Goal: Task Accomplishment & Management: Manage account settings

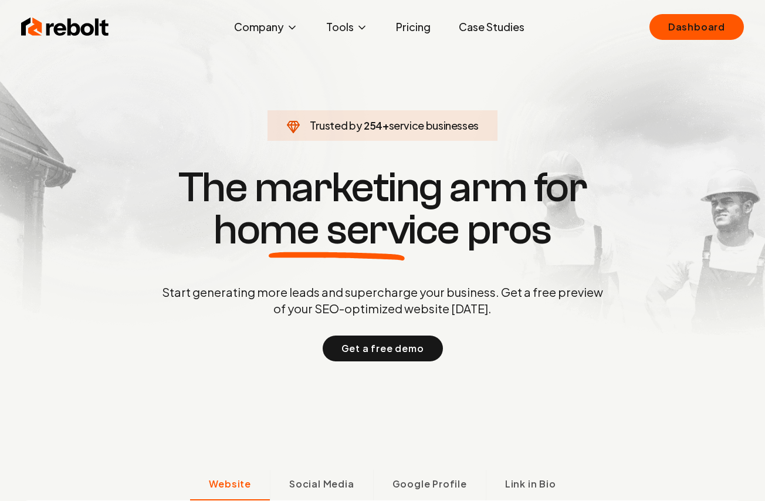
click at [643, 24] on div "Rebolt Company About Blog Jobs Tools Google Review QR Code Generator Google Bus…" at bounding box center [382, 26] width 751 height 35
click at [653, 22] on link "Dashboard" at bounding box center [696, 27] width 94 height 26
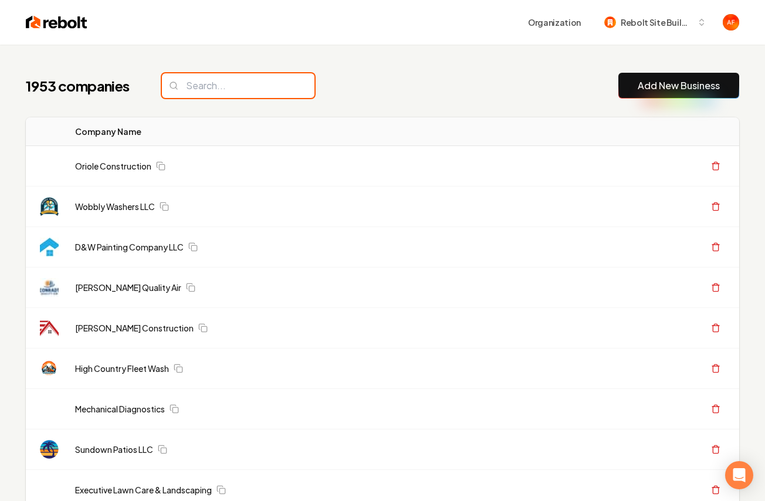
click at [270, 85] on input "search" at bounding box center [238, 85] width 152 height 25
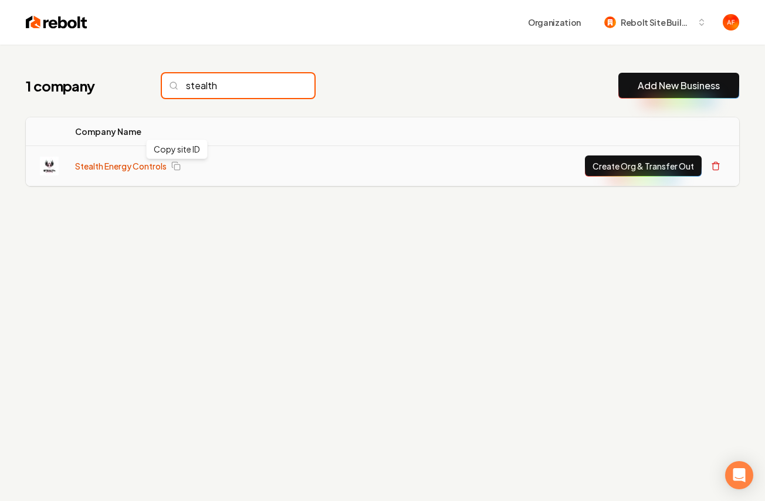
type input "stealth"
click at [158, 161] on link "Stealth Energy Controls" at bounding box center [120, 166] width 91 height 12
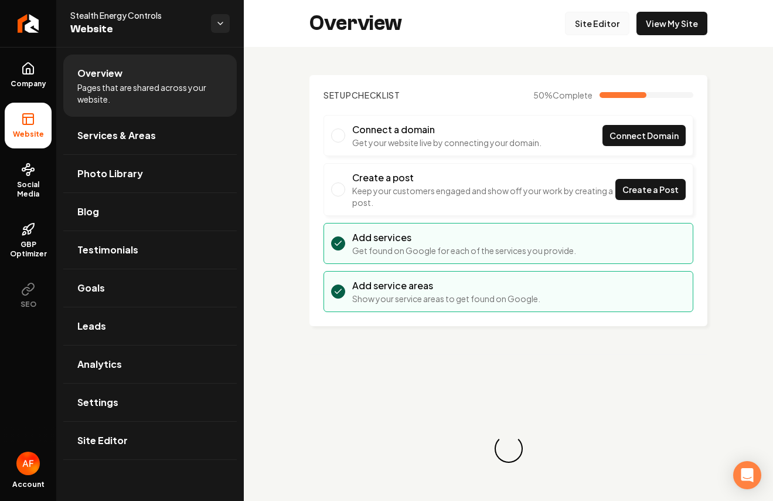
click at [614, 23] on link "Site Editor" at bounding box center [597, 23] width 64 height 23
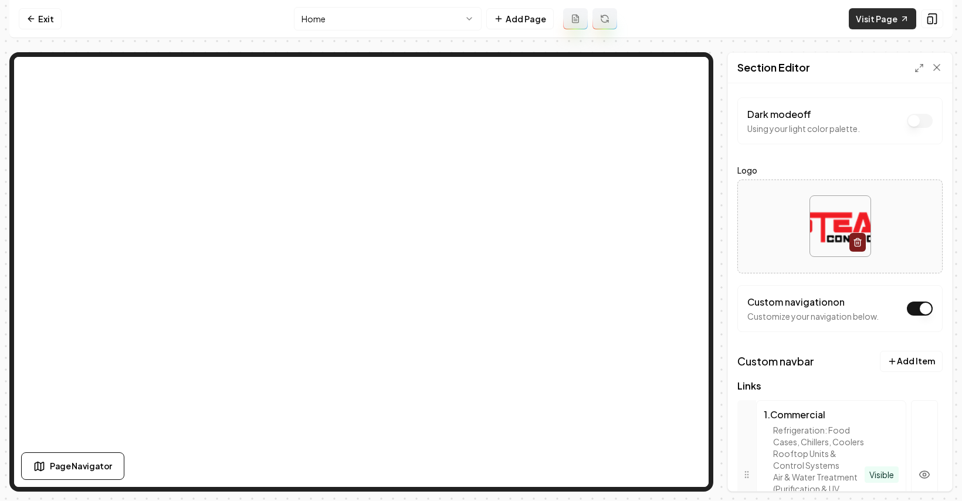
click at [764, 14] on link "Visit Page" at bounding box center [881, 18] width 67 height 21
click at [35, 12] on link "Exit" at bounding box center [40, 18] width 43 height 21
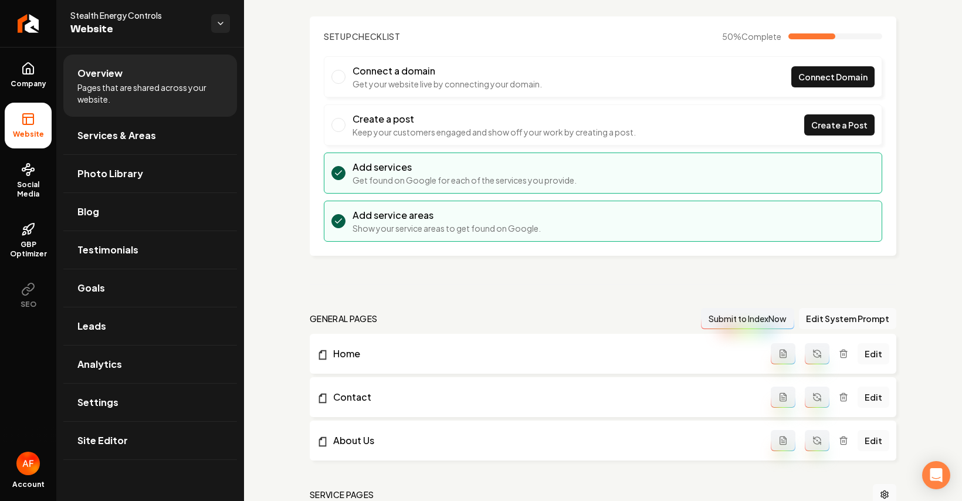
scroll to position [113, 0]
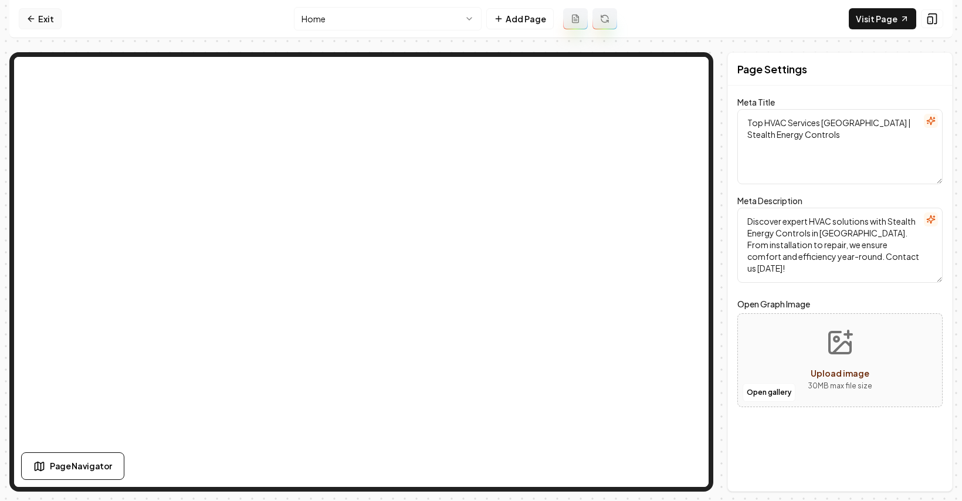
click at [45, 19] on link "Exit" at bounding box center [40, 18] width 43 height 21
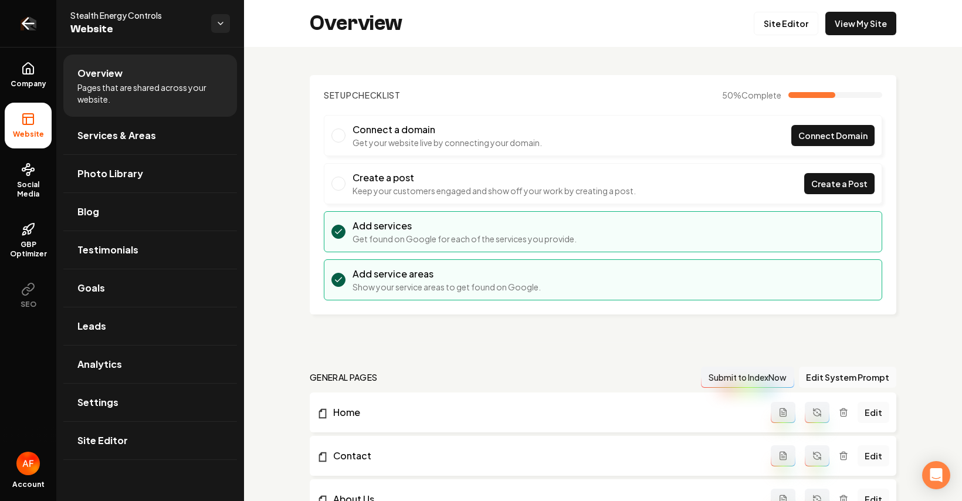
click at [37, 30] on icon "Return to dashboard" at bounding box center [28, 23] width 19 height 19
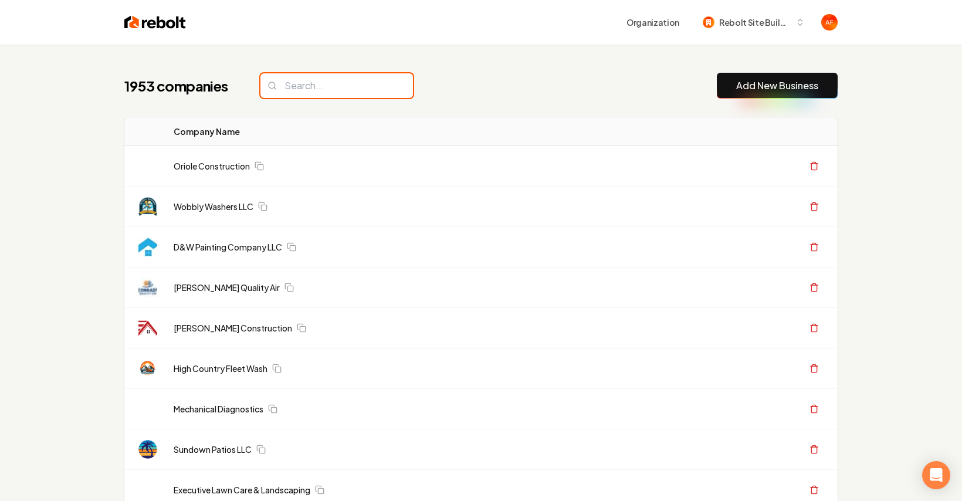
click at [330, 81] on input "search" at bounding box center [336, 85] width 152 height 25
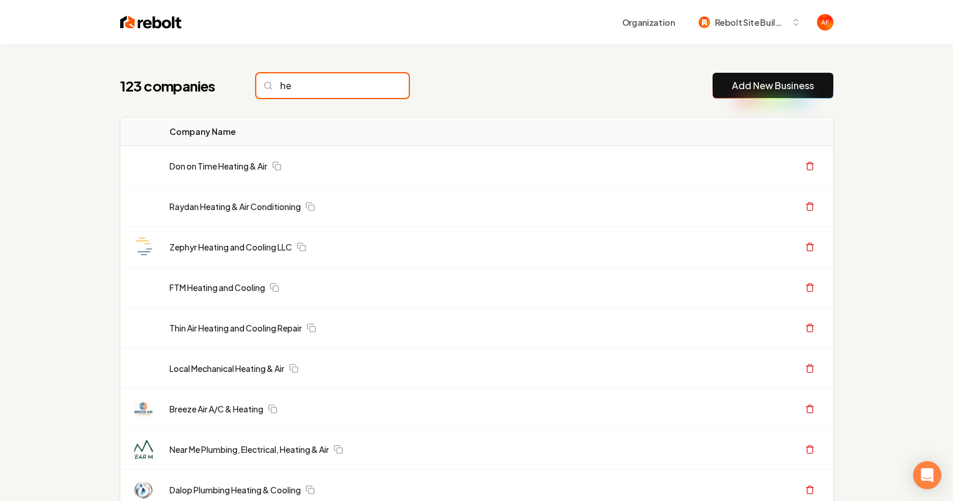
type input "h"
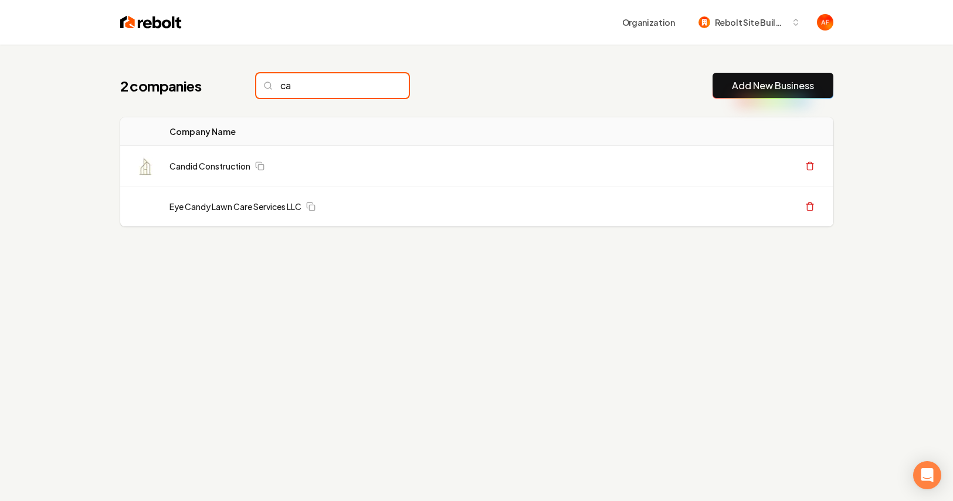
type input "c"
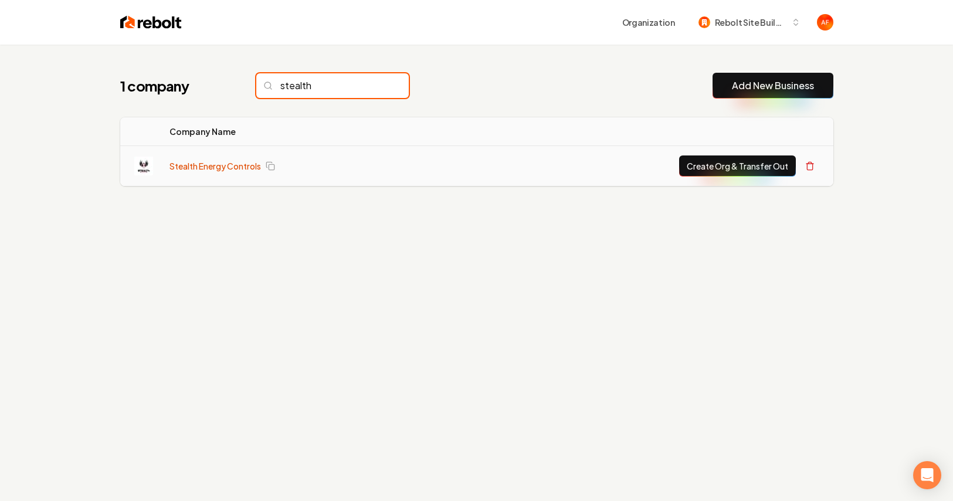
type input "stealth"
click at [182, 165] on link "Stealth Energy Controls" at bounding box center [214, 166] width 91 height 12
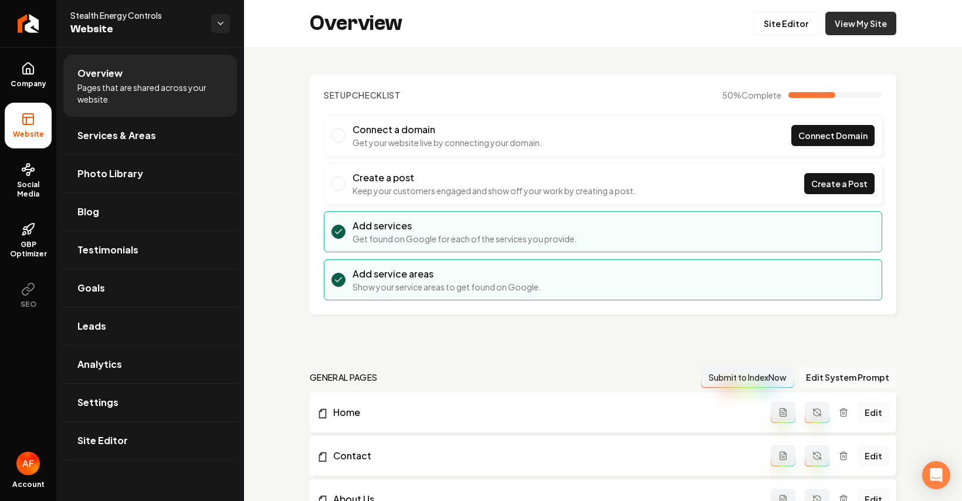
click at [764, 18] on link "View My Site" at bounding box center [860, 23] width 71 height 23
click at [29, 22] on icon "Return to dashboard" at bounding box center [28, 23] width 19 height 19
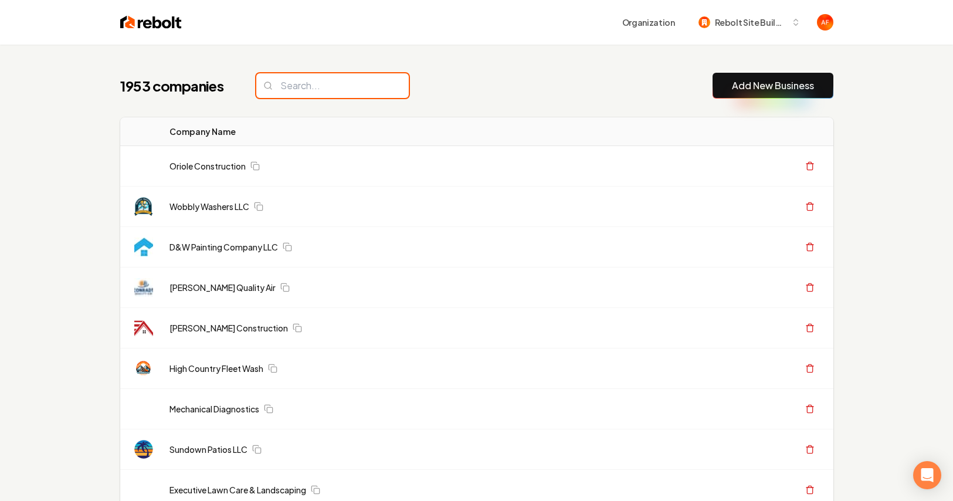
click at [293, 96] on input "search" at bounding box center [332, 85] width 152 height 25
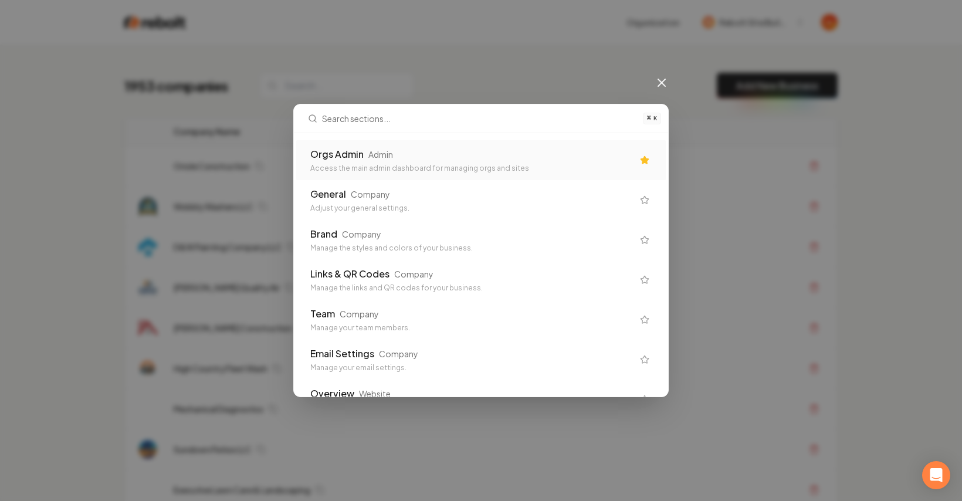
click at [351, 151] on div "Orgs Admin" at bounding box center [336, 154] width 53 height 14
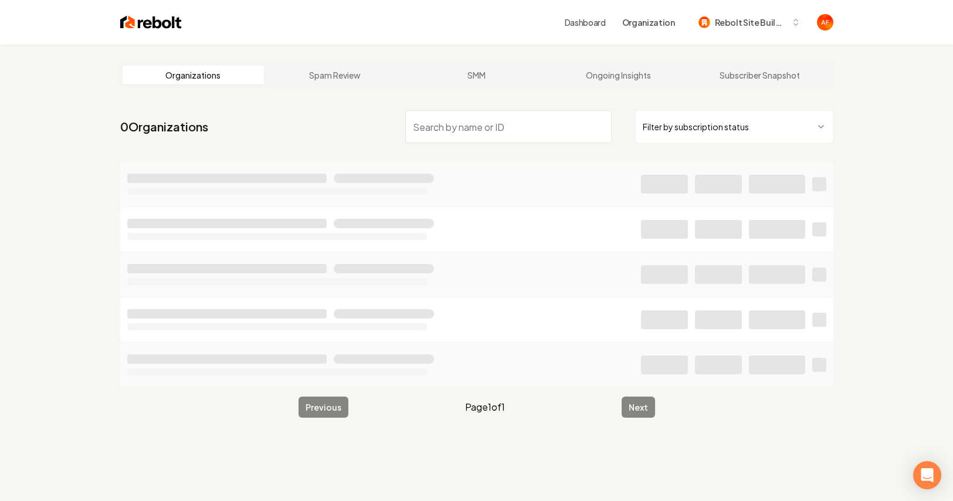
click at [488, 131] on input "search" at bounding box center [508, 126] width 206 height 33
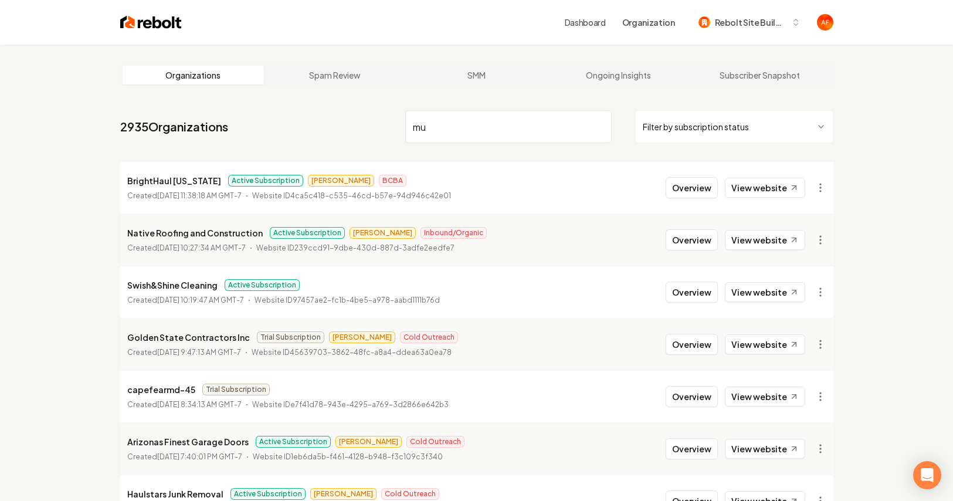
type input "m"
type input "hawkeye"
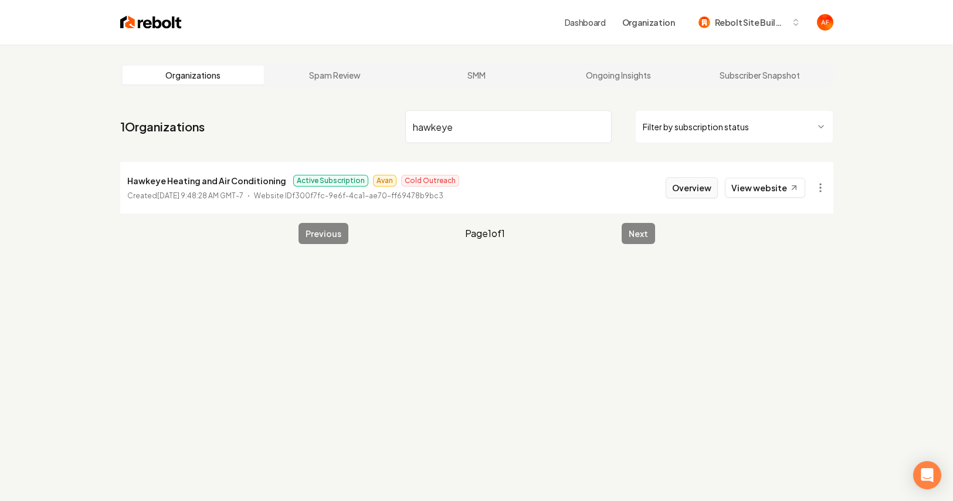
click at [695, 188] on button "Overview" at bounding box center [692, 187] width 52 height 21
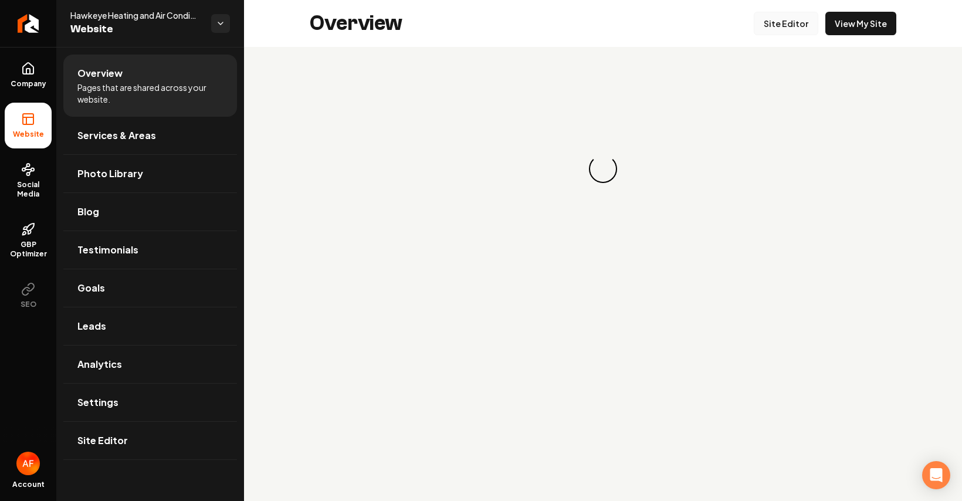
click at [764, 27] on link "Site Editor" at bounding box center [785, 23] width 64 height 23
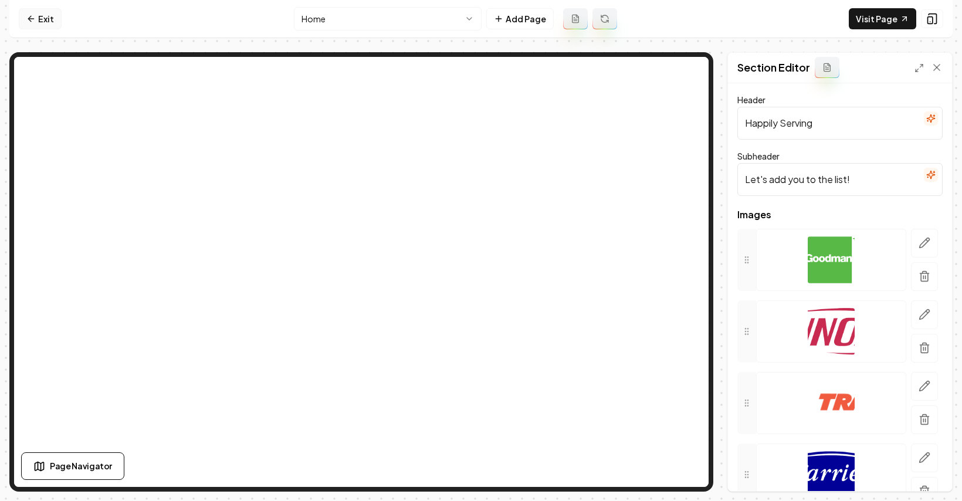
click at [33, 16] on icon at bounding box center [30, 18] width 9 height 9
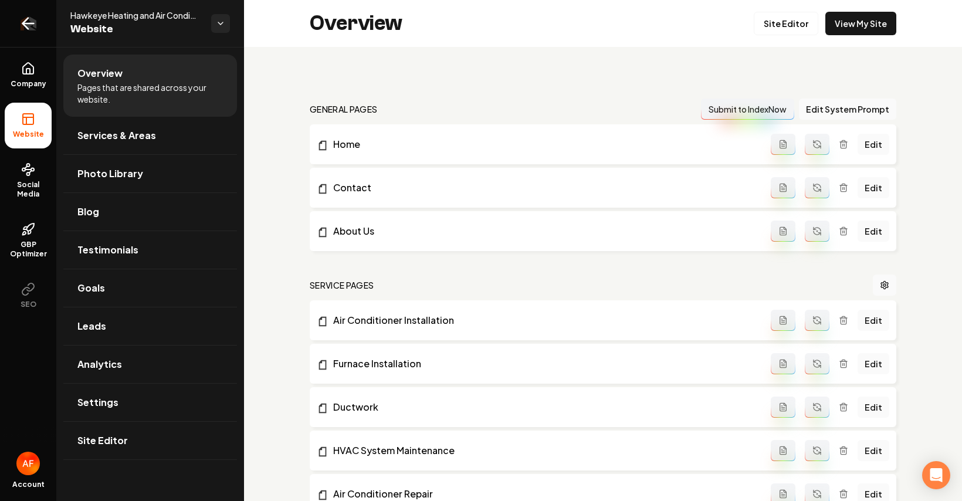
click at [18, 23] on link "Return to dashboard" at bounding box center [28, 23] width 56 height 47
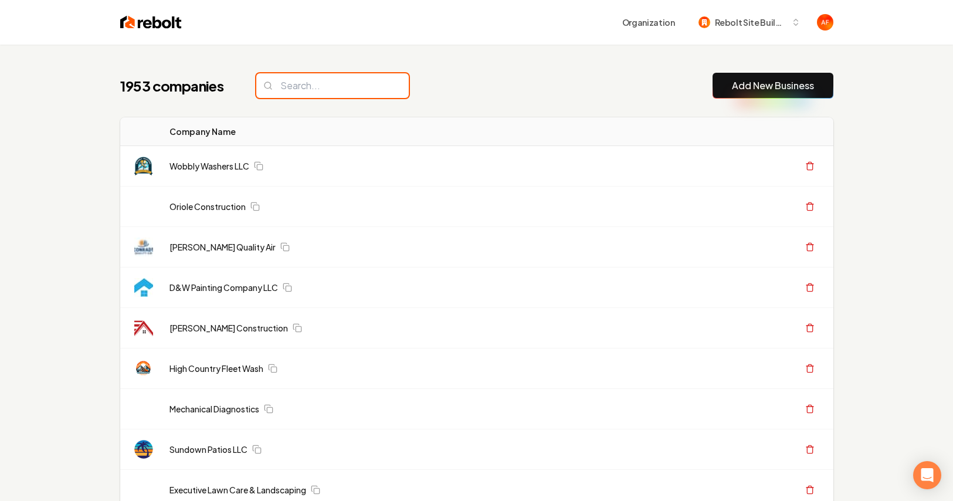
click at [315, 80] on input "search" at bounding box center [332, 85] width 152 height 25
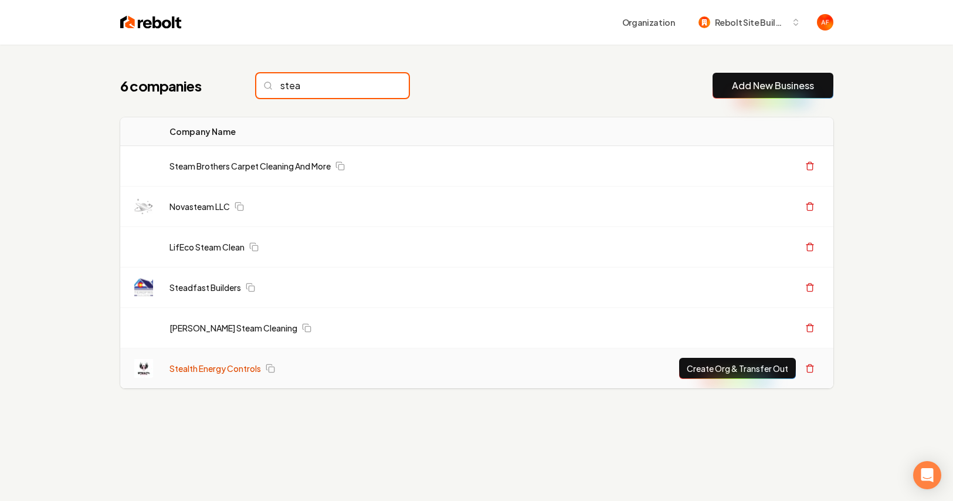
type input "stea"
click at [210, 367] on link "Stealth Energy Controls" at bounding box center [214, 368] width 91 height 12
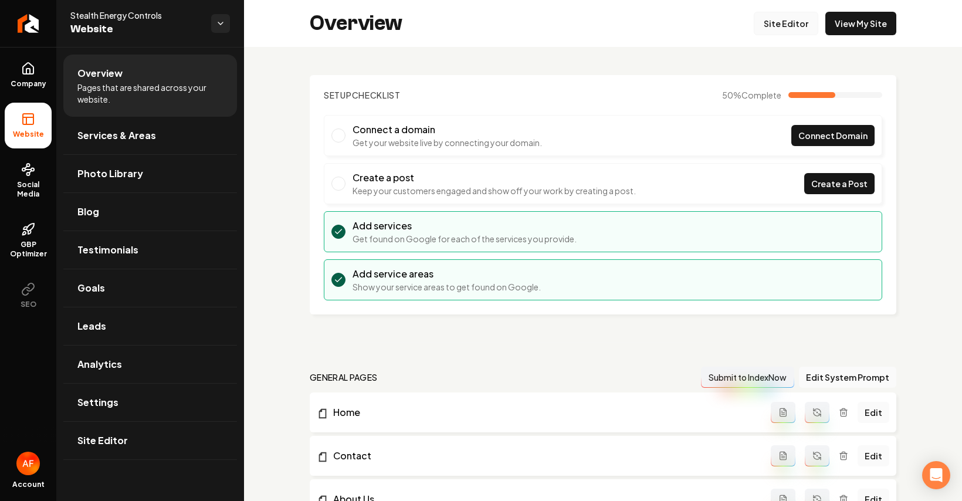
click at [764, 33] on link "Site Editor" at bounding box center [785, 23] width 64 height 23
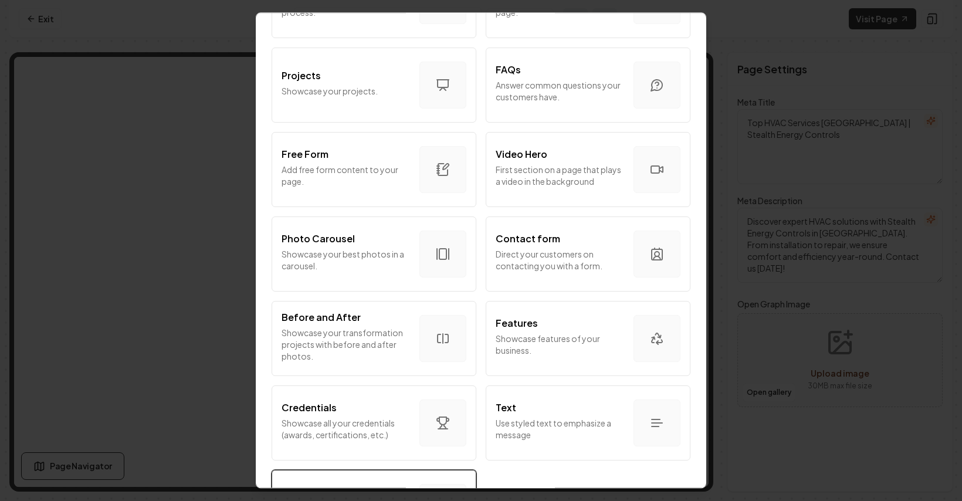
scroll to position [630, 0]
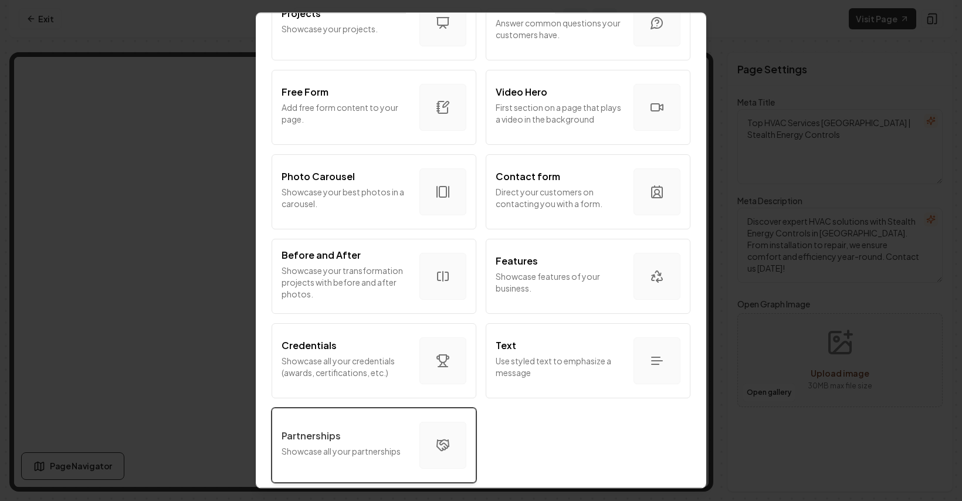
click at [387, 429] on div "Partnerships" at bounding box center [345, 436] width 128 height 14
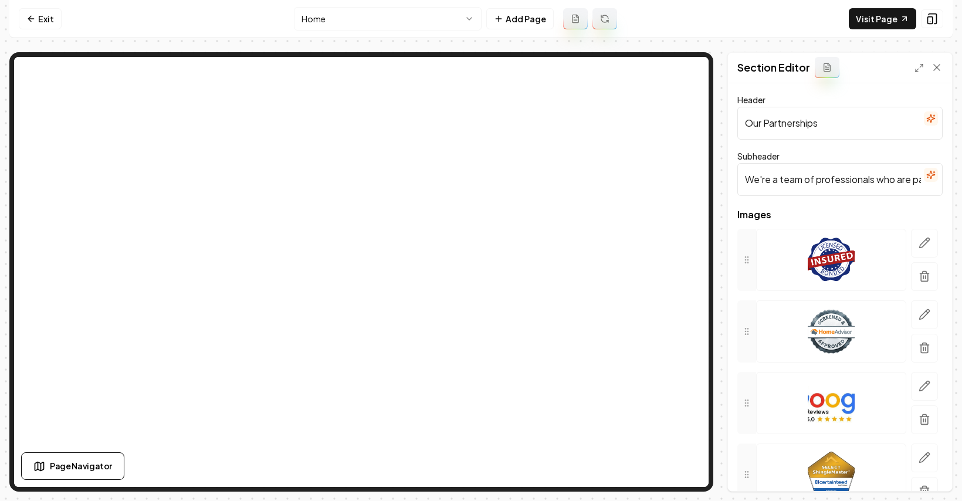
click at [764, 181] on input "We're a team of professionals who are passionate about what we do." at bounding box center [839, 179] width 205 height 33
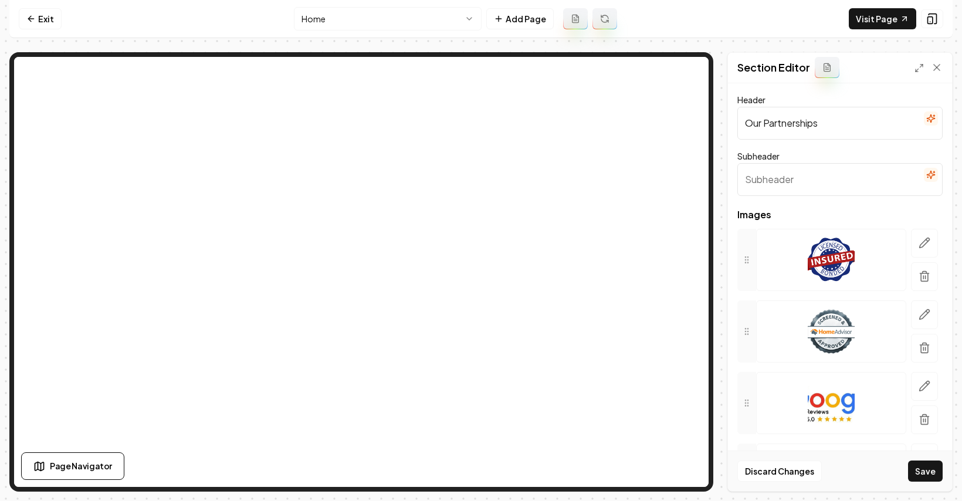
drag, startPoint x: 837, startPoint y: 122, endPoint x: 702, endPoint y: 121, distance: 134.3
click at [672, 64] on div "Page Settings Section Editor Header Our Partnerships Subheader Images To pick u…" at bounding box center [480, 271] width 943 height 439
type input "We Proudly Service"
click at [764, 152] on div "Subheader" at bounding box center [839, 172] width 205 height 47
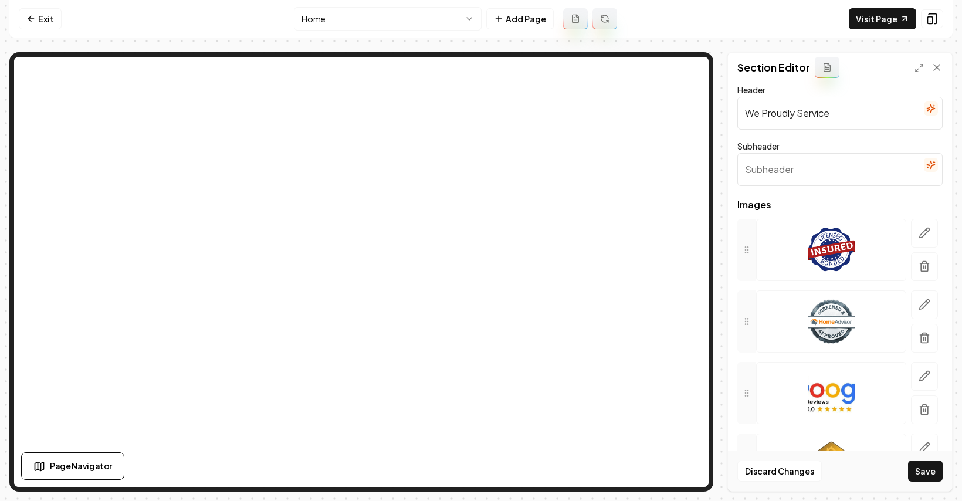
scroll to position [22, 0]
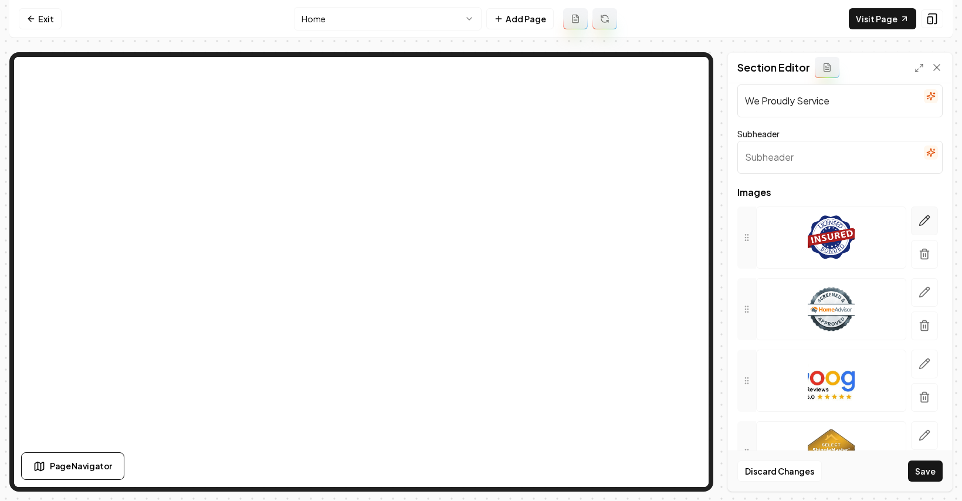
click at [764, 217] on button "button" at bounding box center [924, 220] width 27 height 29
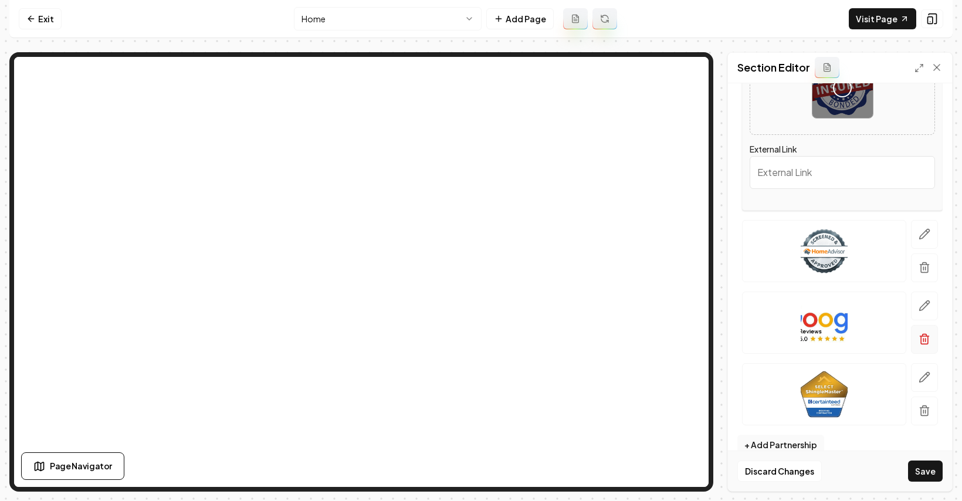
scroll to position [210, 0]
click at [764, 230] on icon "button" at bounding box center [924, 235] width 10 height 10
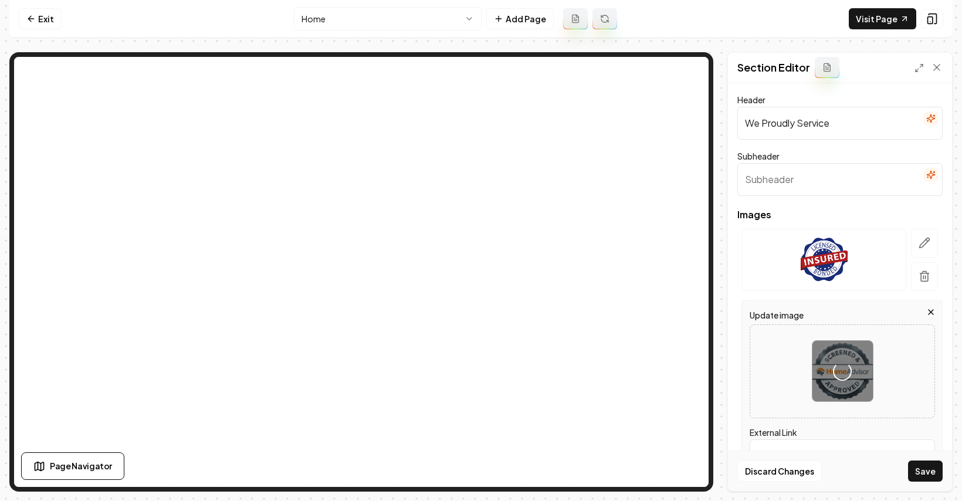
scroll to position [131, 0]
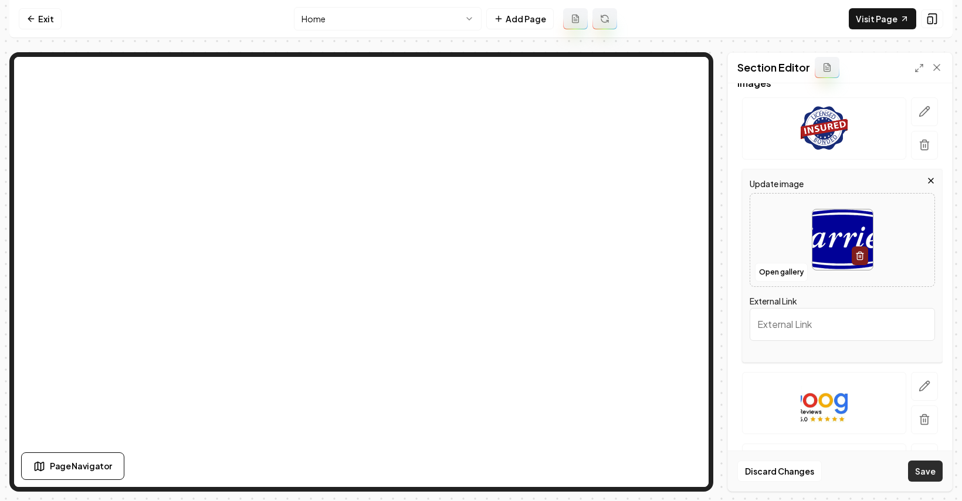
click at [764, 477] on button "Save" at bounding box center [925, 470] width 35 height 21
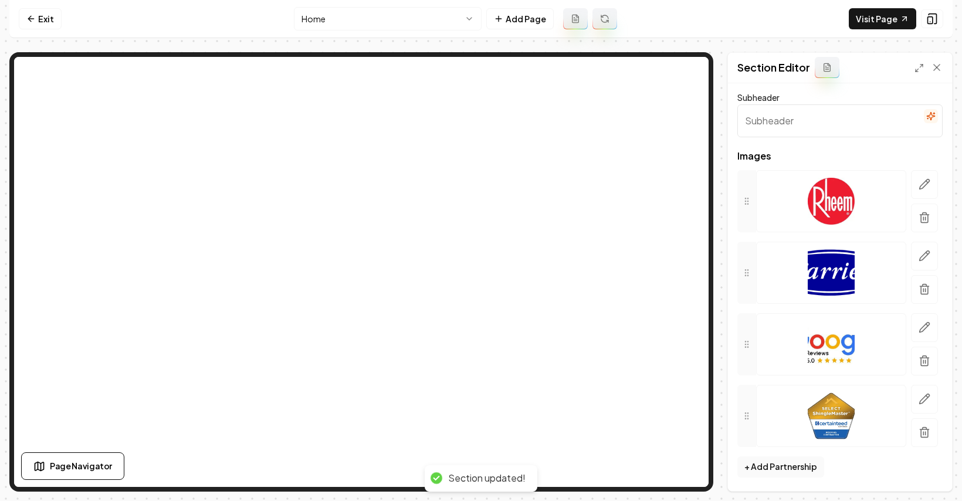
scroll to position [59, 0]
click at [764, 324] on icon "button" at bounding box center [924, 327] width 12 height 12
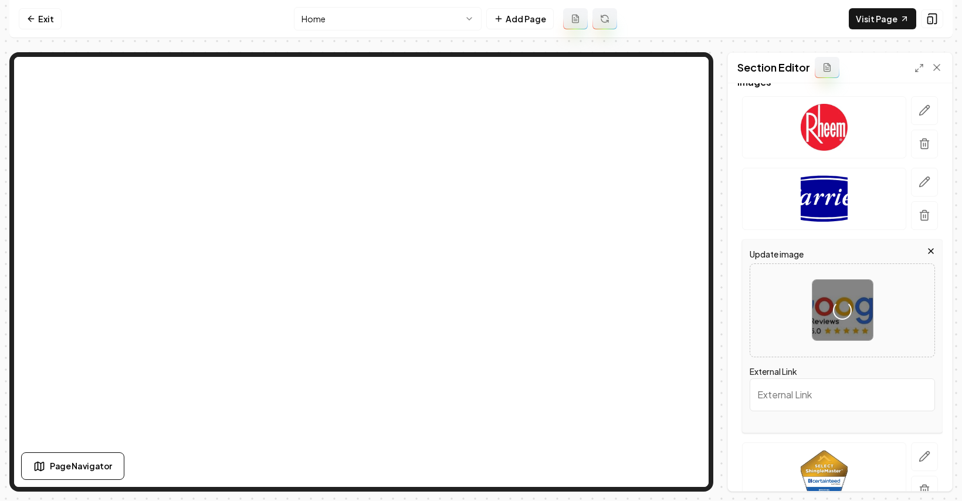
scroll to position [191, 0]
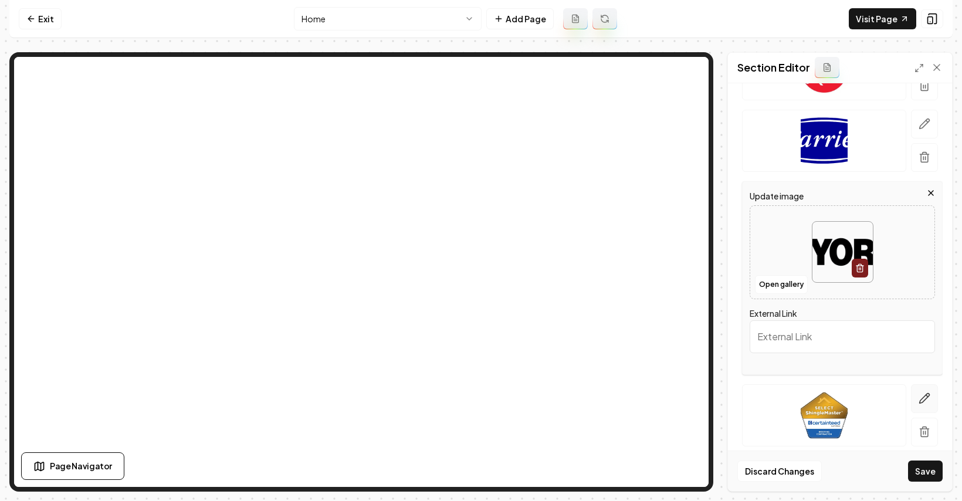
click at [764, 391] on button "button" at bounding box center [924, 398] width 27 height 29
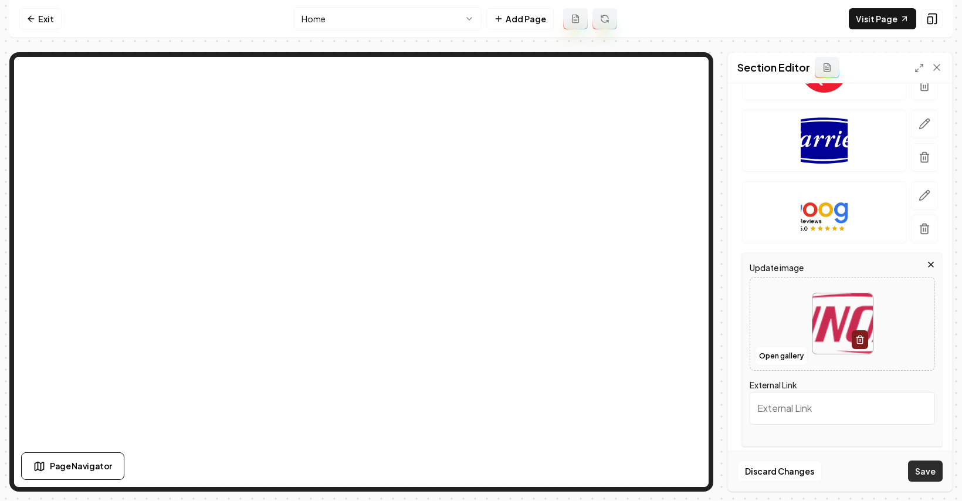
click at [764, 473] on button "Save" at bounding box center [925, 470] width 35 height 21
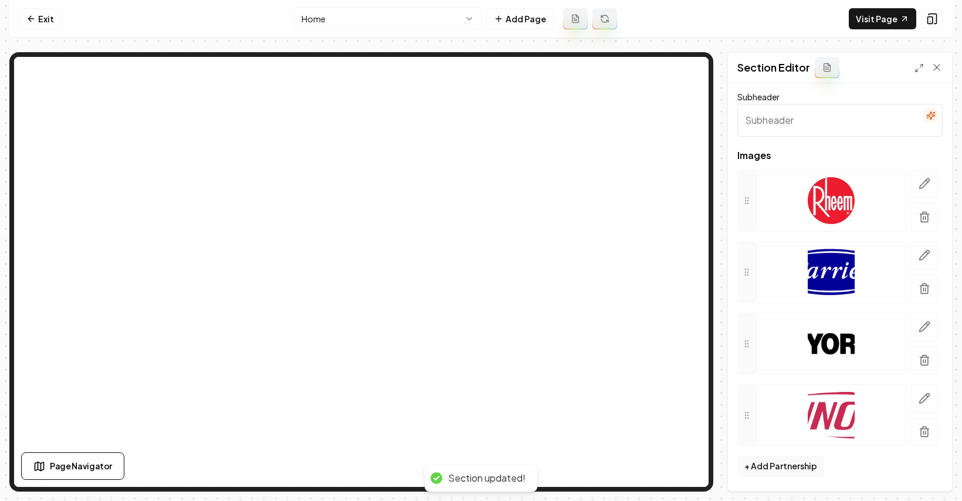
scroll to position [59, 0]
click at [764, 464] on button "+ Add Partnership" at bounding box center [780, 466] width 87 height 21
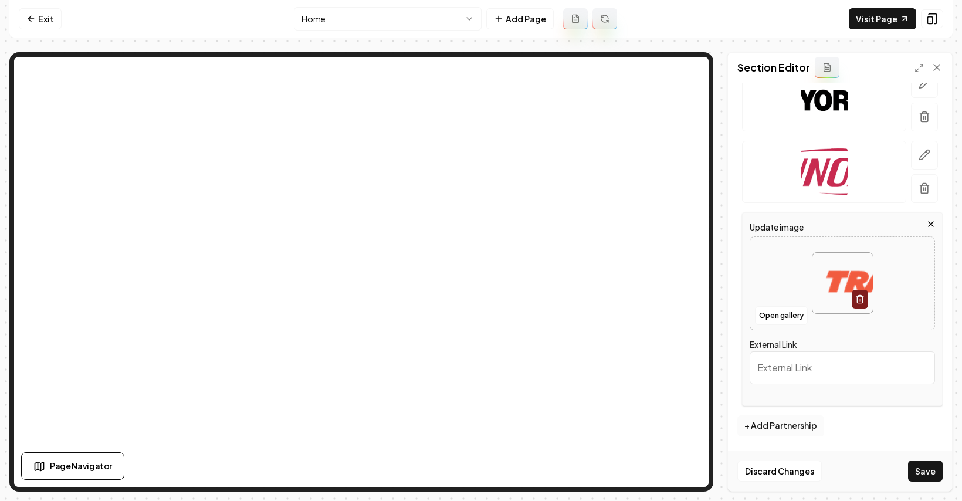
click at [764, 426] on button "+ Add Partnership" at bounding box center [780, 425] width 87 height 21
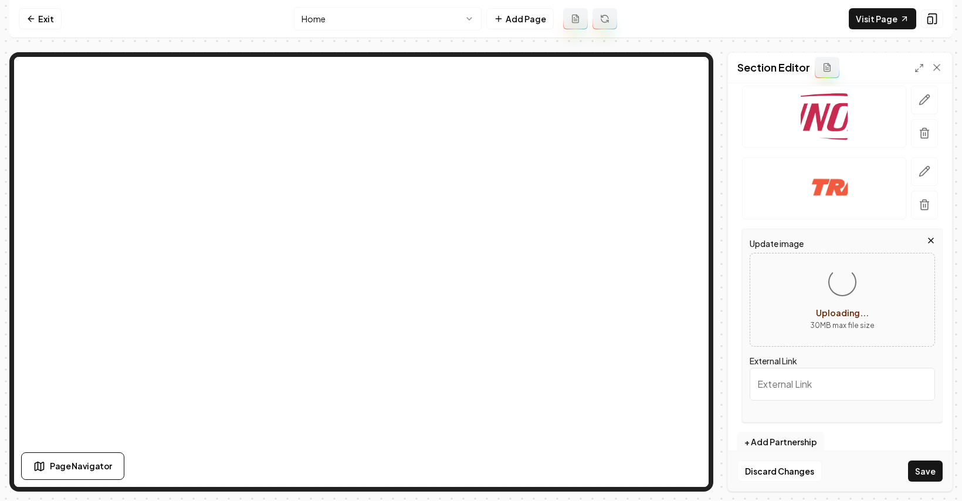
scroll to position [374, 0]
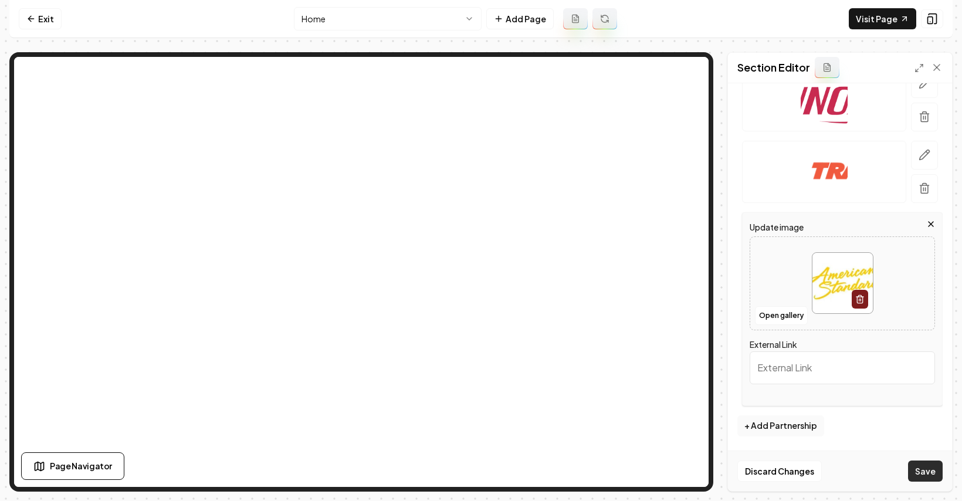
click at [764, 464] on button "Save" at bounding box center [925, 470] width 35 height 21
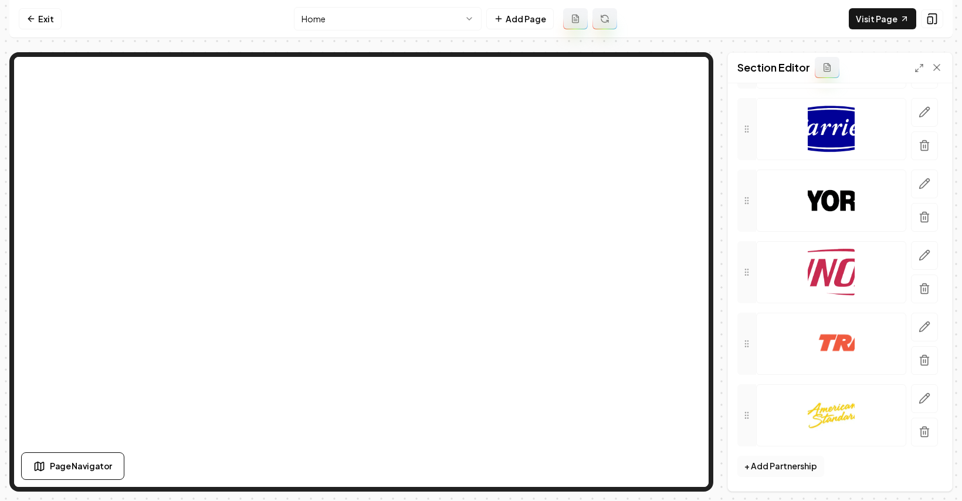
click at [764, 472] on button "+ Add Partnership" at bounding box center [780, 466] width 87 height 21
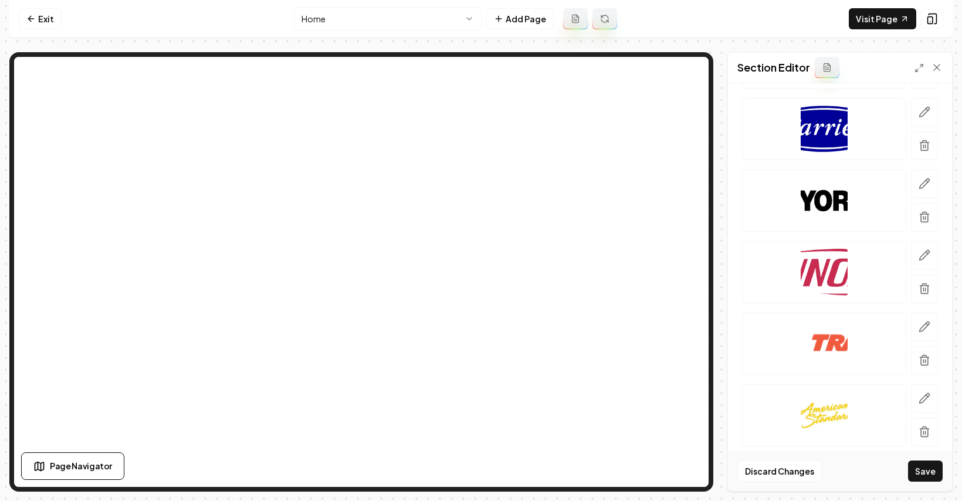
scroll to position [446, 0]
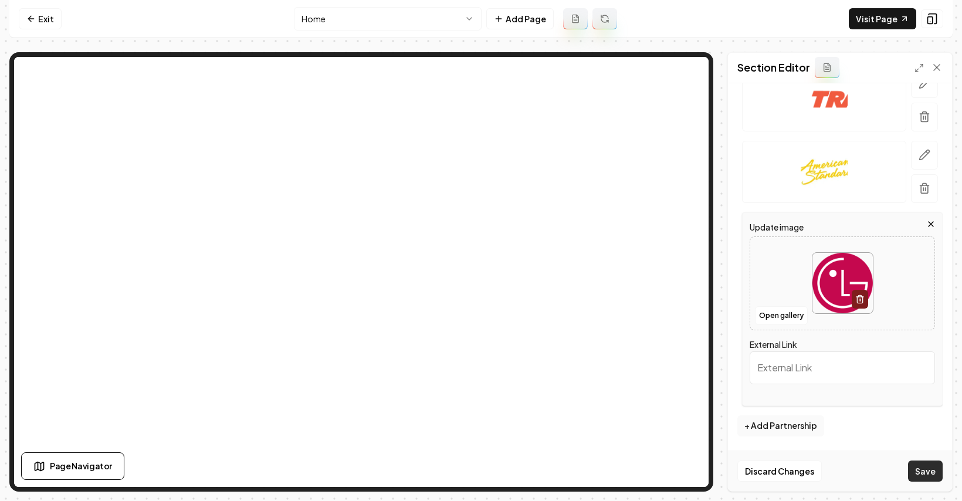
click at [764, 470] on button "Save" at bounding box center [925, 470] width 35 height 21
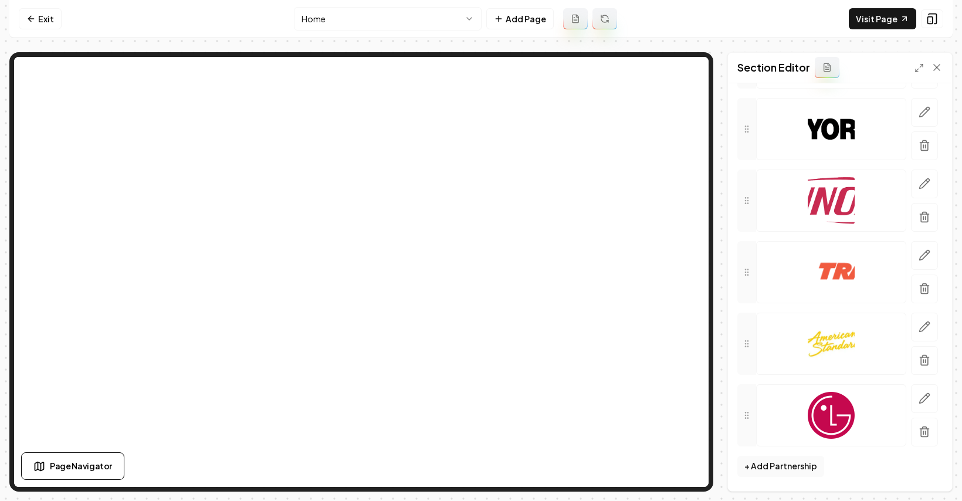
scroll to position [0, 0]
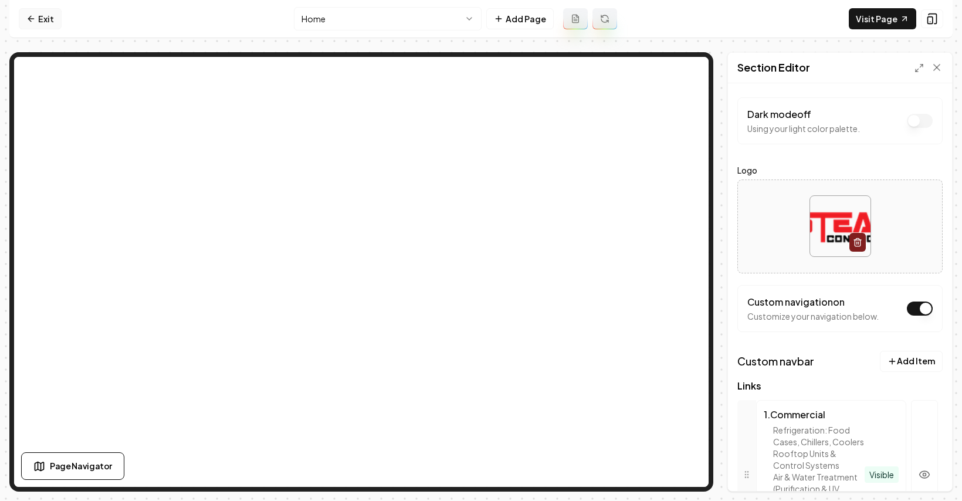
click at [41, 18] on link "Exit" at bounding box center [40, 18] width 43 height 21
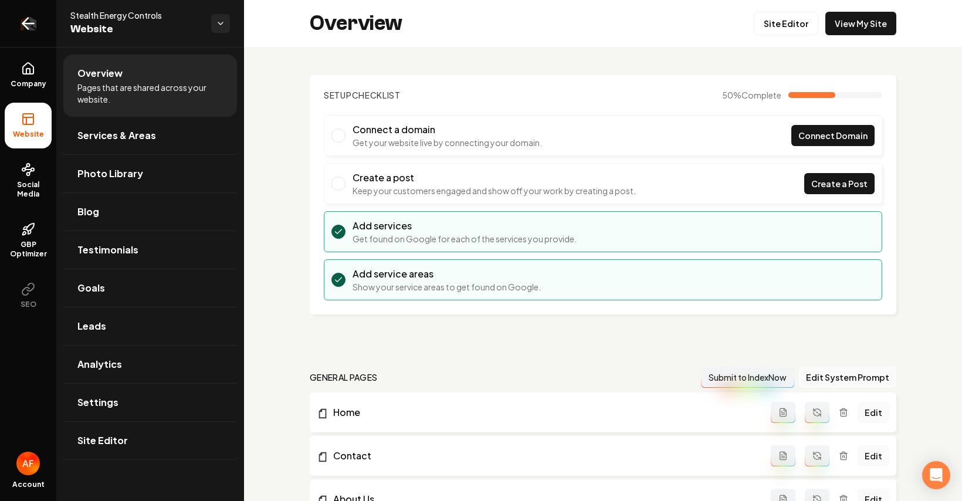
click at [12, 36] on link "Return to dashboard" at bounding box center [28, 23] width 56 height 47
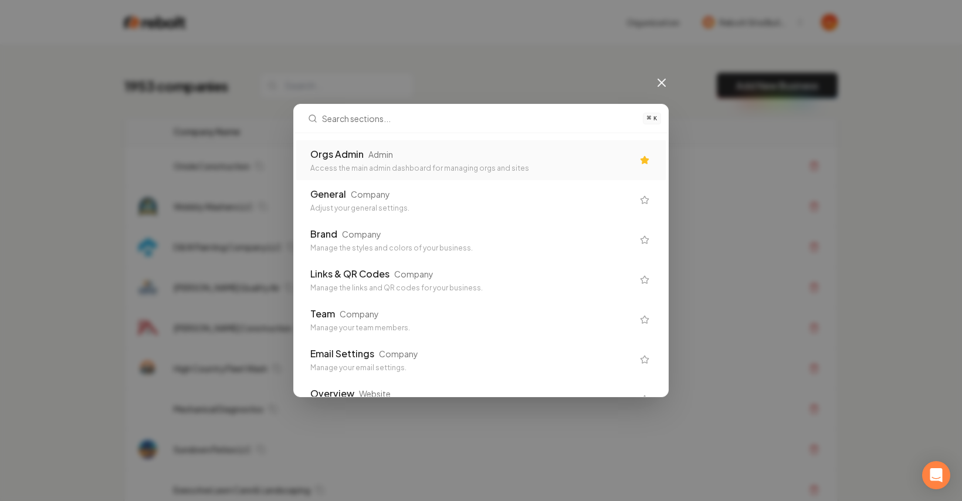
click at [510, 154] on div "Orgs Admin Admin" at bounding box center [471, 154] width 322 height 14
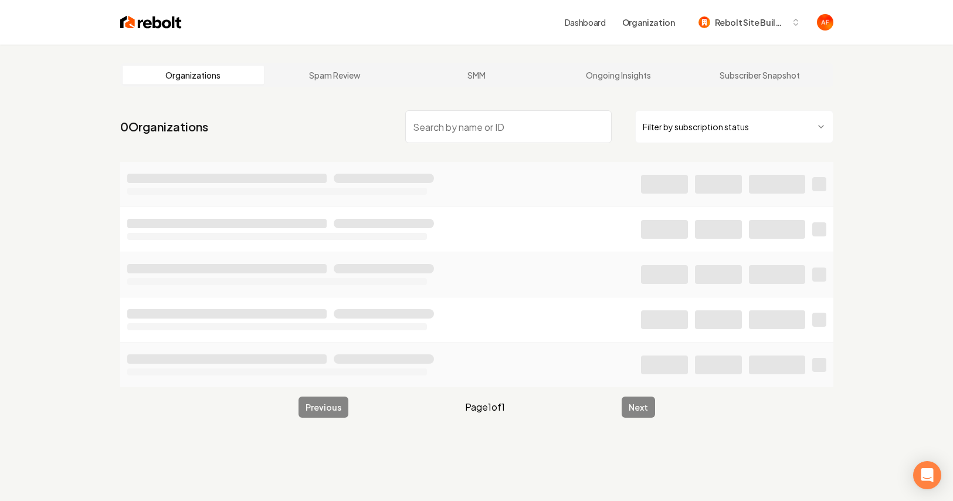
click at [538, 136] on input "search" at bounding box center [508, 126] width 206 height 33
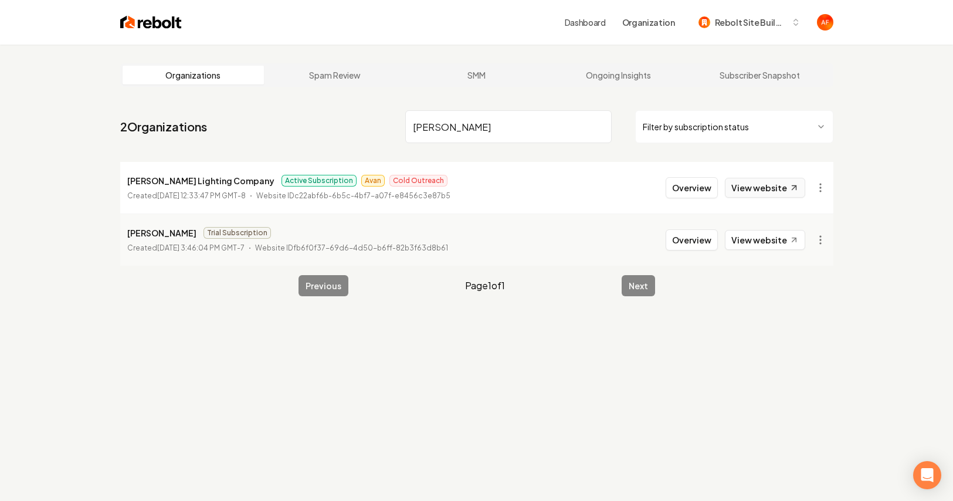
type input "joseph"
click at [751, 185] on link "View website" at bounding box center [765, 188] width 80 height 20
click at [701, 175] on li "Joseph Lighting Company Active Subscription Avan Cold Outreach Created January …" at bounding box center [476, 188] width 713 height 52
click at [700, 178] on button "Overview" at bounding box center [692, 187] width 52 height 21
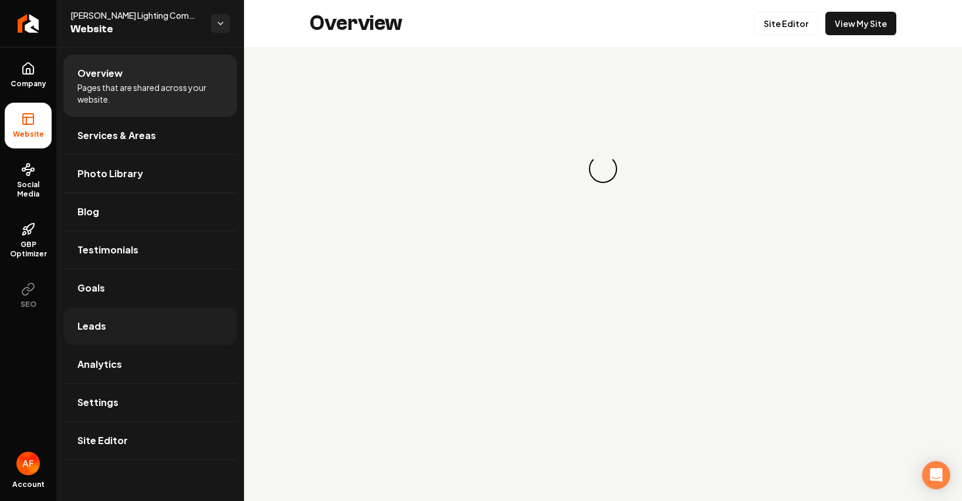
click at [103, 330] on span "Leads" at bounding box center [91, 326] width 29 height 14
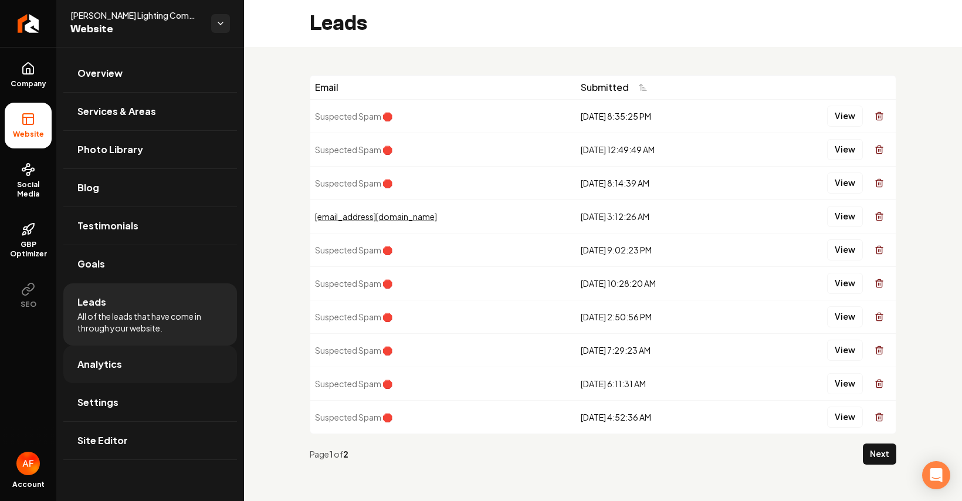
click at [137, 372] on link "Analytics" at bounding box center [150, 364] width 174 height 38
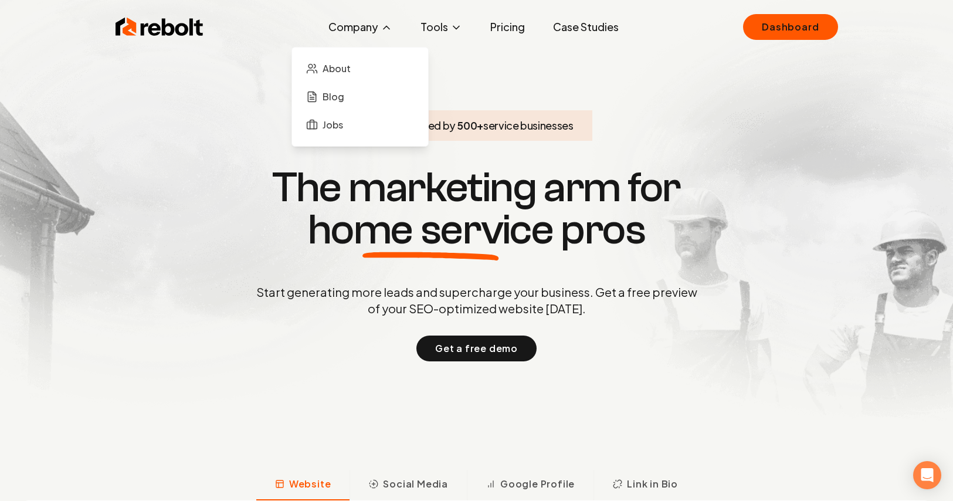
click at [361, 23] on button "Company" at bounding box center [360, 26] width 83 height 23
click at [345, 64] on span "About" at bounding box center [336, 69] width 28 height 14
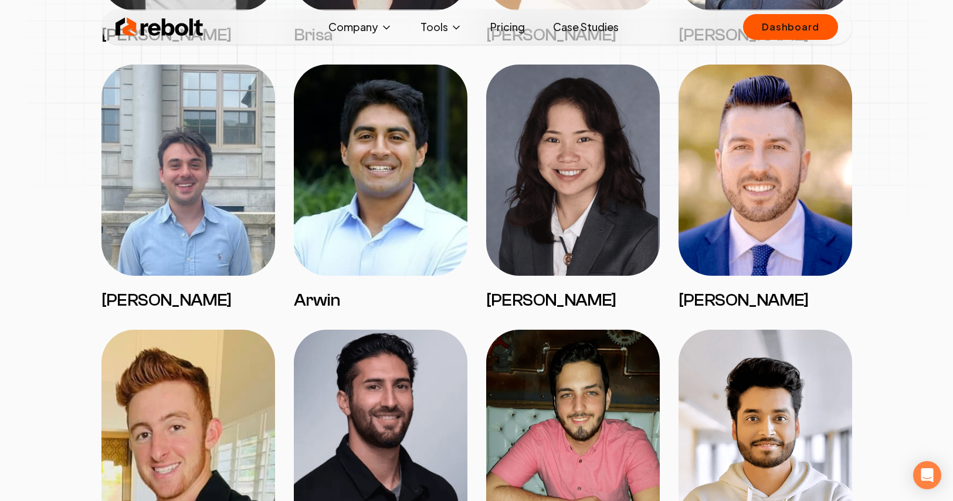
scroll to position [1888, 0]
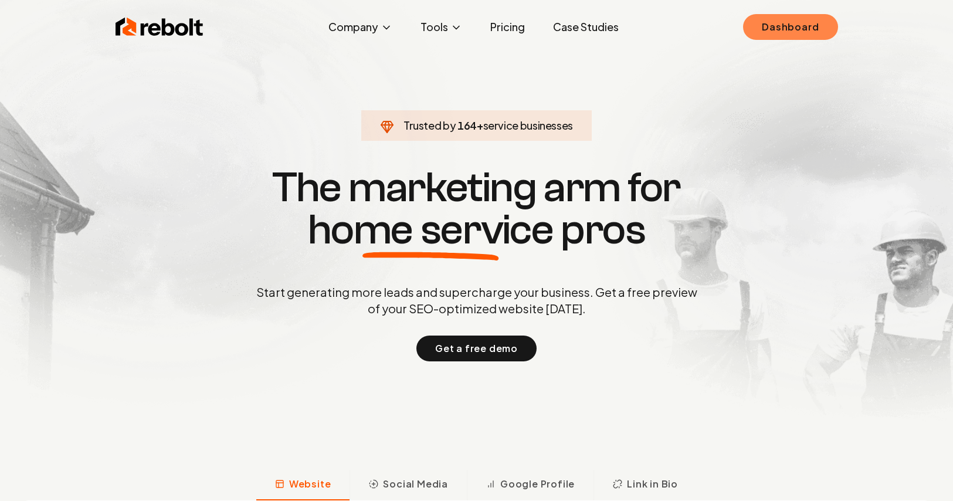
click at [808, 29] on link "Dashboard" at bounding box center [790, 27] width 94 height 26
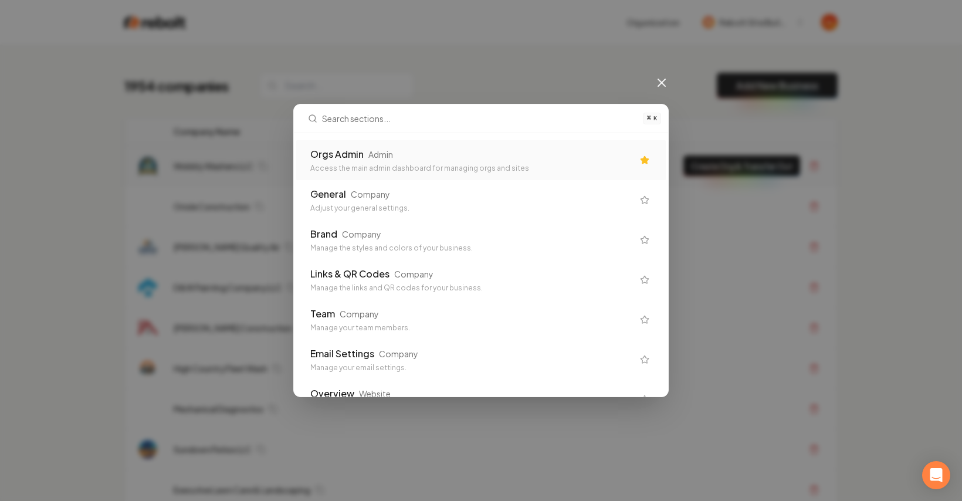
click at [457, 159] on div "Orgs Admin Admin" at bounding box center [471, 154] width 322 height 14
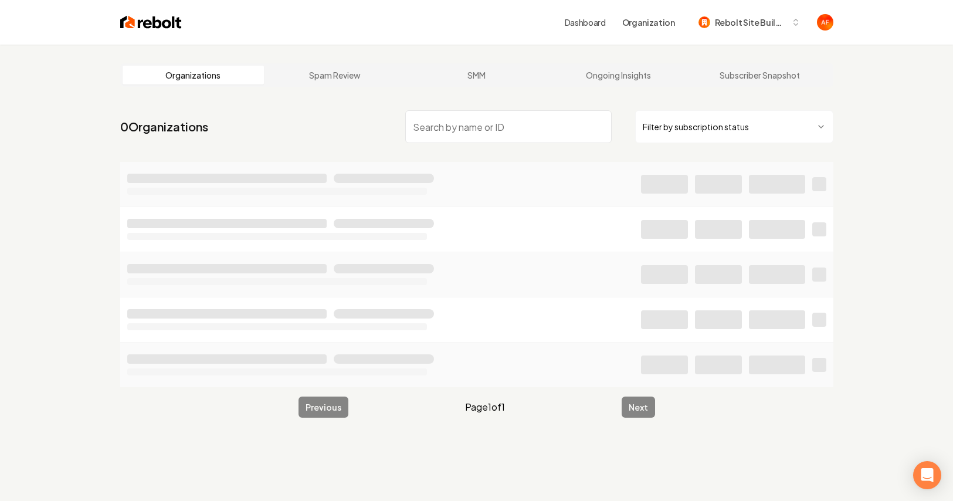
click at [443, 125] on input "search" at bounding box center [508, 126] width 206 height 33
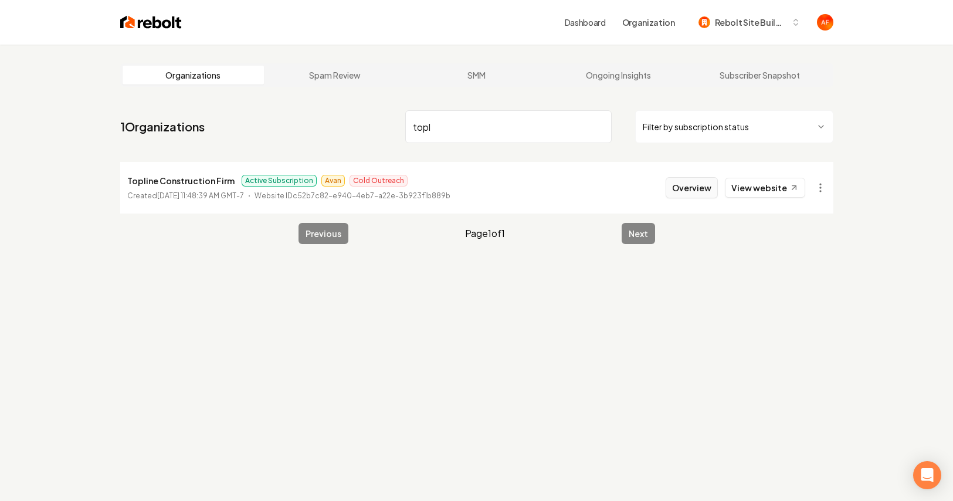
type input "topl"
click at [701, 191] on button "Overview" at bounding box center [692, 187] width 52 height 21
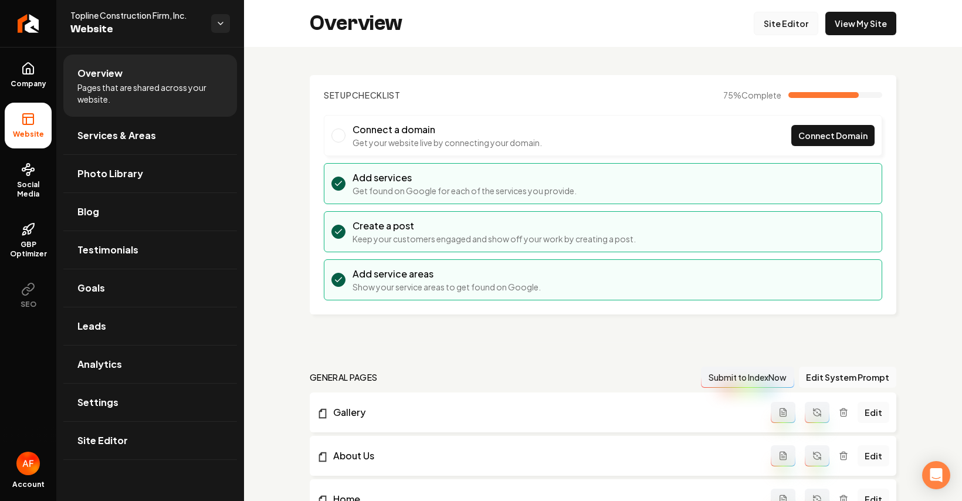
click at [799, 29] on link "Site Editor" at bounding box center [785, 23] width 64 height 23
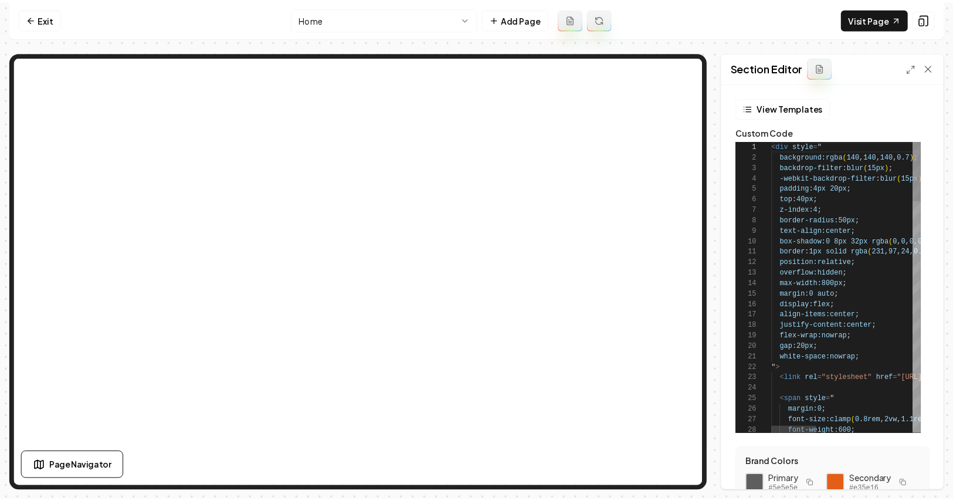
scroll to position [106, 0]
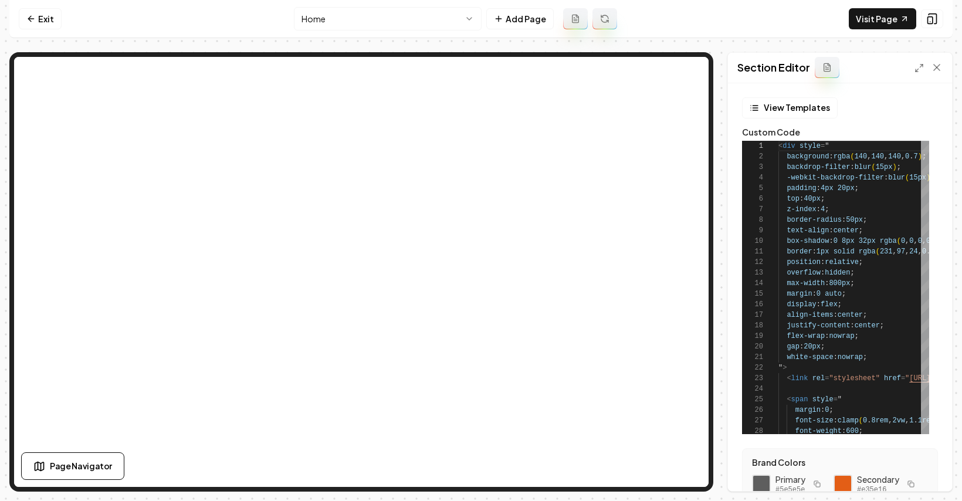
click at [942, 66] on div "Section Editor" at bounding box center [840, 68] width 224 height 30
drag, startPoint x: 932, startPoint y: 66, endPoint x: 961, endPoint y: 69, distance: 29.5
click at [932, 66] on icon at bounding box center [937, 68] width 12 height 12
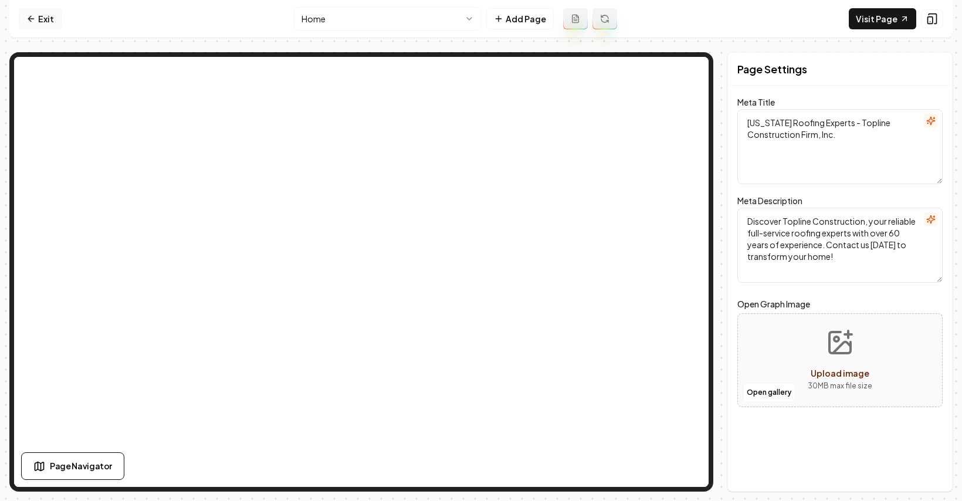
click at [45, 21] on link "Exit" at bounding box center [40, 18] width 43 height 21
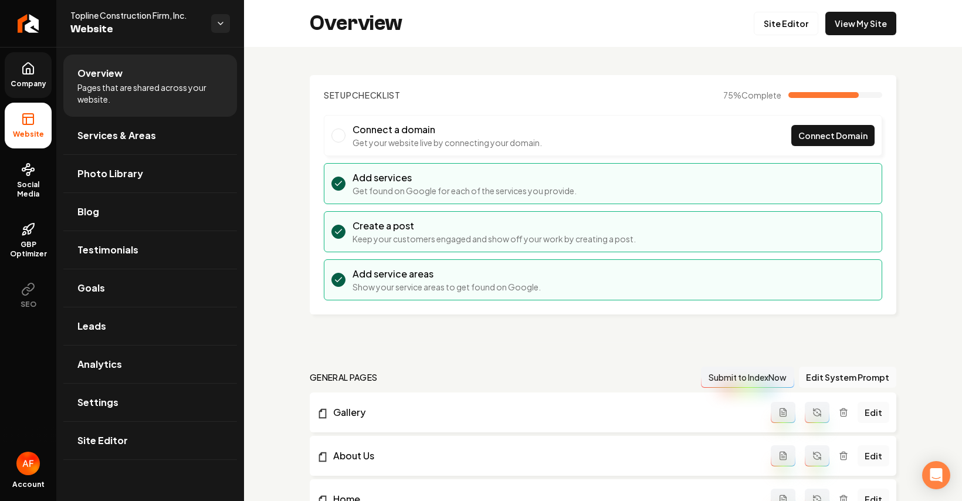
click at [46, 83] on span "Company" at bounding box center [28, 83] width 45 height 9
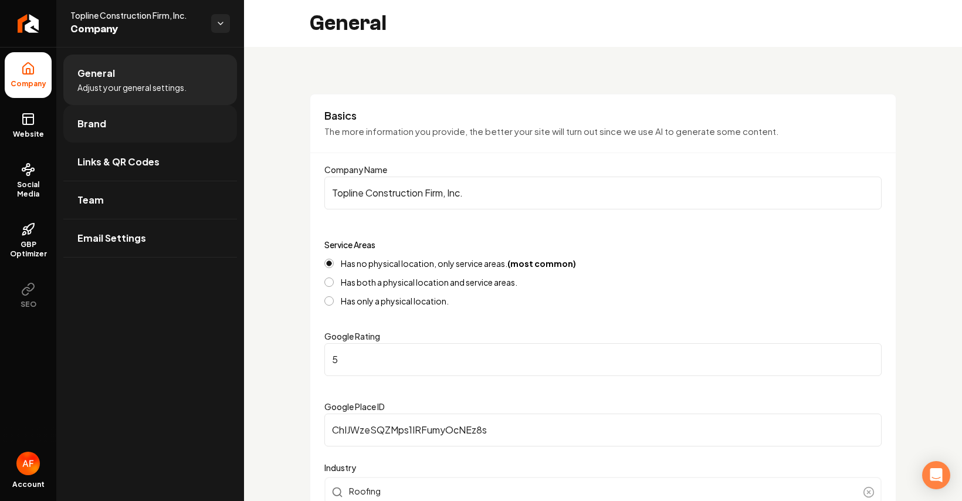
click at [100, 115] on link "Brand" at bounding box center [150, 124] width 174 height 38
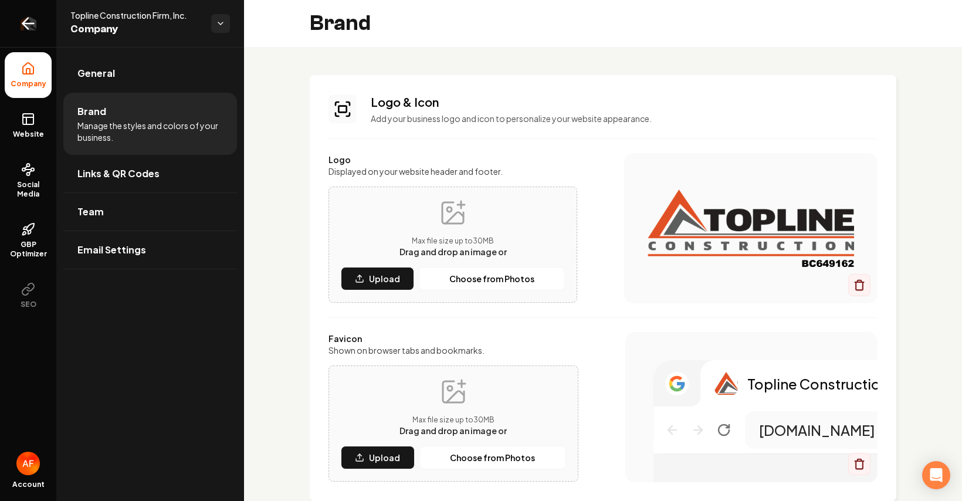
click at [29, 23] on icon "Return to dashboard" at bounding box center [28, 23] width 11 height 0
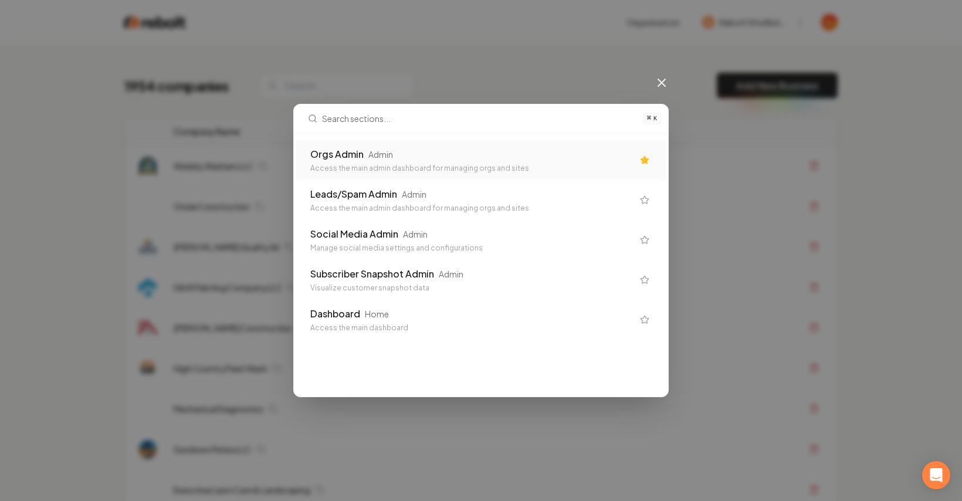
click at [403, 171] on div "Access the main admin dashboard for managing orgs and sites" at bounding box center [471, 168] width 322 height 9
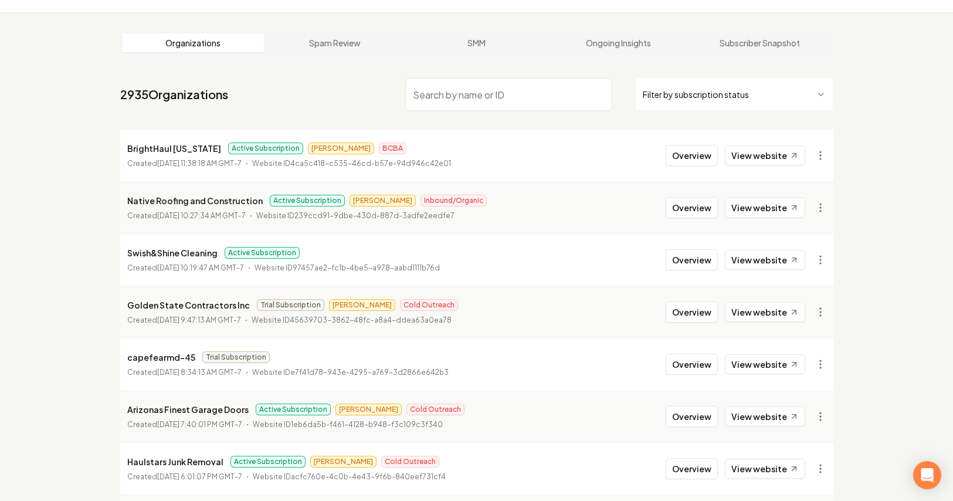
scroll to position [45, 0]
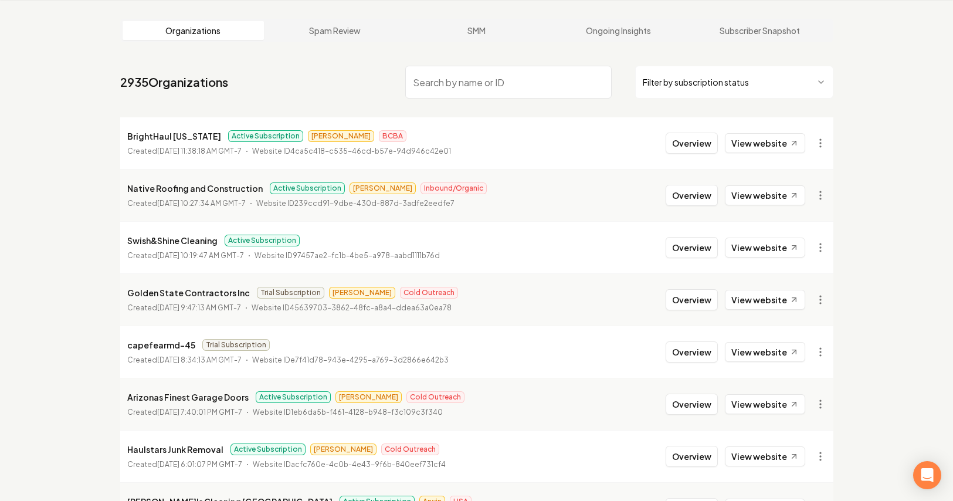
click at [684, 73] on html "Dashboard Organization Rebolt Site Builder Organizations Spam Review SMM Ongoin…" at bounding box center [476, 205] width 953 height 501
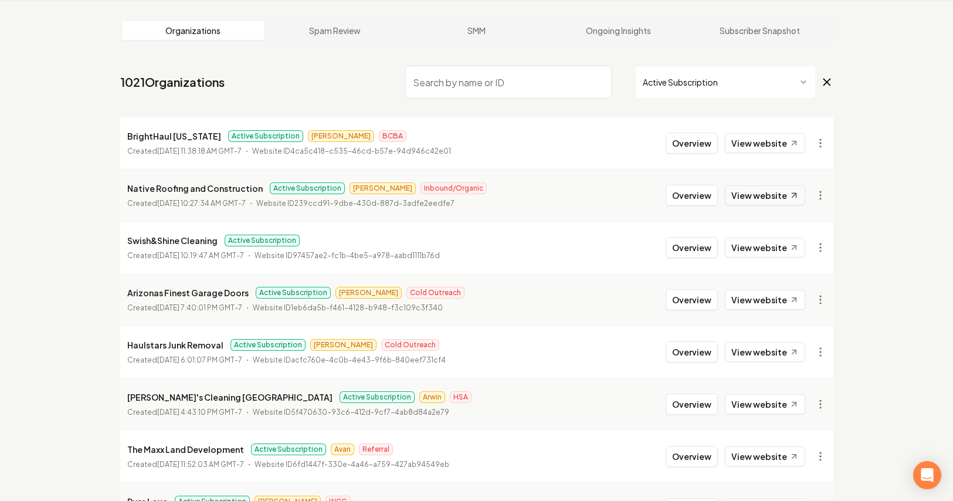
click at [763, 196] on link "View website" at bounding box center [765, 195] width 80 height 20
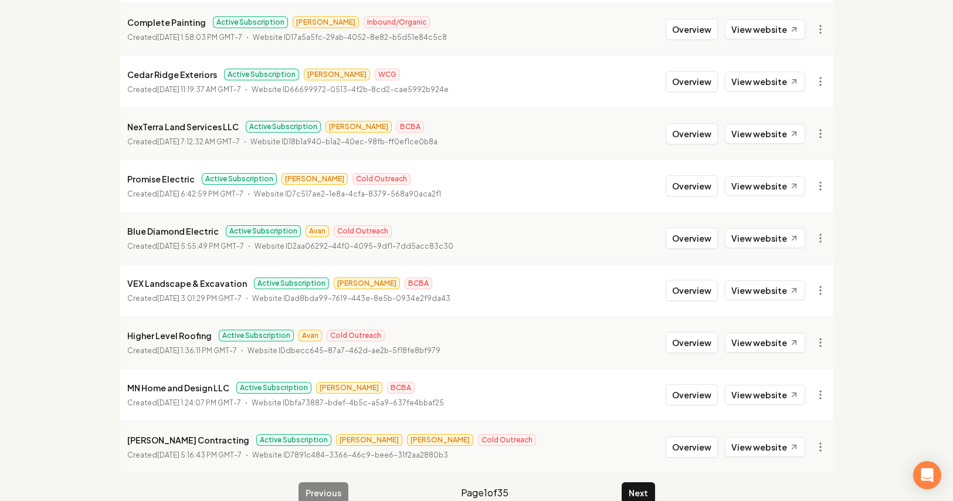
scroll to position [1275, 0]
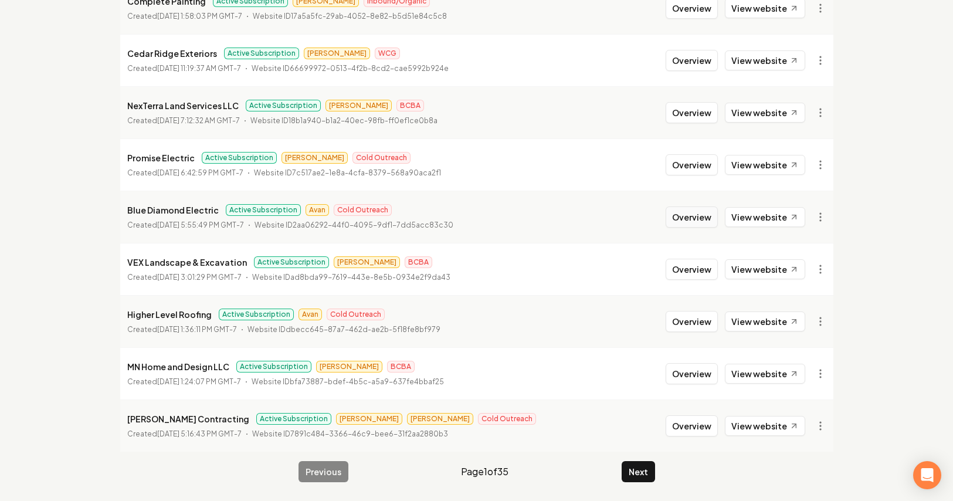
click at [698, 217] on button "Overview" at bounding box center [692, 216] width 52 height 21
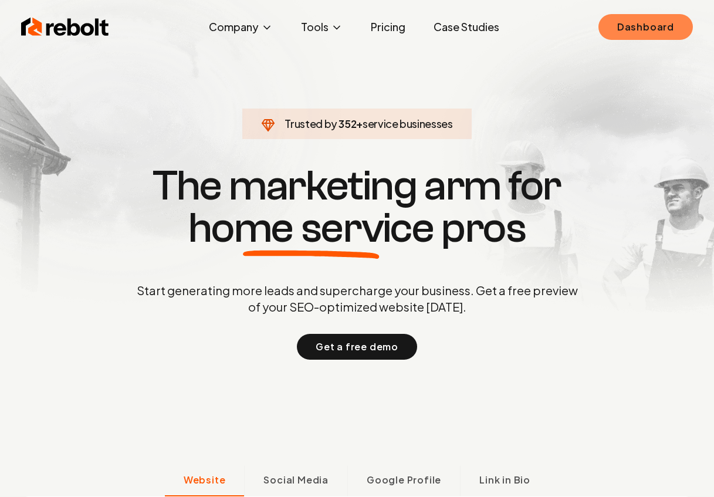
click at [657, 31] on link "Dashboard" at bounding box center [645, 27] width 94 height 26
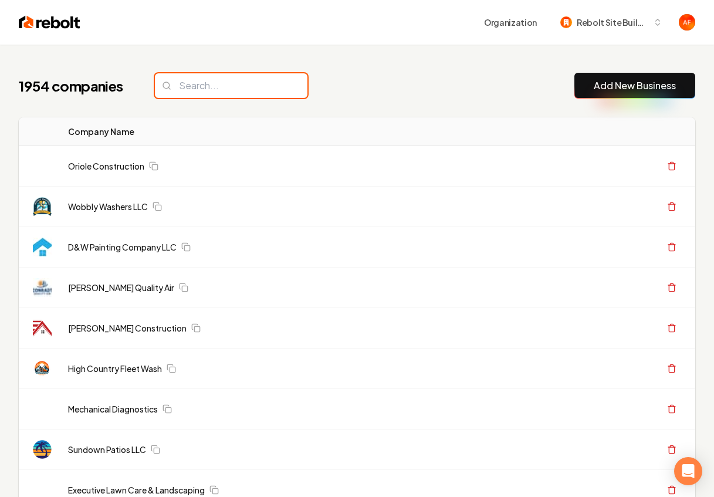
click at [208, 90] on input "search" at bounding box center [231, 85] width 152 height 25
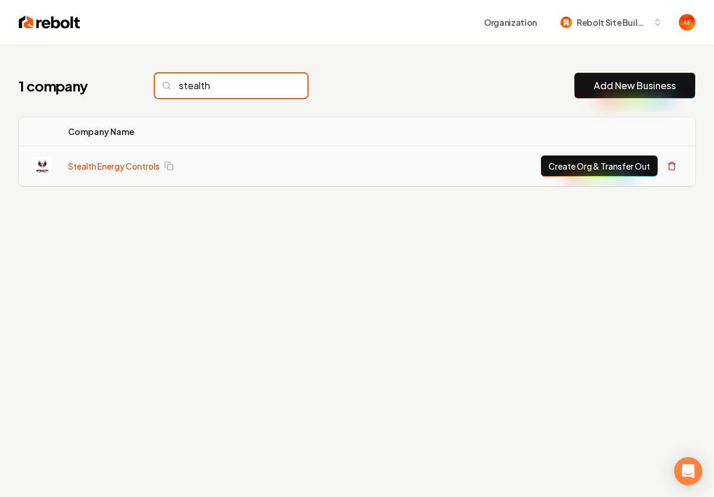
type input "stealth"
click at [120, 165] on link "Stealth Energy Controls" at bounding box center [113, 166] width 91 height 12
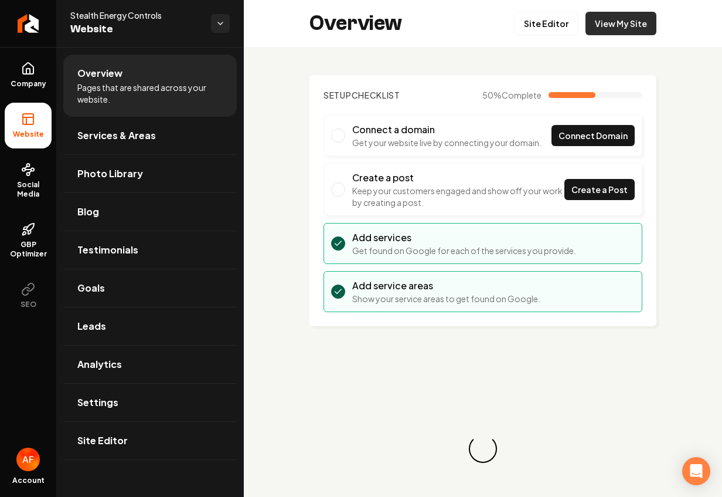
click at [611, 17] on link "View My Site" at bounding box center [621, 23] width 71 height 23
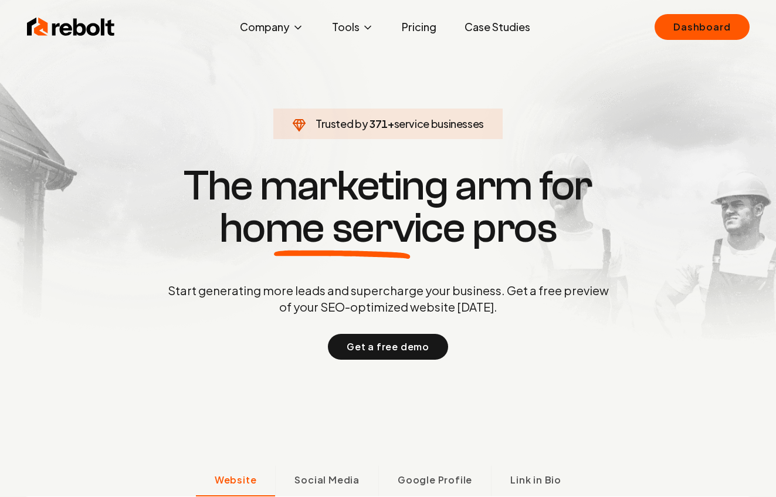
click at [487, 29] on link "Case Studies" at bounding box center [497, 26] width 84 height 23
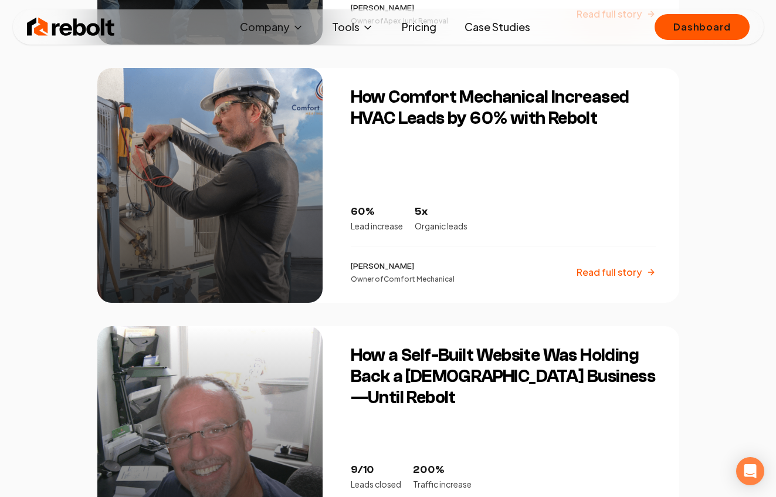
scroll to position [994, 0]
click at [237, 162] on div at bounding box center [209, 185] width 225 height 235
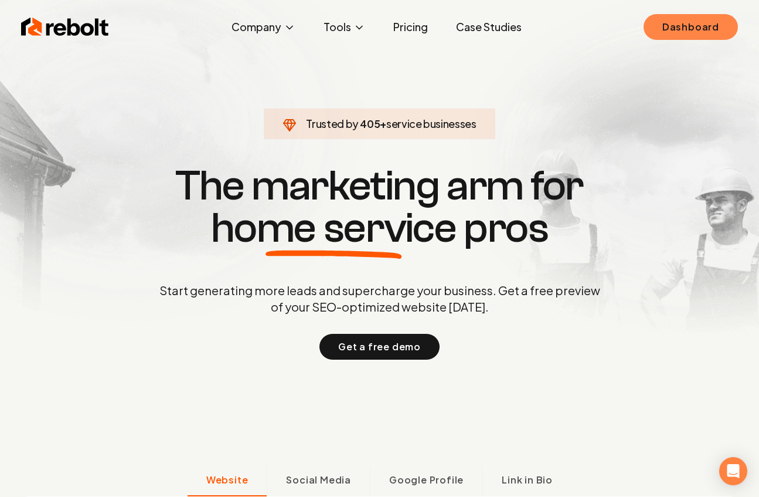
click at [703, 22] on link "Dashboard" at bounding box center [691, 27] width 94 height 26
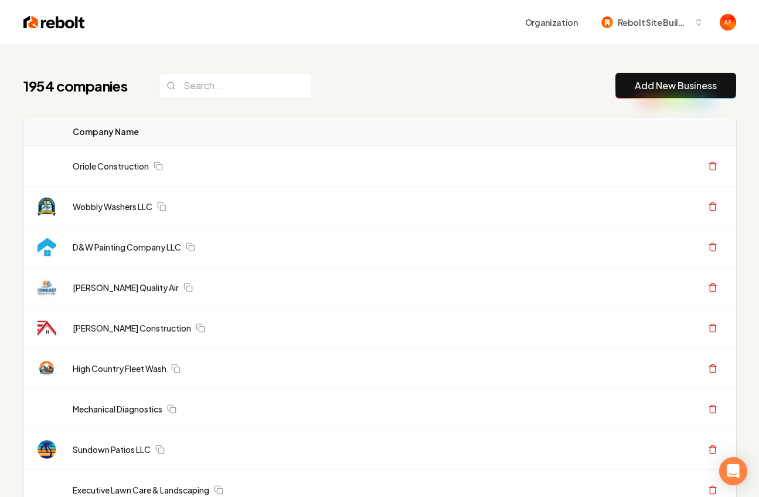
click at [43, 28] on img at bounding box center [54, 22] width 62 height 16
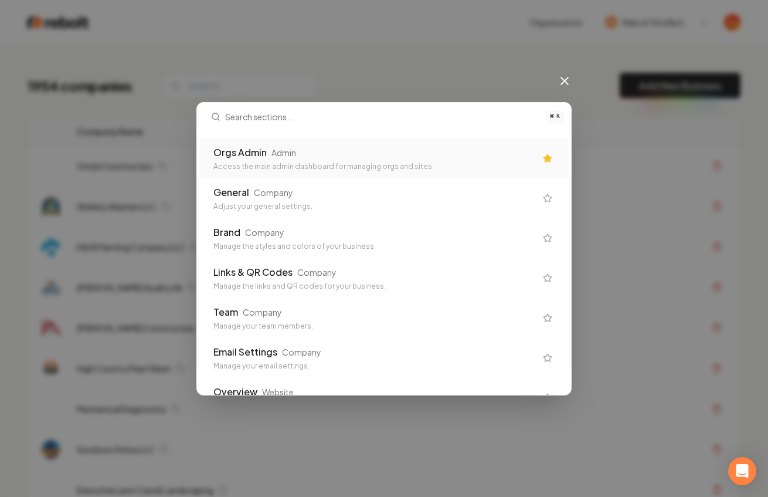
click at [311, 165] on div "Access the main admin dashboard for managing orgs and sites" at bounding box center [374, 166] width 322 height 9
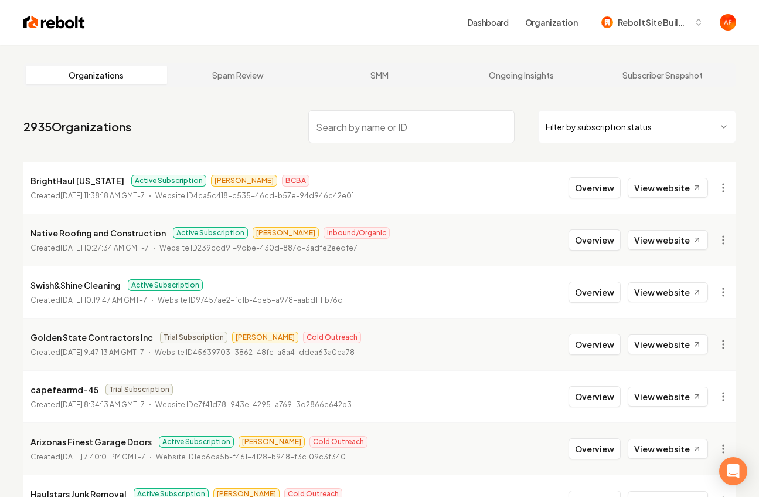
drag, startPoint x: 339, startPoint y: 148, endPoint x: 344, endPoint y: 134, distance: 15.0
click at [339, 148] on nav "2935 Organizations Filter by subscription status" at bounding box center [379, 132] width 713 height 52
click at [344, 134] on input "search" at bounding box center [411, 126] width 206 height 33
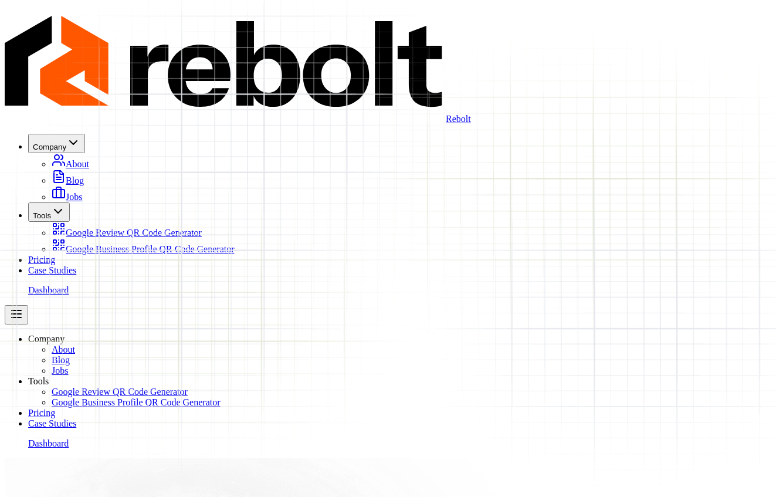
click at [76, 265] on link "Case Studies" at bounding box center [52, 270] width 48 height 10
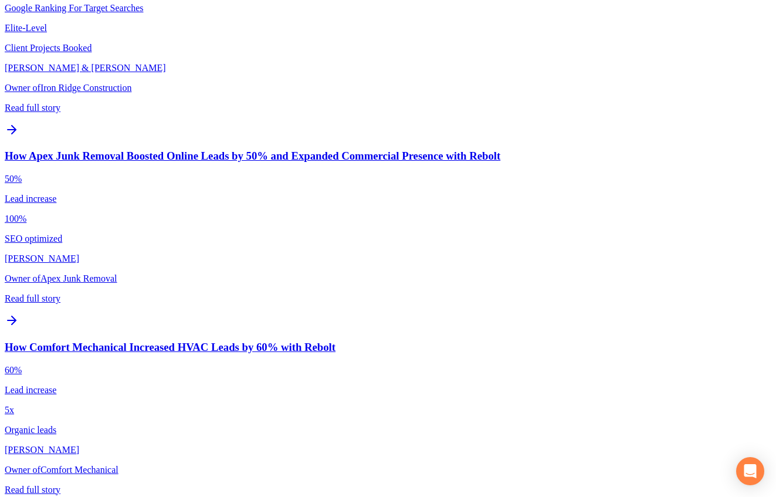
scroll to position [821, 0]
click at [221, 340] on div at bounding box center [388, 340] width 766 height 0
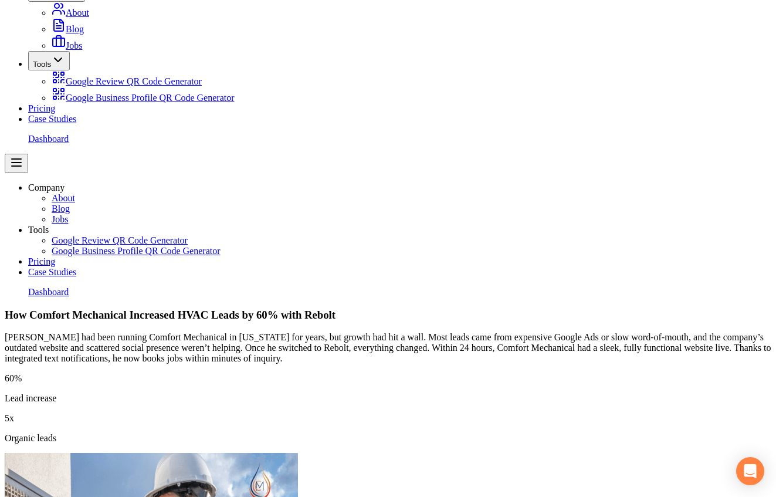
scroll to position [243, 0]
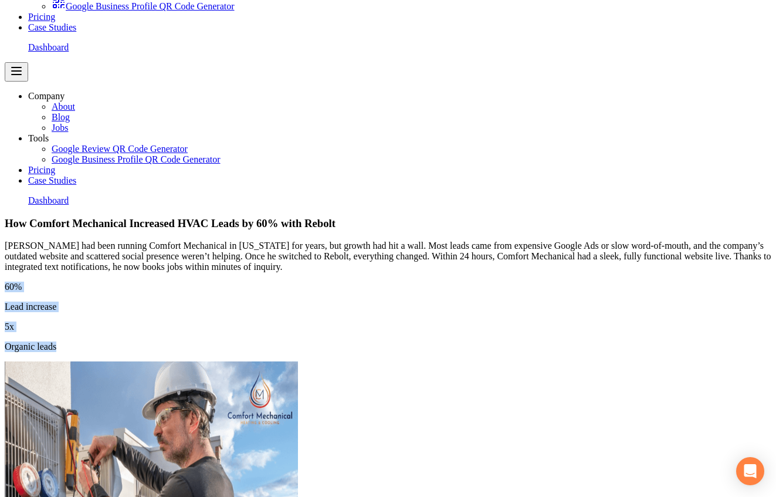
drag, startPoint x: 487, startPoint y: 153, endPoint x: 312, endPoint y: 130, distance: 176.3
click at [312, 240] on div "[PERSON_NAME] had been running Comfort Mechanical in [US_STATE] for years, but …" at bounding box center [388, 295] width 766 height 111
click at [320, 281] on p "60%" at bounding box center [388, 286] width 766 height 11
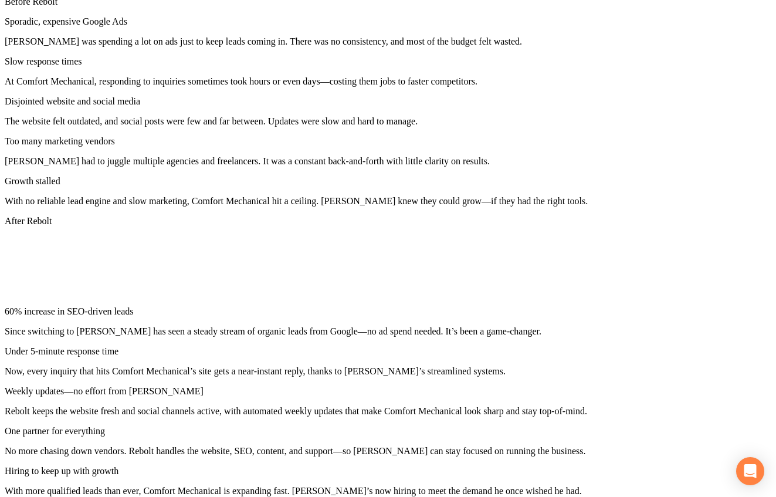
scroll to position [795, 0]
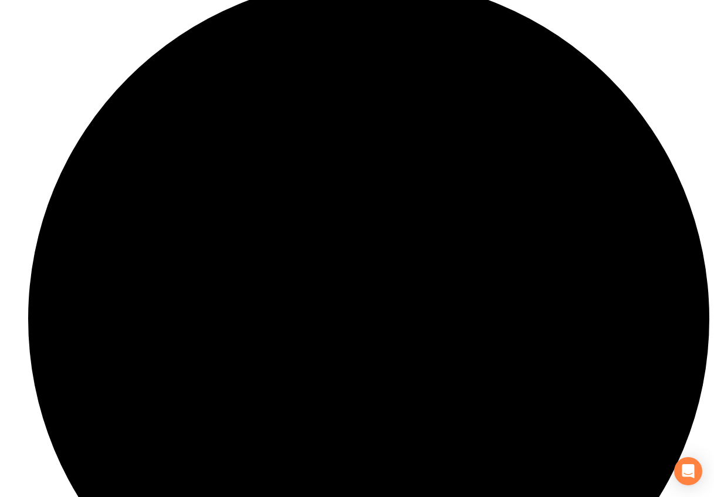
scroll to position [1279, 0]
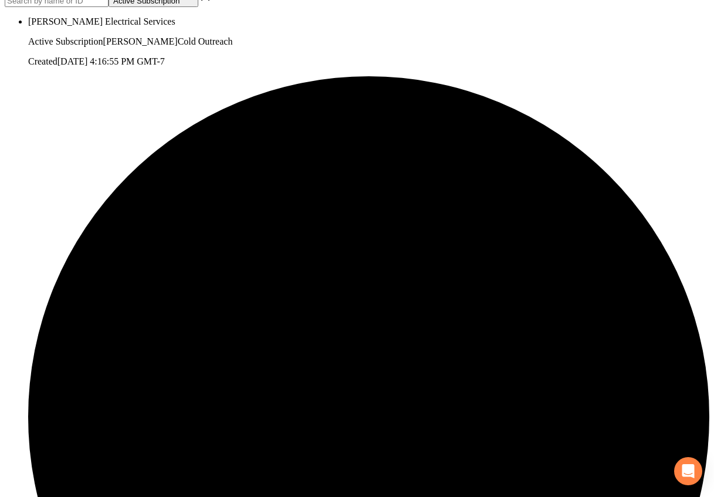
scroll to position [298, 0]
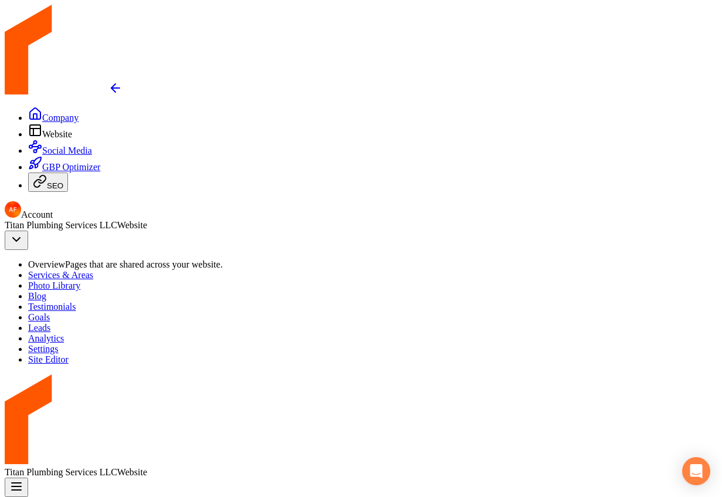
click at [50, 332] on link "Leads" at bounding box center [39, 327] width 22 height 10
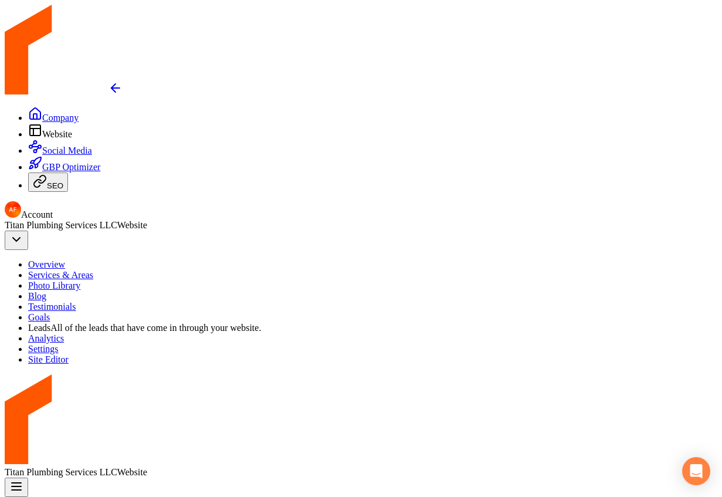
click at [64, 343] on link "Analytics" at bounding box center [46, 338] width 36 height 10
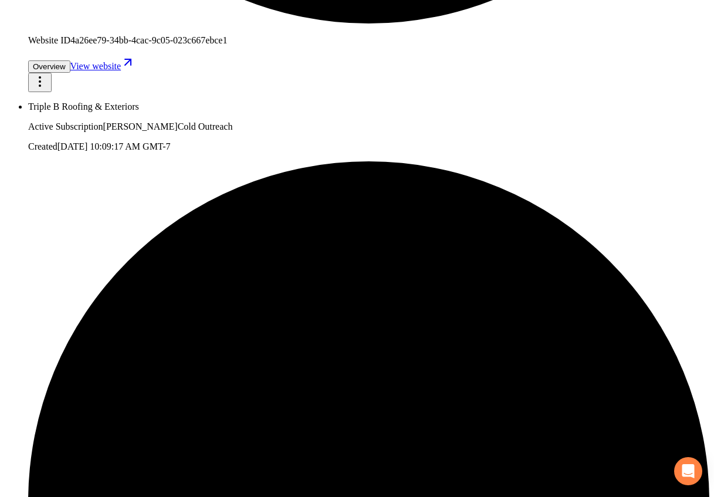
scroll to position [1279, 0]
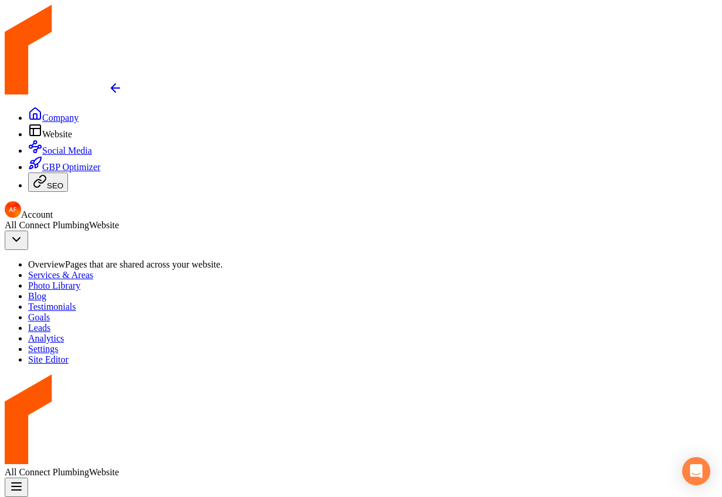
click at [50, 332] on span "Leads" at bounding box center [39, 327] width 22 height 10
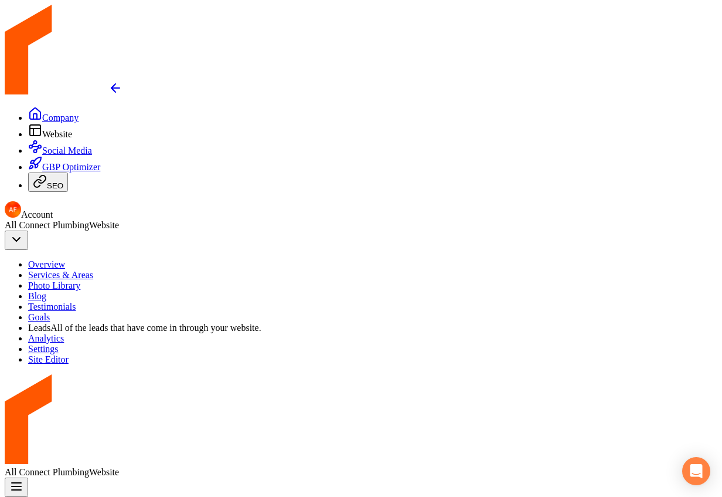
click at [64, 343] on span "Analytics" at bounding box center [46, 338] width 36 height 10
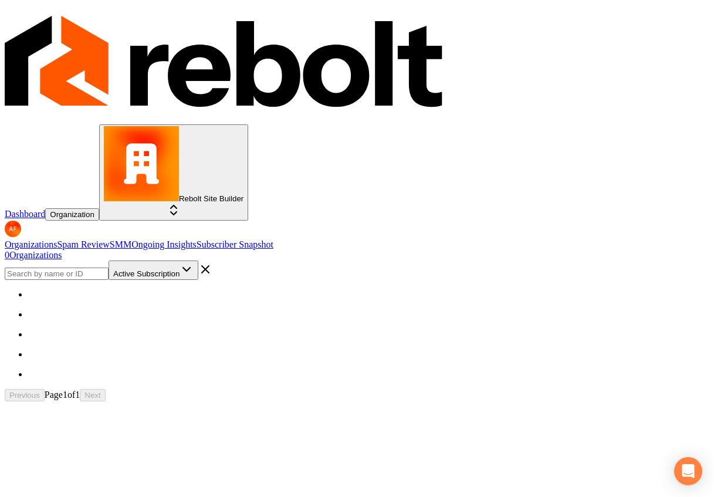
scroll to position [3, 0]
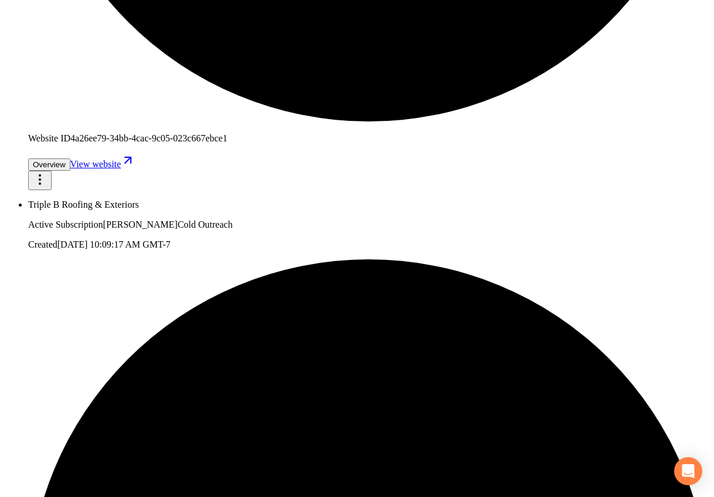
scroll to position [1279, 0]
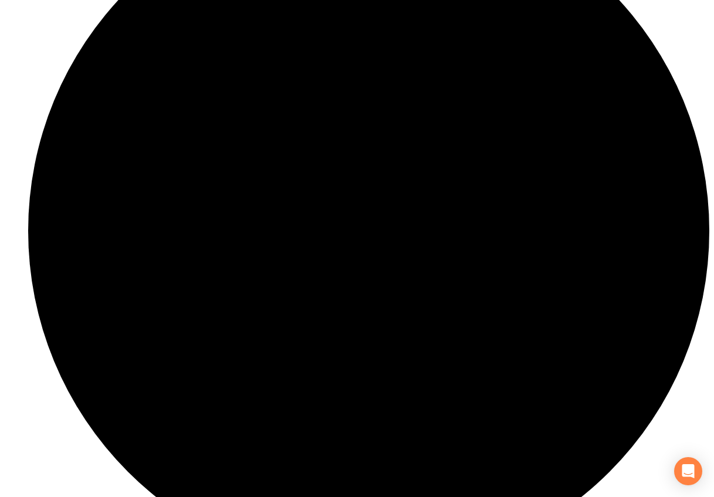
scroll to position [1279, 0]
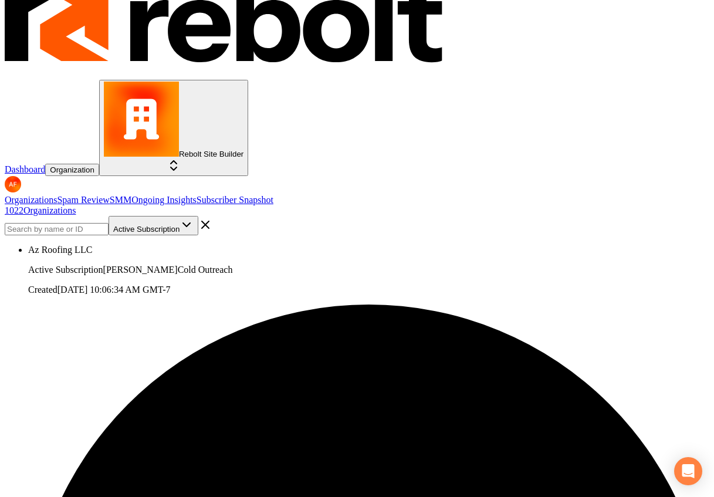
scroll to position [1279, 0]
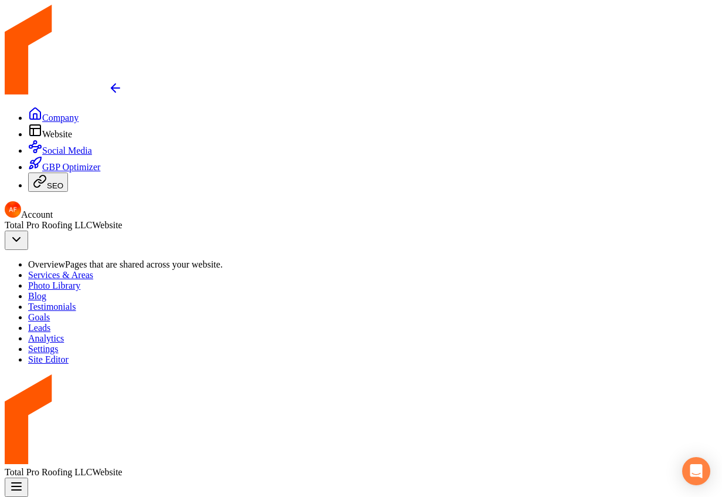
click at [50, 322] on link "Leads" at bounding box center [39, 327] width 22 height 10
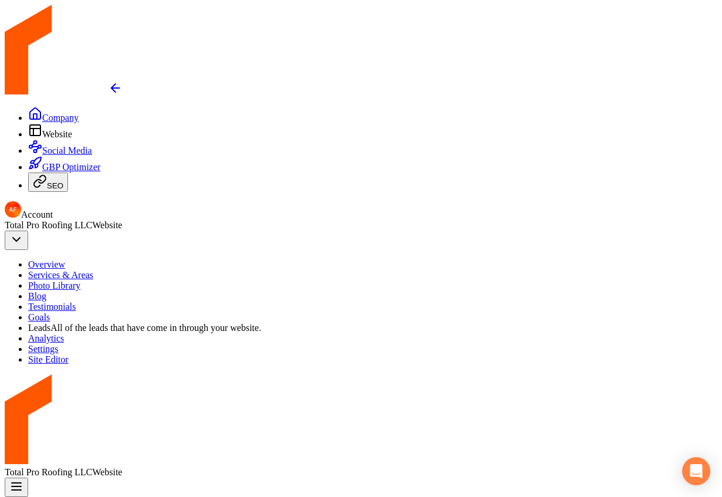
click at [33, 114] on icon at bounding box center [35, 116] width 4 height 5
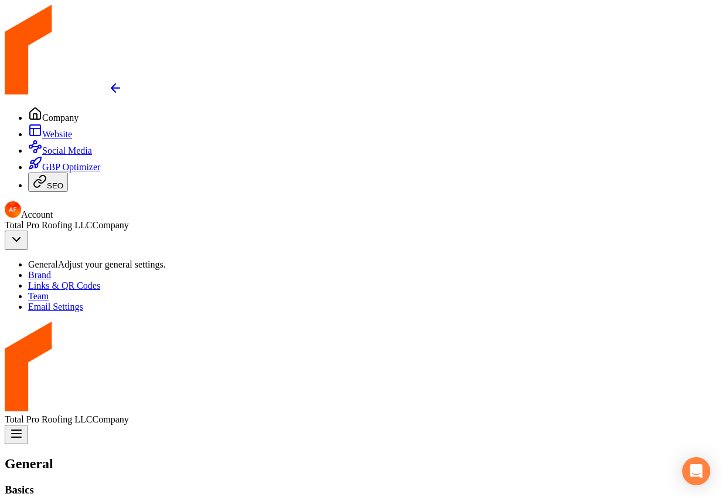
click at [51, 270] on link "Brand" at bounding box center [39, 275] width 23 height 10
click at [152, 270] on li "Brand Manage the styles and colors of your business." at bounding box center [373, 275] width 690 height 11
click at [58, 259] on link "General" at bounding box center [43, 264] width 30 height 10
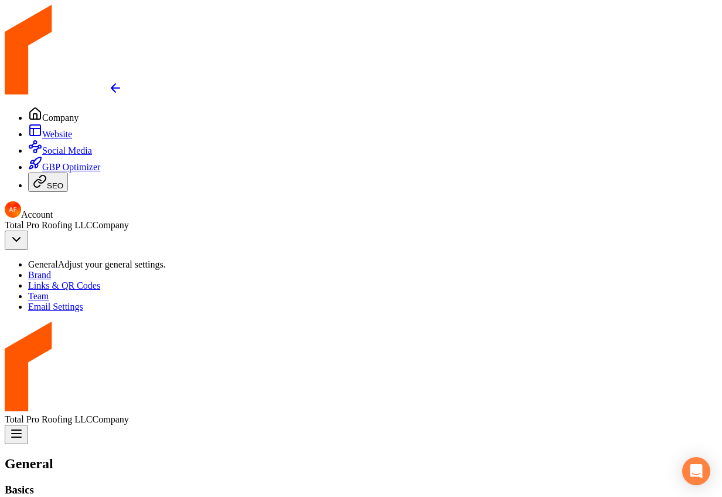
click at [42, 135] on span "Website" at bounding box center [57, 134] width 30 height 10
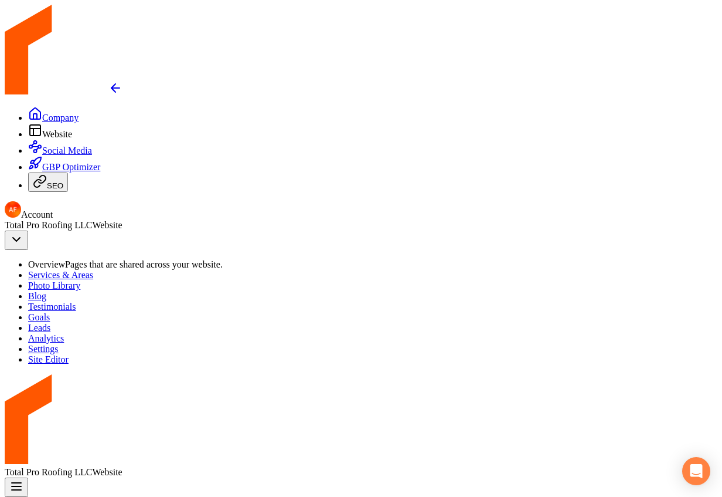
scroll to position [1014, 0]
click at [30, 108] on icon at bounding box center [35, 113] width 11 height 11
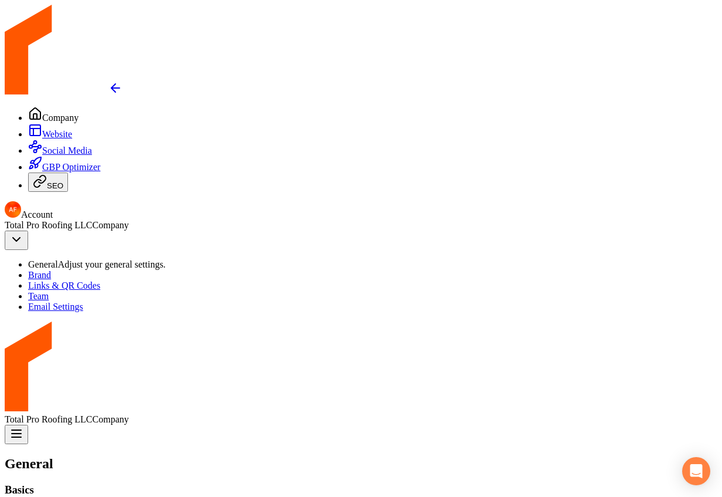
click at [30, 123] on icon at bounding box center [35, 130] width 14 height 14
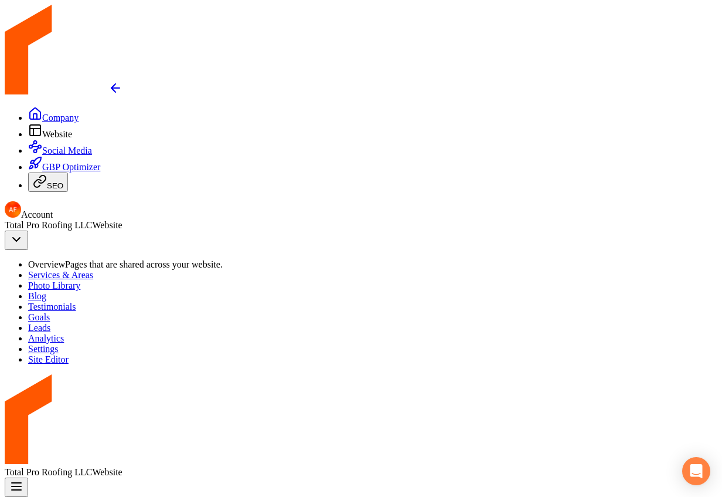
click at [50, 332] on link "Leads" at bounding box center [39, 327] width 22 height 10
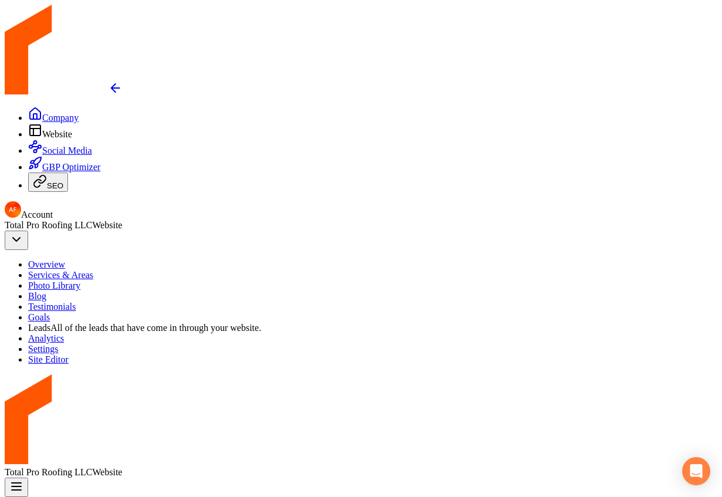
click at [64, 343] on link "Analytics" at bounding box center [46, 338] width 36 height 10
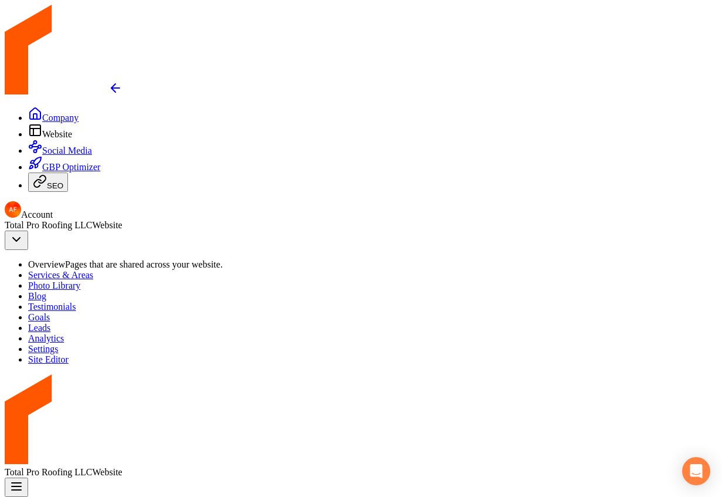
click at [50, 322] on link "Leads" at bounding box center [39, 327] width 22 height 10
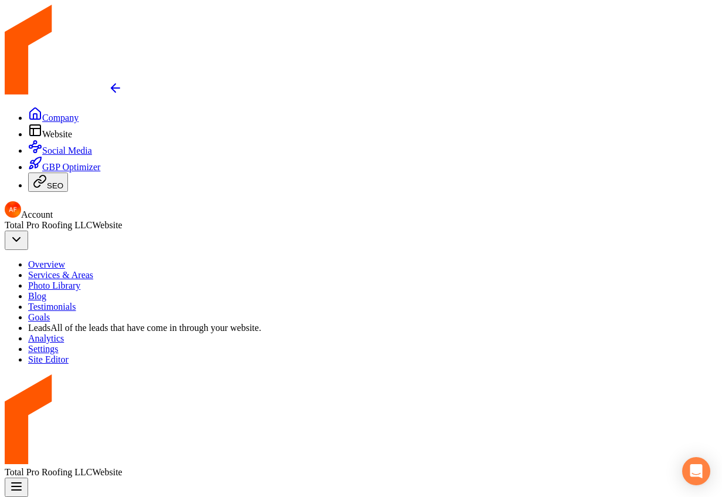
click at [108, 81] on icon "Return to dashboard" at bounding box center [115, 88] width 14 height 14
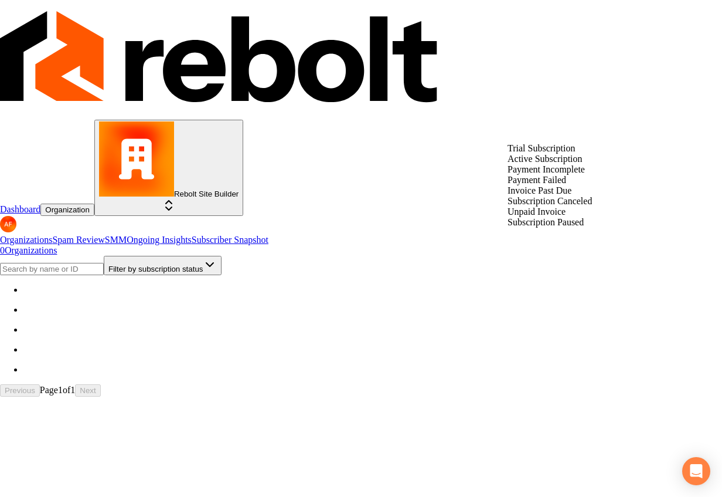
click at [601, 128] on html "Dashboard Organization Rebolt Site Builder Organizations Spam Review SMM Ongoin…" at bounding box center [361, 200] width 722 height 401
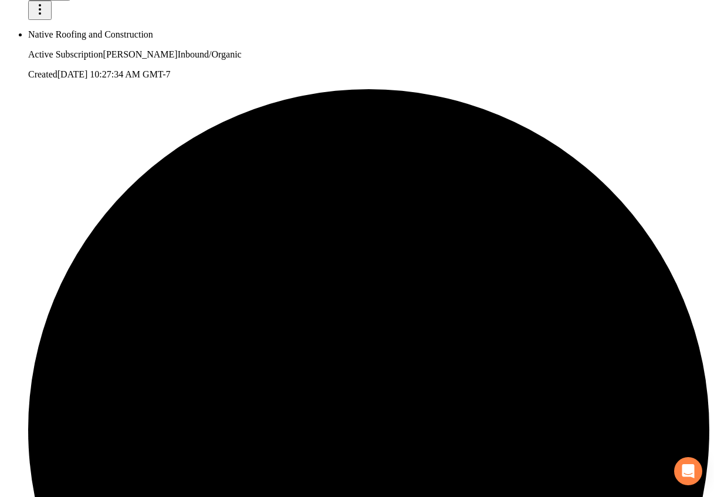
scroll to position [1279, 0]
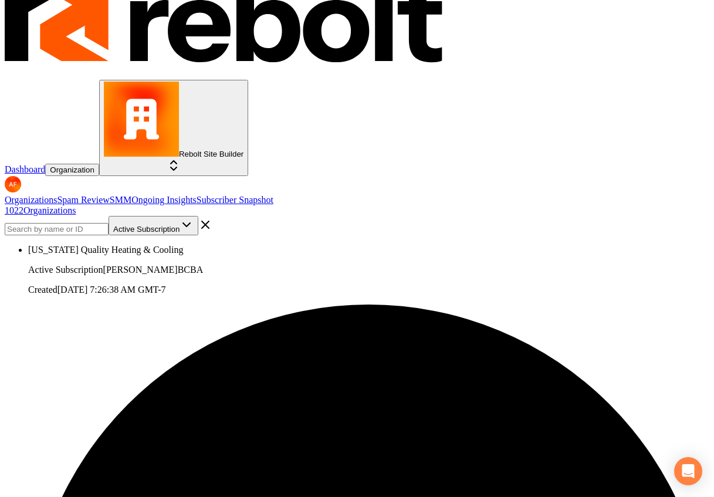
scroll to position [1279, 0]
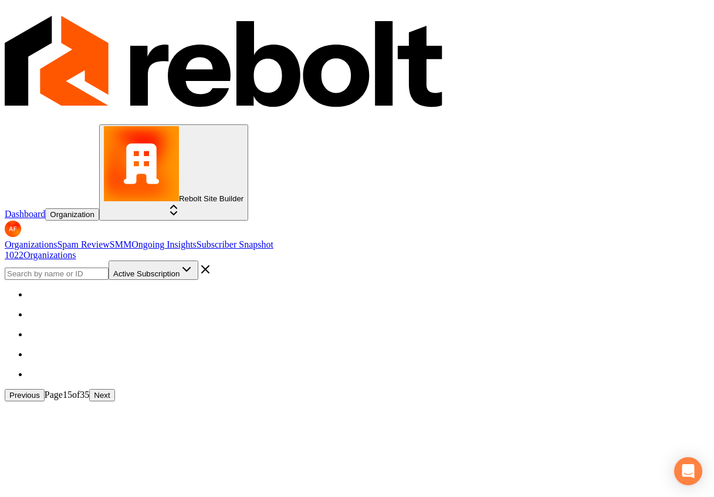
click at [513, 401] on div "Organizations Spam Review SMM Ongoing Insights Subscriber Snapshot 1022 Organiz…" at bounding box center [357, 320] width 704 height 162
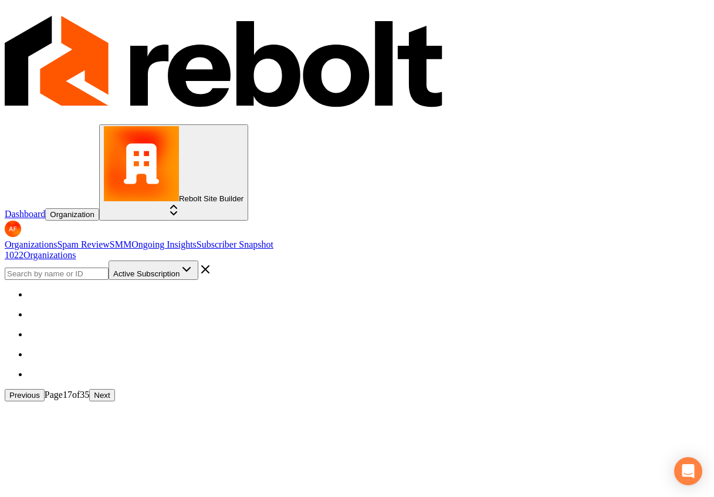
scroll to position [45, 0]
click at [513, 401] on div "Organizations Spam Review SMM Ongoing Insights Subscriber Snapshot 1022 Organiz…" at bounding box center [357, 320] width 704 height 162
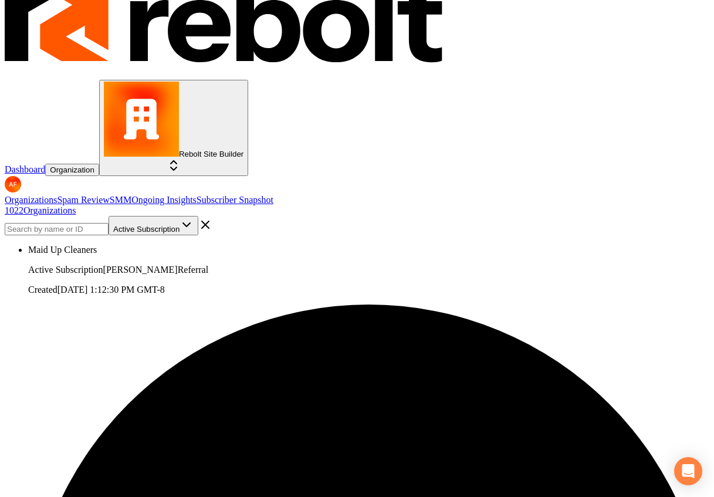
scroll to position [1279, 0]
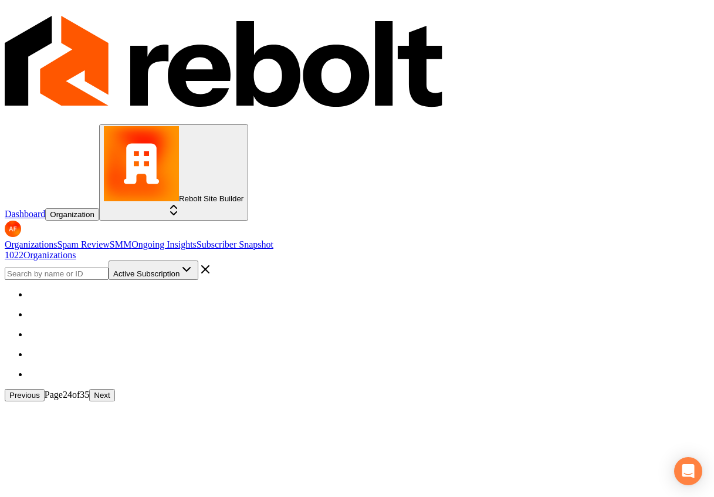
scroll to position [45, 0]
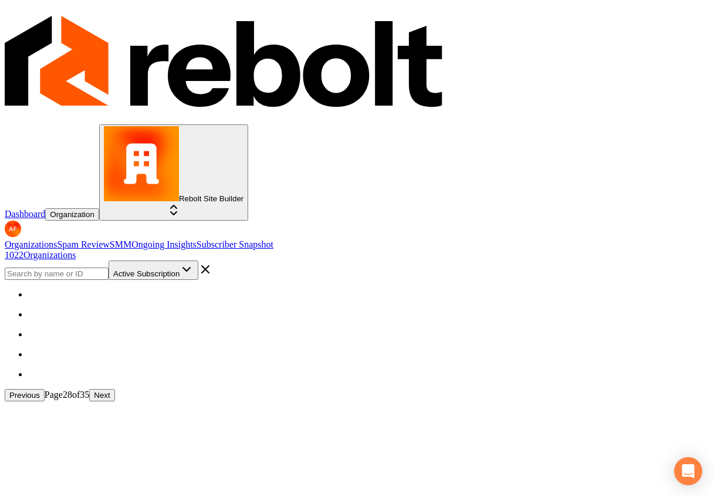
click at [511, 401] on div "Organizations Spam Review SMM Ongoing Insights Subscriber Snapshot 1022 Organiz…" at bounding box center [357, 320] width 704 height 162
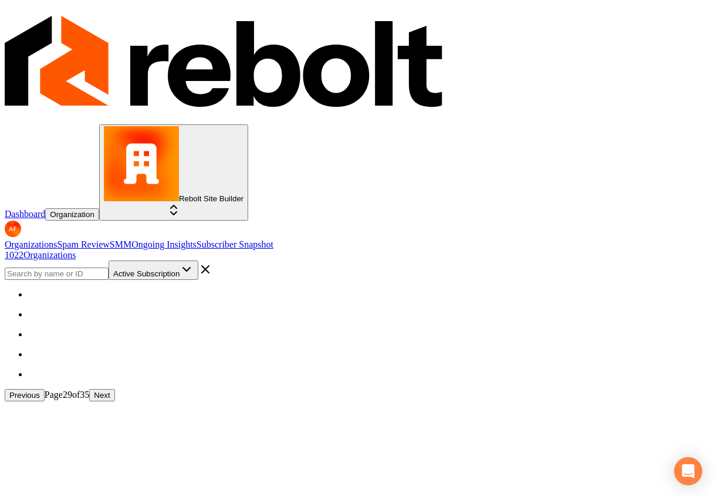
scroll to position [1279, 0]
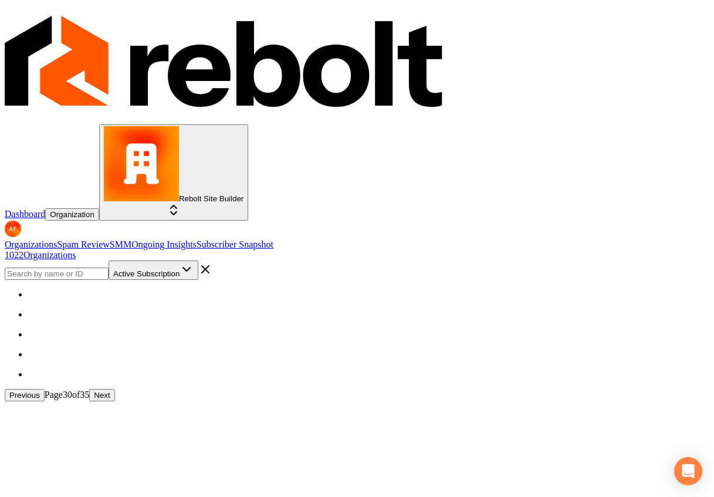
scroll to position [1279, 0]
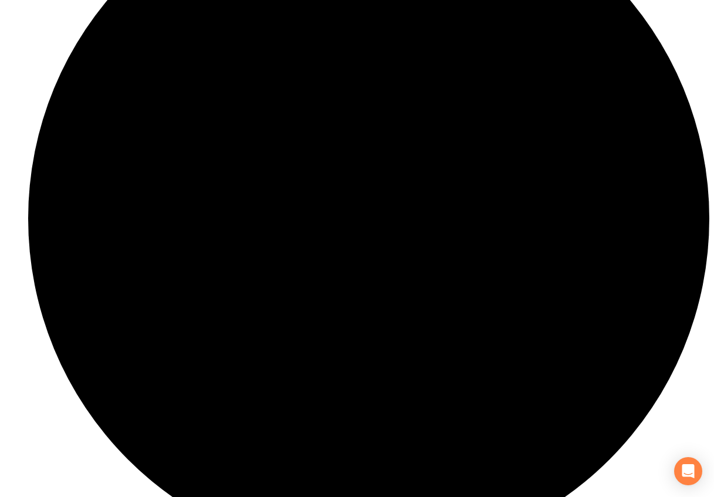
scroll to position [454, 0]
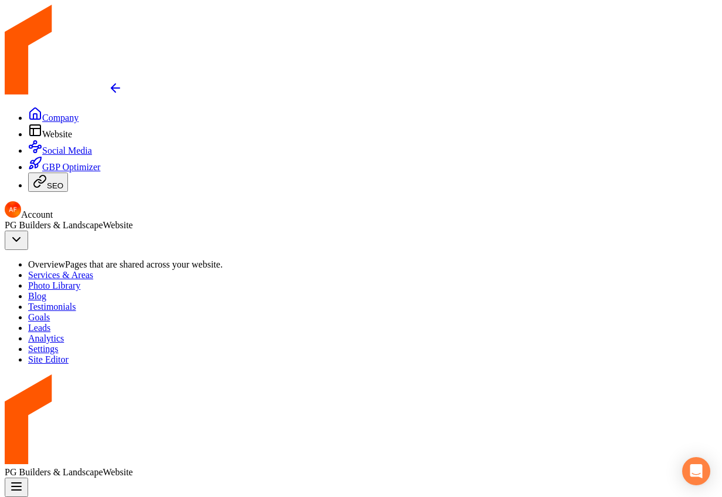
drag, startPoint x: 130, startPoint y: 352, endPoint x: 130, endPoint y: 344, distance: 8.2
click at [64, 343] on link "Analytics" at bounding box center [46, 338] width 36 height 10
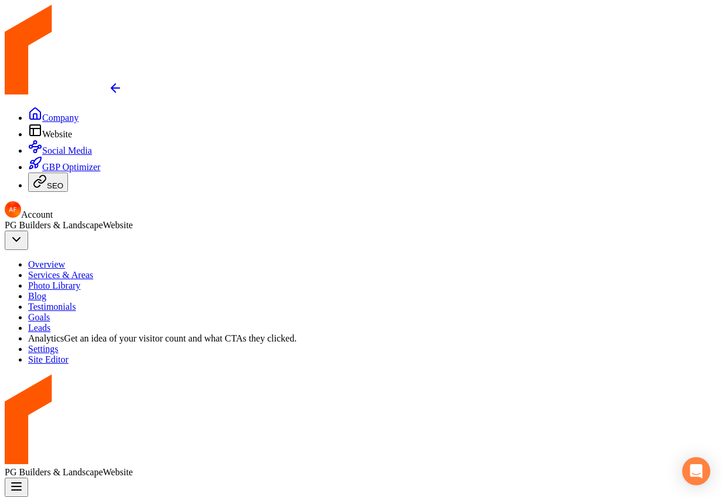
click at [130, 344] on li "Analytics Get an idea of your visitor count and what CTAs they clicked." at bounding box center [373, 338] width 690 height 11
click at [50, 322] on link "Leads" at bounding box center [39, 327] width 22 height 10
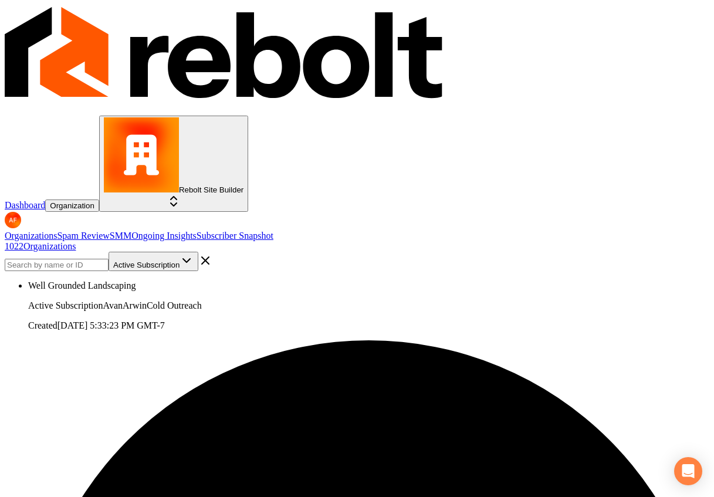
scroll to position [21, 0]
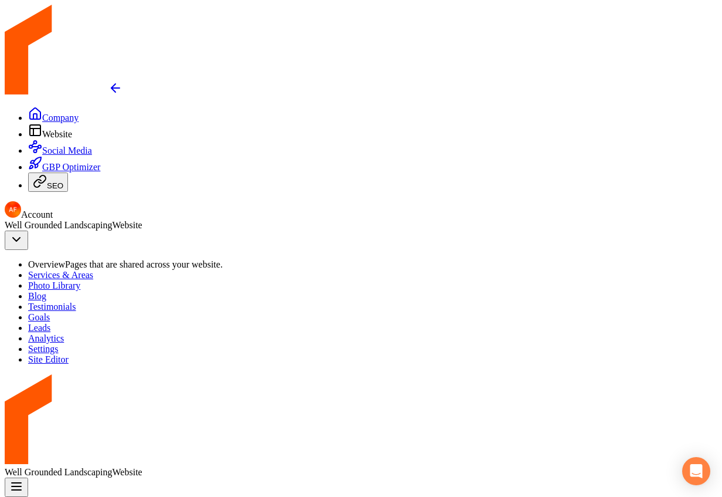
click at [50, 332] on link "Leads" at bounding box center [39, 327] width 22 height 10
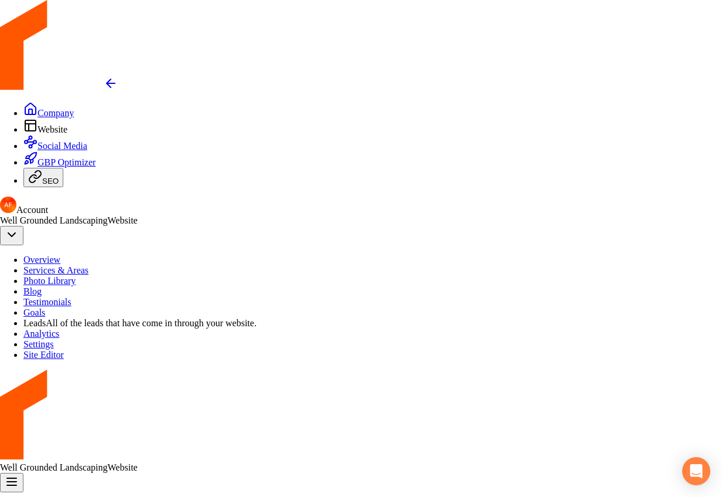
drag, startPoint x: 479, startPoint y: 75, endPoint x: 536, endPoint y: 83, distance: 57.5
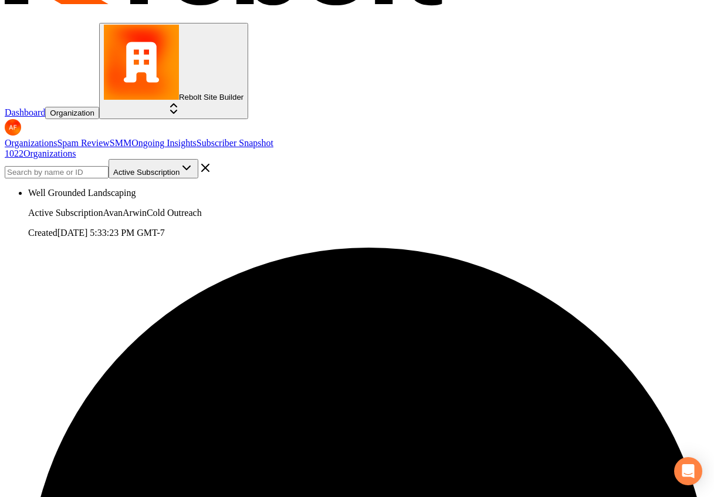
scroll to position [113, 0]
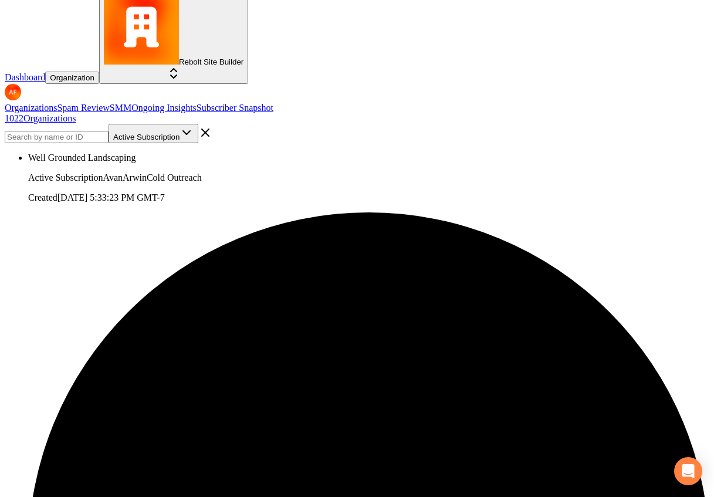
scroll to position [137, 0]
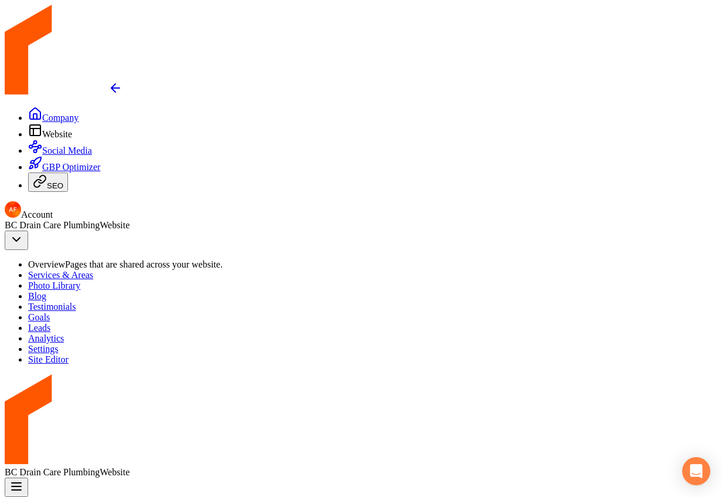
click at [50, 322] on link "Leads" at bounding box center [39, 327] width 22 height 10
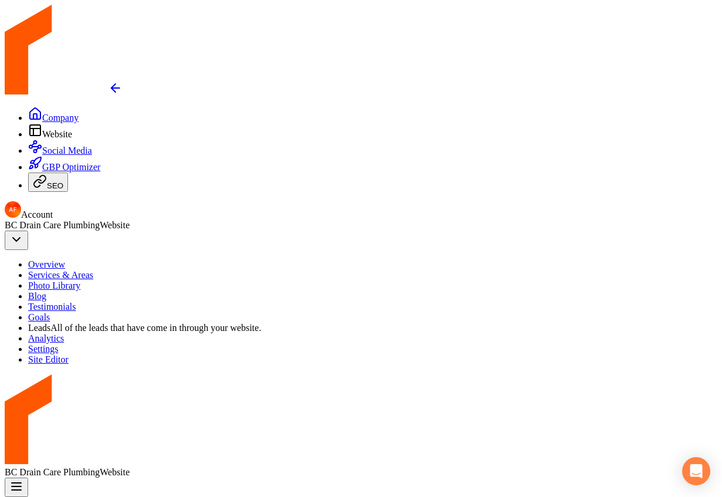
click at [64, 343] on link "Analytics" at bounding box center [46, 338] width 36 height 10
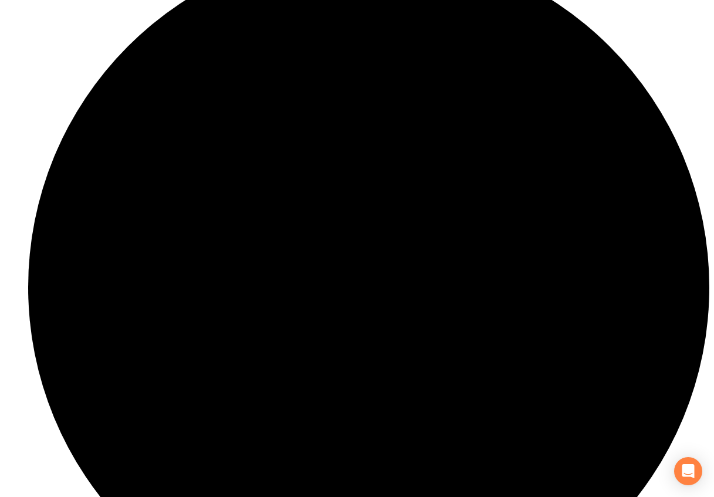
scroll to position [414, 0]
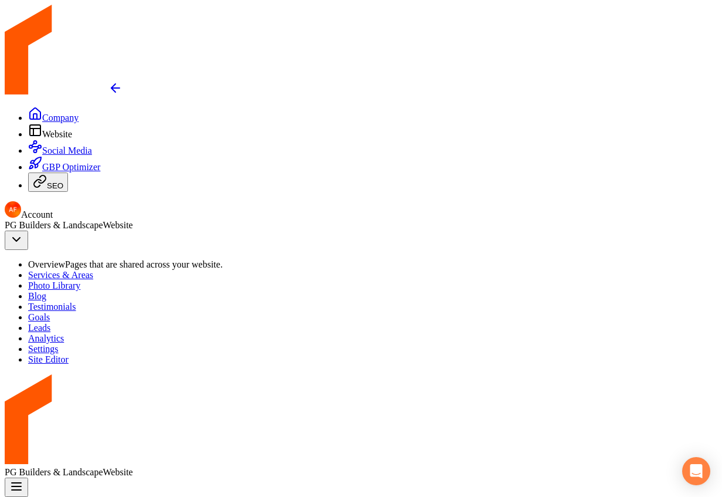
click at [50, 332] on link "Leads" at bounding box center [39, 327] width 22 height 10
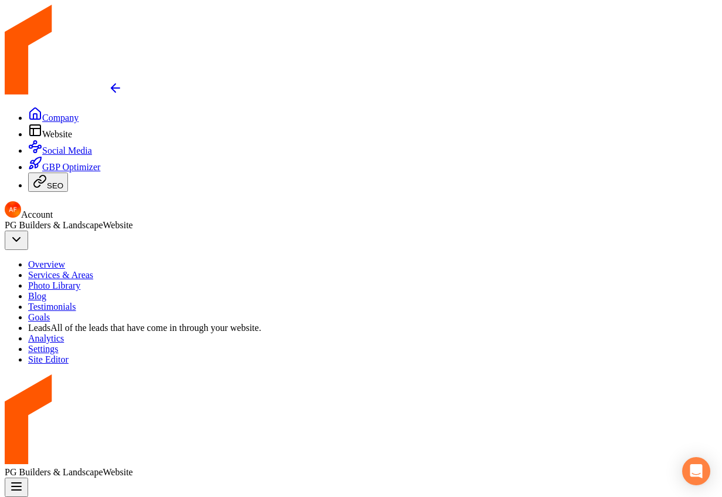
click at [64, 343] on link "Analytics" at bounding box center [46, 338] width 36 height 10
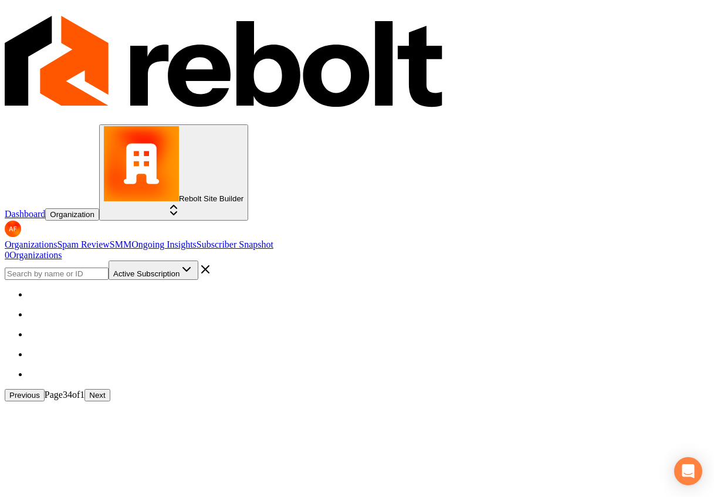
click at [108, 267] on input "search" at bounding box center [57, 273] width 104 height 12
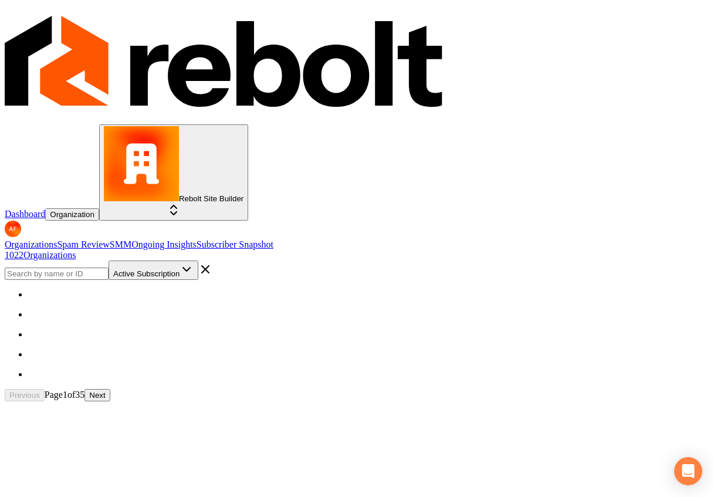
click at [108, 267] on input "search" at bounding box center [57, 273] width 104 height 12
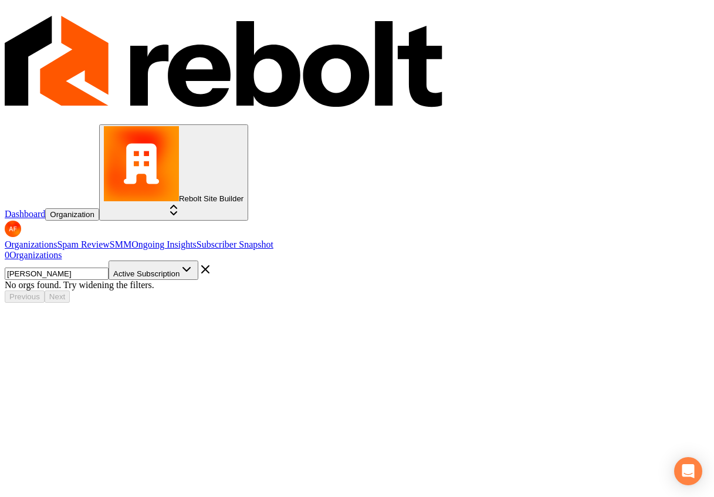
type input "vegas"
click at [108, 267] on input "vegas" at bounding box center [57, 273] width 104 height 12
click at [46, 22] on img at bounding box center [225, 63] width 441 height 117
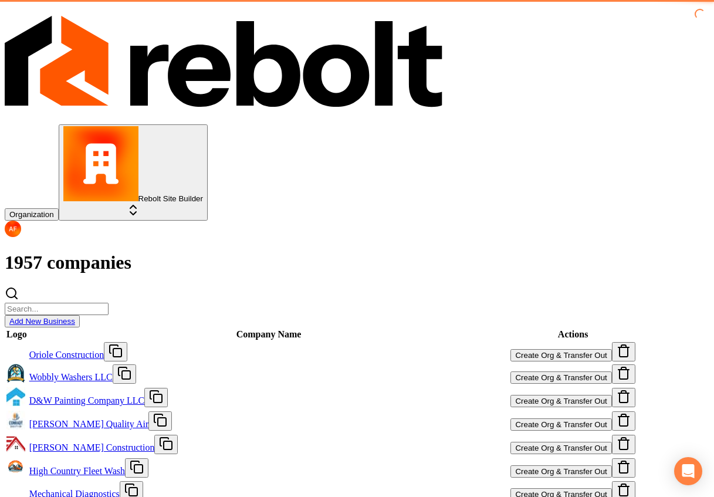
click at [363, 328] on th "Company Name" at bounding box center [269, 334] width 480 height 12
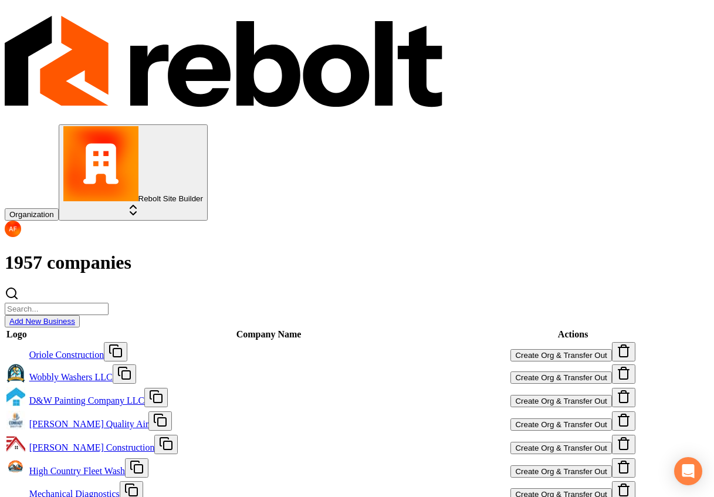
click at [108, 303] on input "search" at bounding box center [57, 309] width 104 height 12
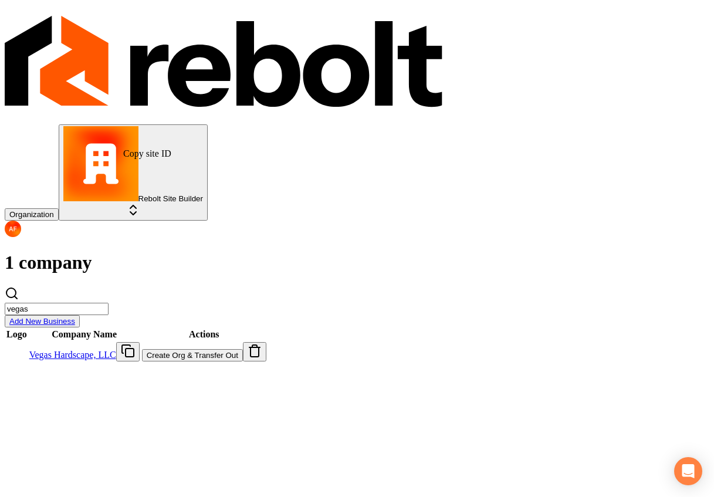
type input "vegas"
click at [104, 349] on link "Vegas Hardscape, LLC" at bounding box center [72, 354] width 87 height 10
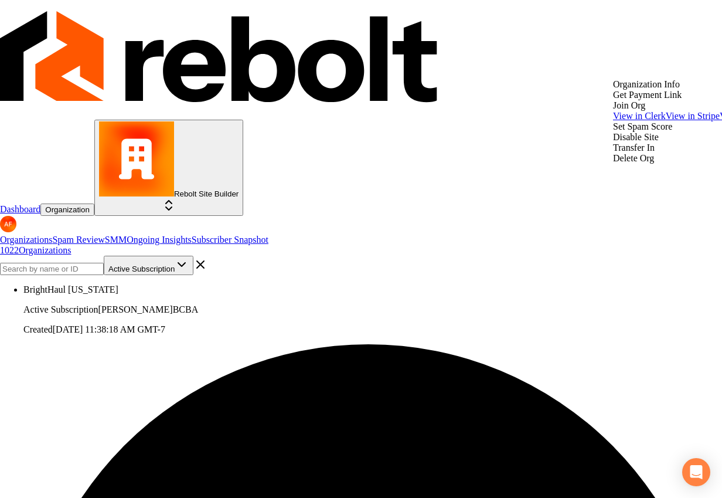
click at [659, 100] on div "Get Payment Link" at bounding box center [699, 95] width 172 height 11
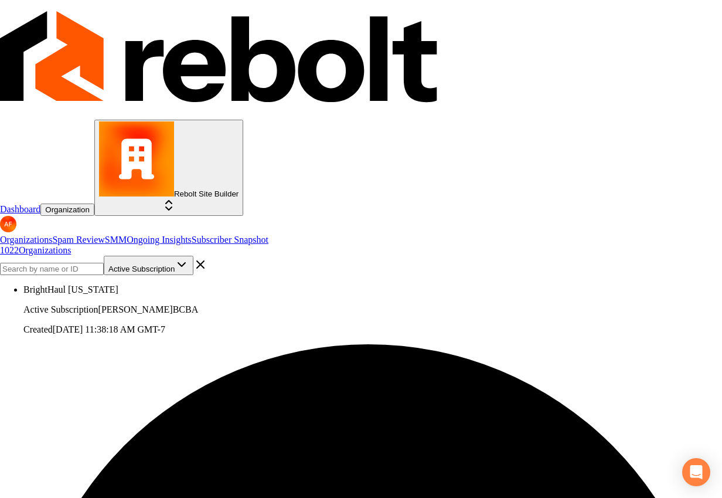
select select "**********"
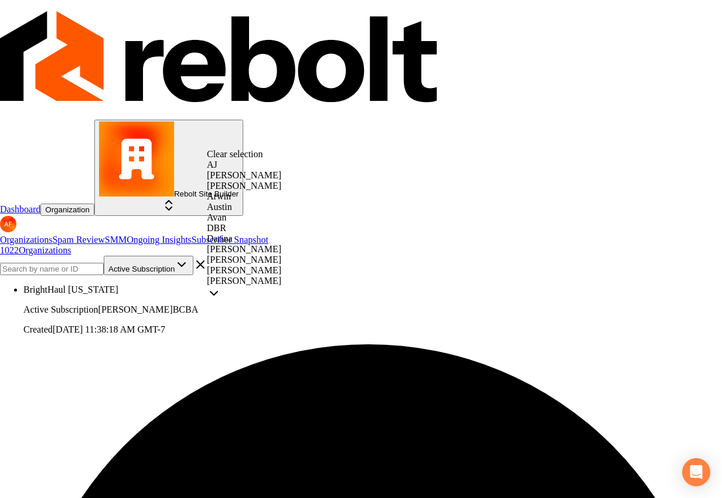
select select "**********"
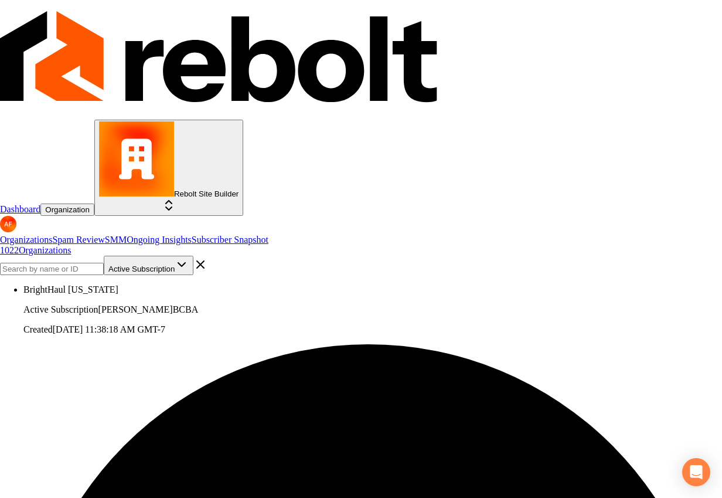
select select "**********"
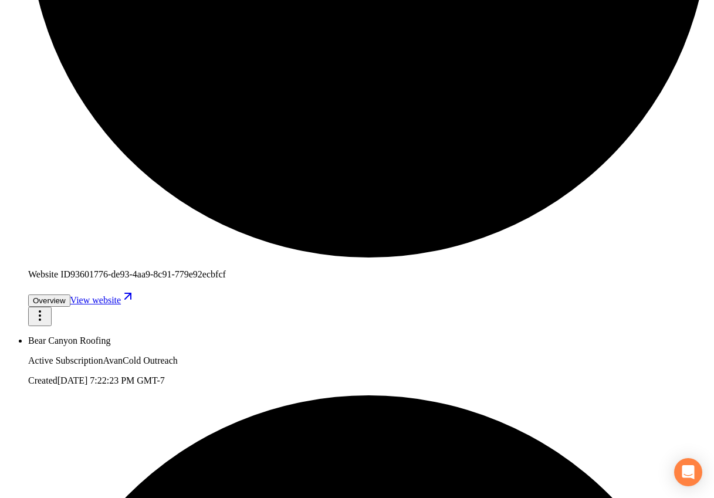
scroll to position [1278, 0]
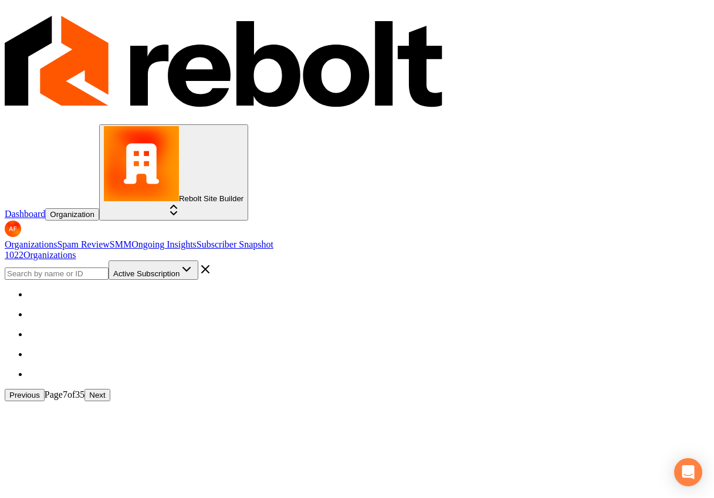
scroll to position [1278, 0]
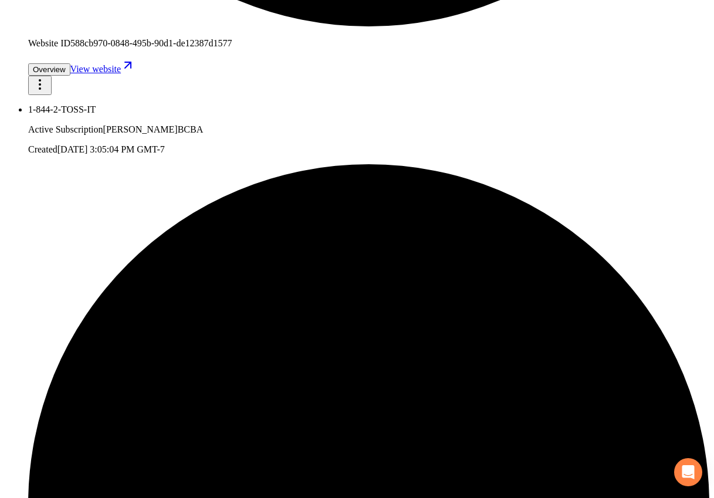
scroll to position [1034, 0]
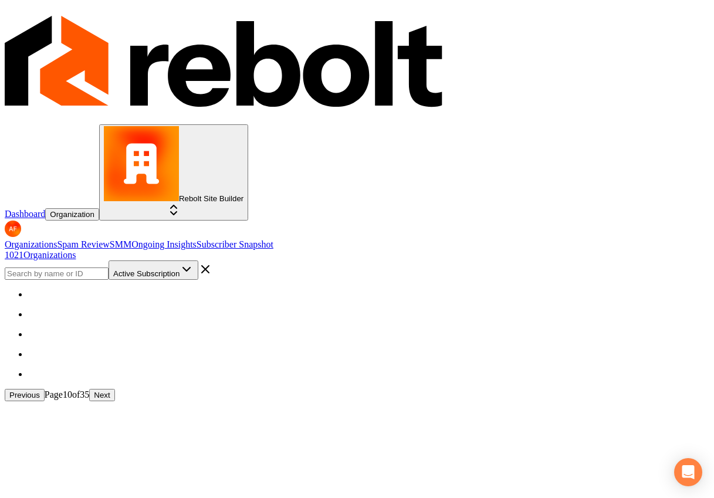
scroll to position [1278, 0]
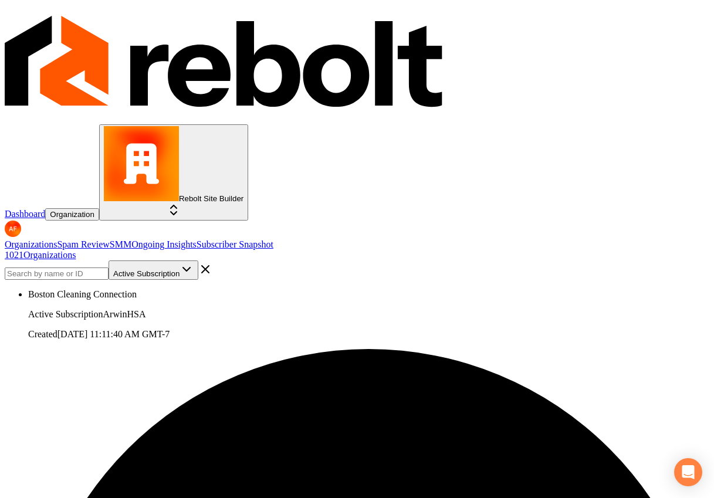
click at [108, 267] on input "search" at bounding box center [57, 273] width 104 height 12
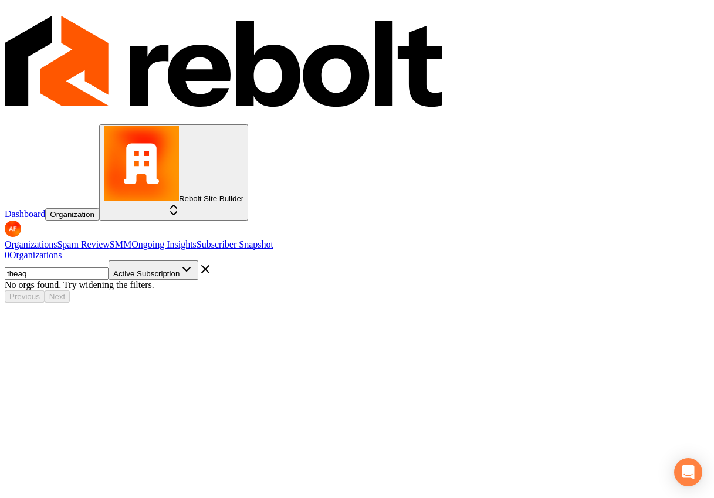
type input "theaq"
click at [108, 267] on input "theaq" at bounding box center [57, 273] width 104 height 12
click at [108, 267] on input "search" at bounding box center [57, 273] width 104 height 12
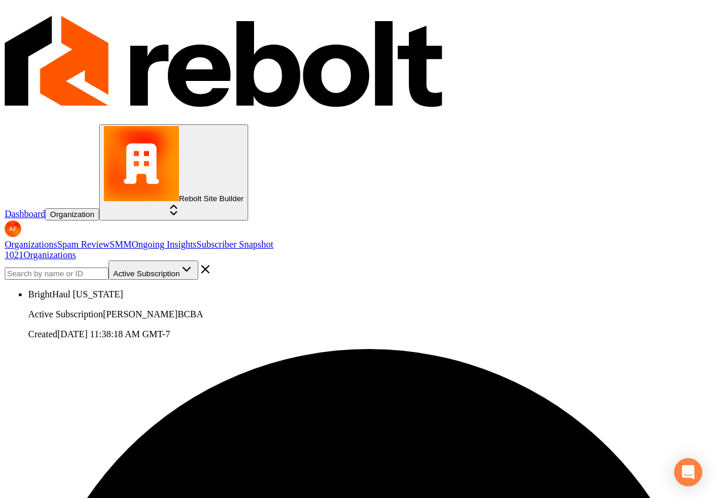
click at [50, 21] on img at bounding box center [225, 63] width 441 height 117
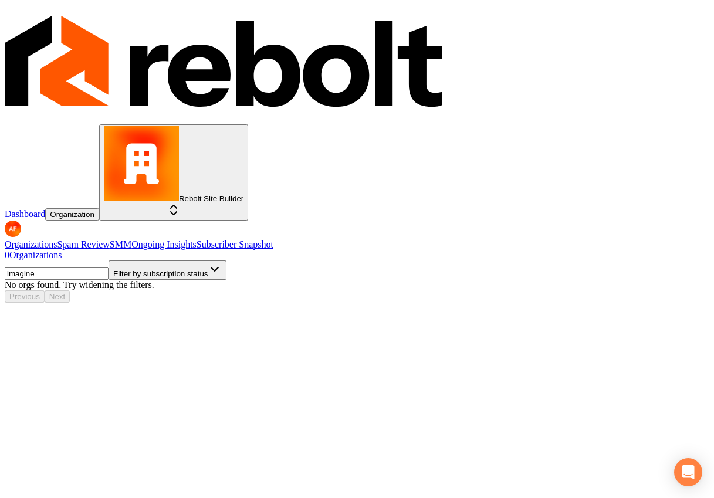
type input "imagine"
click at [36, 12] on div "Dashboard Organization Rebolt Site Builder" at bounding box center [357, 122] width 704 height 235
click at [35, 18] on img at bounding box center [225, 63] width 441 height 117
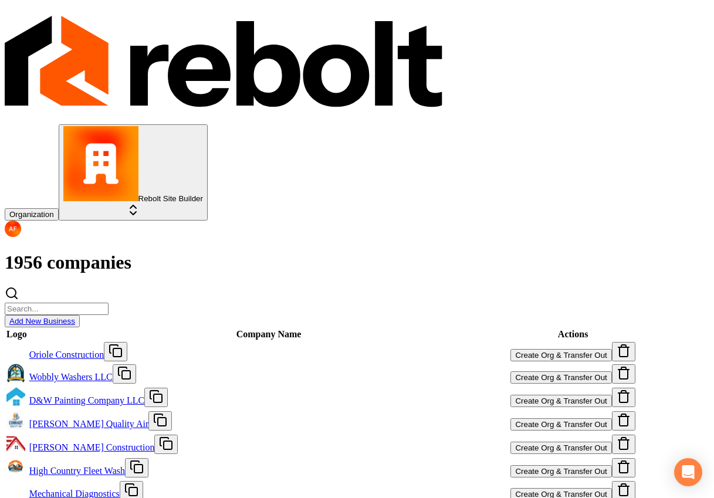
click at [75, 317] on link "Add New Business" at bounding box center [42, 321] width 66 height 9
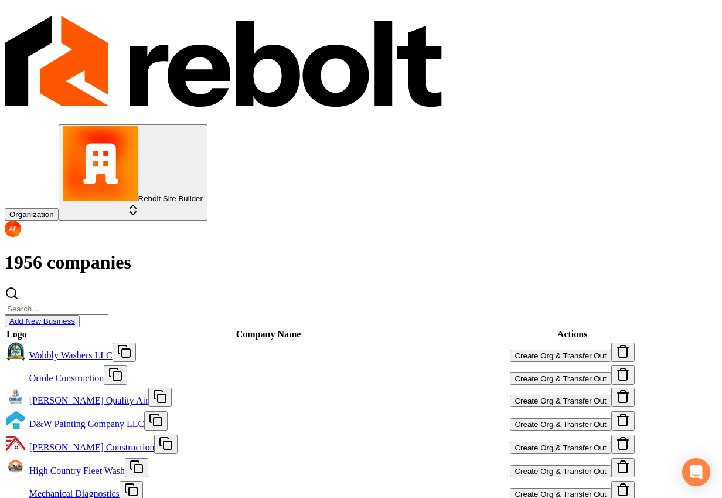
click at [108, 303] on input "search" at bounding box center [57, 309] width 104 height 12
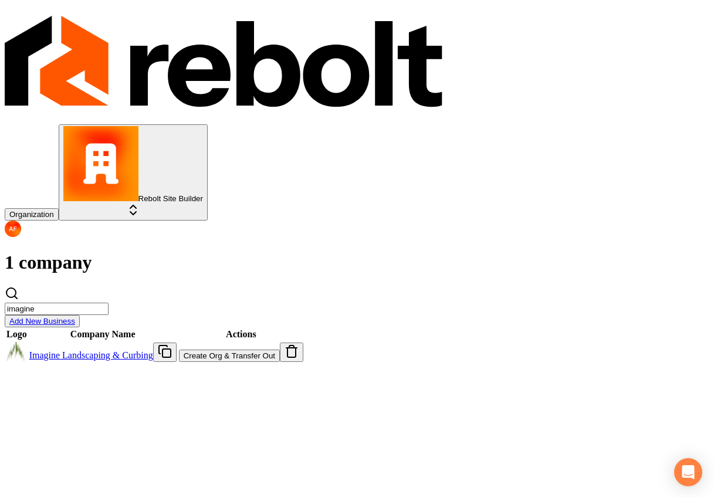
type input "imagine"
click at [124, 350] on link "Imagine Landscaping & Curbing" at bounding box center [91, 355] width 124 height 10
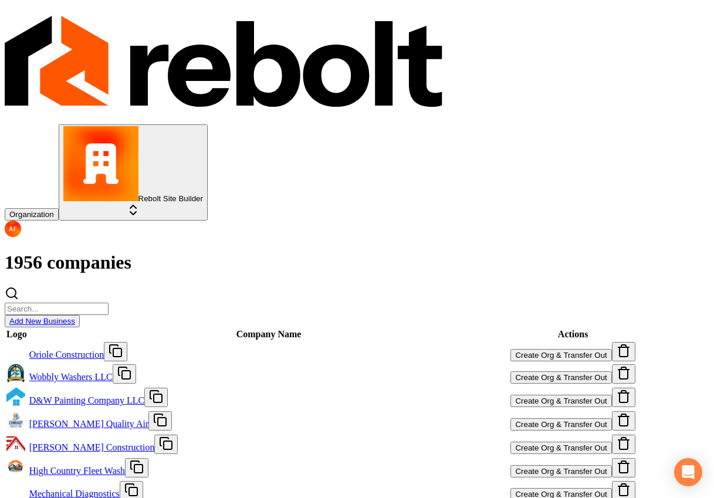
click at [108, 303] on input "search" at bounding box center [57, 309] width 104 height 12
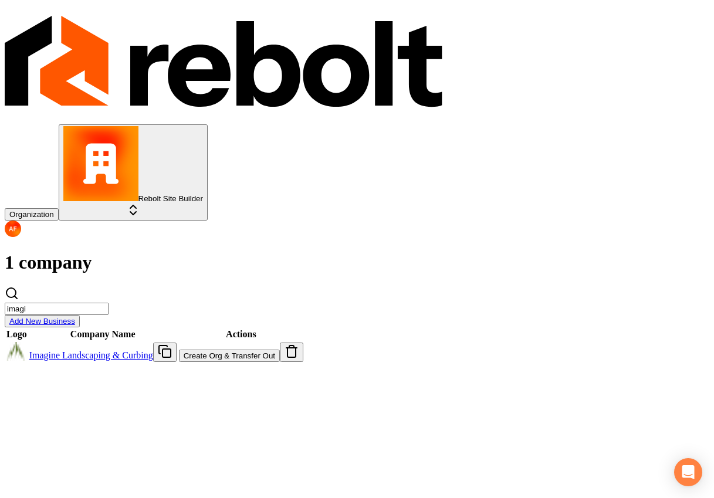
type input "imagi"
click at [280, 349] on button "Create Org & Transfer Out" at bounding box center [229, 355] width 101 height 12
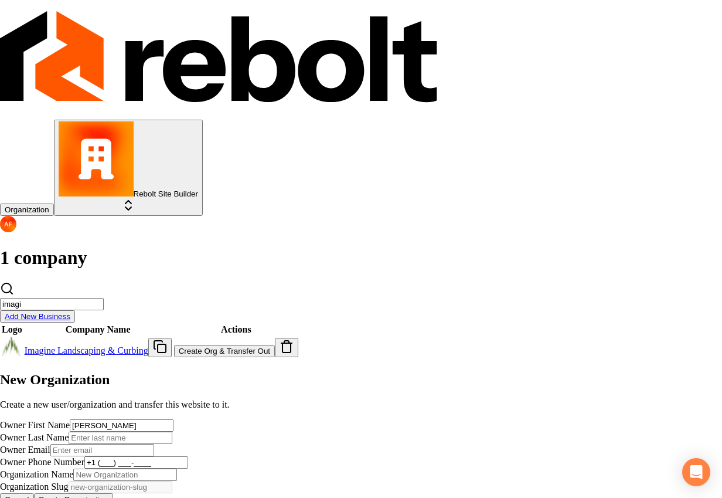
type input "Fernando"
click at [154, 444] on input "Owner Email" at bounding box center [102, 450] width 104 height 12
paste input "fsanchez258690@gmail.com"
type input "fsanchez258690@gmail.com"
click at [188, 456] on input "+1 (___) ___-____" at bounding box center [136, 462] width 104 height 12
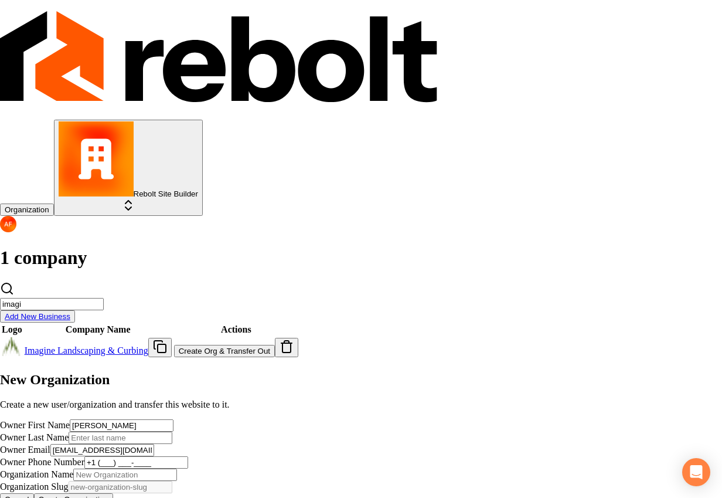
click at [188, 456] on input "+1 (___) ___-____" at bounding box center [136, 462] width 104 height 12
paste input "385) 264-2622"
type input "+1 (385) 264-2622"
click at [177, 468] on input "Organization Name" at bounding box center [125, 474] width 104 height 12
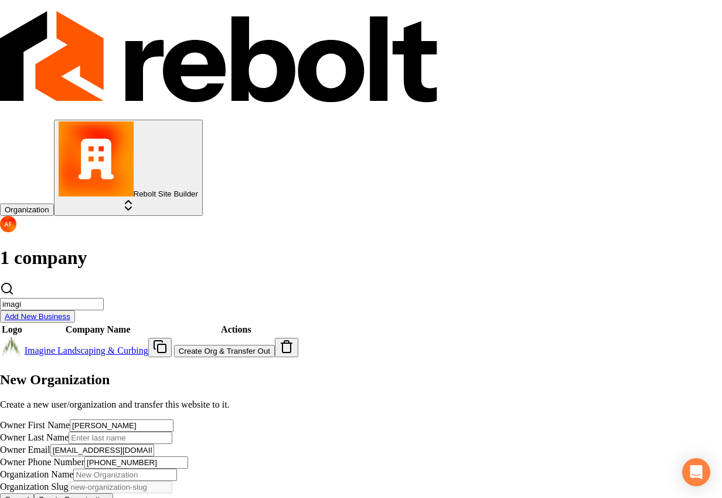
paste input "Imagine Landscaping & Curbing"
type input "Imagine Landscaping & Curbing"
type input "imagine-landscaping-curbing"
click button "Cancel" at bounding box center [17, 499] width 34 height 12
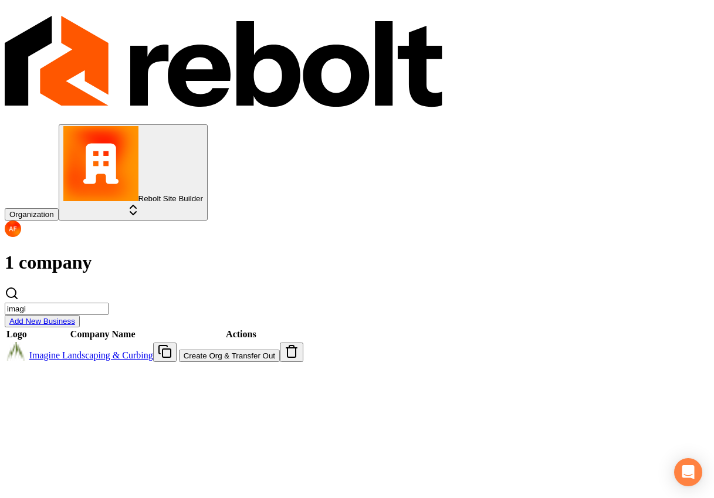
click at [280, 349] on button "Create Org & Transfer Out" at bounding box center [229, 355] width 101 height 12
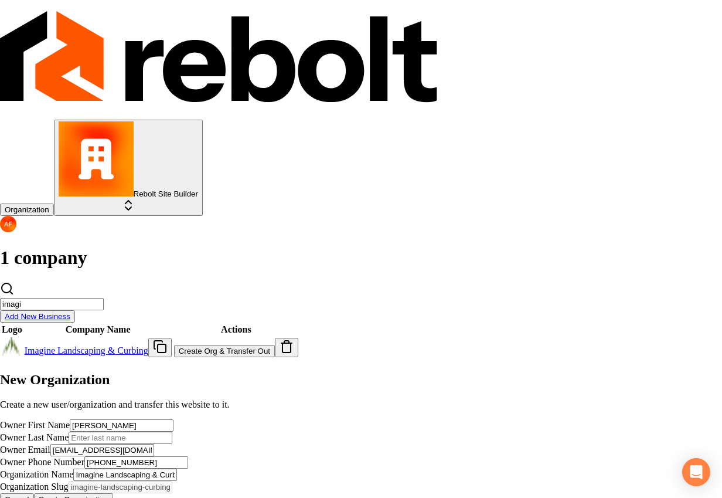
click at [172, 432] on input "Owner Last Name" at bounding box center [121, 438] width 104 height 12
click at [271, 419] on div "Owner First Name Fernando" at bounding box center [357, 425] width 714 height 12
click at [172, 432] on input "Owner Last Name" at bounding box center [121, 438] width 104 height 12
type input "Sanchez"
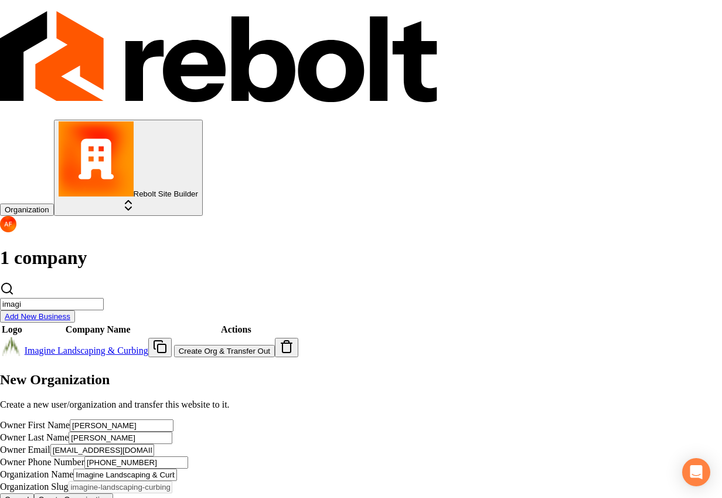
click at [113, 493] on button "Create Organization" at bounding box center [73, 499] width 79 height 12
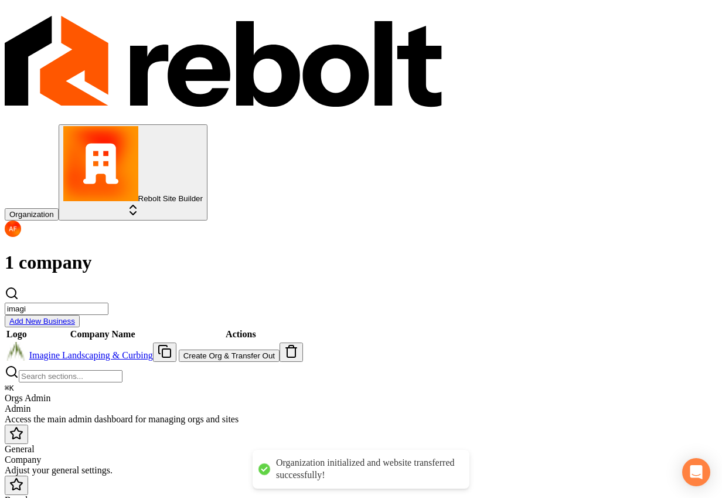
click at [238, 414] on div "Access the main admin dashboard for managing orgs and sites" at bounding box center [361, 419] width 713 height 11
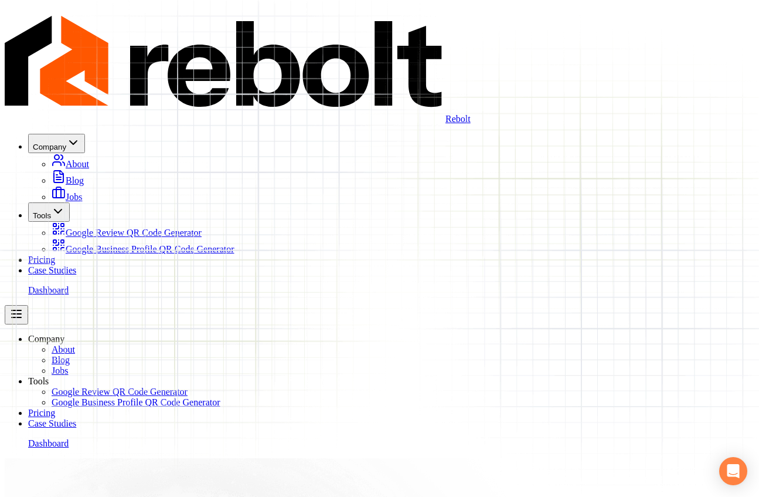
click at [76, 265] on link "Case Studies" at bounding box center [52, 270] width 48 height 10
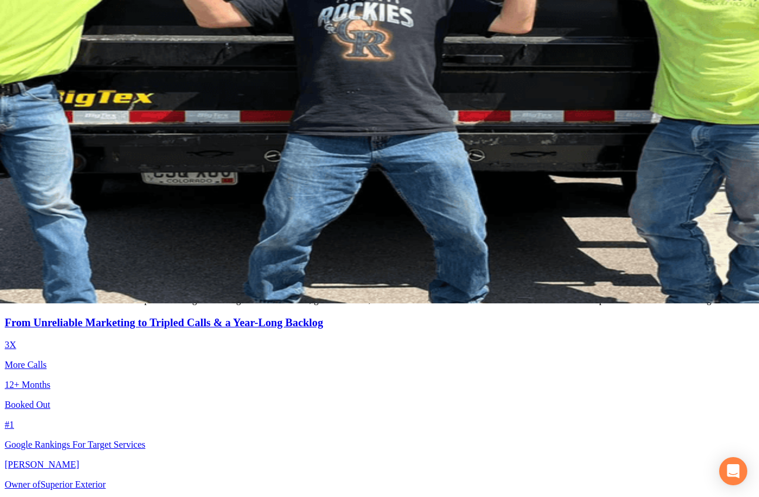
scroll to position [368, 0]
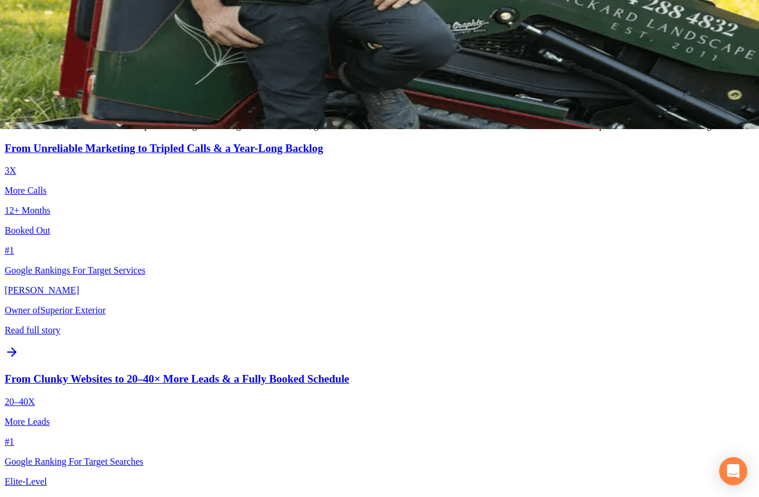
click at [389, 372] on h3 "From Clunky Websites to 20–40× More Leads & a Fully Booked Schedule" at bounding box center [380, 378] width 750 height 13
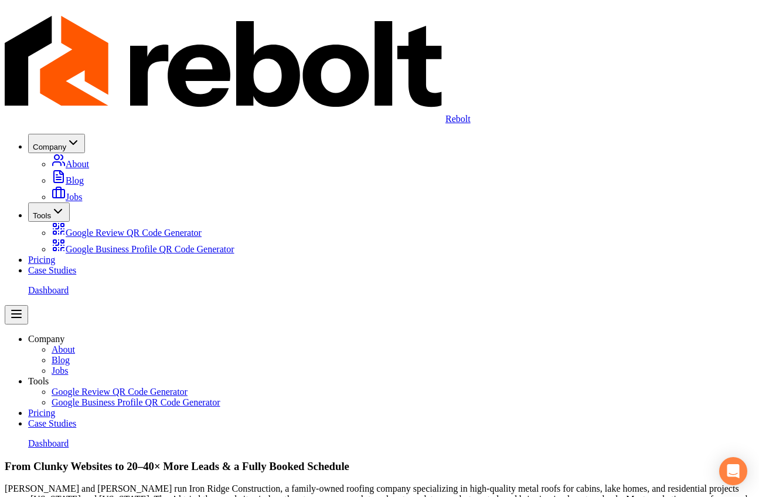
click at [67, 35] on img at bounding box center [225, 63] width 441 height 117
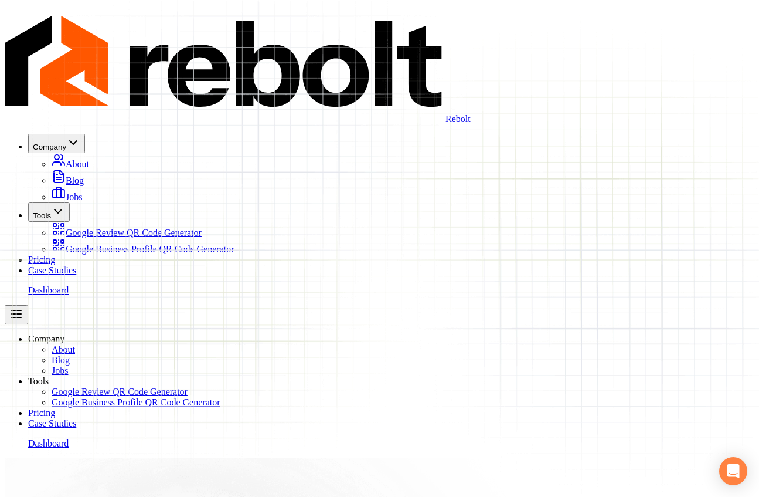
click at [256, 153] on div "About Blog Jobs" at bounding box center [391, 177] width 726 height 49
click at [89, 159] on span "About" at bounding box center [77, 164] width 23 height 10
click at [76, 265] on link "Case Studies" at bounding box center [52, 270] width 48 height 10
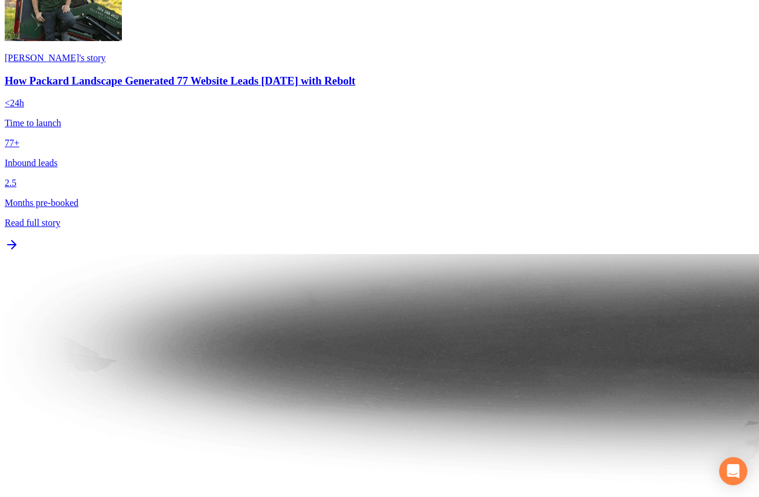
scroll to position [1867, 0]
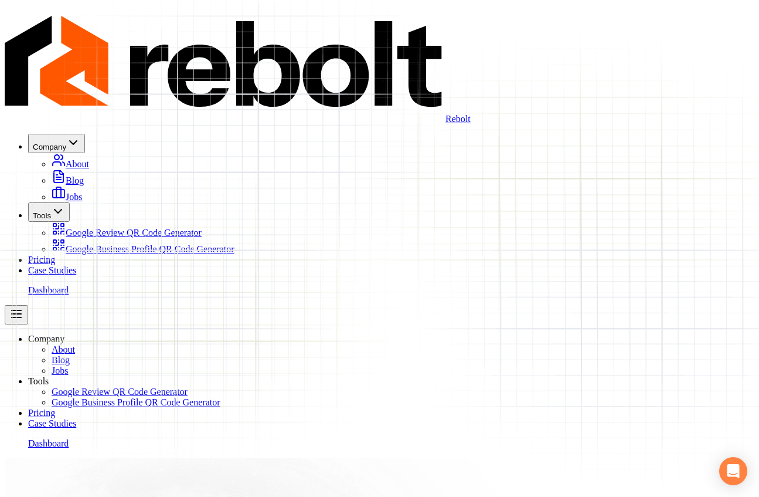
click at [76, 265] on link "Case Studies" at bounding box center [52, 270] width 48 height 10
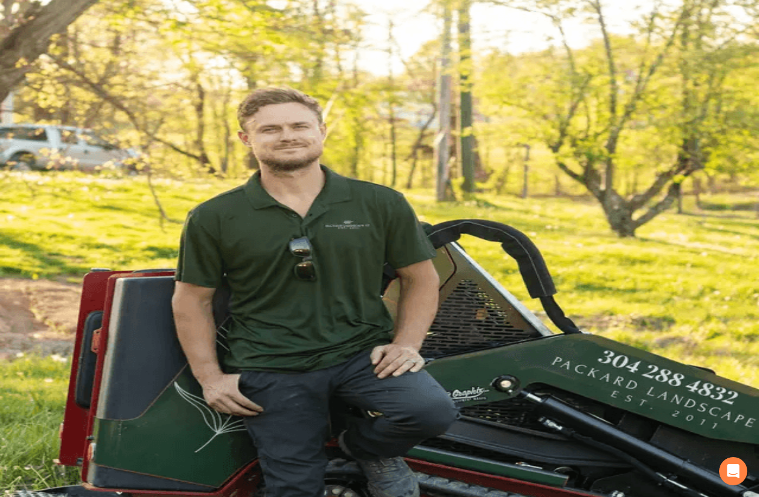
click at [80, 40] on div "Rebolt Company About Blog Jobs Tools Google Review QR Code Generator Google Bus…" at bounding box center [380, 165] width 750 height 320
click at [83, 24] on img at bounding box center [225, 63] width 441 height 117
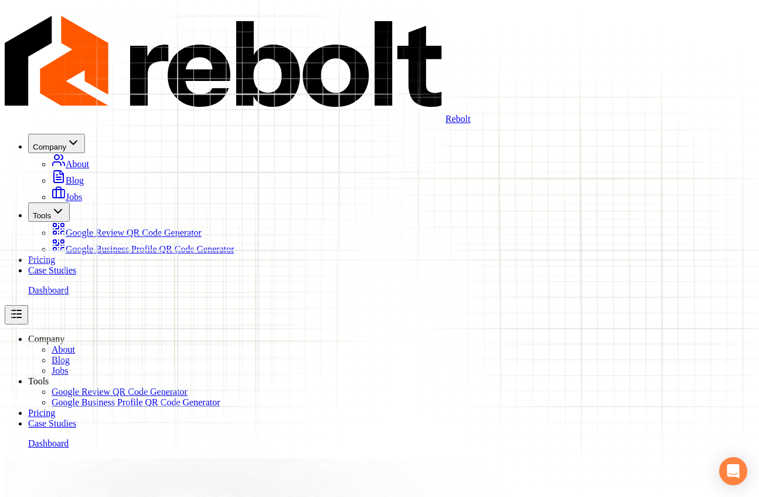
click at [76, 265] on link "Case Studies" at bounding box center [52, 270] width 48 height 10
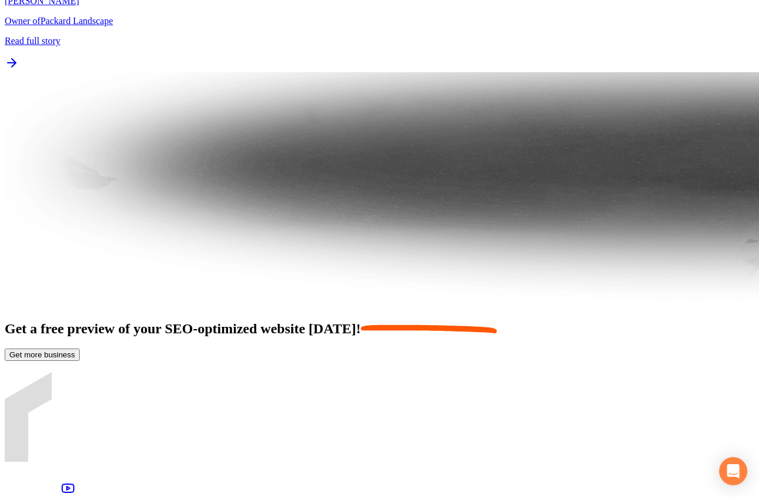
scroll to position [2439, 0]
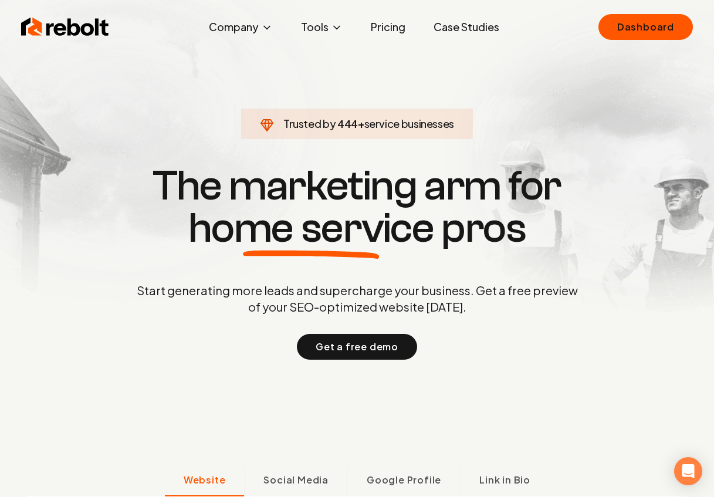
click at [384, 25] on link "Pricing" at bounding box center [387, 26] width 53 height 23
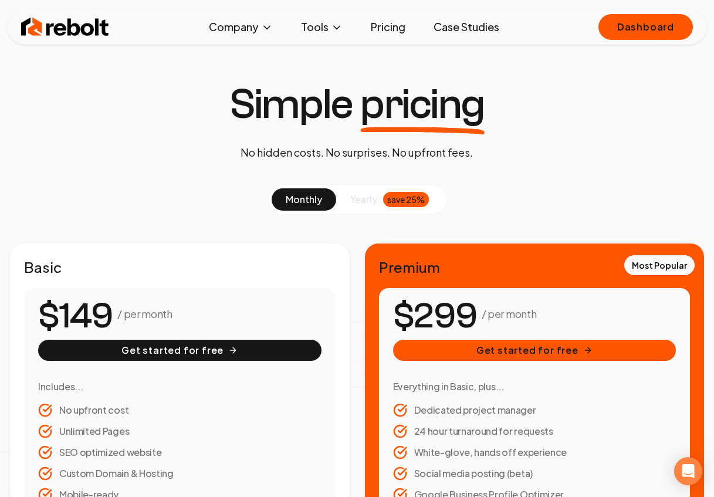
scroll to position [24, 0]
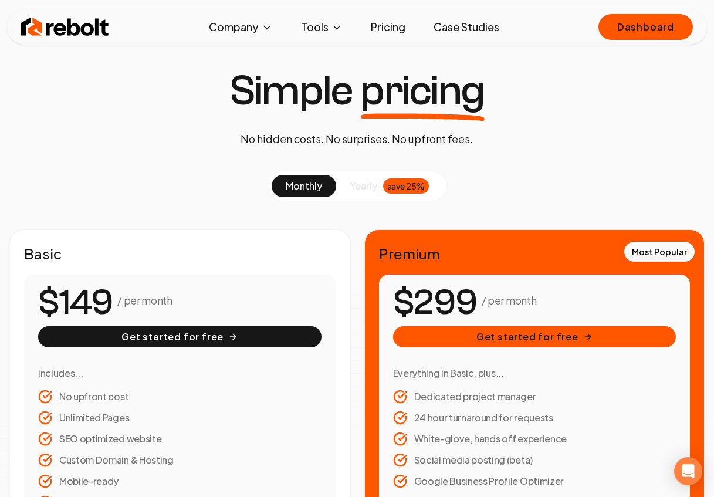
click at [379, 186] on button "yearly save 25%" at bounding box center [389, 186] width 107 height 22
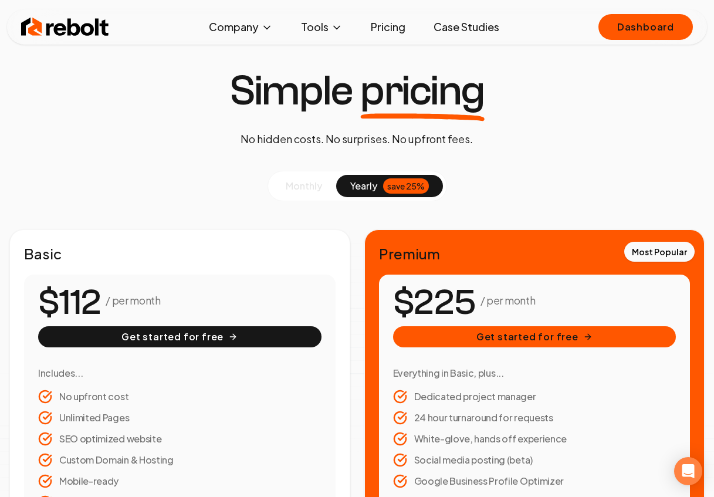
click at [325, 179] on button "monthly" at bounding box center [303, 186] width 64 height 22
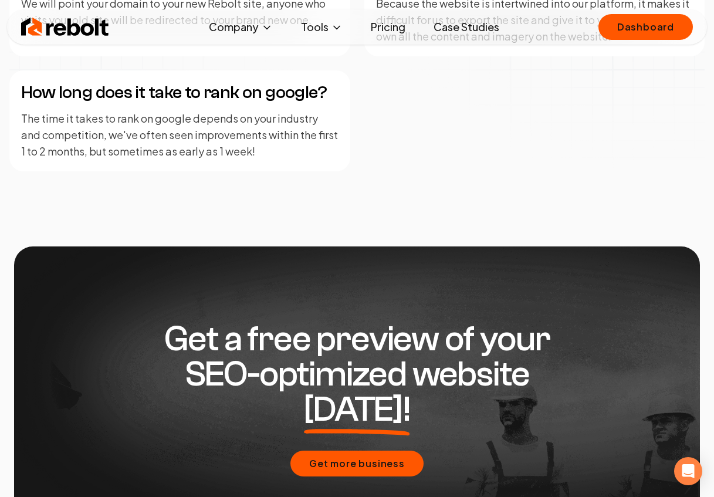
scroll to position [2318, 0]
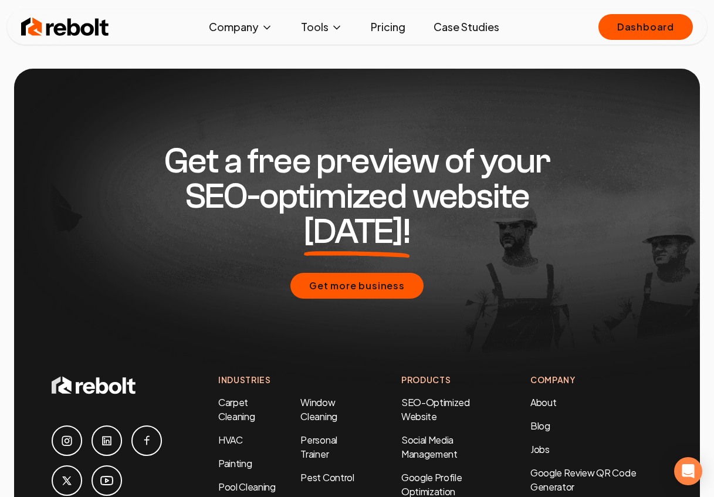
click at [79, 20] on img at bounding box center [65, 26] width 88 height 23
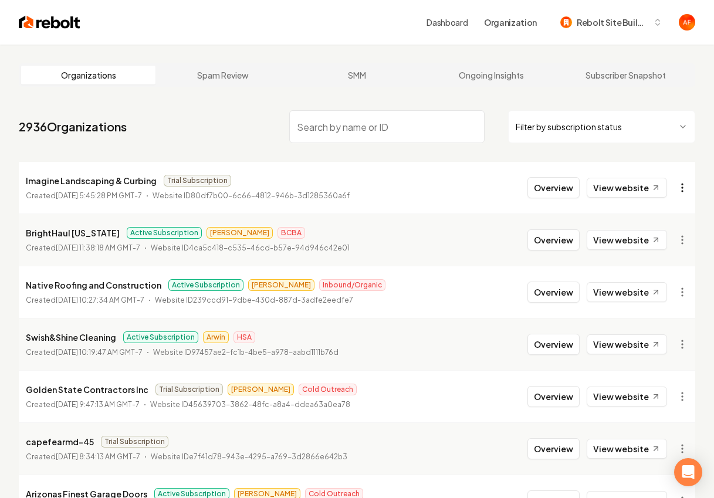
click at [690, 188] on html "Dashboard Organization Rebolt Site Builder Organizations Spam Review SMM Ongoin…" at bounding box center [357, 249] width 714 height 498
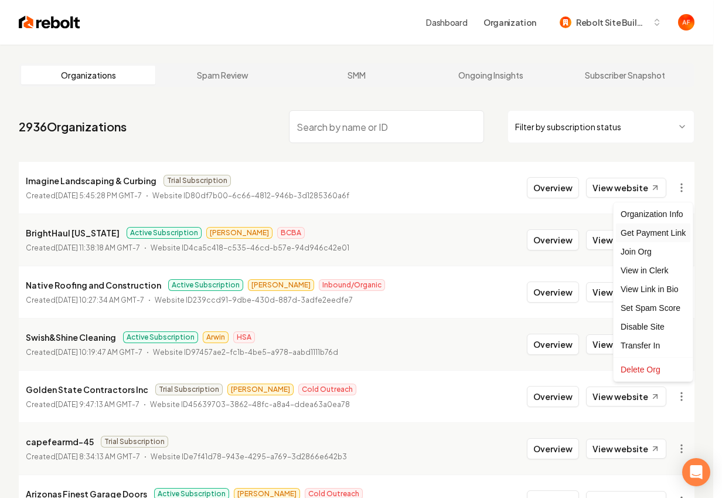
click at [647, 232] on div "Get Payment Link" at bounding box center [653, 232] width 74 height 19
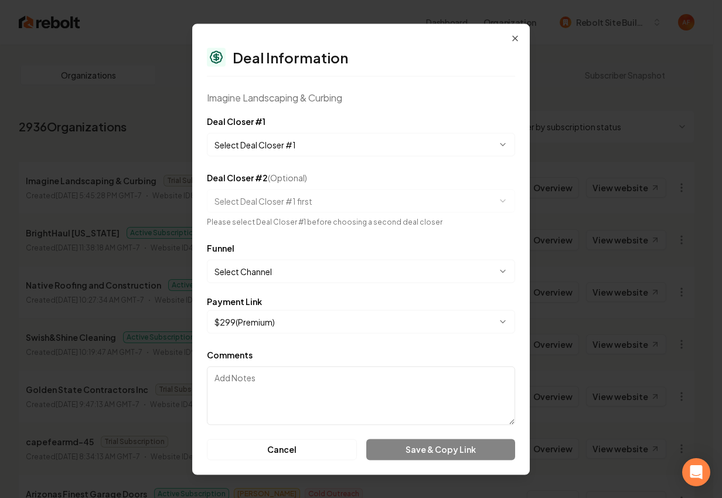
click at [331, 141] on body "Dashboard Organization Rebolt Site Builder Organizations Spam Review SMM Ongoin…" at bounding box center [357, 249] width 714 height 498
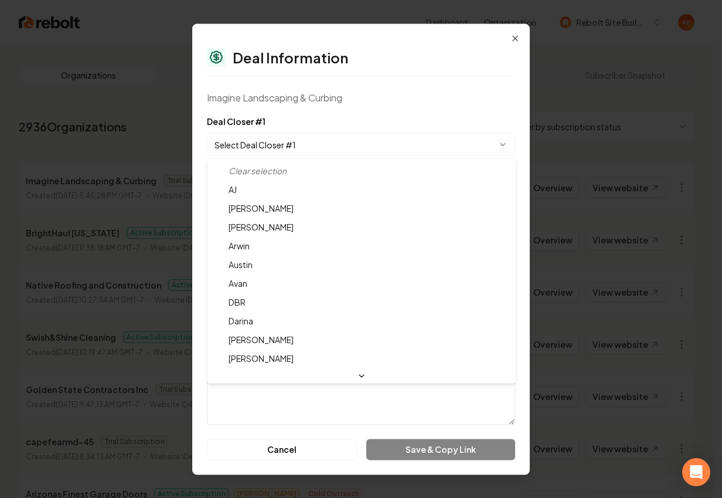
select select "**********"
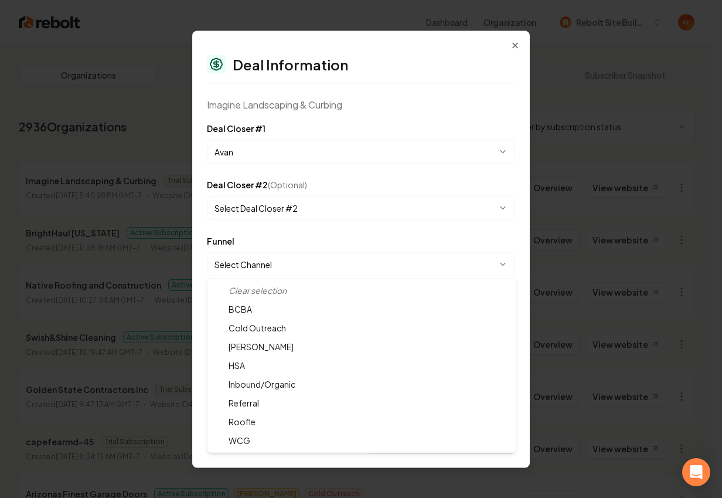
click at [293, 259] on body "Dashboard Organization Rebolt Site Builder Organizations Spam Review SMM Ongoin…" at bounding box center [357, 249] width 714 height 498
select select "**********"
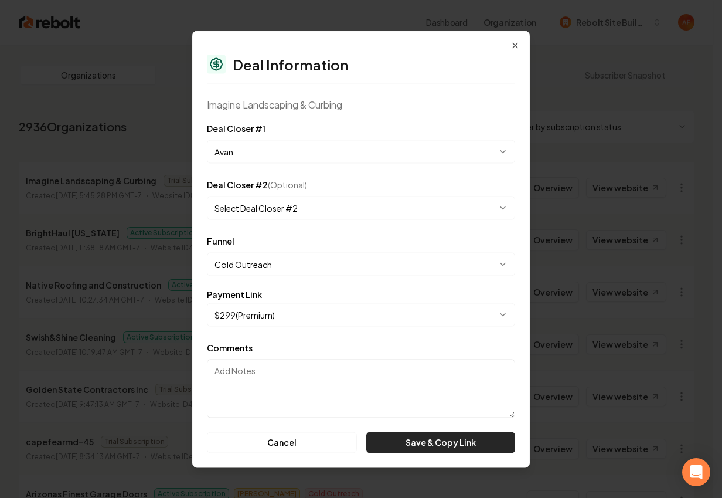
click at [431, 438] on button "Save & Copy Link" at bounding box center [440, 442] width 149 height 21
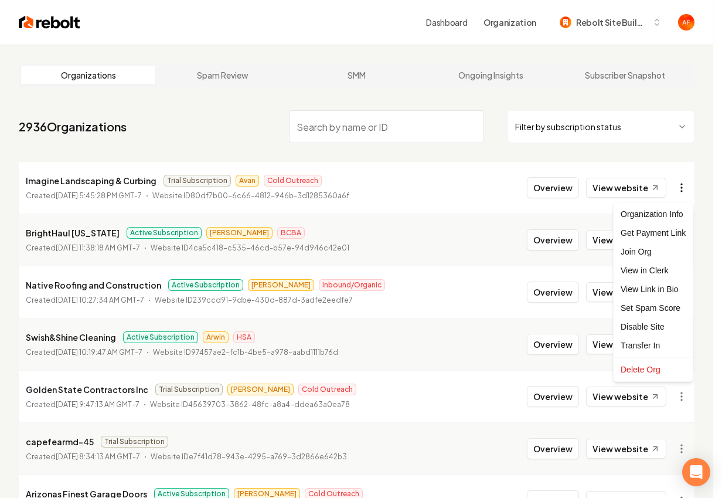
click at [677, 190] on html "Dashboard Organization Rebolt Site Builder Organizations Spam Review SMM Ongoin…" at bounding box center [361, 249] width 722 height 498
click at [645, 231] on div "Get Payment Link" at bounding box center [653, 232] width 74 height 19
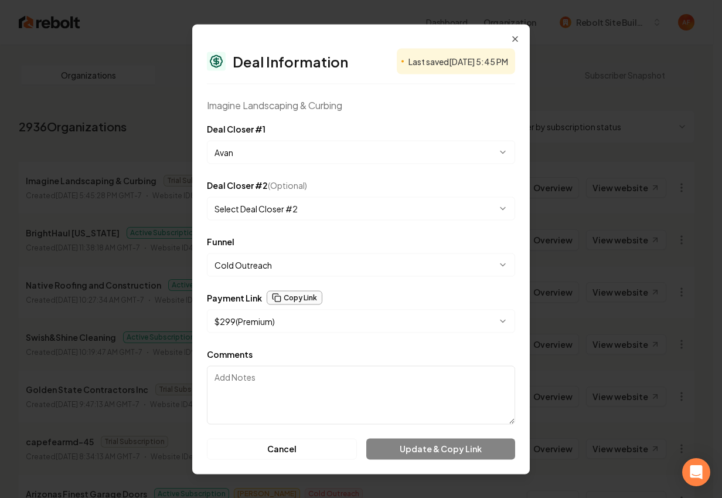
click at [308, 300] on button "Copy Link" at bounding box center [295, 297] width 56 height 14
click at [515, 35] on icon "button" at bounding box center [515, 38] width 9 height 9
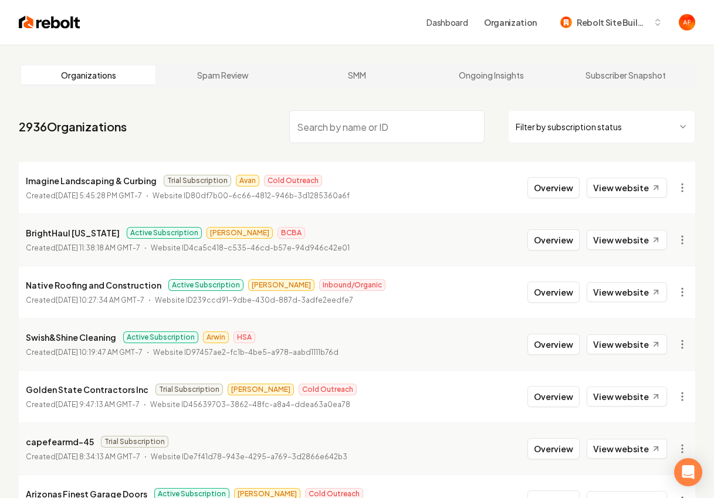
click at [62, 15] on img at bounding box center [50, 22] width 62 height 16
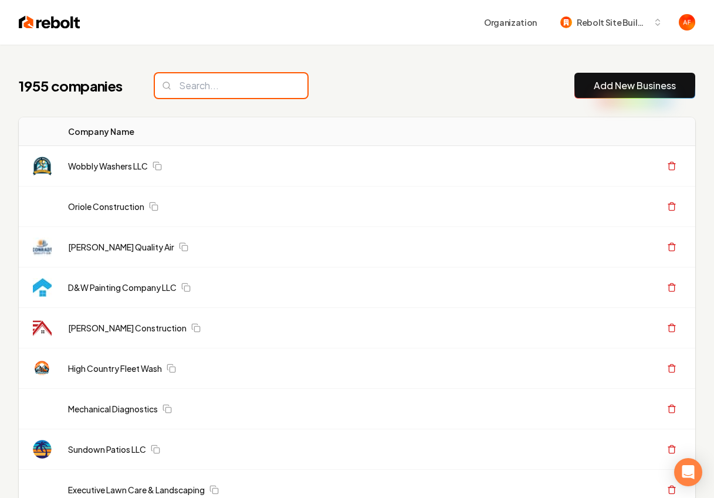
click at [200, 97] on input "search" at bounding box center [231, 85] width 152 height 25
click at [227, 83] on input "search" at bounding box center [231, 85] width 152 height 25
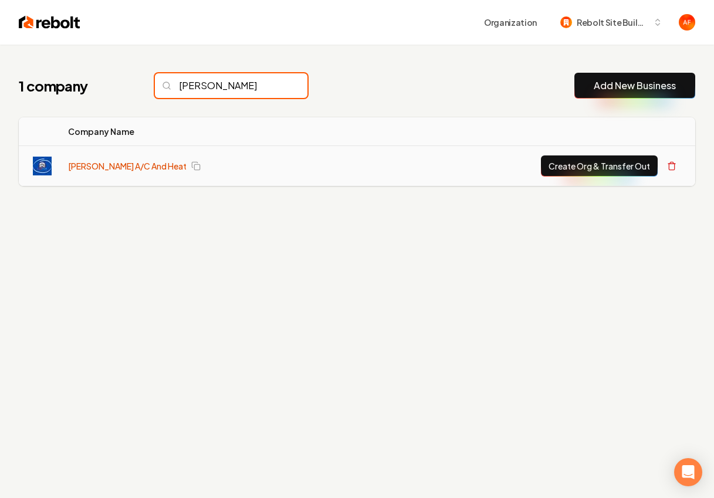
type input "carter"
click at [99, 160] on link "[PERSON_NAME] A/C And Heat" at bounding box center [127, 166] width 118 height 12
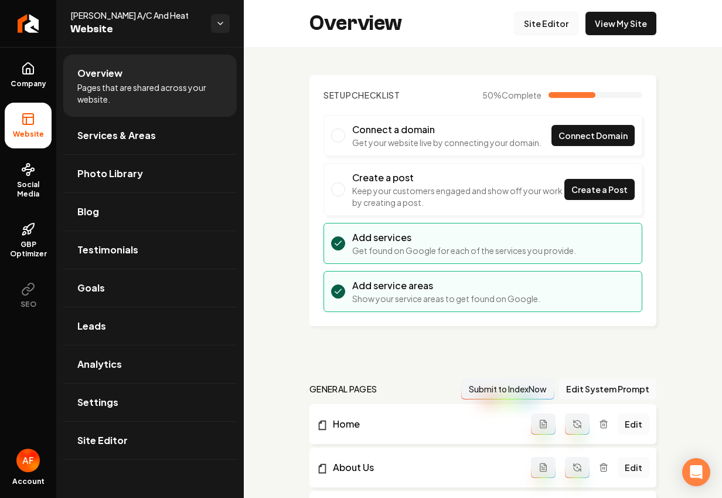
click at [529, 18] on link "Site Editor" at bounding box center [546, 23] width 64 height 23
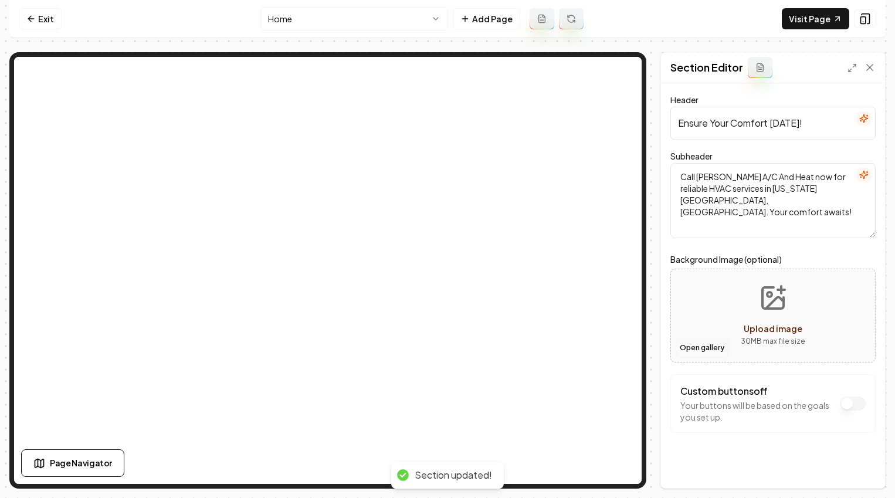
click at [698, 343] on button "Open gallery" at bounding box center [701, 347] width 53 height 19
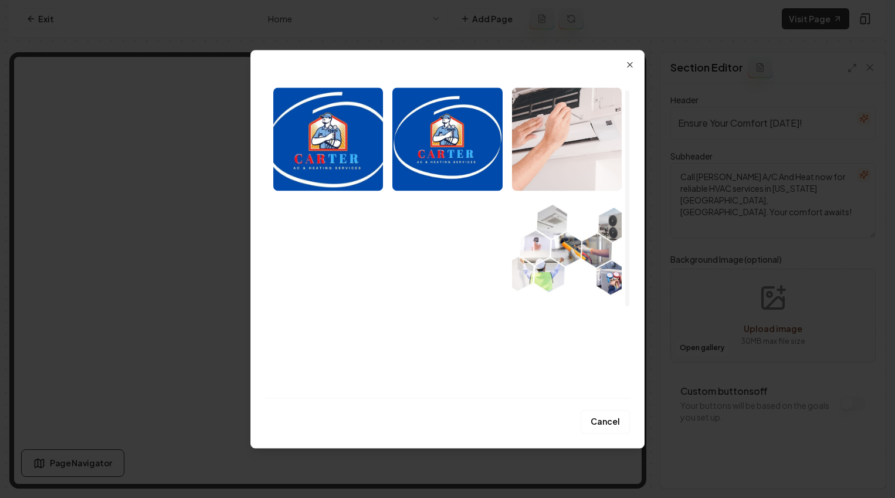
scroll to position [22, 0]
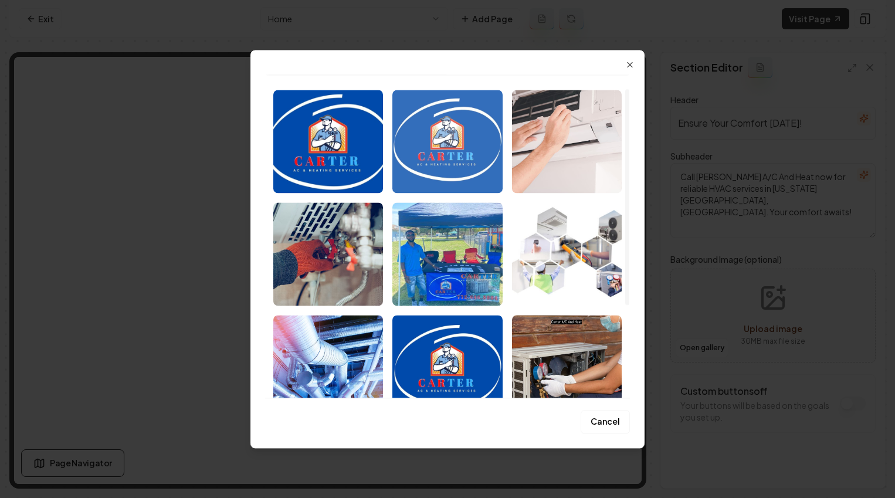
click at [445, 131] on img "Select image image_689ba51f5c7cd75eb8e7b27c.jpg" at bounding box center [447, 141] width 110 height 103
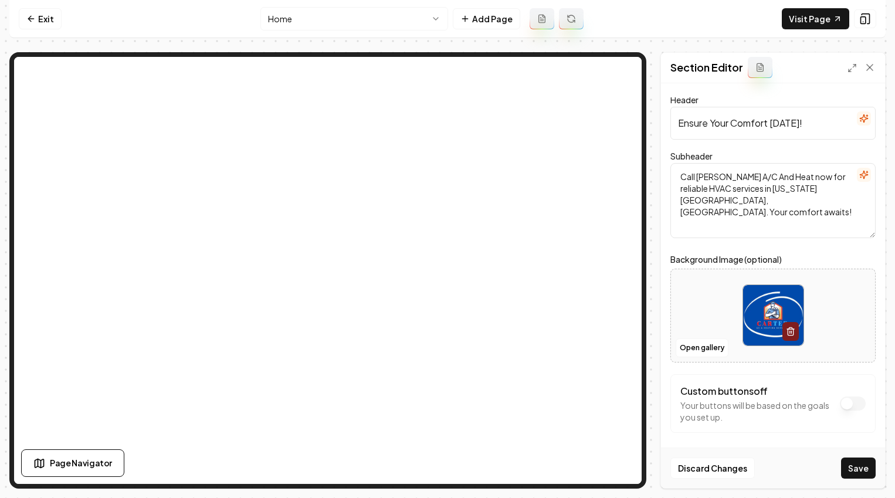
drag, startPoint x: 857, startPoint y: 472, endPoint x: 834, endPoint y: 462, distance: 24.9
click at [713, 472] on button "Save" at bounding box center [858, 467] width 35 height 21
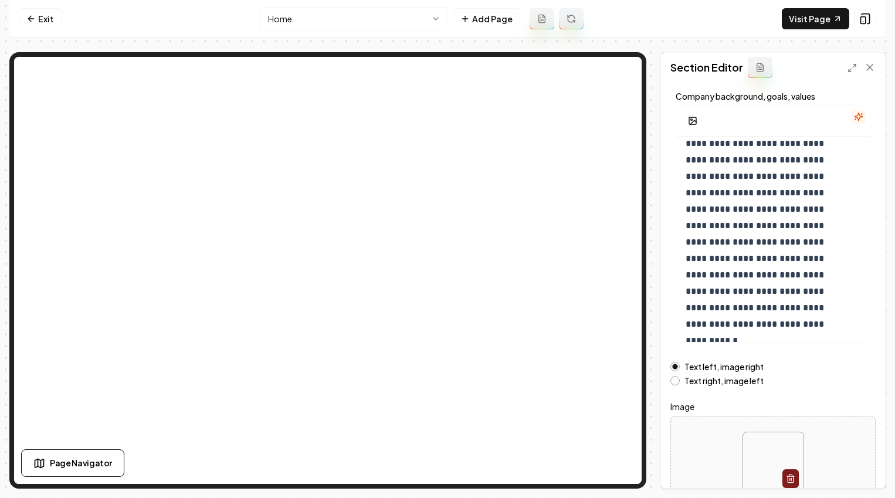
scroll to position [123, 0]
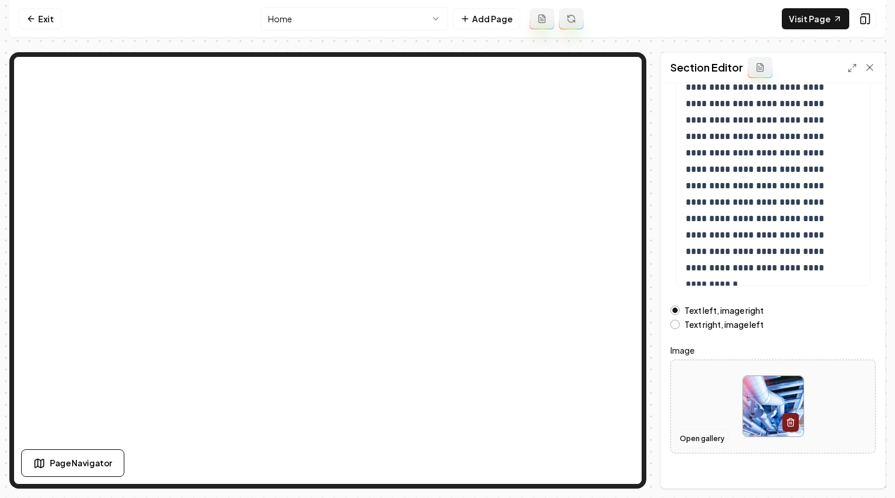
click at [703, 442] on button "Open gallery" at bounding box center [701, 438] width 53 height 19
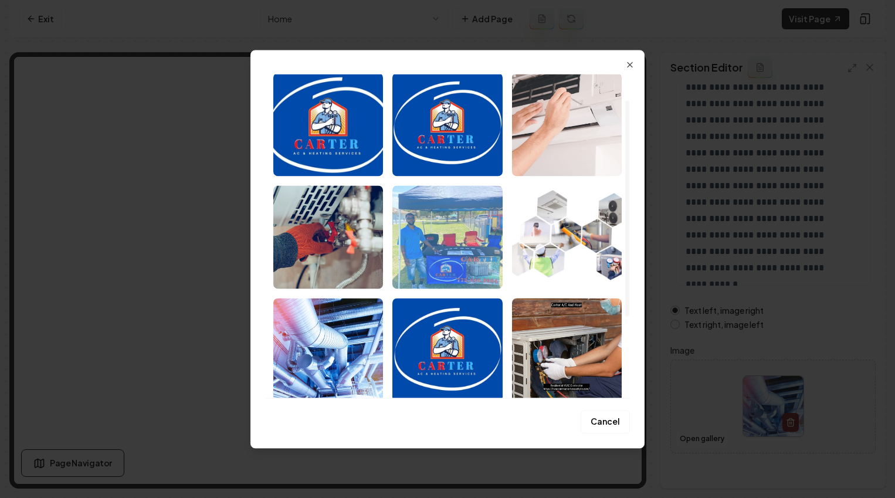
scroll to position [38, 0]
click at [460, 239] on img "Select image image_689ba4915c7cd75eb8e41579.jpg" at bounding box center [447, 237] width 110 height 103
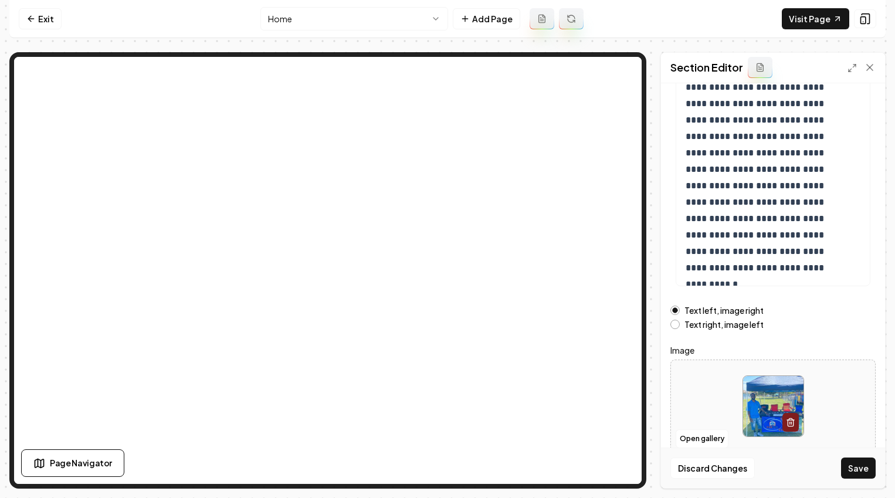
drag, startPoint x: 860, startPoint y: 467, endPoint x: 648, endPoint y: 300, distance: 269.8
click at [713, 467] on button "Save" at bounding box center [858, 467] width 35 height 21
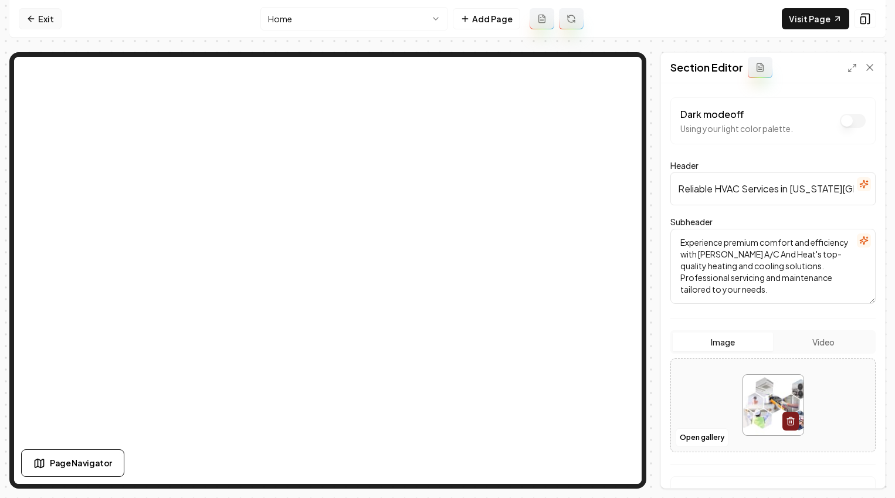
click at [30, 23] on icon at bounding box center [30, 18] width 9 height 9
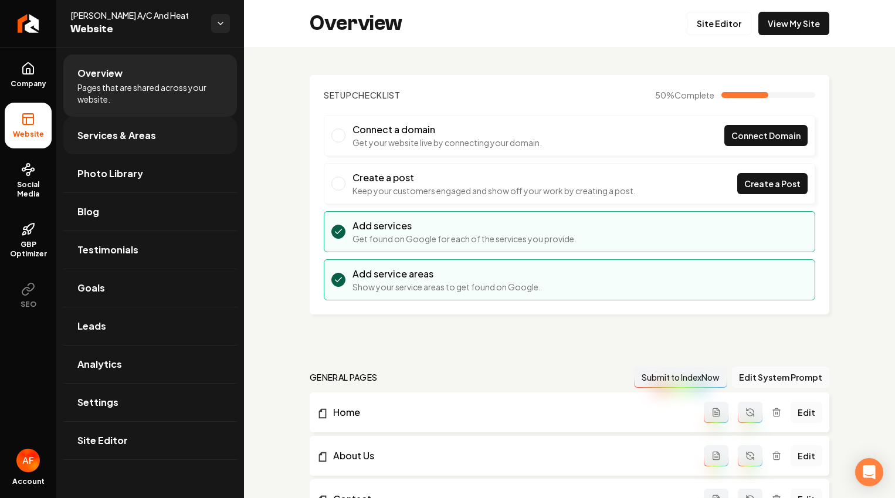
click at [125, 144] on link "Services & Areas" at bounding box center [150, 136] width 174 height 38
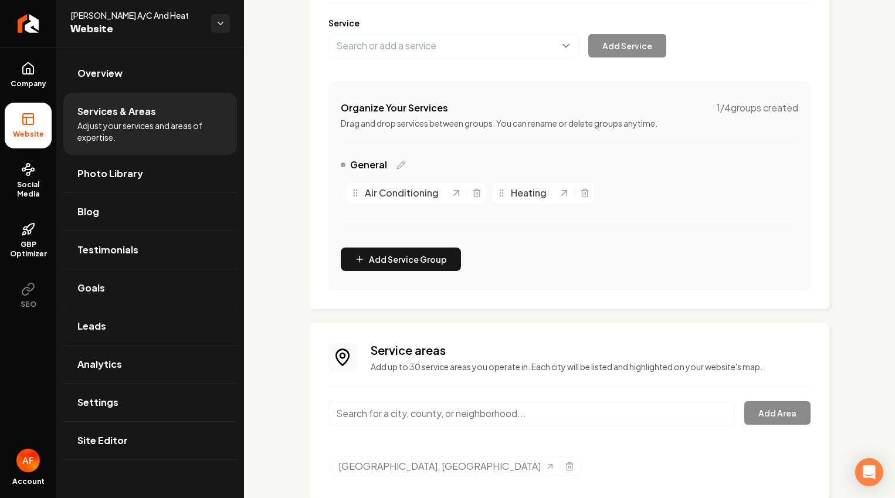
scroll to position [162, 0]
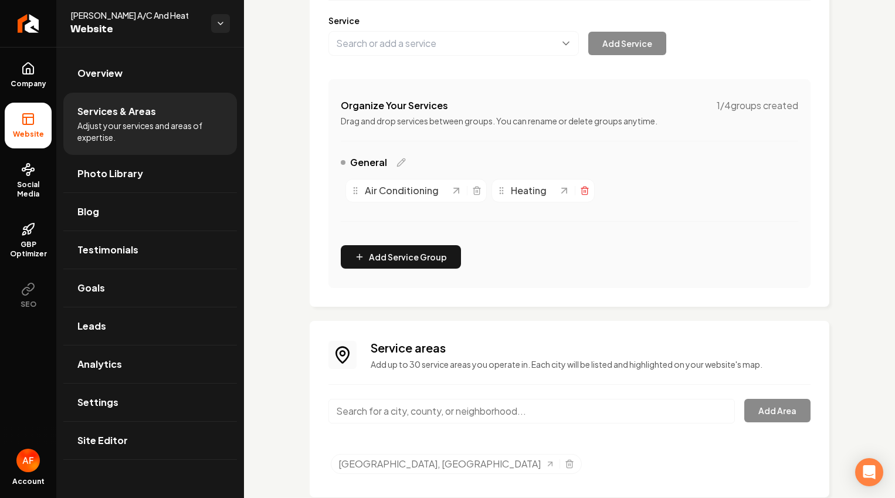
click at [581, 188] on icon "Main content area" at bounding box center [584, 188] width 7 height 0
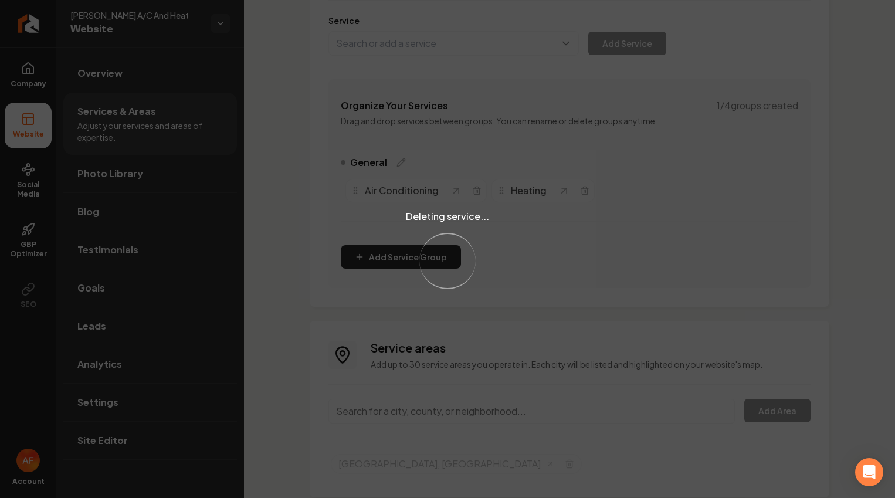
click at [474, 191] on div "Deleting service... Loading..." at bounding box center [447, 249] width 895 height 498
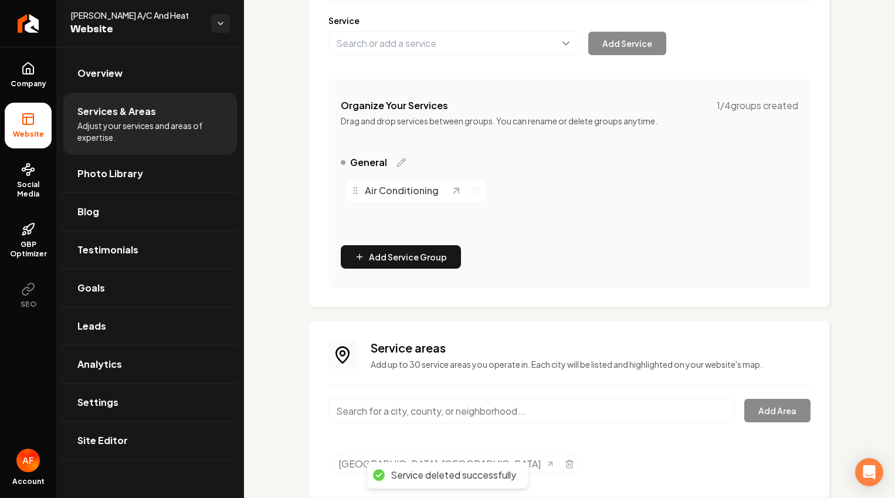
click at [473, 191] on icon "Main content area" at bounding box center [476, 190] width 9 height 9
click at [410, 41] on button "Main content area" at bounding box center [453, 43] width 250 height 25
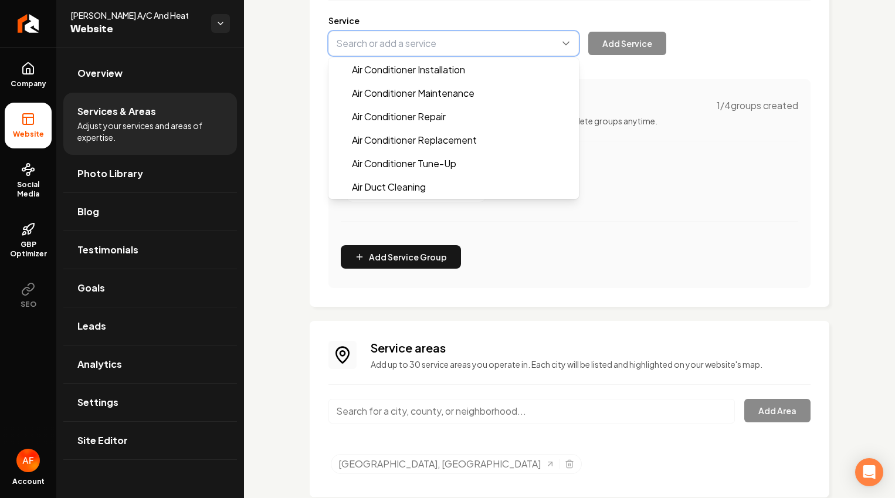
type input "Air Conditioner Installation"
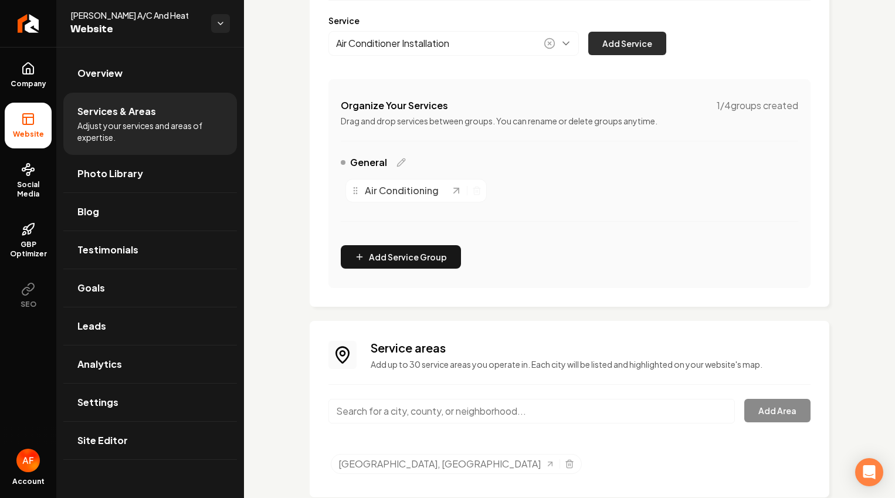
click at [633, 45] on button "Add Service" at bounding box center [627, 43] width 78 height 23
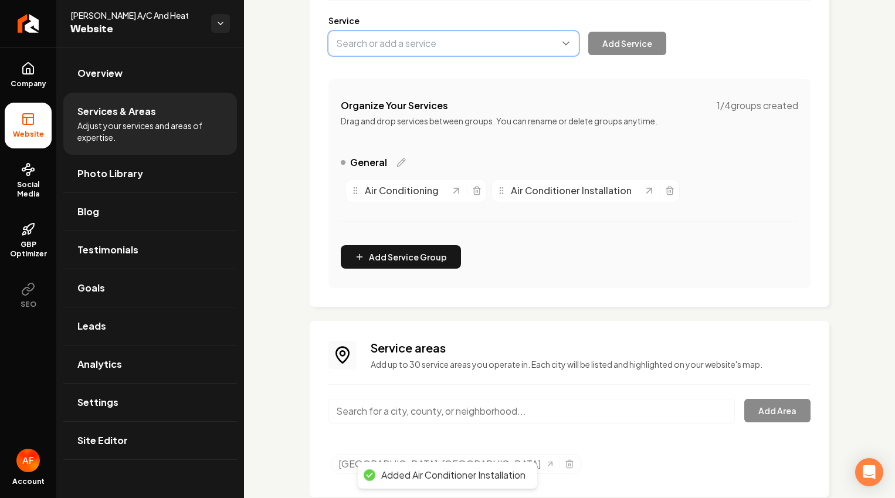
click at [426, 40] on button "Main content area" at bounding box center [453, 43] width 250 height 25
click at [400, 49] on button "Main content area" at bounding box center [453, 43] width 250 height 25
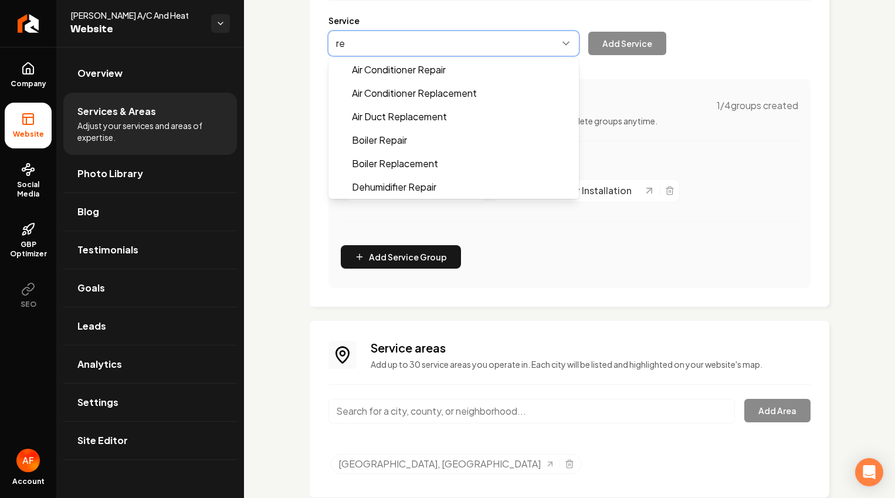
type input "r"
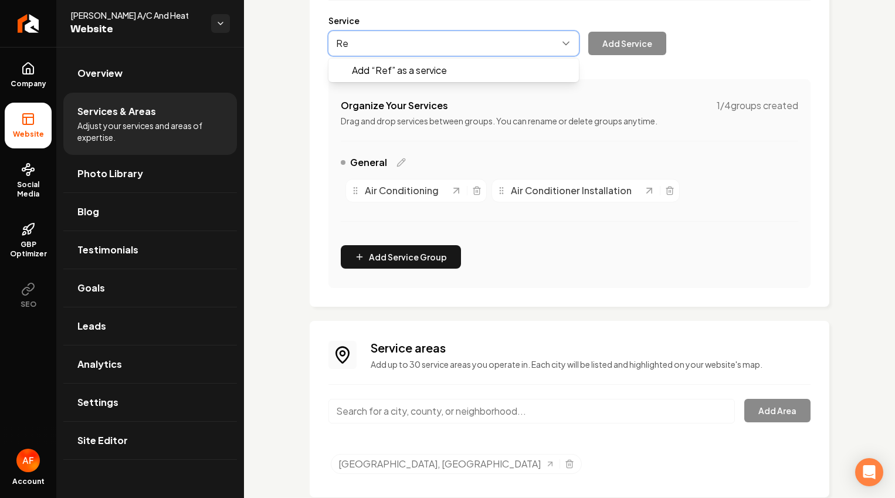
type input "R"
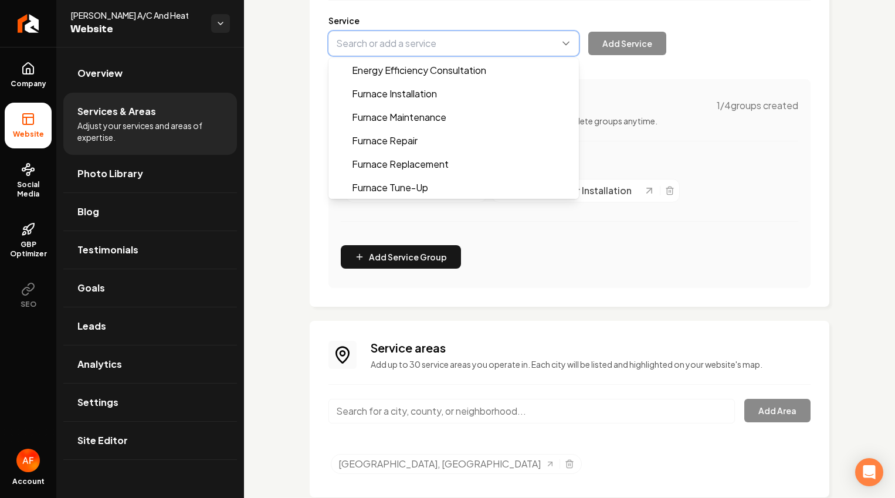
scroll to position [515, 0]
type input "Furnace Installation"
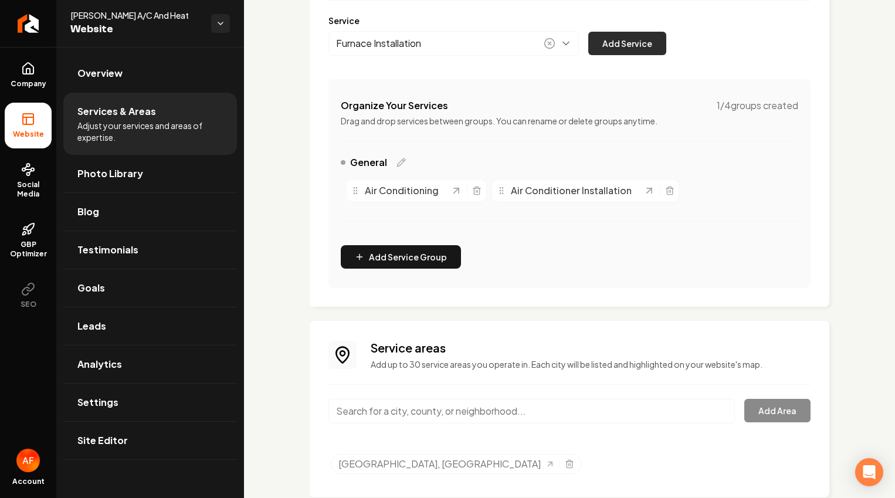
click at [628, 40] on button "Add Service" at bounding box center [627, 43] width 78 height 23
click at [480, 187] on div "Air Conditioning" at bounding box center [415, 190] width 141 height 23
click at [476, 189] on icon "Main content area" at bounding box center [476, 190] width 9 height 9
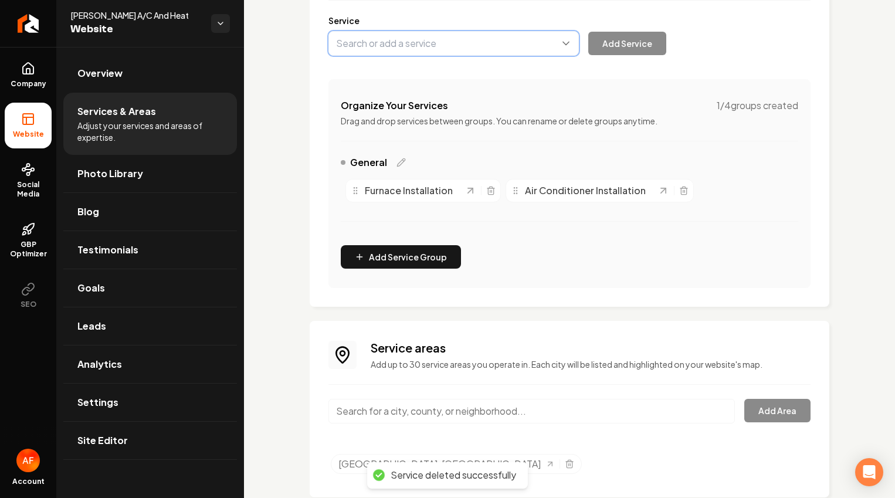
click at [432, 52] on button "Main content area" at bounding box center [453, 43] width 250 height 25
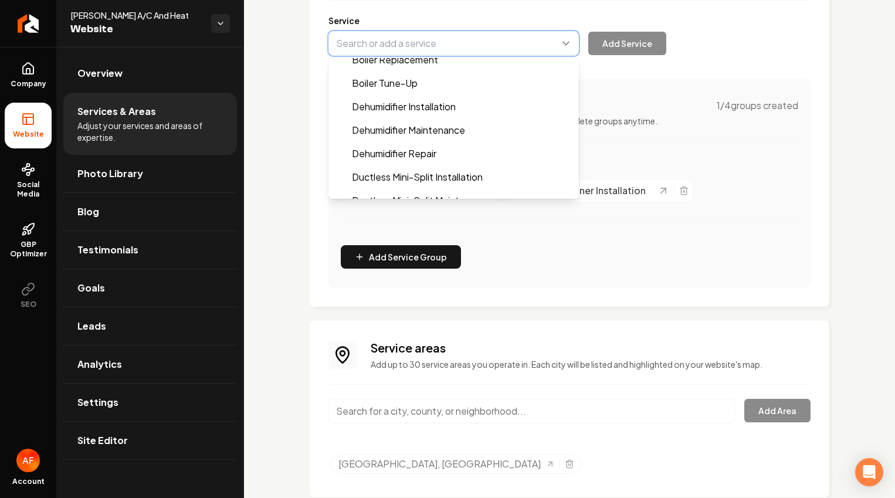
scroll to position [341, 0]
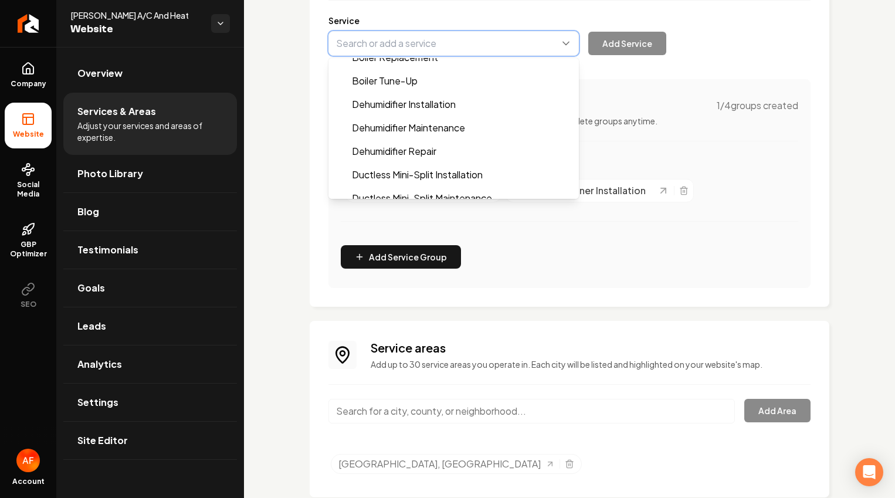
type input "Ductless Mini-Split Installation"
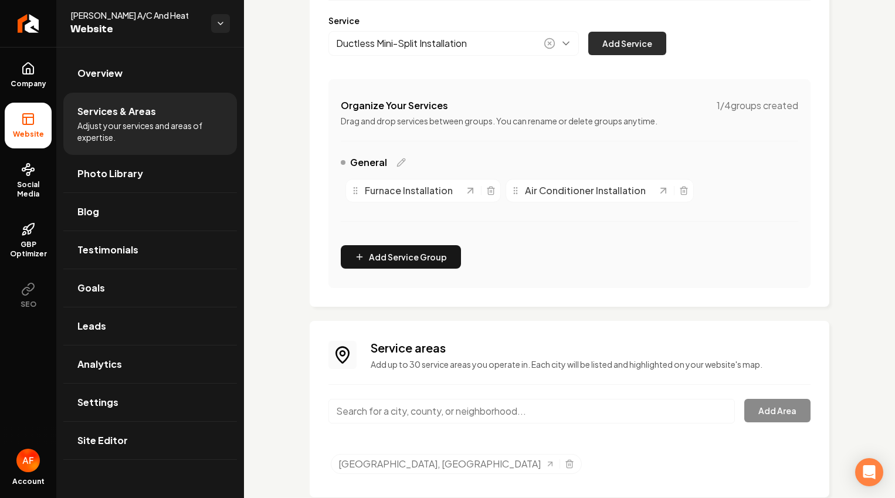
click at [613, 40] on button "Add Service" at bounding box center [627, 43] width 78 height 23
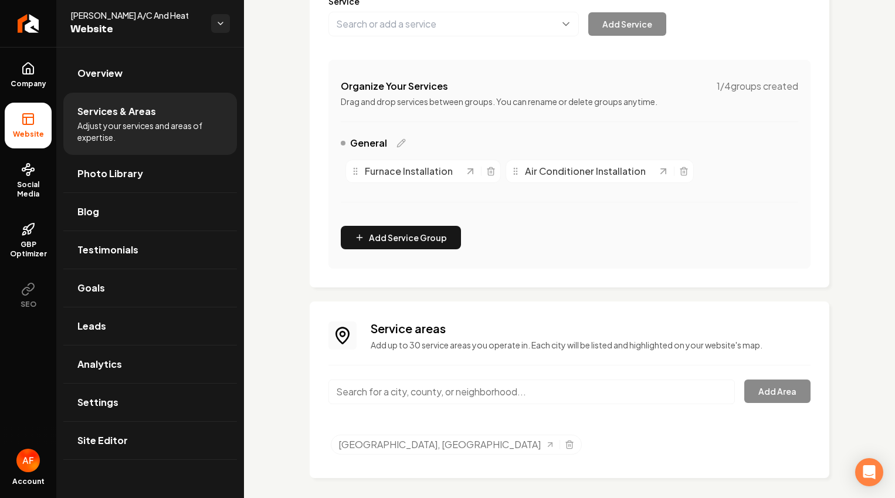
scroll to position [189, 0]
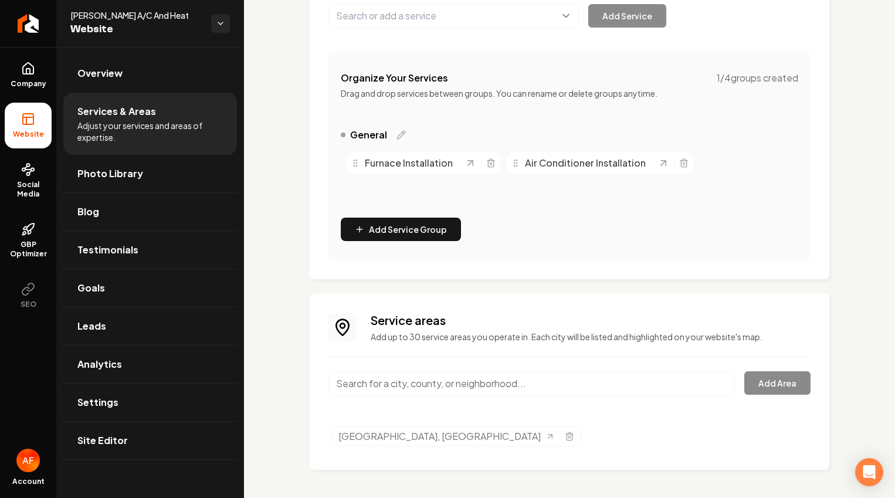
click at [453, 390] on input "Main content area" at bounding box center [531, 383] width 406 height 25
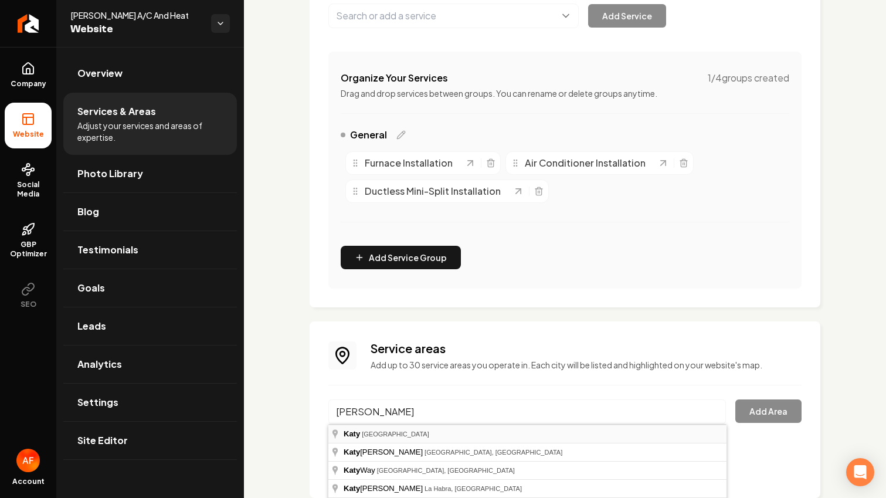
type input "Katy, TX"
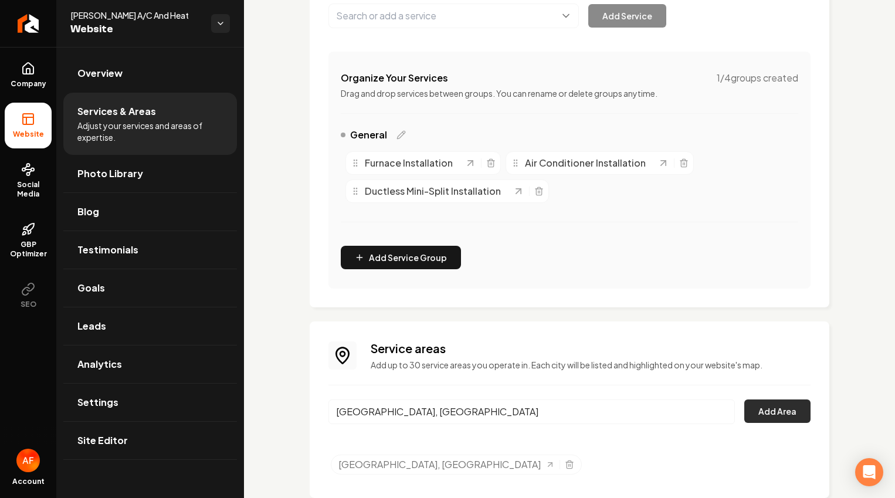
click at [713, 412] on button "Add Area" at bounding box center [777, 410] width 66 height 23
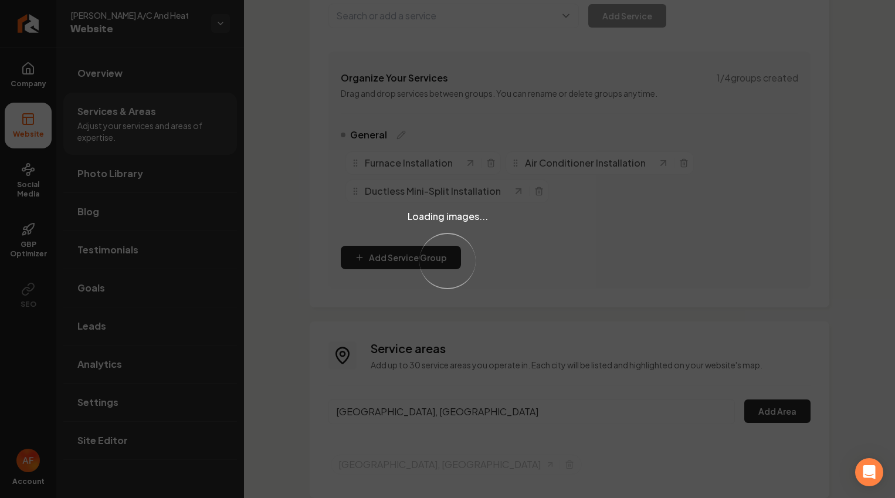
click at [450, 407] on div "Loading images... Loading..." at bounding box center [447, 249] width 895 height 498
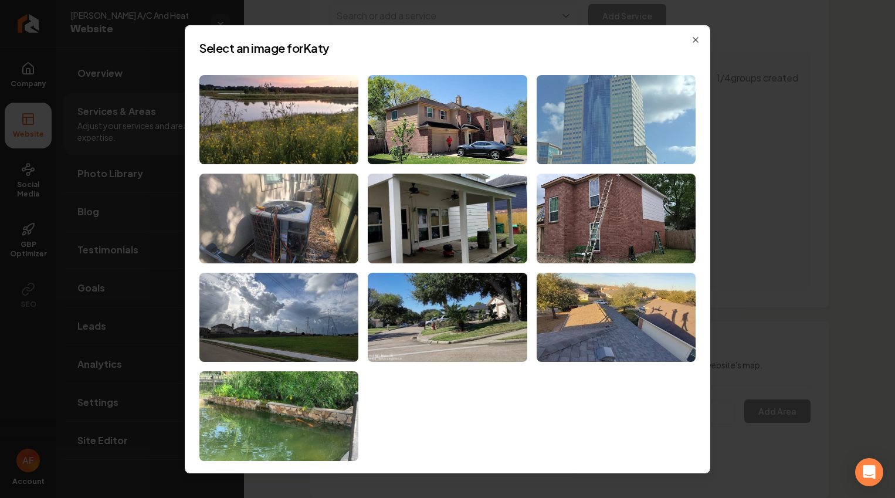
click at [631, 107] on img at bounding box center [616, 119] width 159 height 90
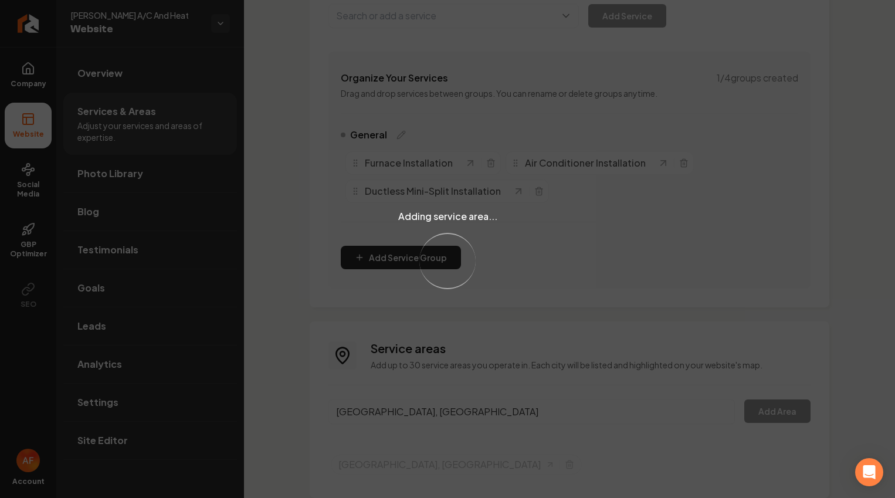
click at [555, 371] on div "Adding service area... Loading..." at bounding box center [447, 249] width 895 height 498
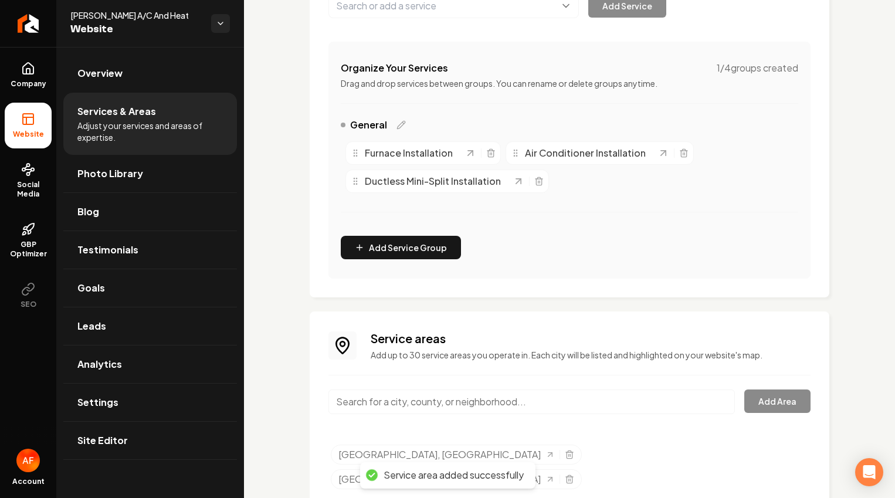
scroll to position [218, 0]
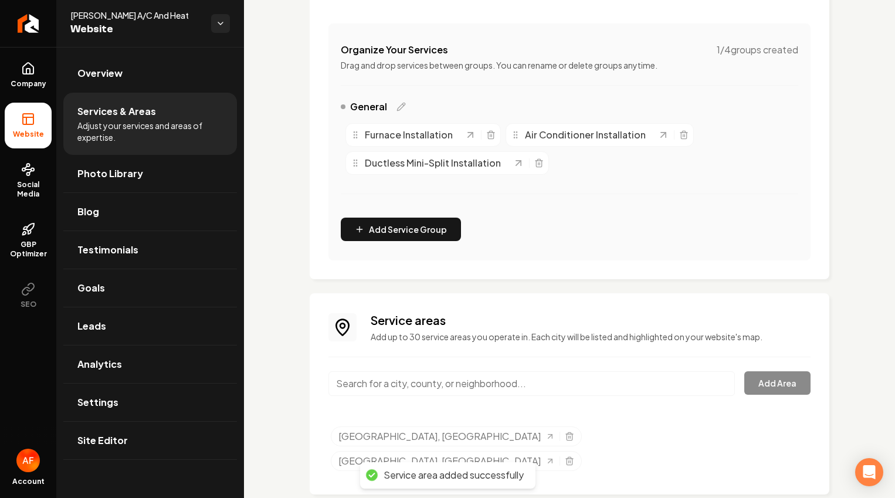
click at [488, 375] on input "Main content area" at bounding box center [531, 383] width 406 height 25
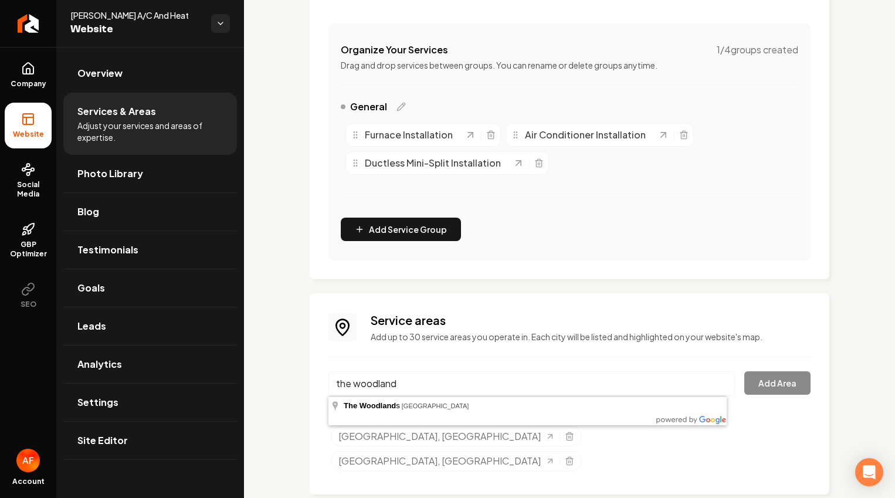
type input "The Woodlands, TX"
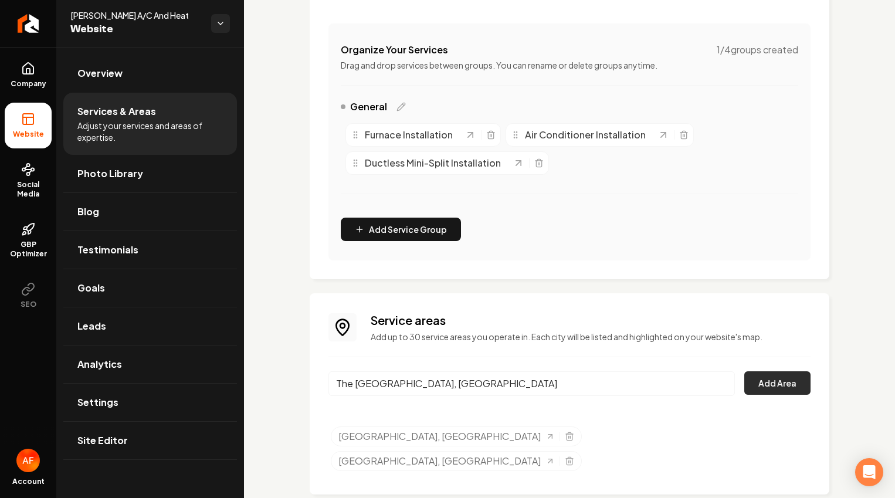
click at [713, 379] on button "Add Area" at bounding box center [777, 382] width 66 height 23
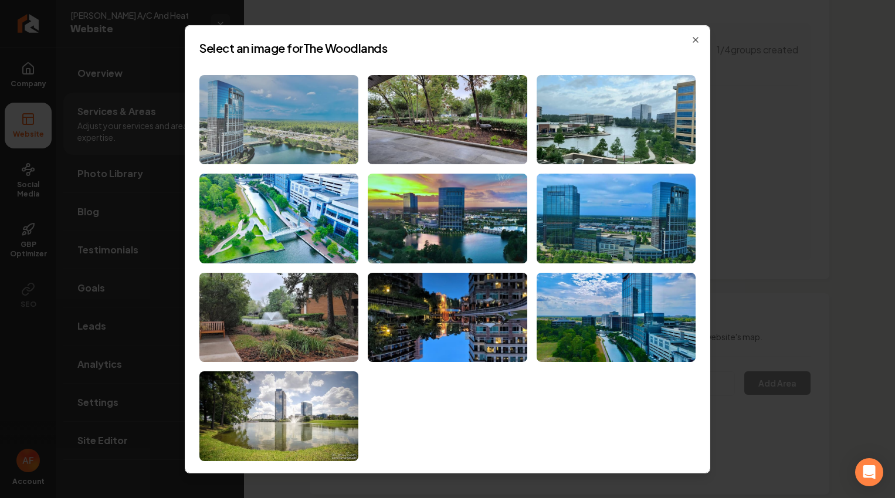
click at [317, 107] on img at bounding box center [278, 119] width 159 height 90
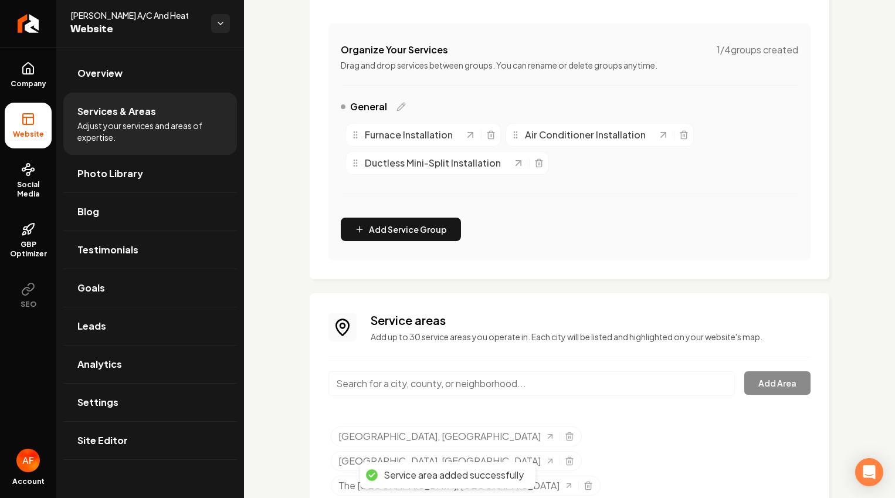
click at [560, 386] on input "Main content area" at bounding box center [531, 383] width 406 height 25
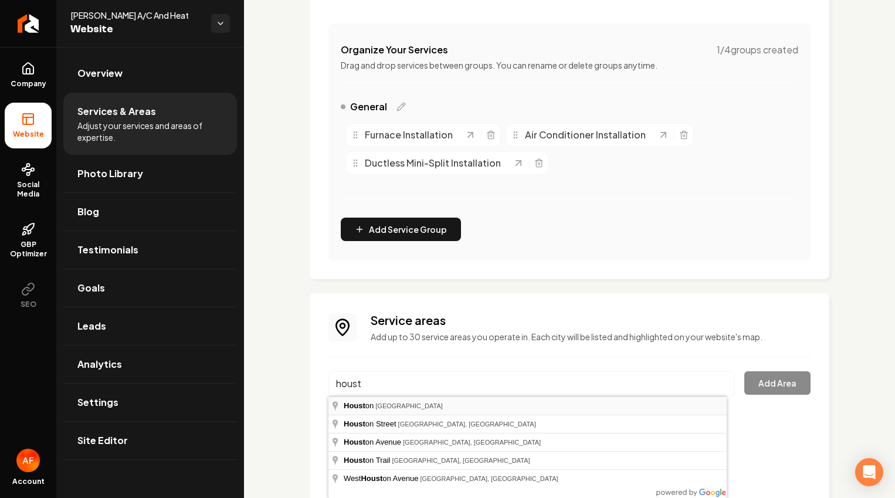
type input "Houston, TX"
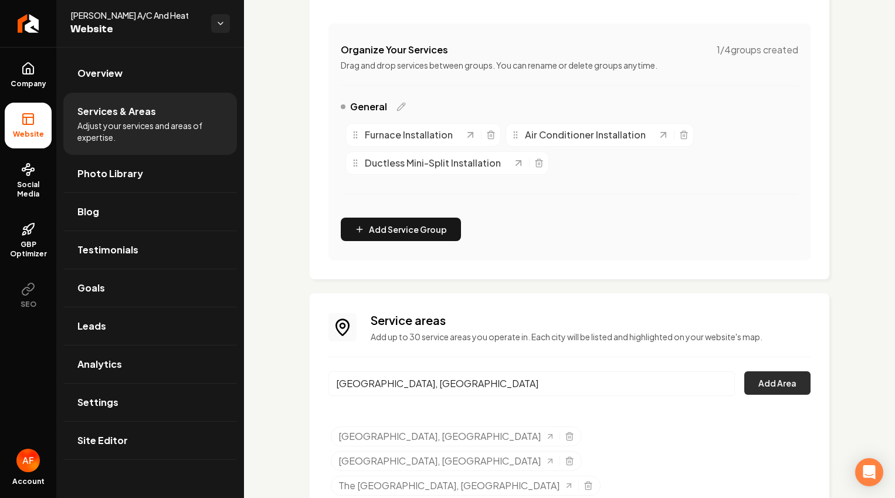
click at [713, 385] on button "Add Area" at bounding box center [777, 382] width 66 height 23
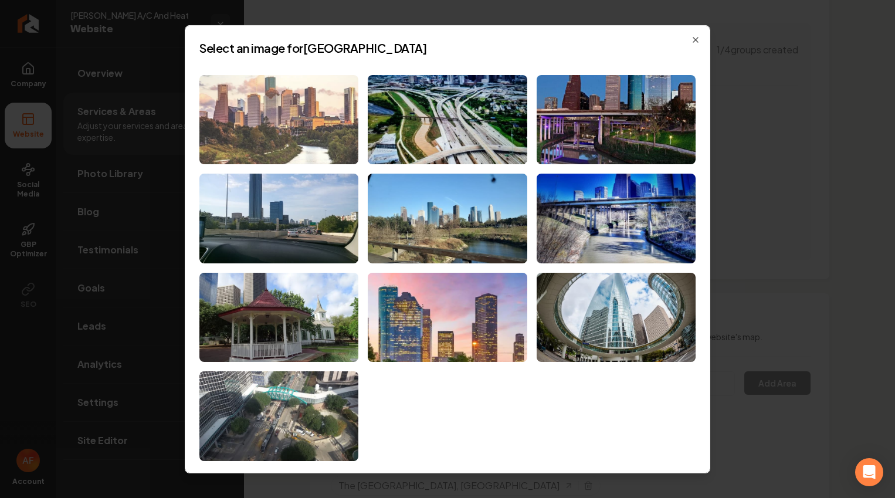
click at [313, 119] on img at bounding box center [278, 119] width 159 height 90
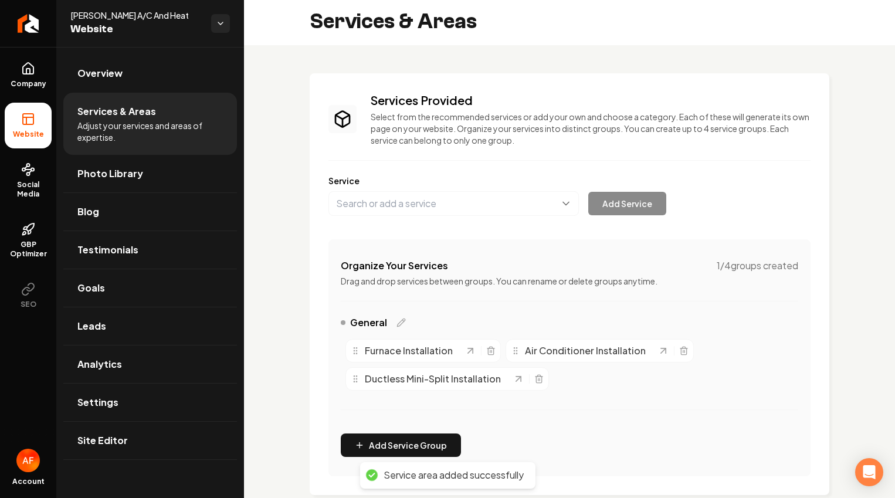
scroll to position [0, 0]
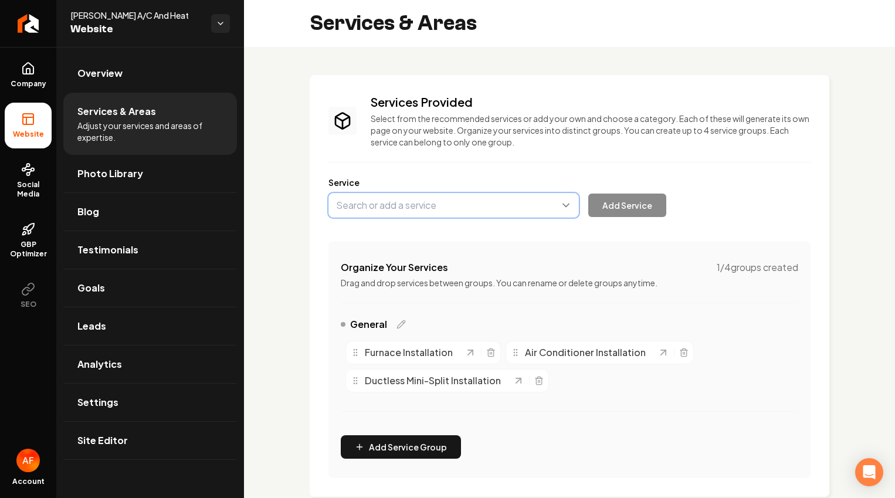
click at [473, 204] on button "Main content area" at bounding box center [453, 205] width 250 height 25
type input "w"
click at [689, 260] on div "Services Provided Select from the recommended services or add your own and choo…" at bounding box center [569, 286] width 482 height 384
click at [31, 72] on icon at bounding box center [28, 69] width 14 height 14
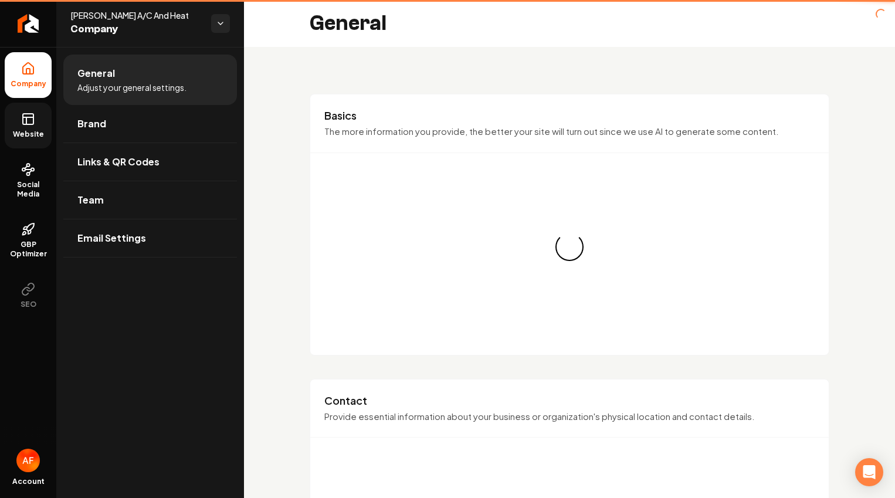
click at [31, 115] on icon at bounding box center [28, 119] width 14 height 14
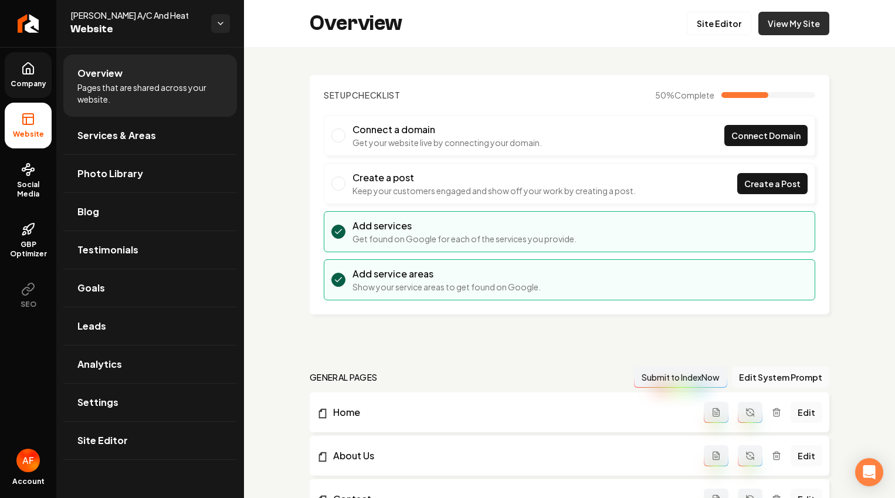
click at [713, 17] on link "View My Site" at bounding box center [793, 23] width 71 height 23
click at [713, 12] on link "Site Editor" at bounding box center [719, 23] width 64 height 23
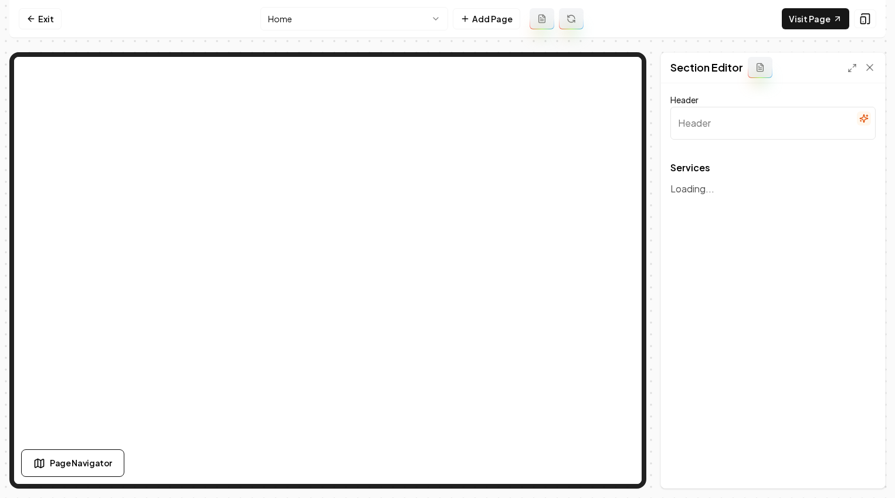
type input "Our Comprehensive HVAC Services"
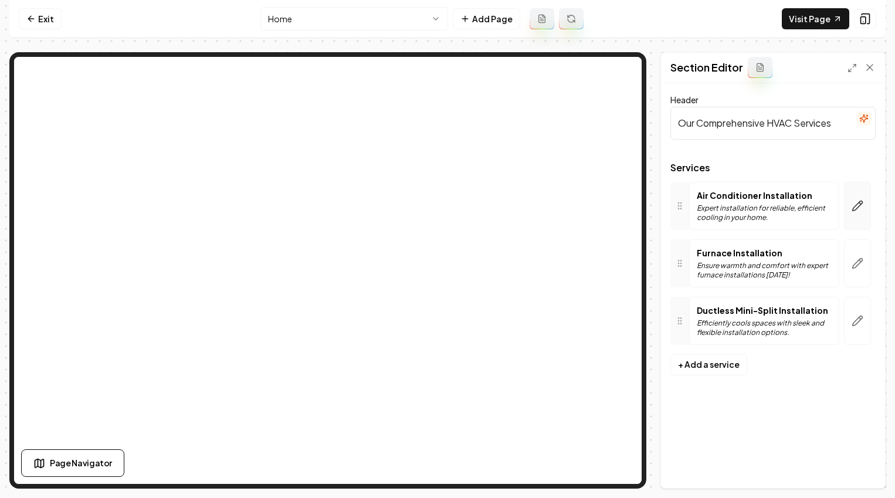
click at [713, 185] on button "button" at bounding box center [857, 206] width 27 height 48
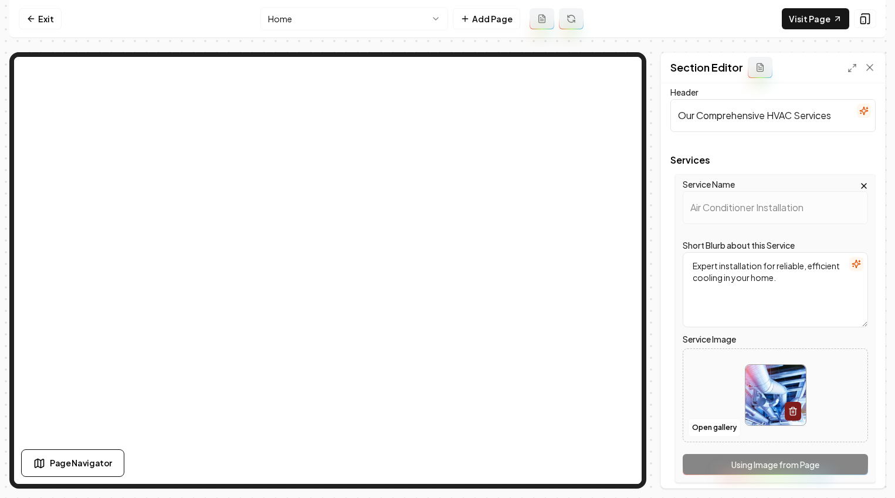
scroll to position [22, 0]
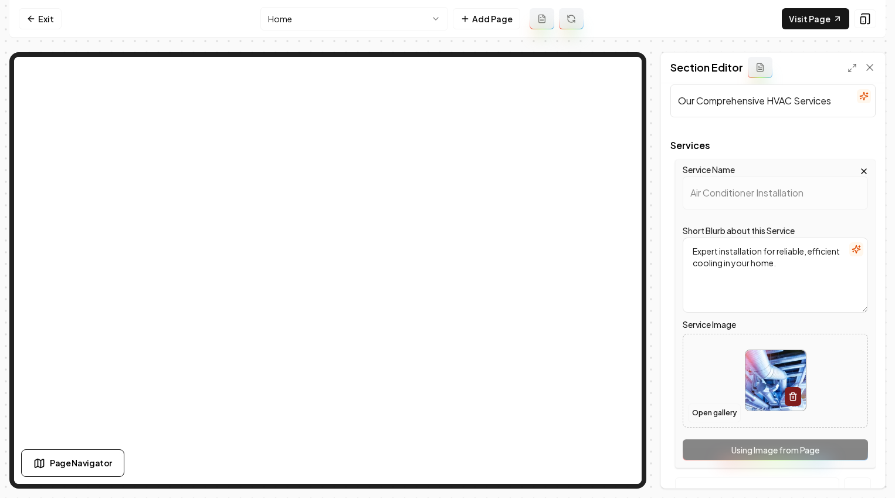
click at [703, 409] on button "Open gallery" at bounding box center [714, 412] width 53 height 19
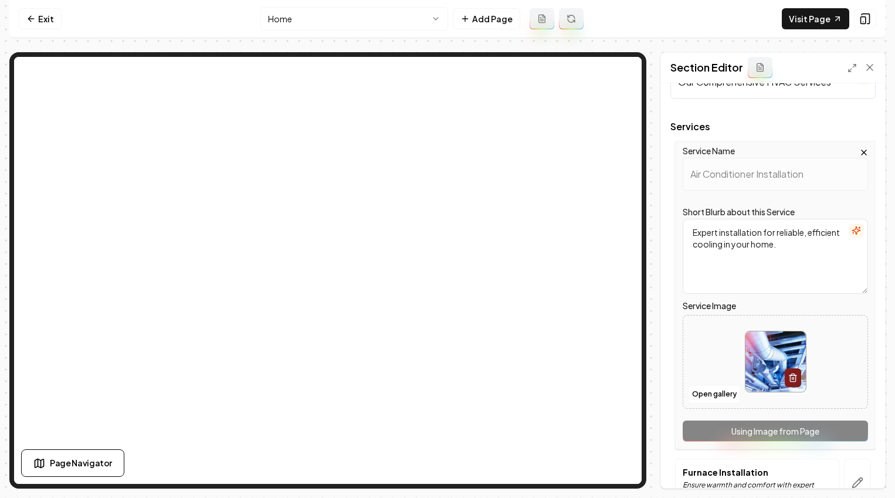
scroll to position [171, 0]
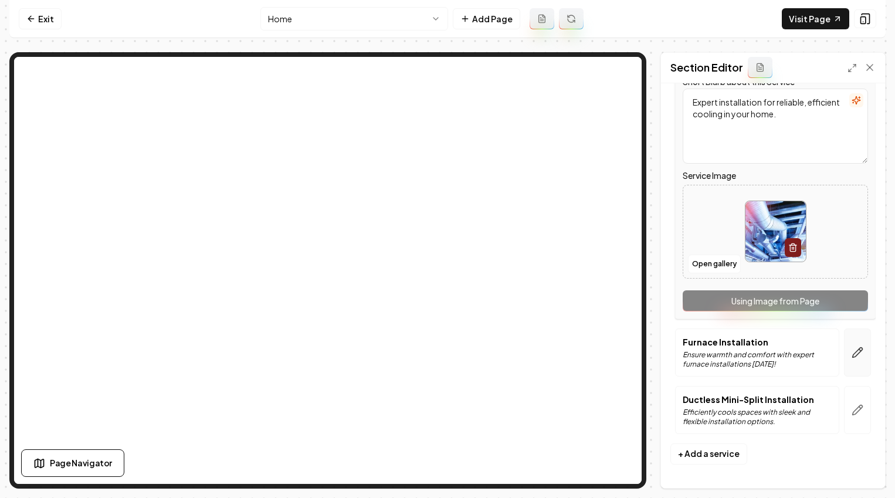
drag, startPoint x: 865, startPoint y: 347, endPoint x: 841, endPoint y: 349, distance: 24.2
click at [713, 347] on div at bounding box center [857, 352] width 36 height 48
click at [713, 349] on button "button" at bounding box center [857, 352] width 27 height 48
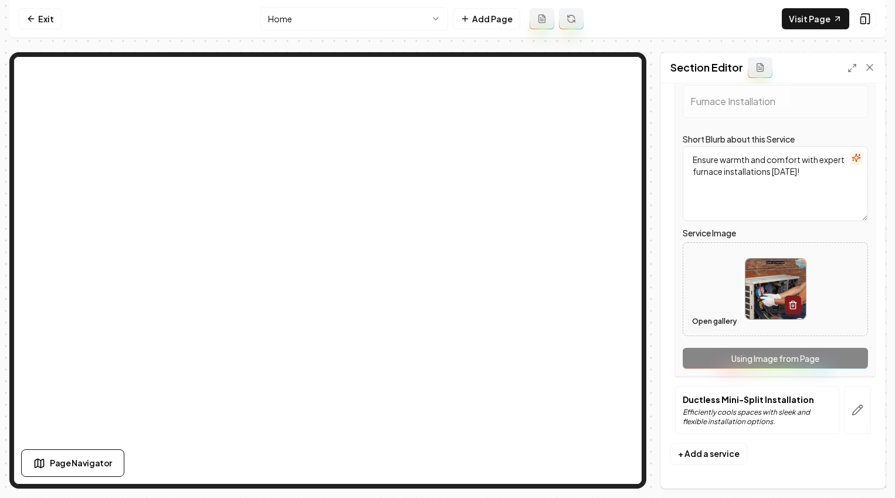
click at [701, 318] on button "Open gallery" at bounding box center [714, 321] width 53 height 19
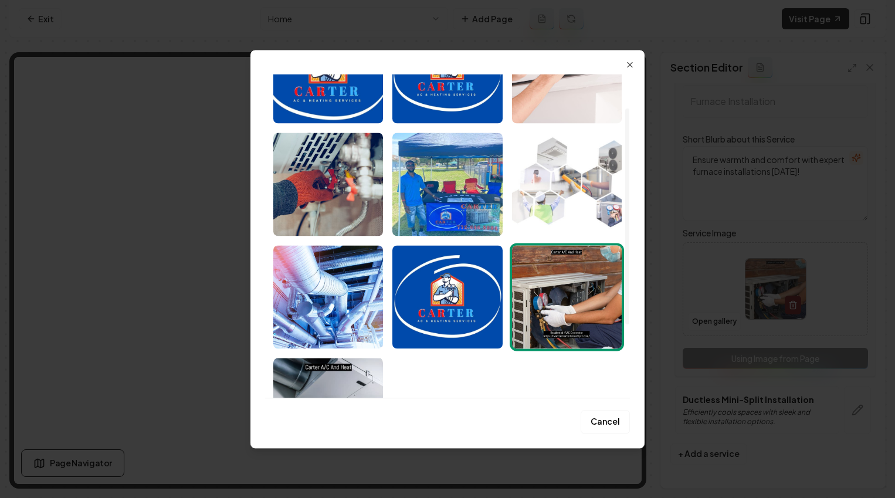
scroll to position [99, 0]
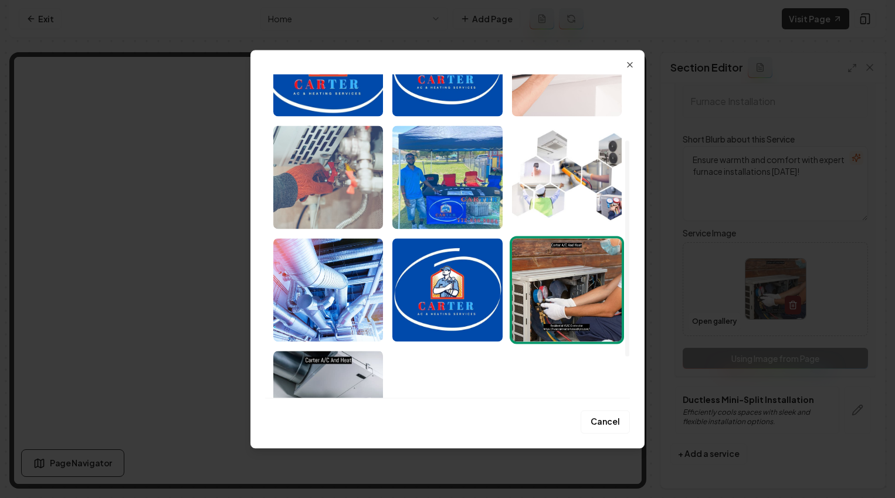
click at [344, 193] on img "Select image image_689ba4ac5c7cd75eb8e47e63.jpeg" at bounding box center [328, 176] width 110 height 103
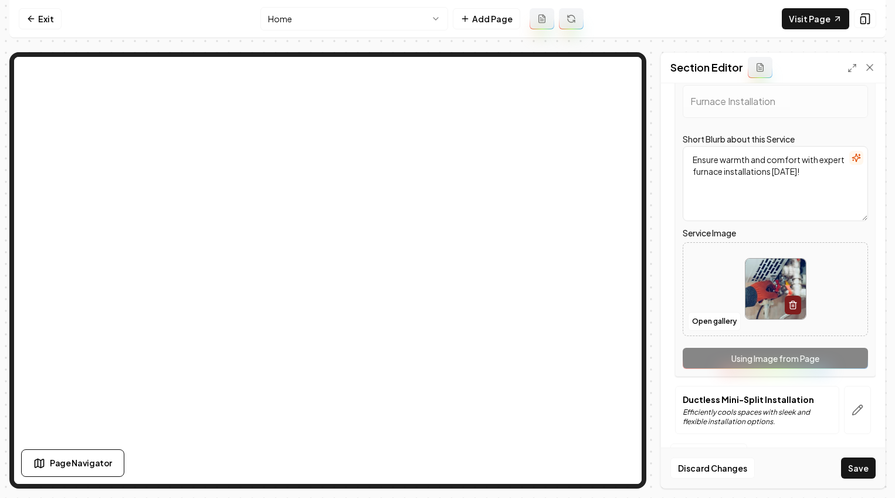
click at [713, 475] on button "Save" at bounding box center [858, 467] width 35 height 21
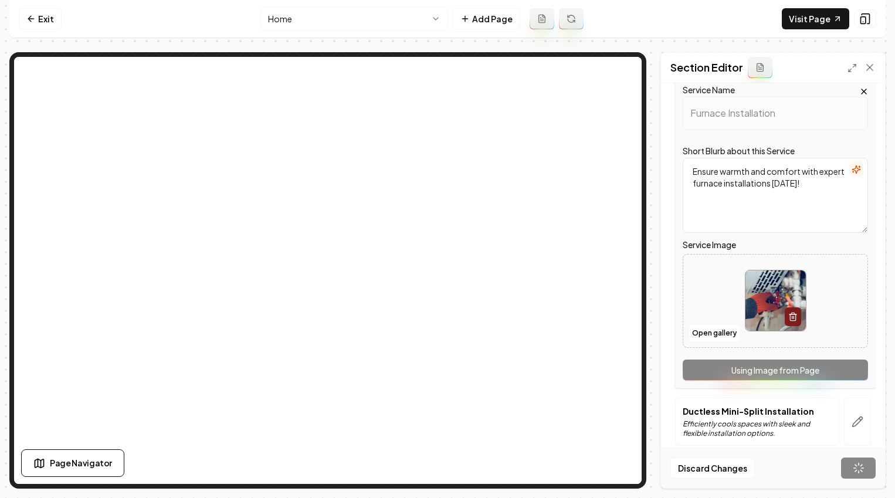
scroll to position [159, 0]
click at [713, 420] on icon "button" at bounding box center [857, 422] width 12 height 12
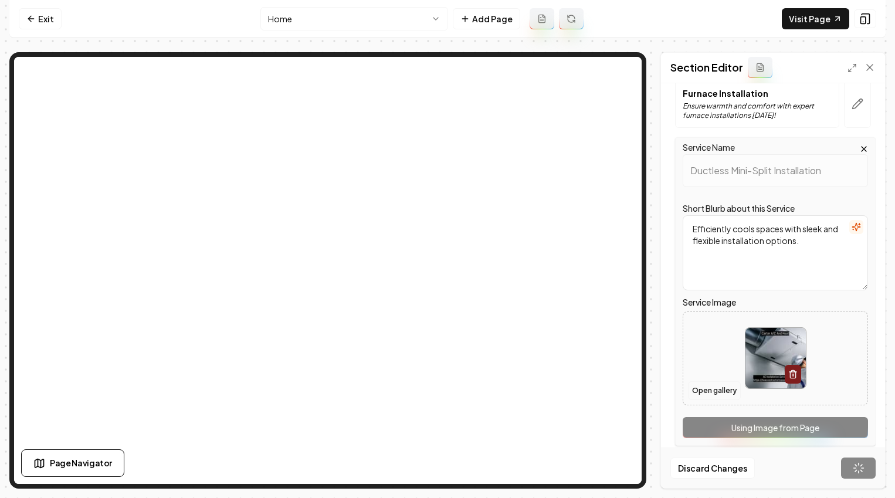
click at [713, 395] on button "Open gallery" at bounding box center [714, 390] width 53 height 19
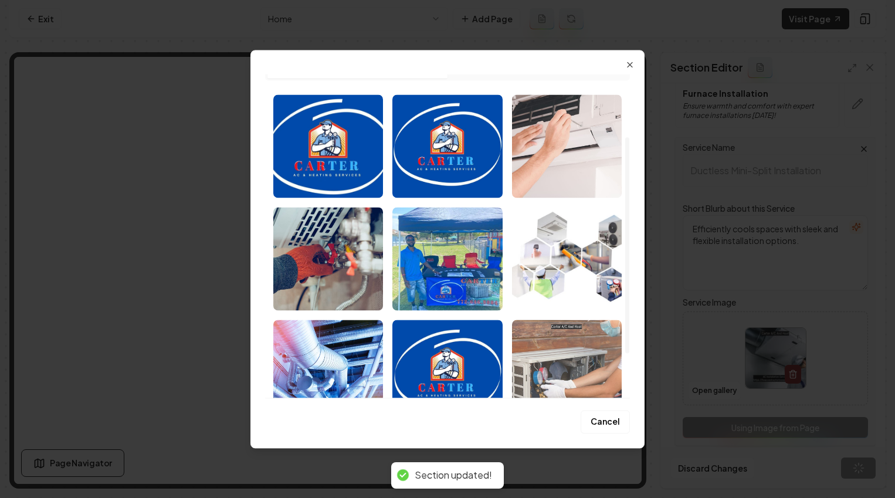
scroll to position [13, 0]
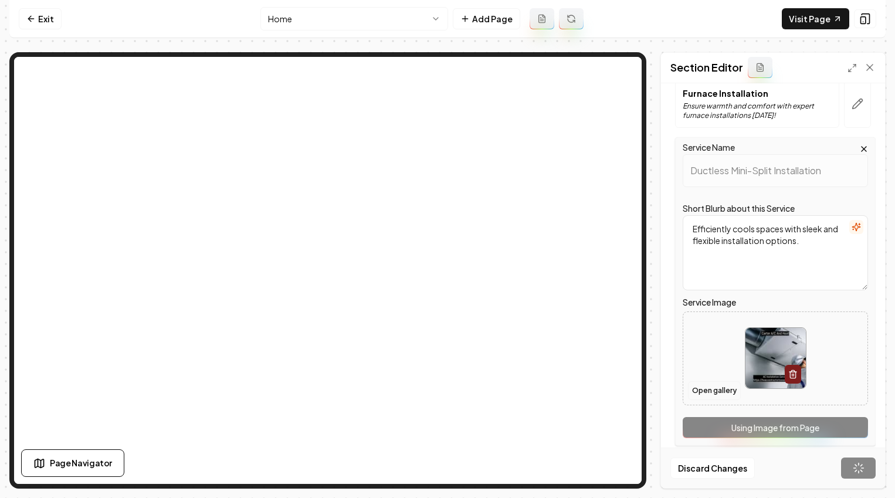
click at [713, 397] on button "Open gallery" at bounding box center [714, 390] width 53 height 19
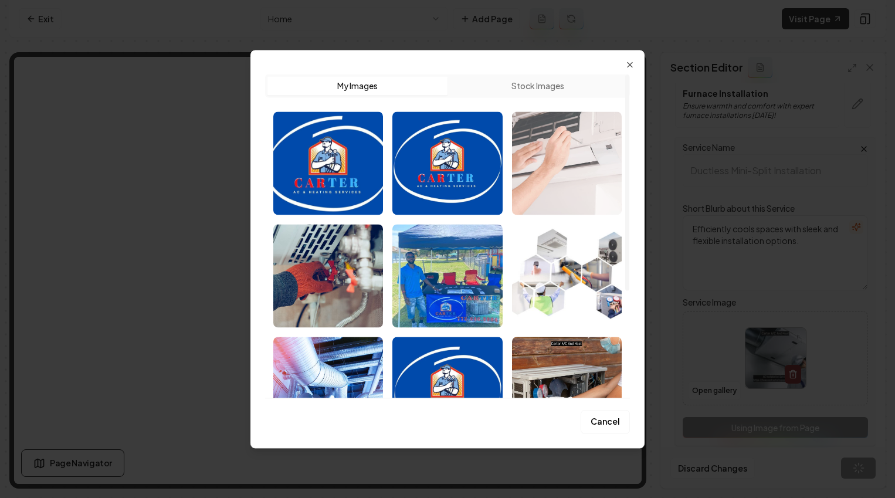
click at [592, 176] on img "Select image image_689ba4d75c7cd75eb8e588a7.jpeg" at bounding box center [567, 162] width 110 height 103
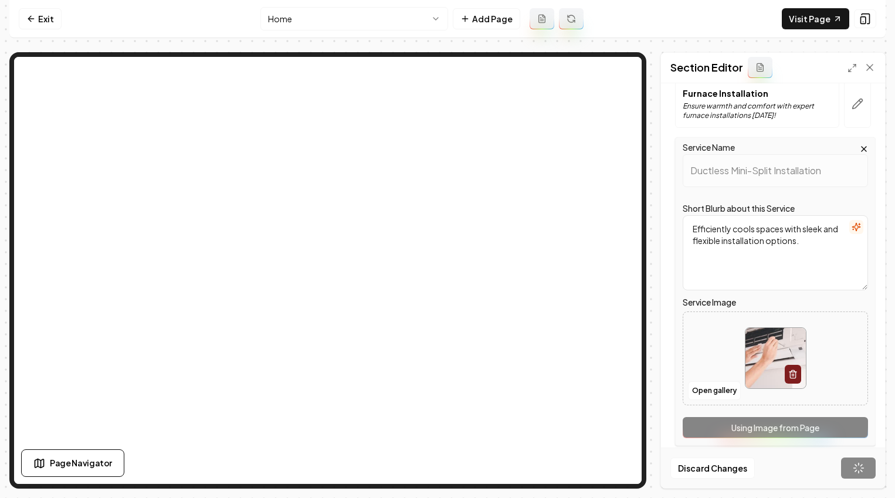
click at [713, 463] on div "Discard Changes Save" at bounding box center [773, 467] width 224 height 40
click at [713, 467] on div "Discard Changes Save" at bounding box center [773, 467] width 224 height 40
click at [713, 466] on div "Discard Changes Save" at bounding box center [773, 467] width 224 height 40
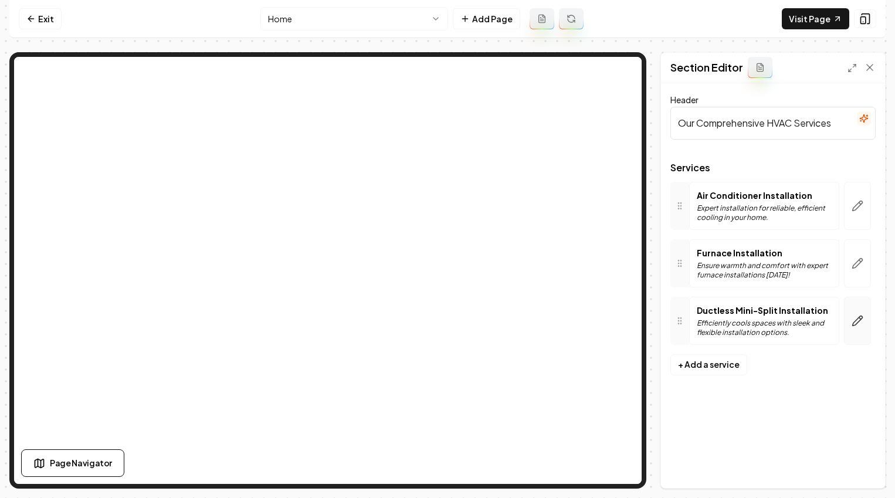
click at [713, 312] on button "button" at bounding box center [857, 321] width 27 height 48
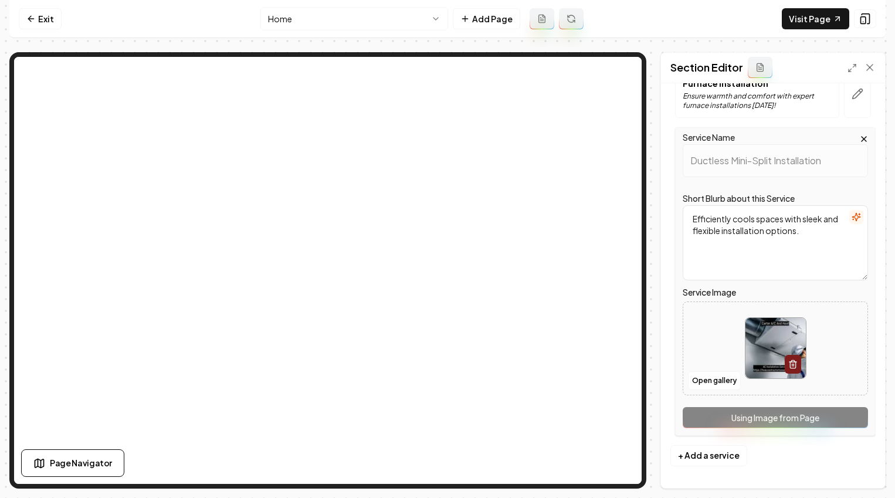
scroll to position [171, 0]
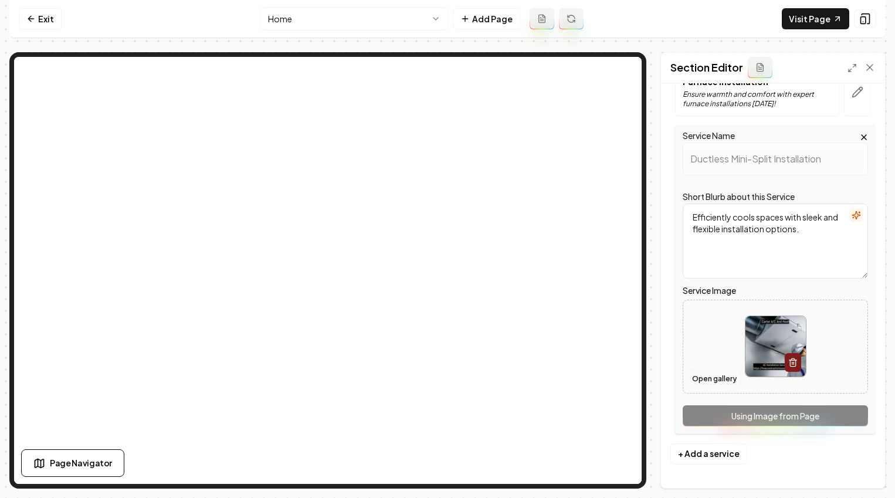
click at [713, 369] on button "Open gallery" at bounding box center [714, 378] width 53 height 19
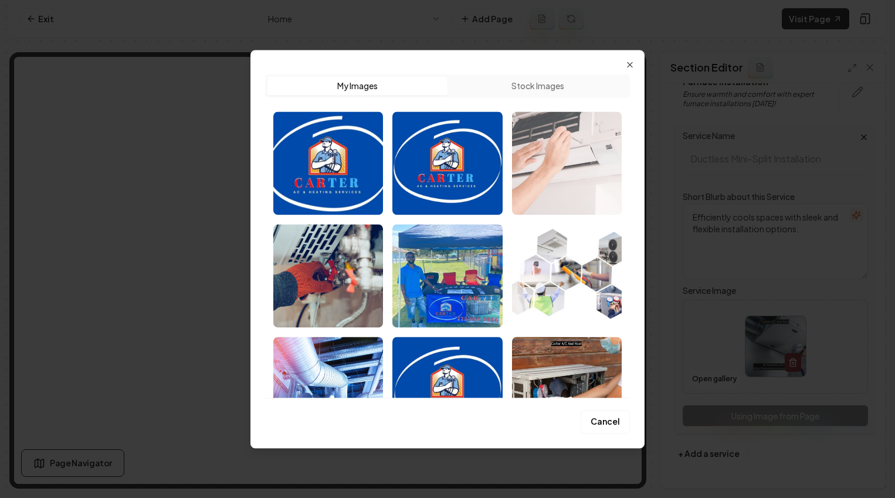
click at [572, 164] on img "Select image image_689ba4d75c7cd75eb8e588a7.jpeg" at bounding box center [567, 162] width 110 height 103
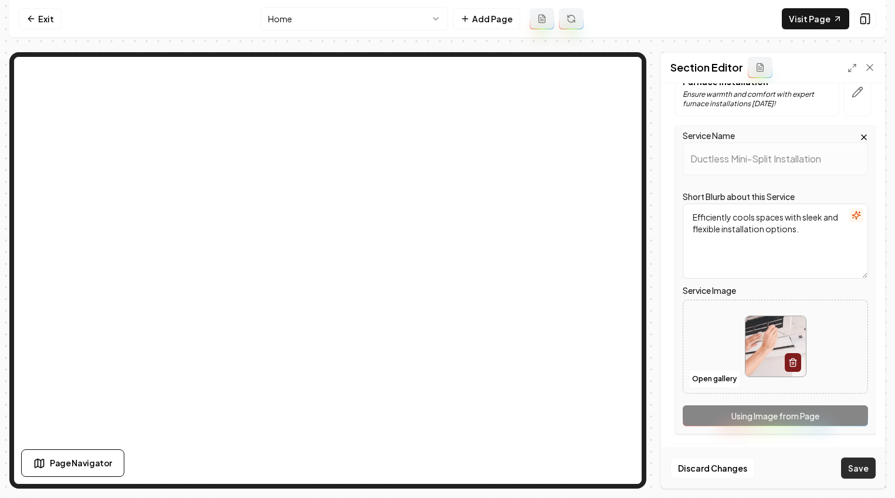
click at [713, 460] on button "Save" at bounding box center [858, 467] width 35 height 21
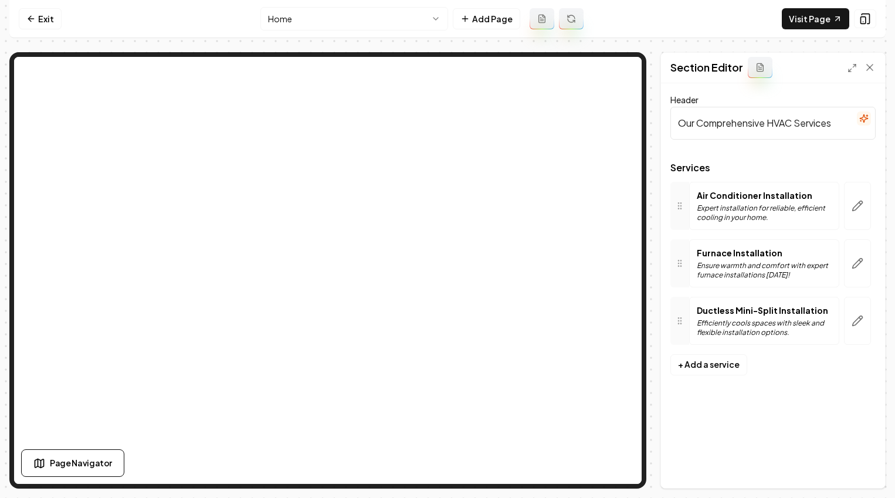
scroll to position [0, 0]
click at [38, 14] on link "Exit" at bounding box center [40, 18] width 43 height 21
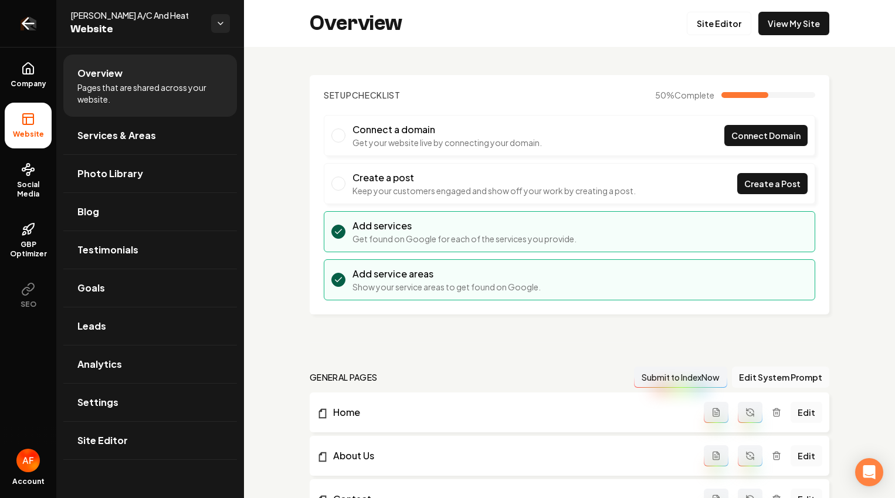
click at [28, 25] on icon "Return to dashboard" at bounding box center [28, 23] width 19 height 19
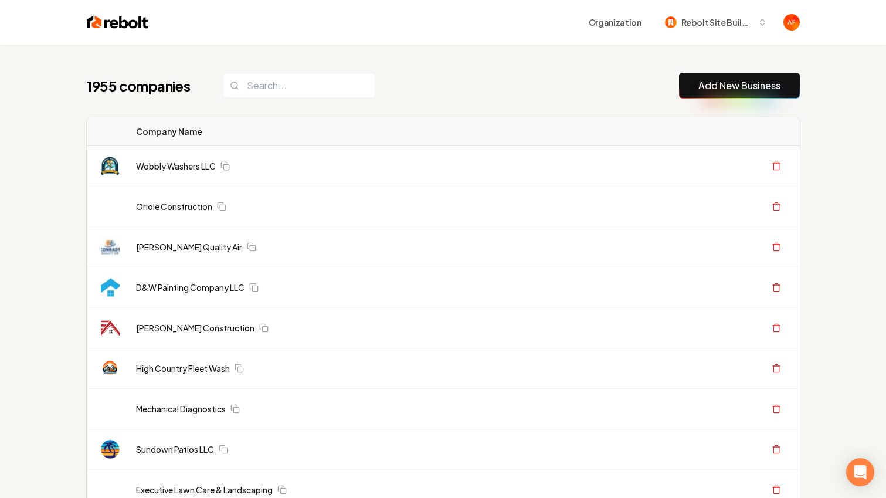
click at [301, 78] on input "search" at bounding box center [299, 85] width 152 height 25
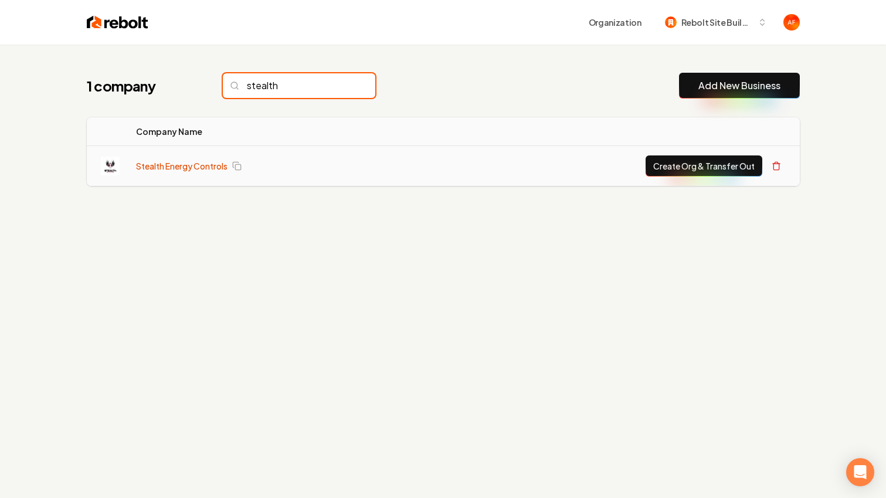
type input "stealth"
click at [186, 161] on link "Stealth Energy Controls" at bounding box center [181, 166] width 91 height 12
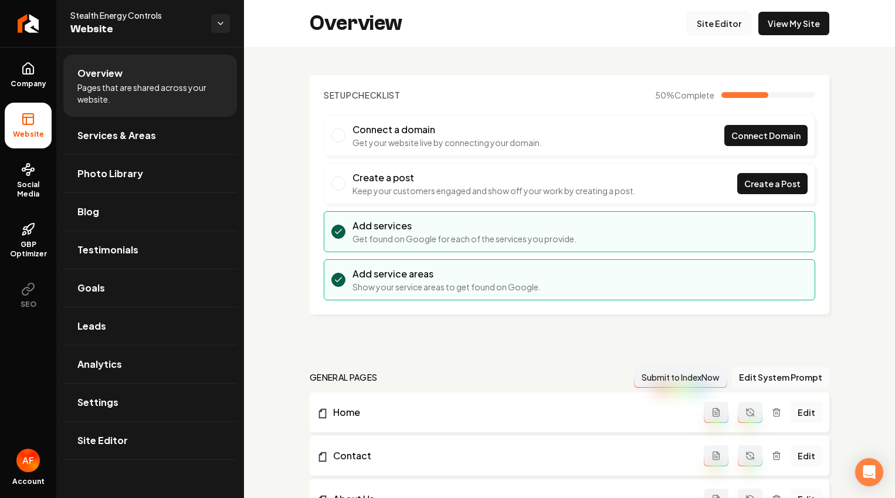
click at [713, 19] on link "Site Editor" at bounding box center [719, 23] width 64 height 23
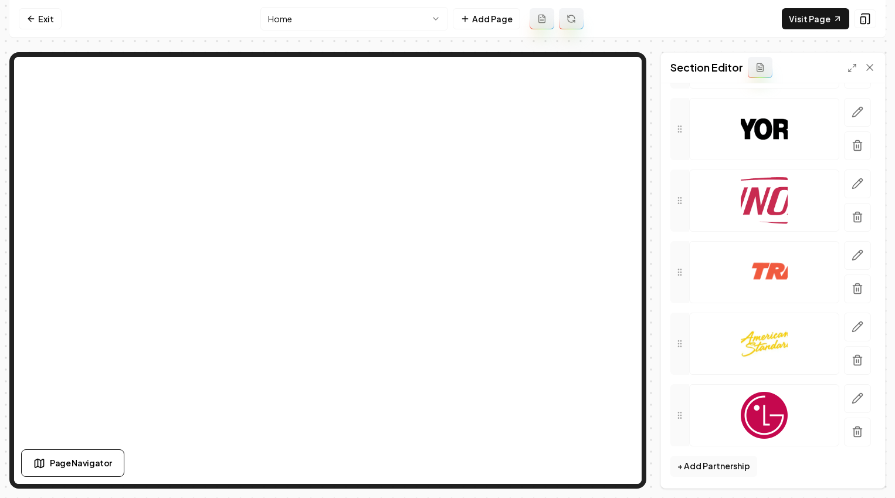
scroll to position [277, 0]
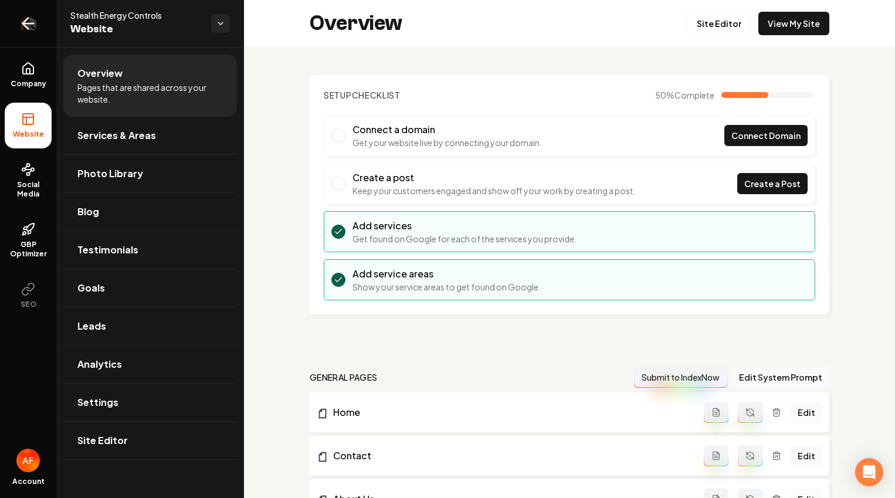
click at [32, 13] on link "Return to dashboard" at bounding box center [28, 23] width 56 height 47
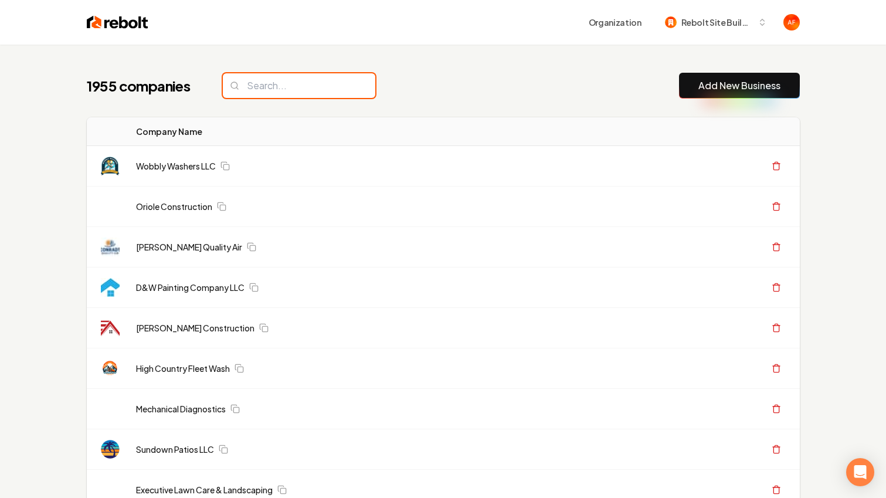
click at [274, 82] on input "search" at bounding box center [299, 85] width 152 height 25
type input "w"
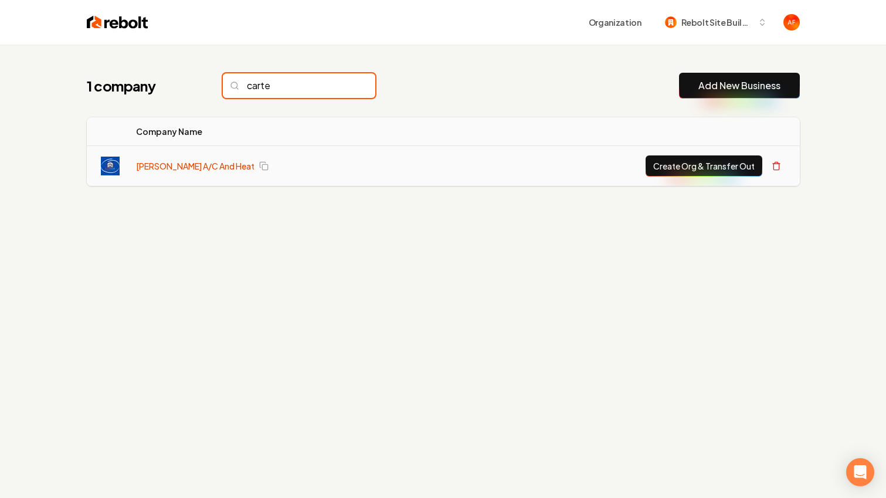
type input "carte"
click at [141, 168] on link "[PERSON_NAME] A/C And Heat" at bounding box center [195, 166] width 118 height 12
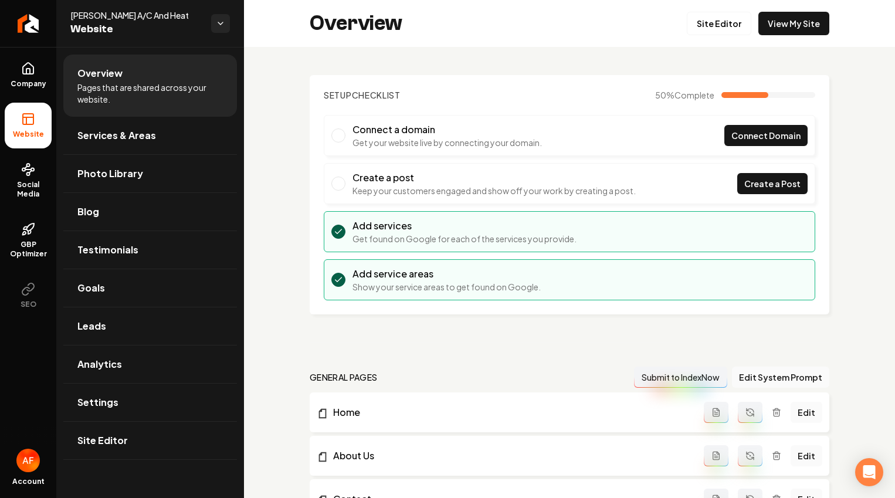
click at [694, 40] on div "Overview Site Editor View My Site" at bounding box center [569, 23] width 651 height 47
click at [698, 22] on link "Site Editor" at bounding box center [719, 23] width 64 height 23
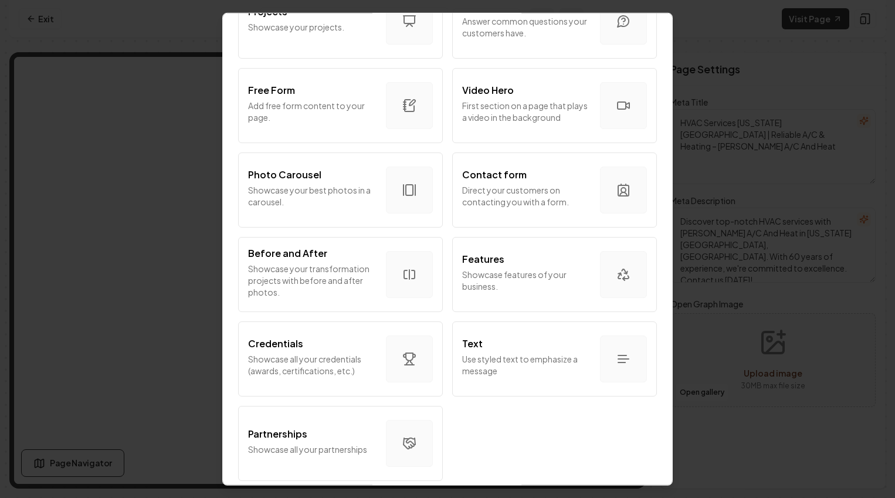
scroll to position [633, 0]
click at [338, 426] on div "Partnerships" at bounding box center [312, 433] width 128 height 14
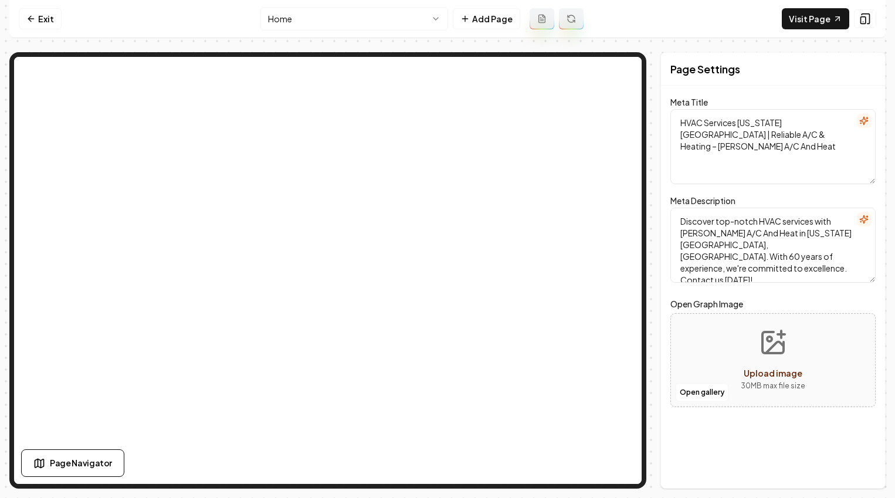
click at [713, 135] on textarea "HVAC Services Texas City | Reliable A/C & Heating – Carter A/C And Heat" at bounding box center [772, 146] width 205 height 75
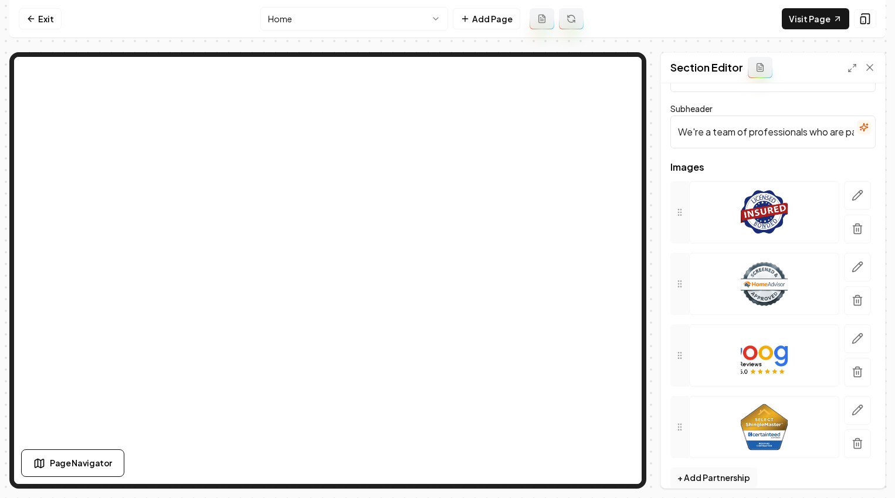
scroll to position [49, 0]
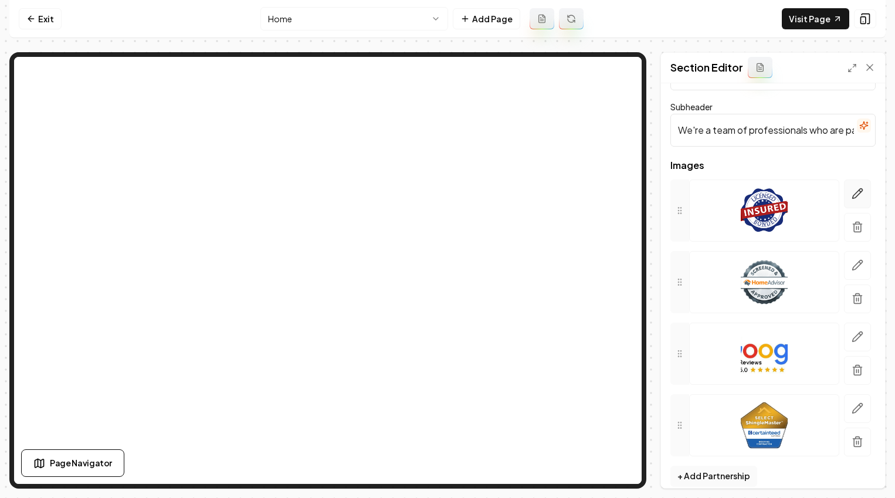
click at [713, 193] on icon "button" at bounding box center [858, 194] width 10 height 10
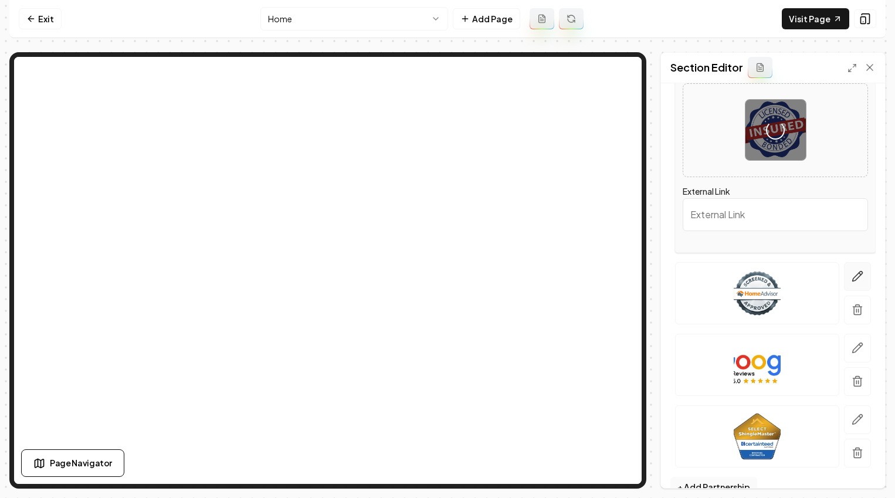
click at [713, 281] on icon "button" at bounding box center [857, 276] width 12 height 12
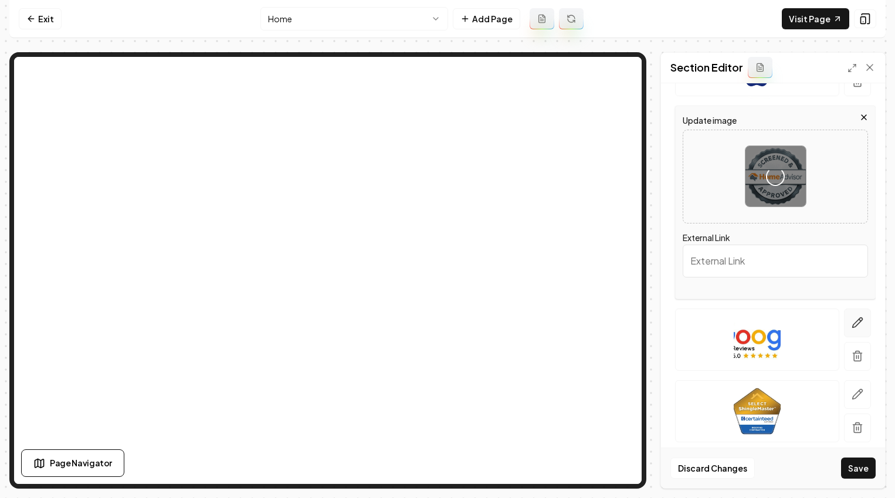
scroll to position [196, 0]
click at [713, 319] on icon "button" at bounding box center [858, 322] width 10 height 10
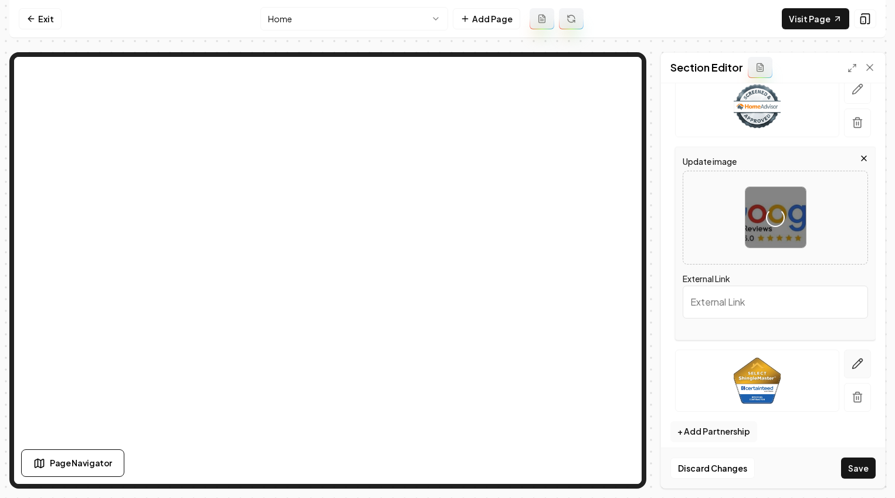
scroll to position [234, 0]
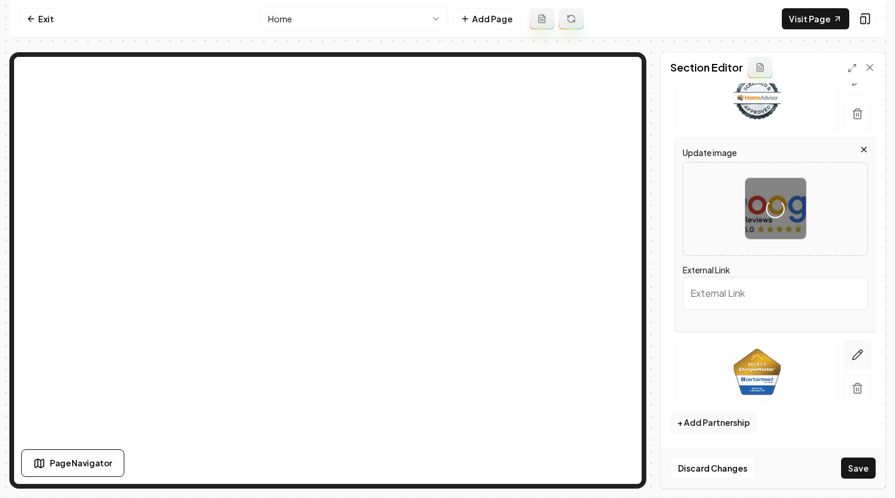
click at [713, 354] on icon "button" at bounding box center [858, 355] width 10 height 10
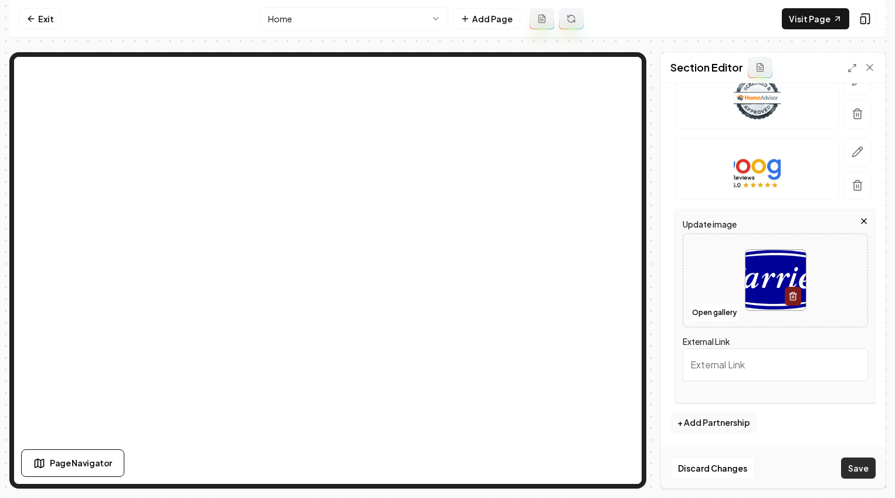
click at [713, 468] on button "Save" at bounding box center [858, 467] width 35 height 21
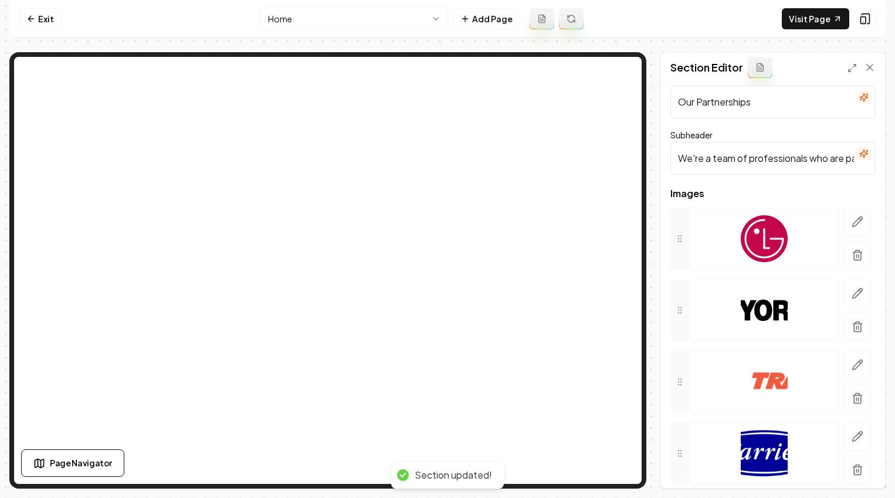
scroll to position [62, 0]
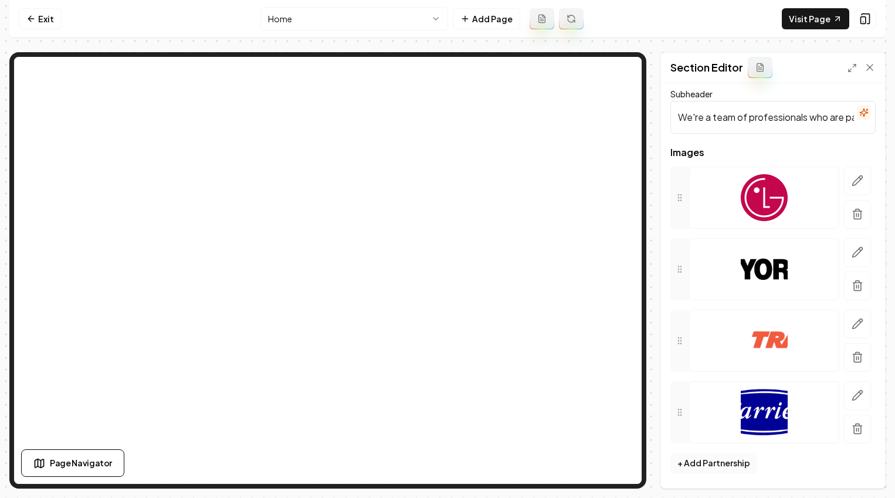
click at [710, 464] on button "+ Add Partnership" at bounding box center [713, 463] width 87 height 21
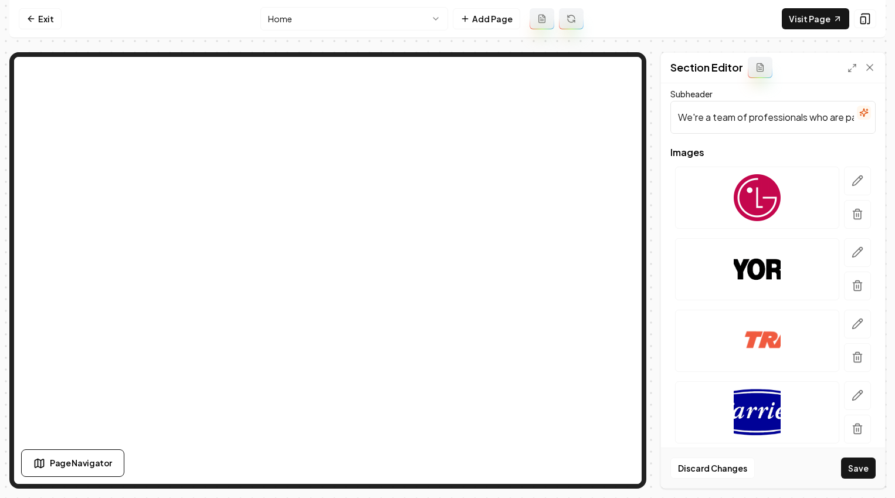
scroll to position [305, 0]
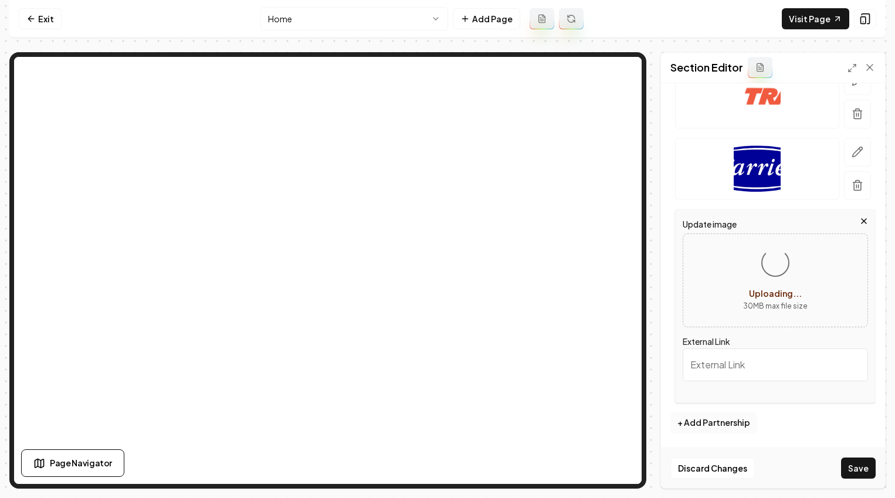
click at [705, 417] on button "+ Add Partnership" at bounding box center [713, 422] width 87 height 21
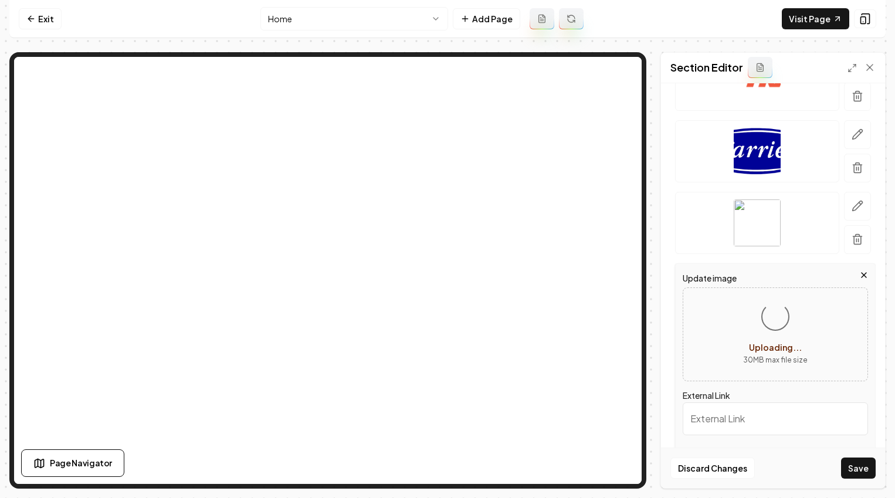
scroll to position [377, 0]
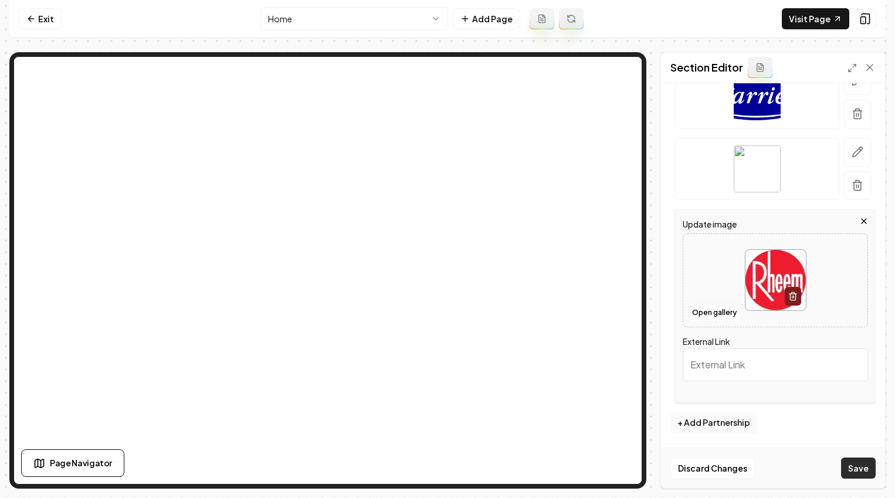
click at [713, 466] on button "Save" at bounding box center [858, 467] width 35 height 21
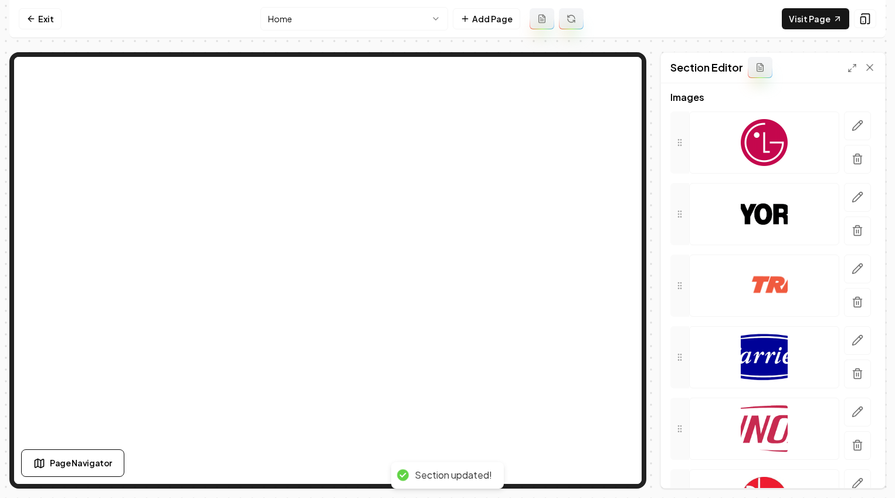
scroll to position [0, 0]
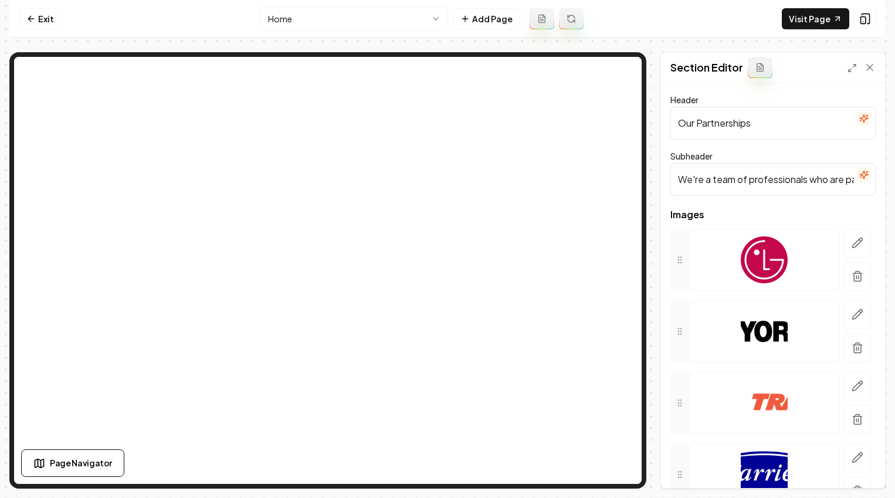
click at [713, 186] on input "We're a team of professionals who are passionate about what we do." at bounding box center [772, 179] width 205 height 33
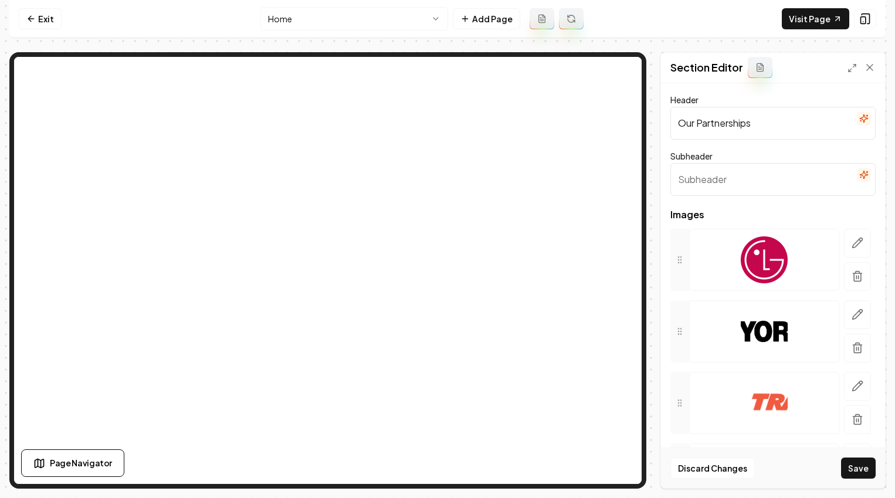
drag, startPoint x: 758, startPoint y: 124, endPoint x: 646, endPoint y: 123, distance: 112.0
click at [646, 124] on div "Page Settings Section Editor Header Our Partnerships Subheader Images To pick u…" at bounding box center [447, 270] width 876 height 436
click at [713, 124] on input "We Proudly Service" at bounding box center [772, 123] width 205 height 33
click at [694, 124] on input "We Proudly Service" at bounding box center [772, 123] width 205 height 33
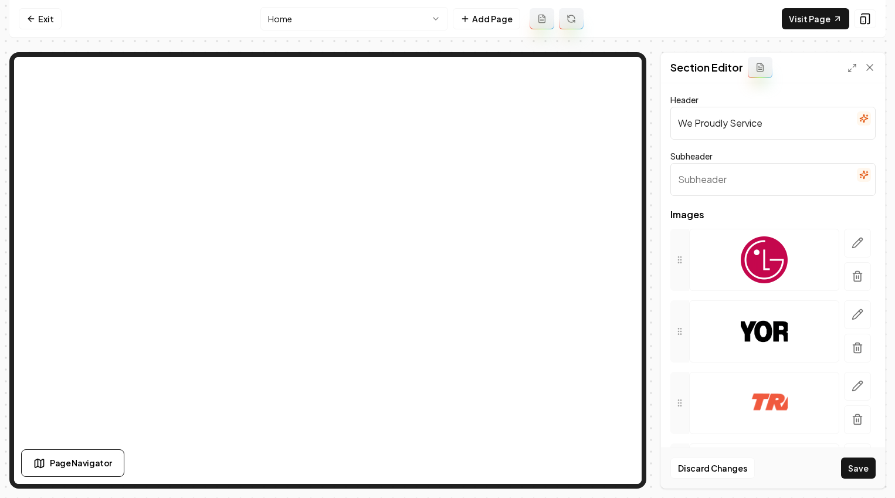
drag, startPoint x: 790, startPoint y: 123, endPoint x: 769, endPoint y: 124, distance: 20.6
click at [713, 124] on input "We Proudly Service" at bounding box center [772, 123] width 205 height 33
type input "We Proudly Service"
click at [713, 466] on button "Save" at bounding box center [858, 467] width 35 height 21
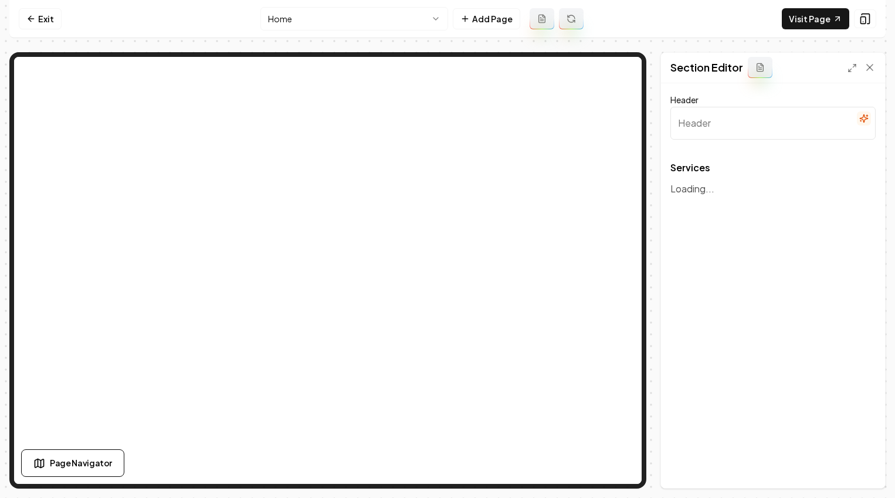
type input "Our Comprehensive HVAC Services"
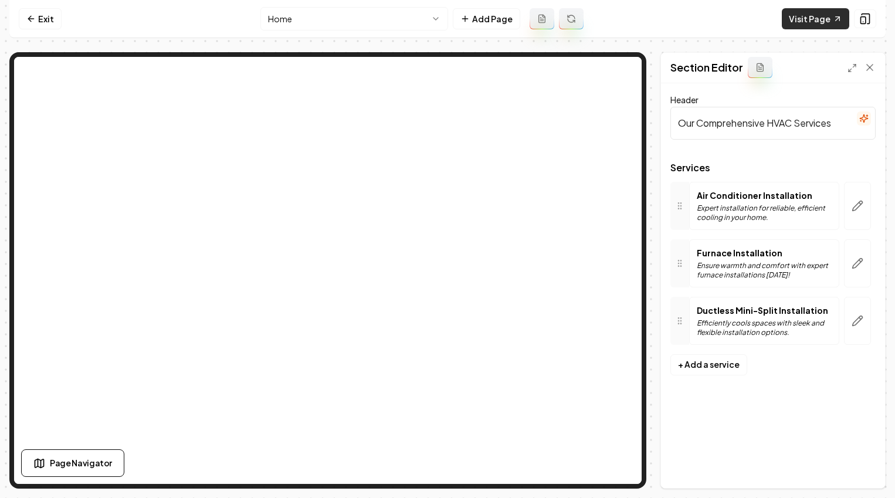
click at [713, 18] on link "Visit Page" at bounding box center [815, 18] width 67 height 21
click at [713, 72] on icon at bounding box center [870, 68] width 12 height 12
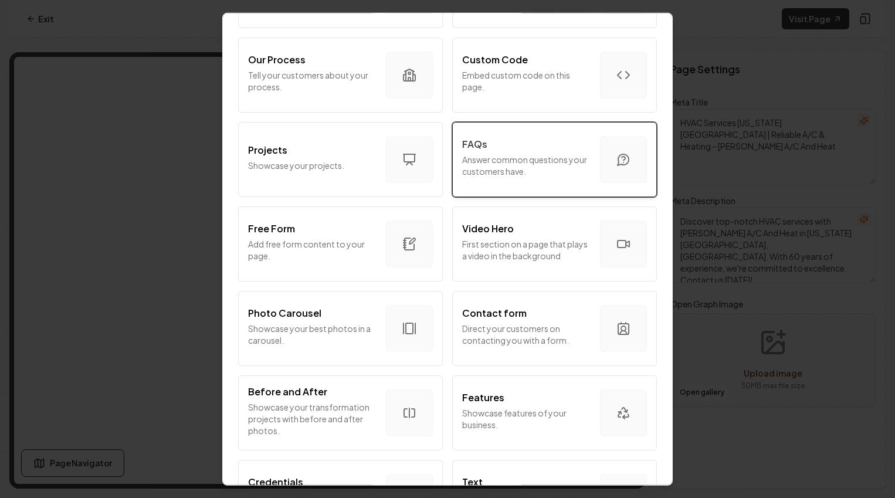
scroll to position [476, 0]
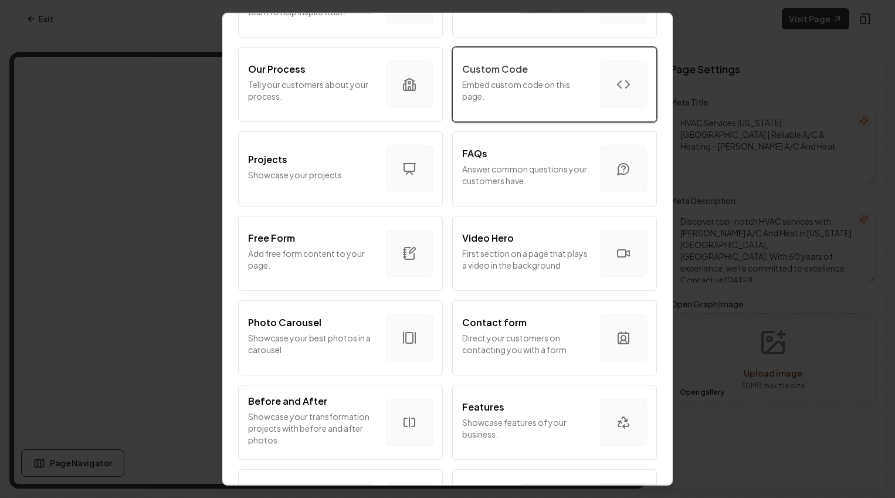
click at [522, 99] on p "Embed custom code on this page." at bounding box center [526, 89] width 128 height 23
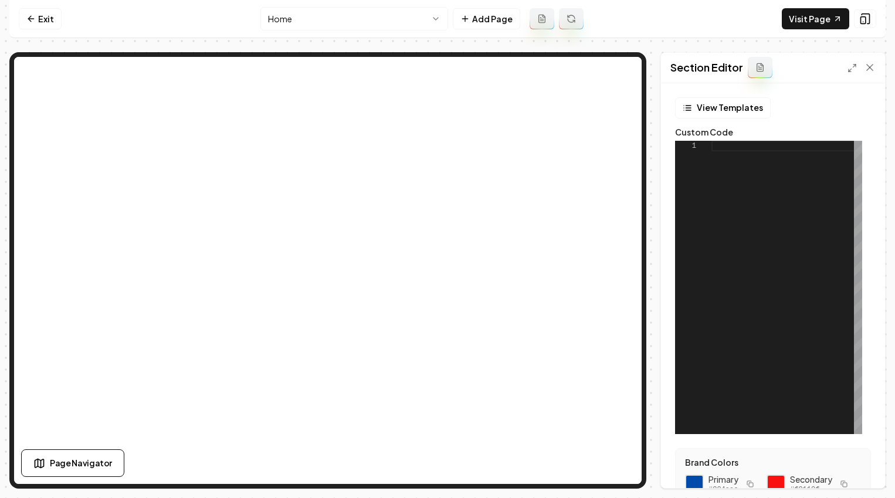
click at [713, 238] on div at bounding box center [786, 287] width 151 height 293
drag, startPoint x: 753, startPoint y: 218, endPoint x: 670, endPoint y: 102, distance: 142.9
click at [711, 141] on div at bounding box center [786, 287] width 151 height 293
click at [713, 175] on div at bounding box center [786, 287] width 151 height 293
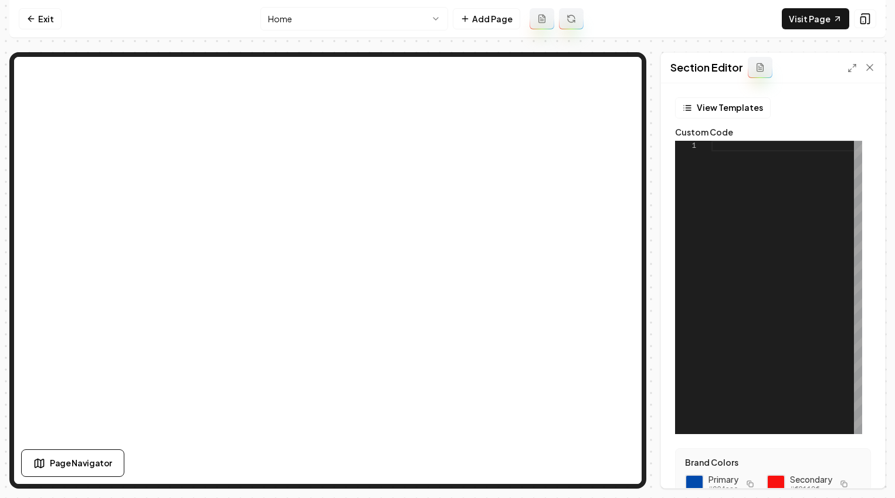
scroll to position [0, 25]
type textarea "******"
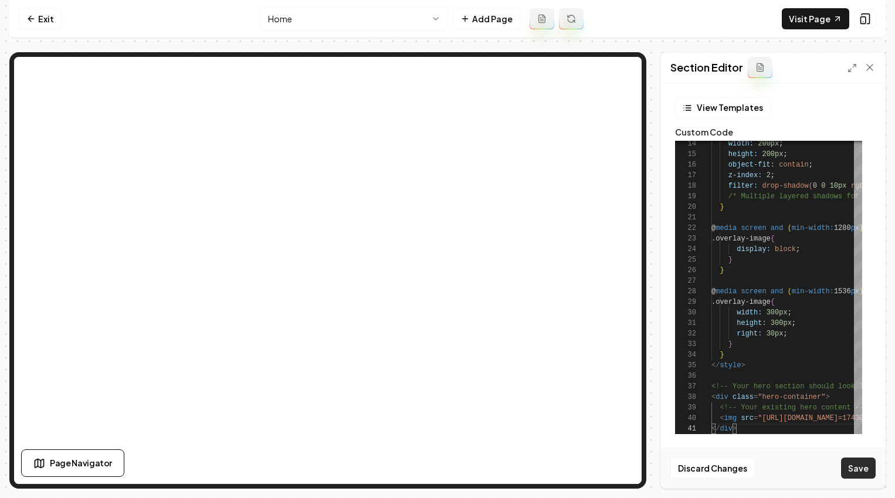
click at [713, 466] on button "Save" at bounding box center [858, 467] width 35 height 21
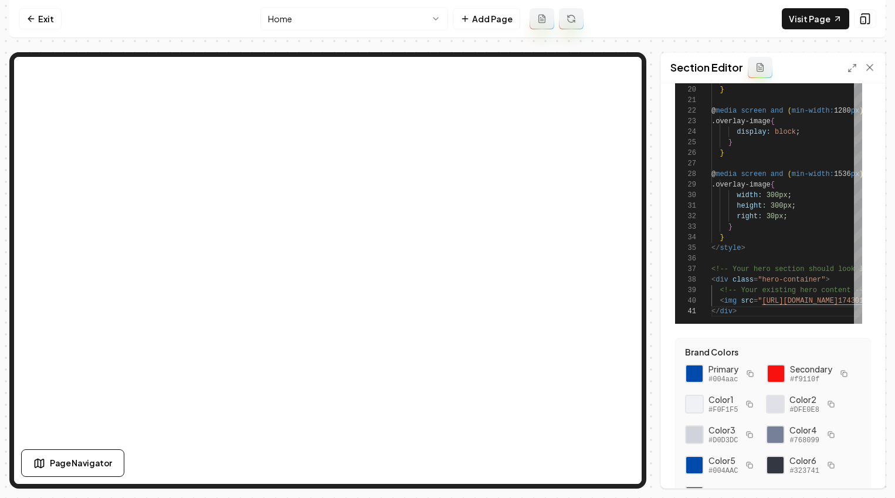
scroll to position [181, 0]
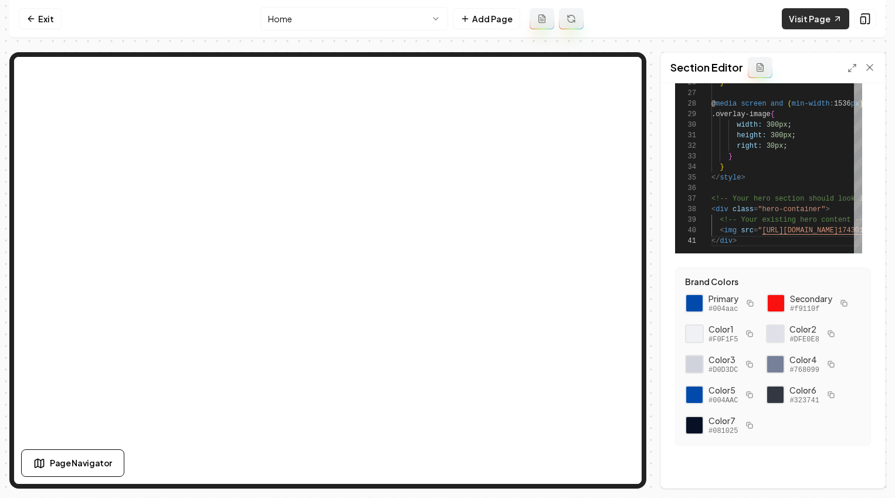
click at [713, 17] on link "Visit Page" at bounding box center [815, 18] width 67 height 21
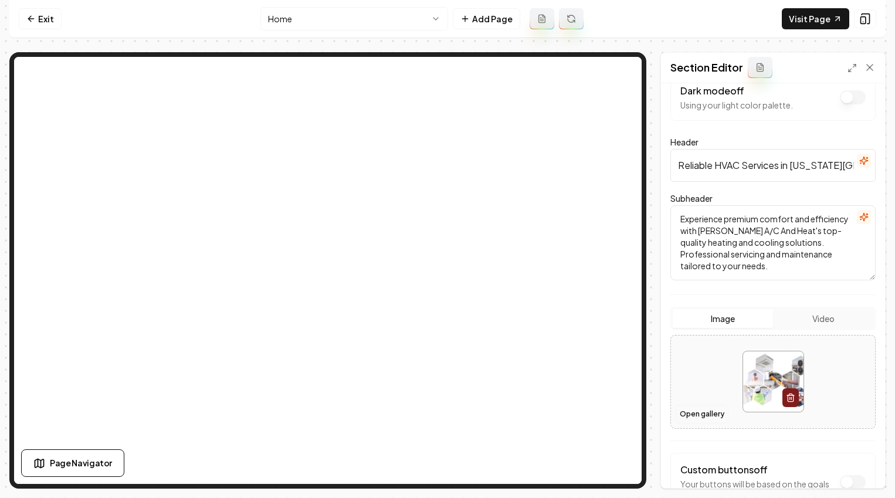
scroll to position [24, 0]
click at [684, 410] on button "Open gallery" at bounding box center [701, 413] width 53 height 19
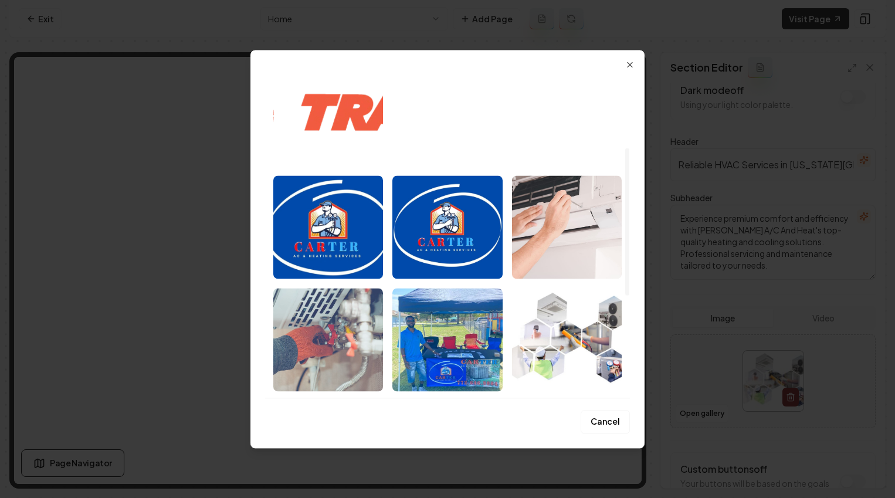
scroll to position [385, 0]
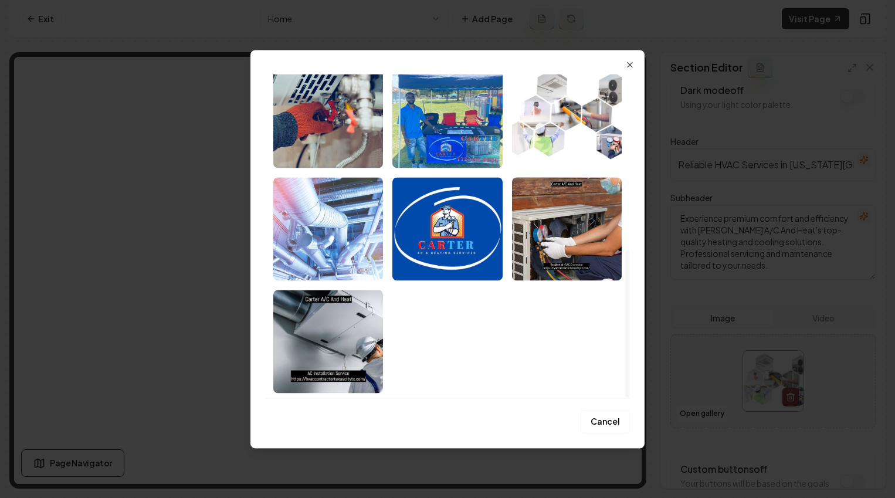
click at [345, 242] on img "Select image image_689ba4315c7cd75eb8e1abc4.jpeg" at bounding box center [328, 228] width 110 height 103
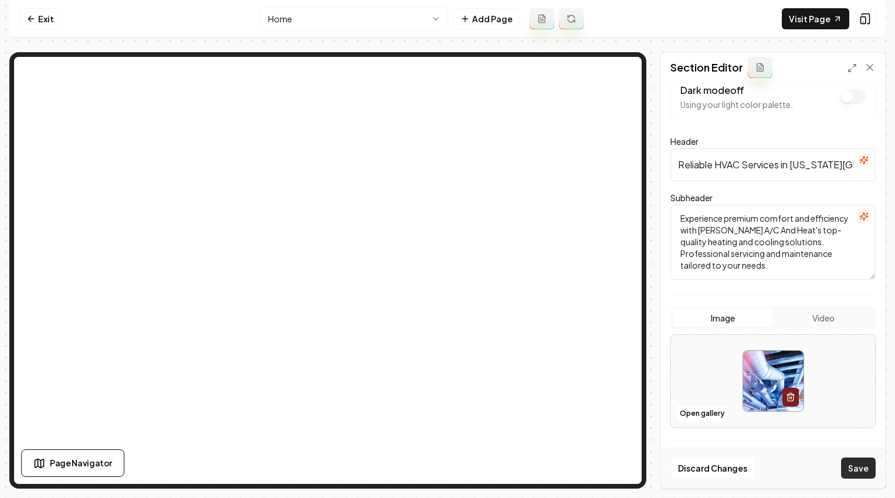
click at [713, 461] on button "Save" at bounding box center [858, 467] width 35 height 21
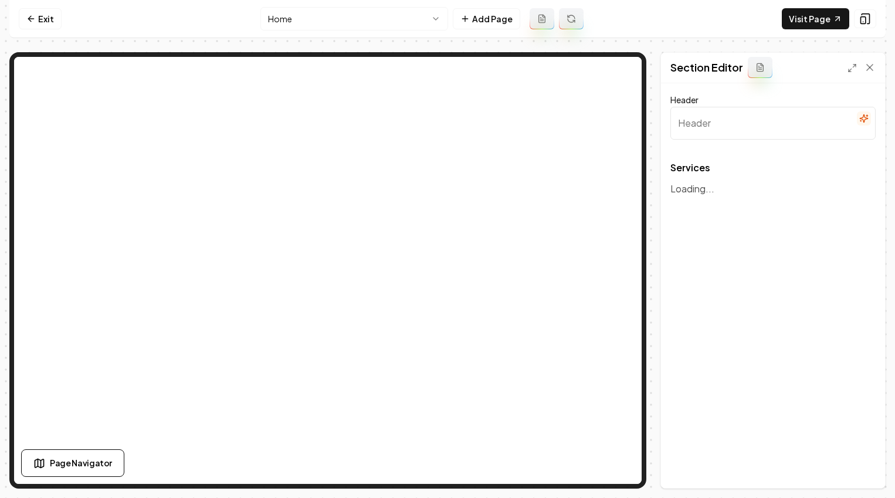
type input "Our Comprehensive HVAC Services"
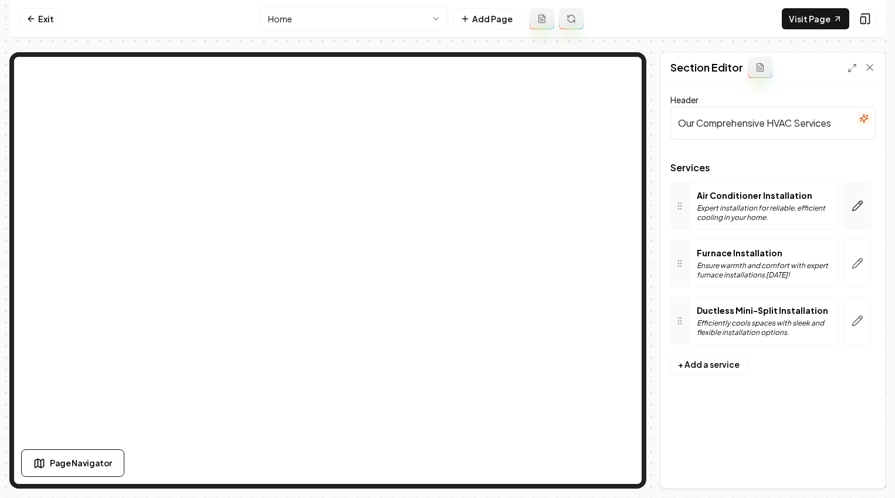
click at [713, 201] on icon "button" at bounding box center [857, 206] width 12 height 12
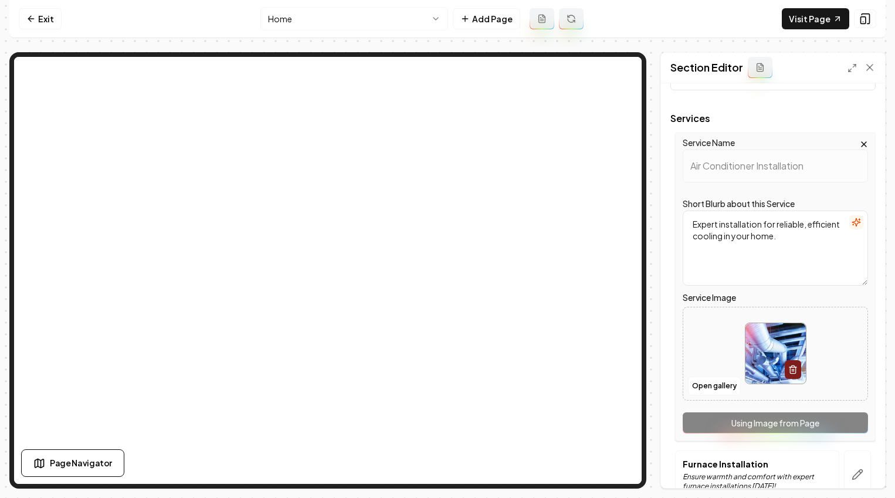
scroll to position [76, 0]
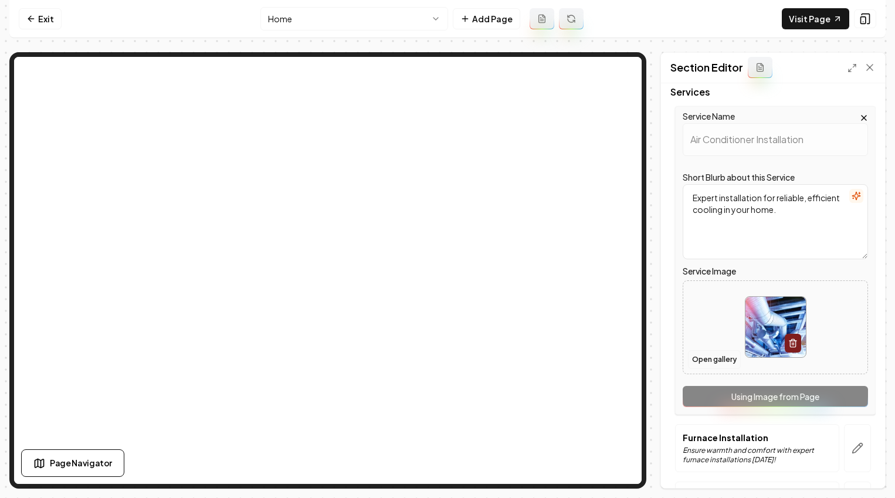
click at [712, 358] on button "Open gallery" at bounding box center [714, 359] width 53 height 19
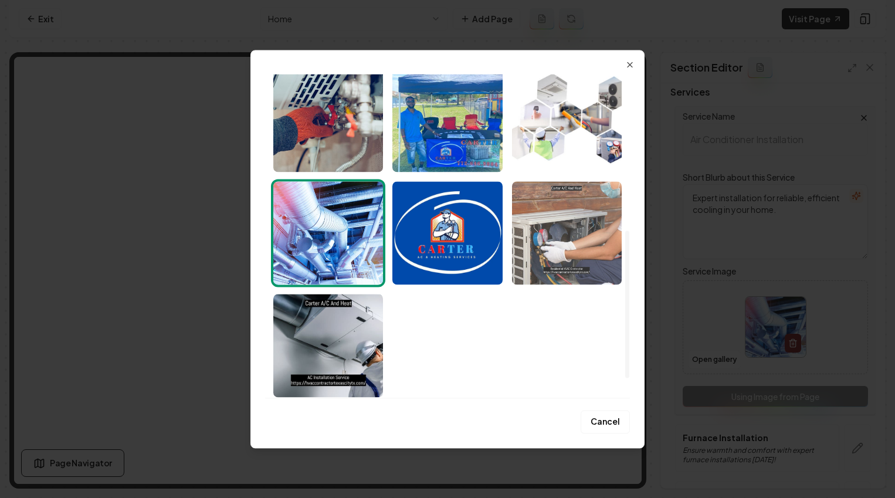
scroll to position [385, 0]
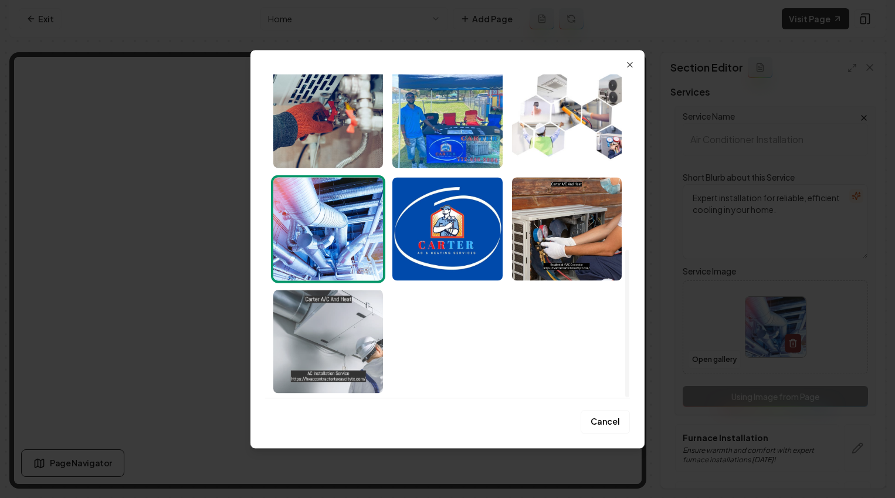
click at [347, 311] on img "Select image image_689ba33a5c7cd75eb8db2354.jpeg" at bounding box center [328, 341] width 110 height 103
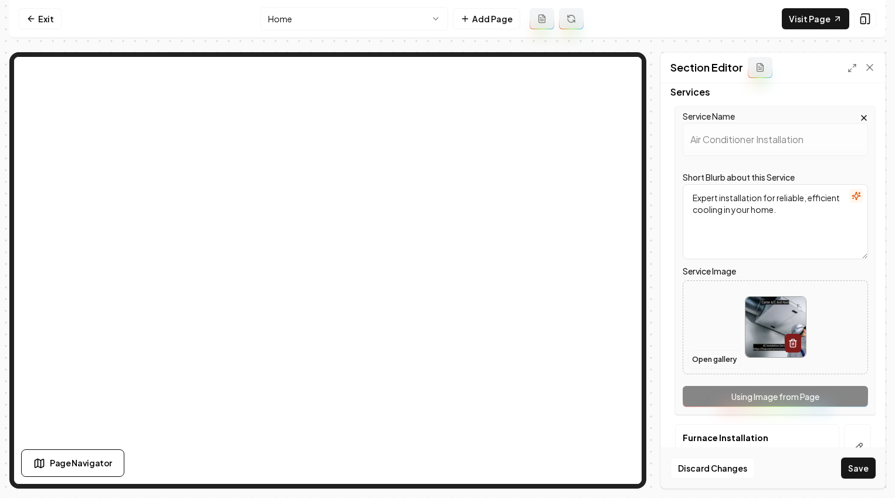
click at [711, 354] on button "Open gallery" at bounding box center [714, 359] width 53 height 19
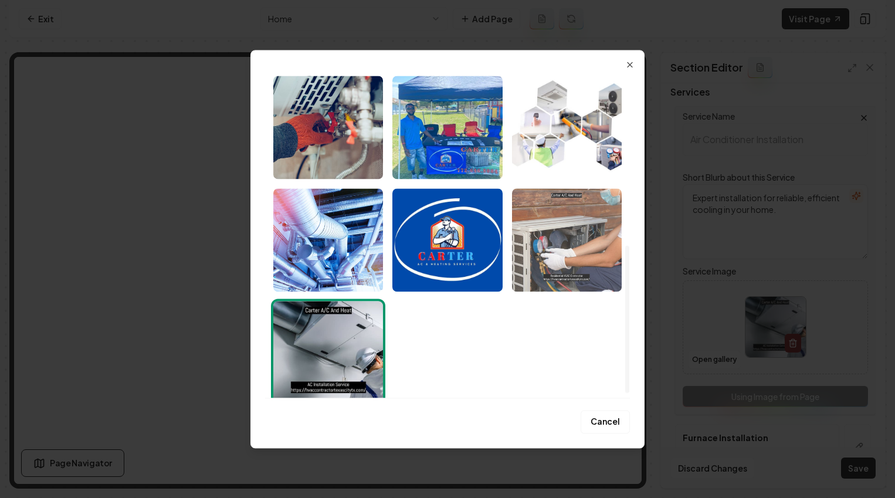
scroll to position [362, 0]
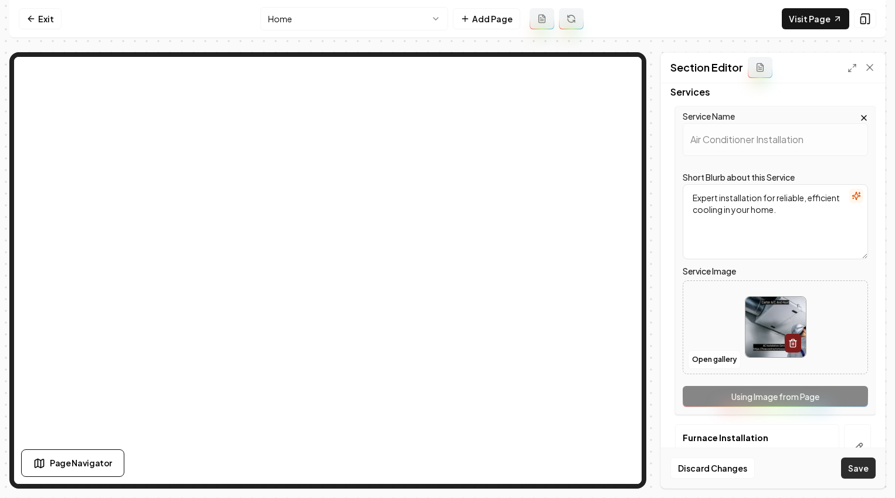
click at [713, 463] on button "Save" at bounding box center [858, 467] width 35 height 21
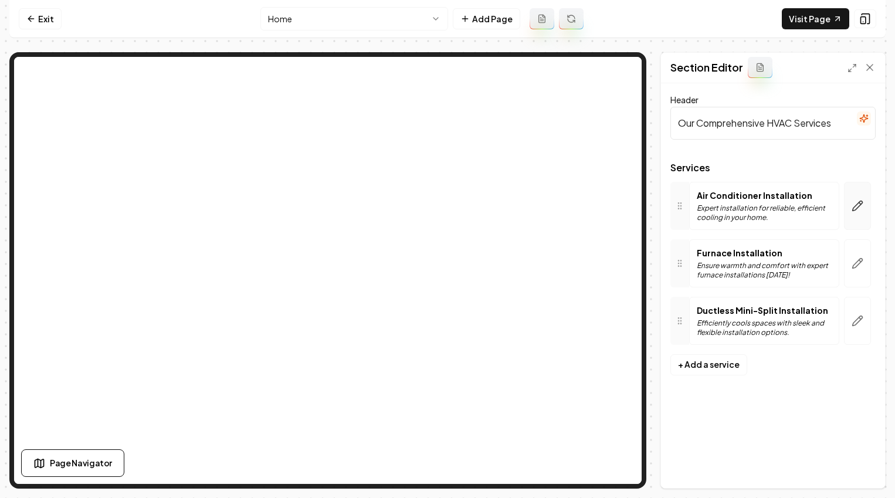
click at [713, 218] on button "button" at bounding box center [857, 206] width 27 height 48
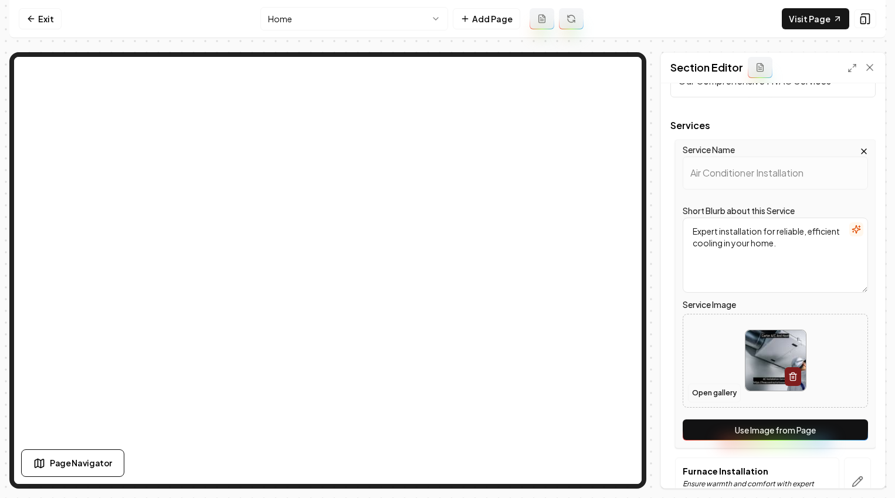
scroll to position [45, 0]
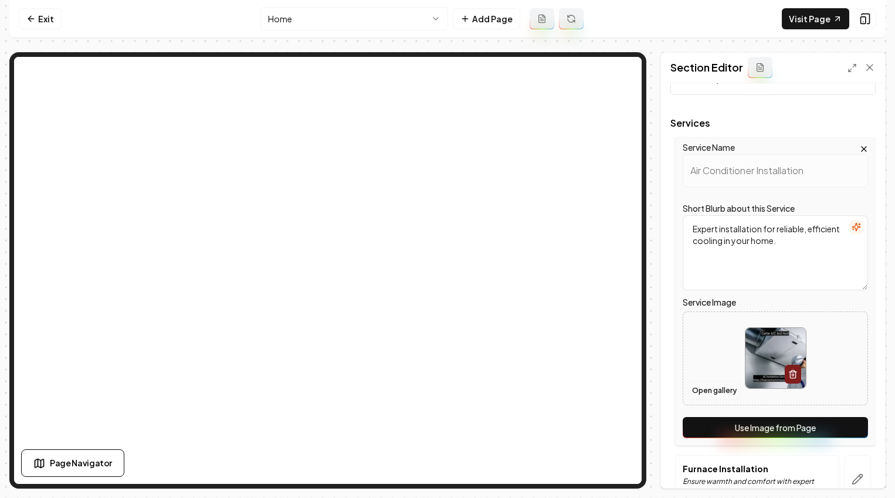
click at [713, 384] on button "Open gallery" at bounding box center [714, 390] width 53 height 19
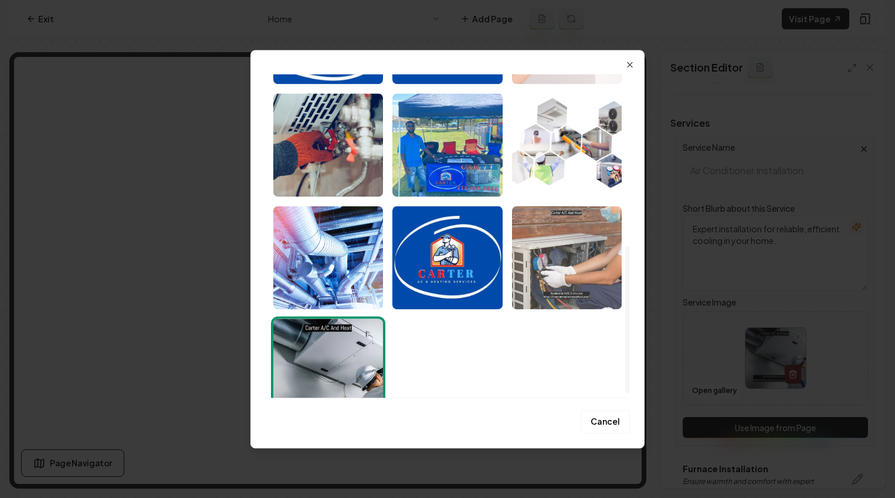
scroll to position [272, 0]
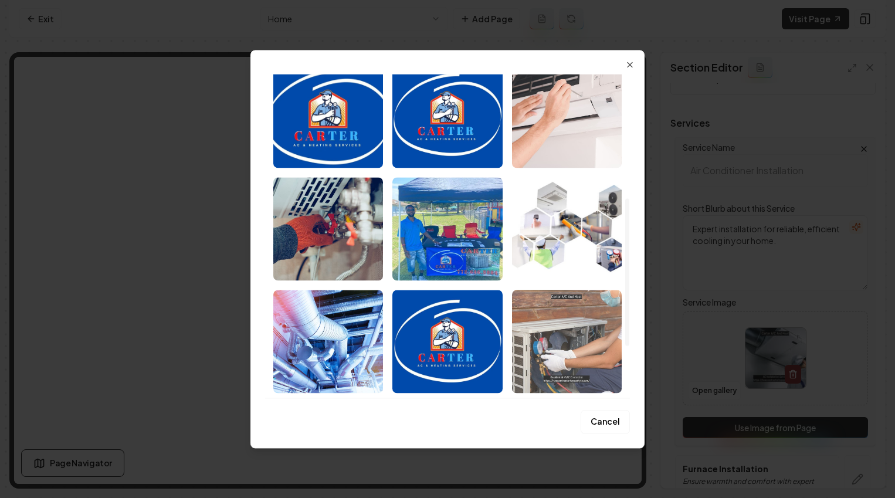
click at [588, 334] on img "Select image image_689ba33a5c7cd75eb8db2439.jpeg" at bounding box center [567, 341] width 110 height 103
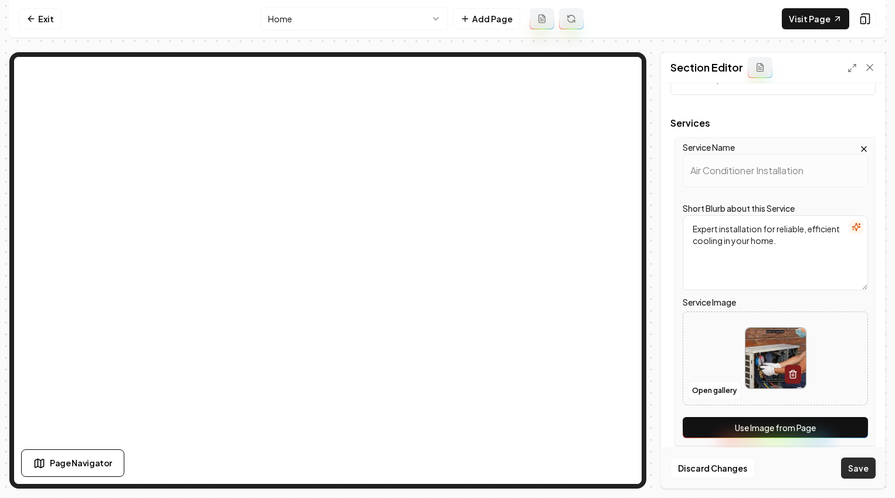
click at [713, 474] on button "Save" at bounding box center [858, 467] width 35 height 21
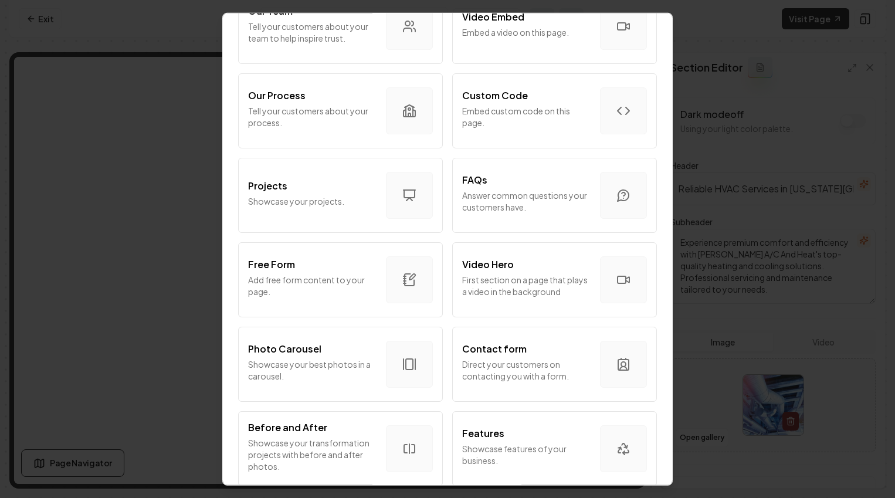
scroll to position [400, 0]
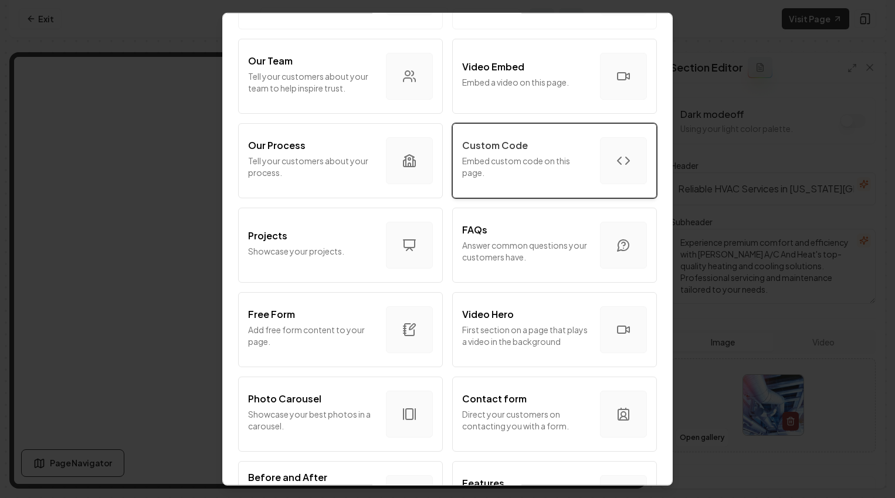
click at [571, 165] on p "Embed custom code on this page." at bounding box center [526, 165] width 128 height 23
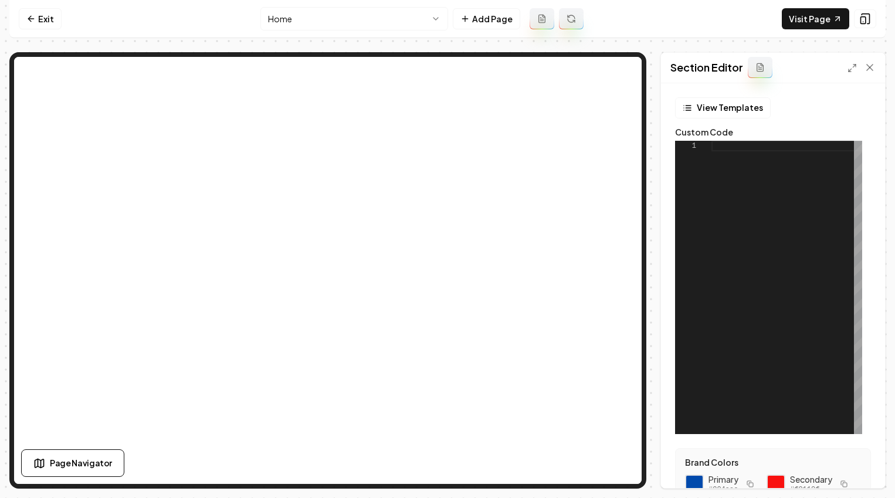
click at [713, 269] on div at bounding box center [786, 287] width 151 height 293
type textarea "**********"
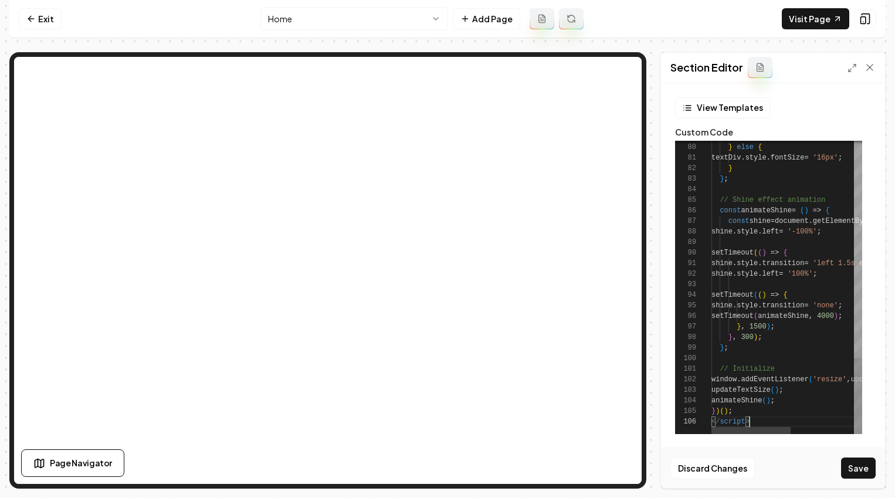
scroll to position [21, 0]
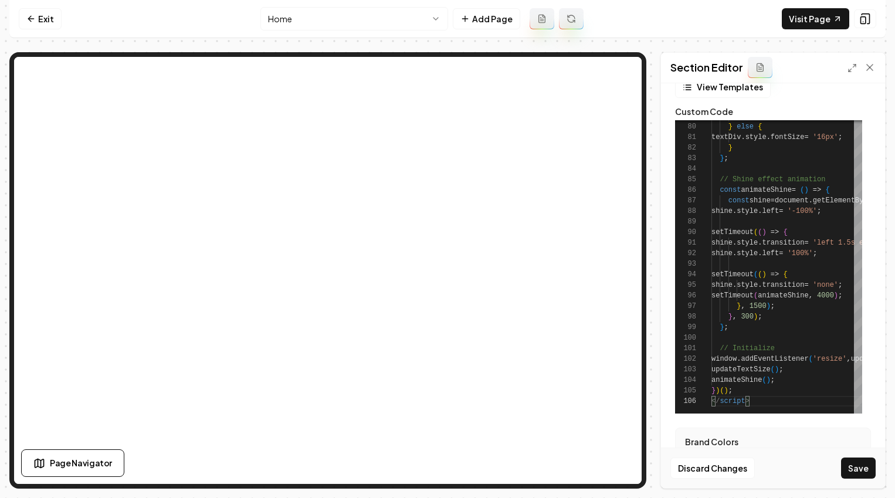
click at [713, 473] on button "Save" at bounding box center [858, 467] width 35 height 21
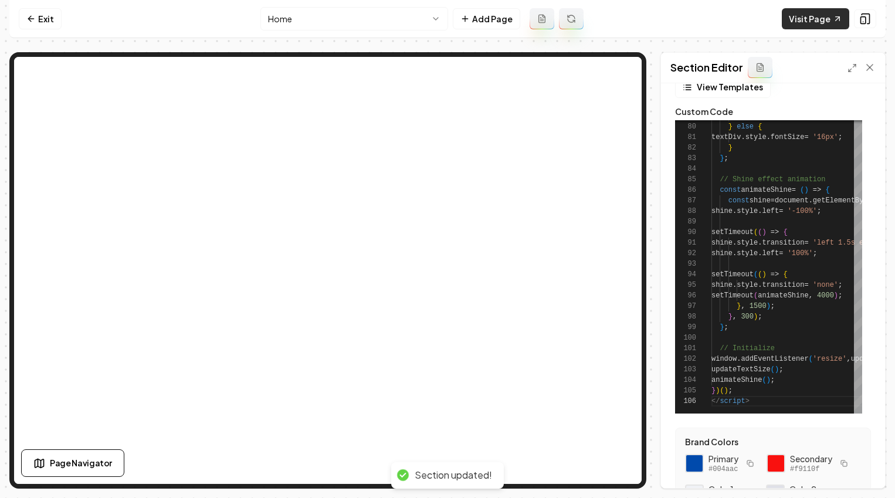
click at [713, 16] on link "Visit Page" at bounding box center [815, 18] width 67 height 21
click at [713, 15] on link "Visit Page" at bounding box center [815, 18] width 67 height 21
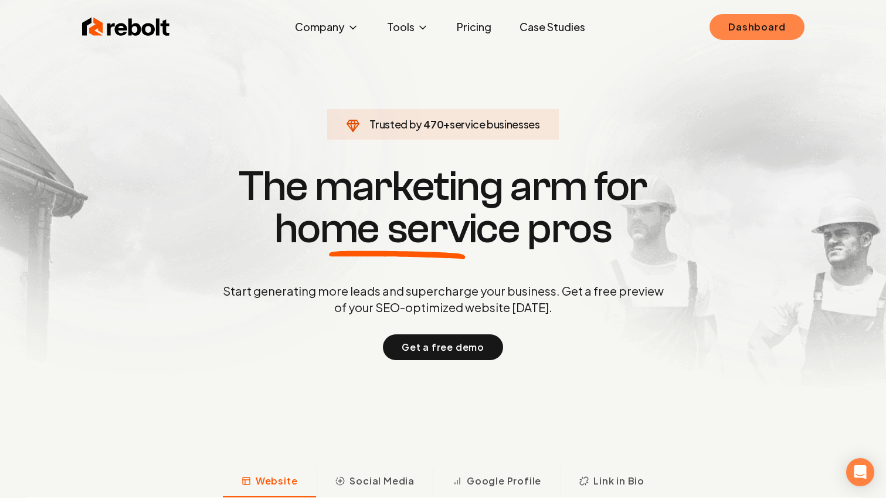
click at [755, 24] on link "Dashboard" at bounding box center [756, 27] width 94 height 26
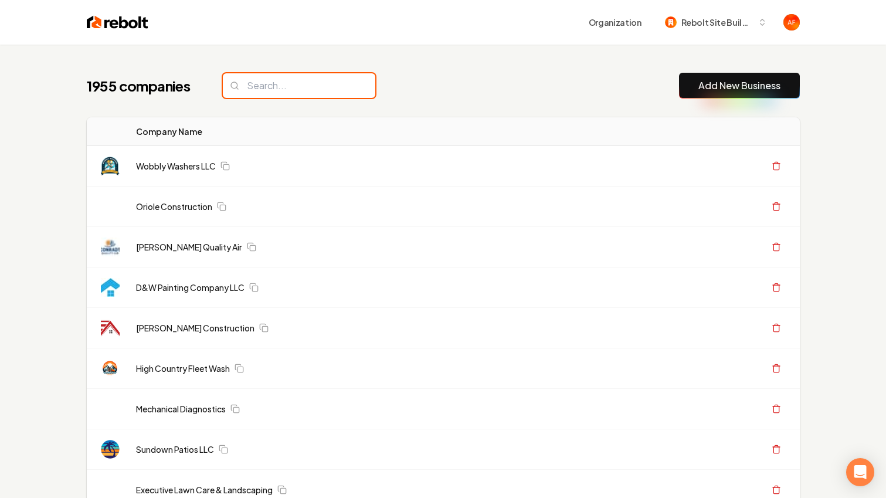
click at [329, 87] on input "search" at bounding box center [299, 85] width 152 height 25
click at [99, 28] on img at bounding box center [118, 22] width 62 height 16
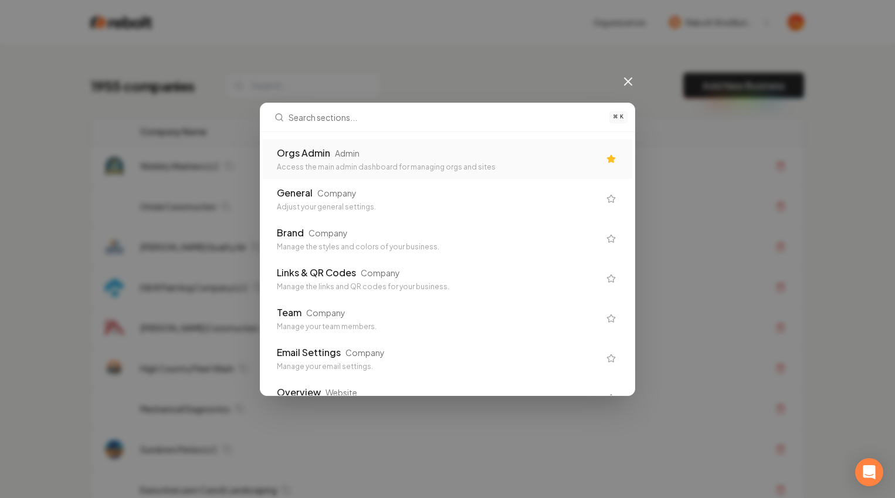
click at [377, 152] on div "Orgs Admin Admin" at bounding box center [438, 153] width 322 height 14
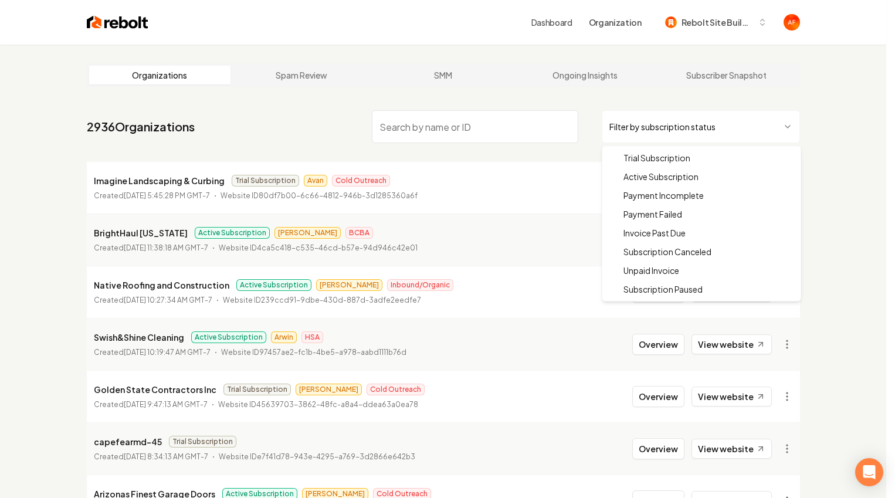
click at [615, 126] on html "Dashboard Organization Rebolt Site Builder Organizations Spam Review SMM Ongoin…" at bounding box center [447, 249] width 895 height 498
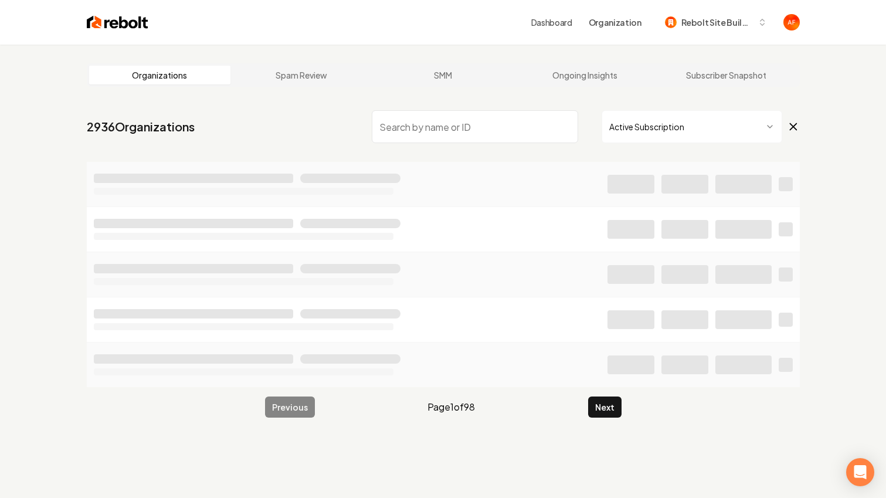
click at [459, 135] on input "search" at bounding box center [475, 126] width 206 height 33
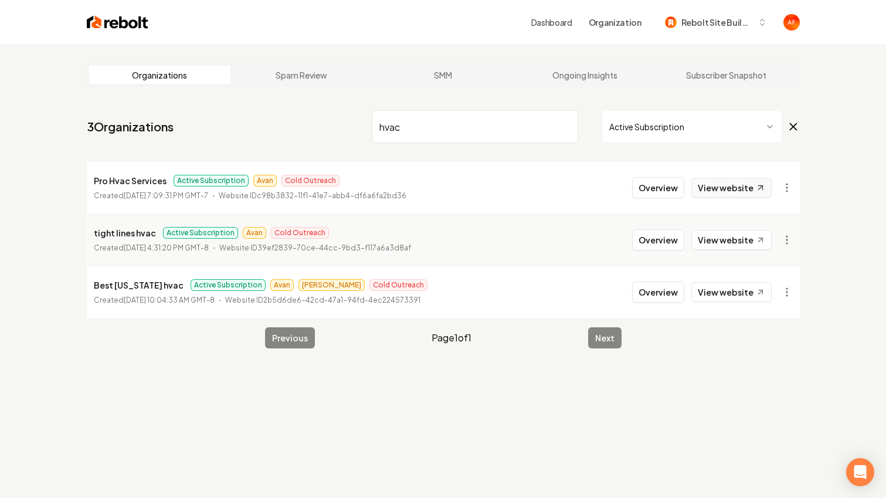
type input "hvac"
click at [724, 190] on link "View website" at bounding box center [731, 188] width 80 height 20
click at [668, 193] on button "Overview" at bounding box center [658, 187] width 52 height 21
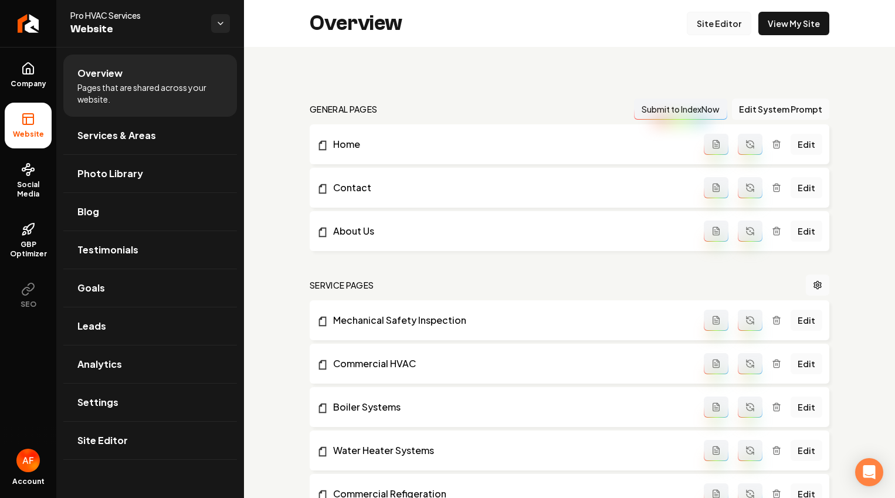
click at [727, 24] on link "Site Editor" at bounding box center [719, 23] width 64 height 23
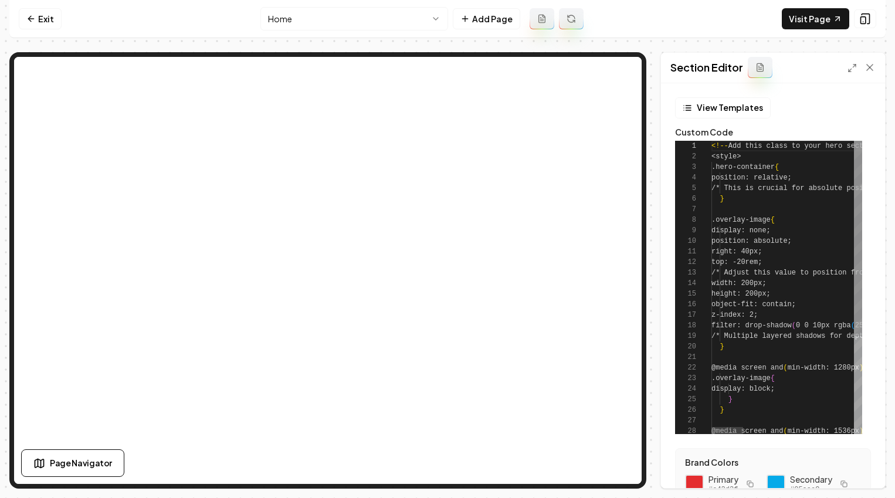
scroll to position [106, 0]
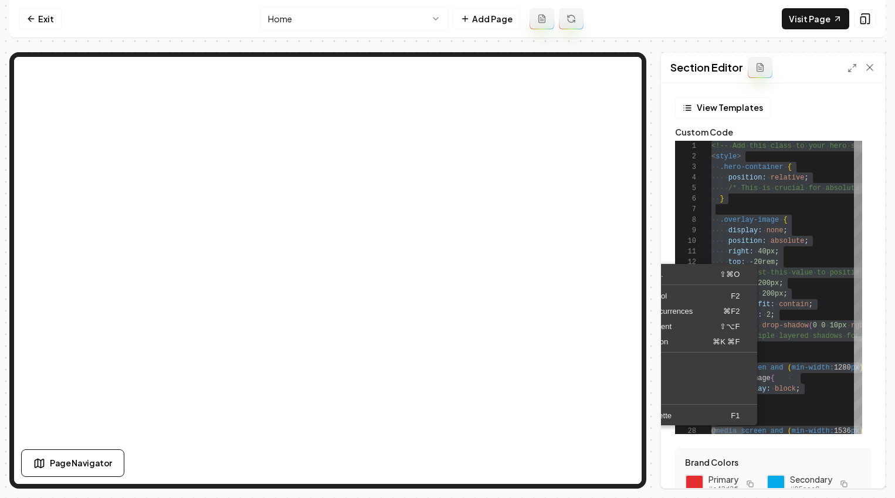
drag, startPoint x: 760, startPoint y: 225, endPoint x: 748, endPoint y: 235, distance: 15.5
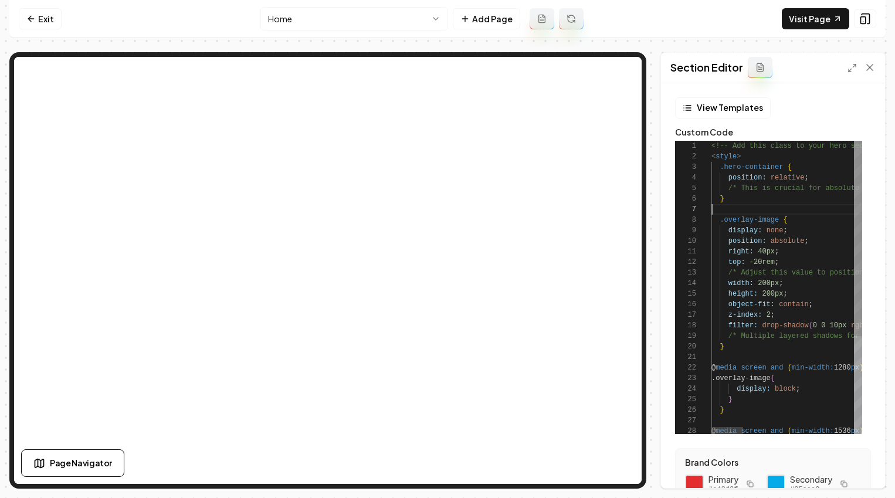
scroll to position [63, 0]
type textarea "**********"
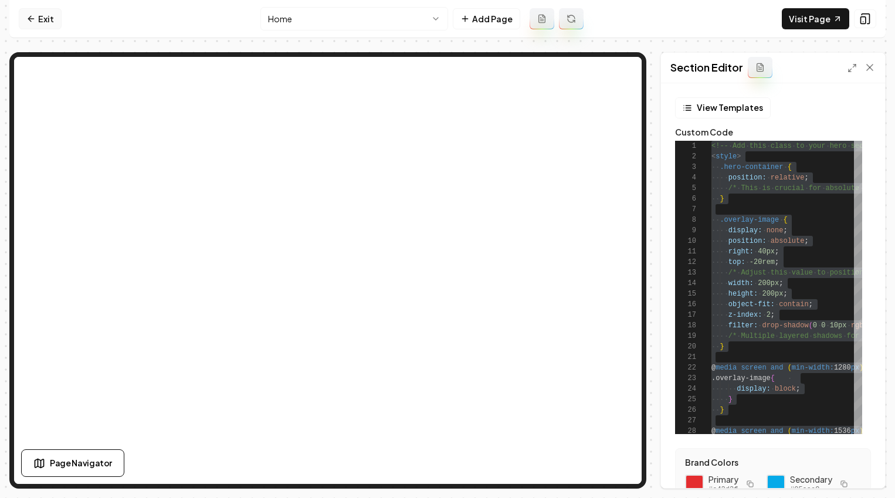
click at [32, 16] on icon at bounding box center [30, 18] width 9 height 9
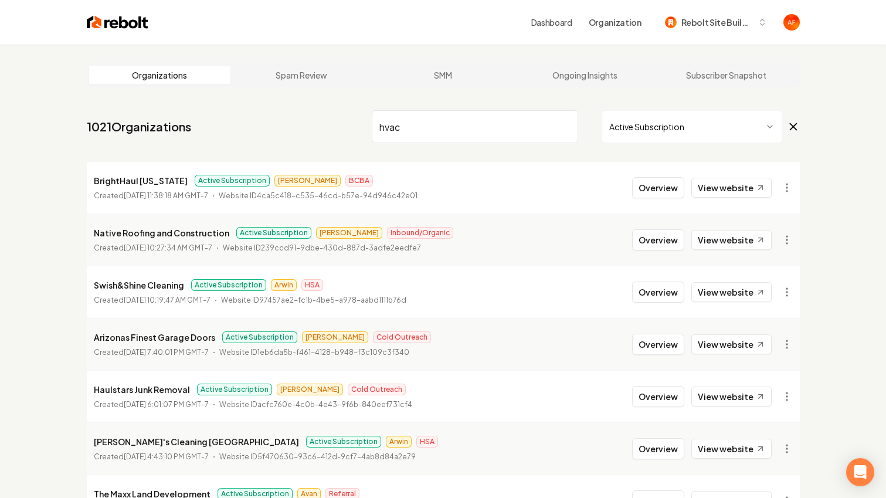
click at [488, 133] on input "hvac" at bounding box center [475, 126] width 206 height 33
type input "hvac"
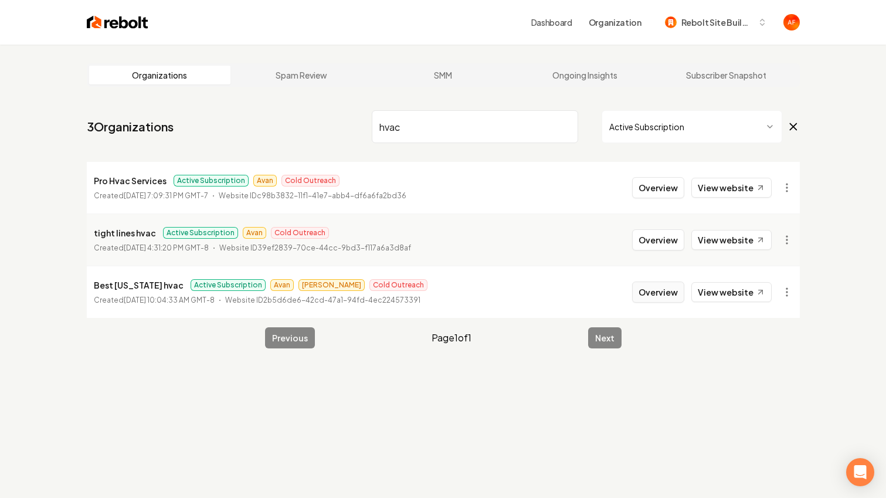
click at [660, 292] on button "Overview" at bounding box center [658, 291] width 52 height 21
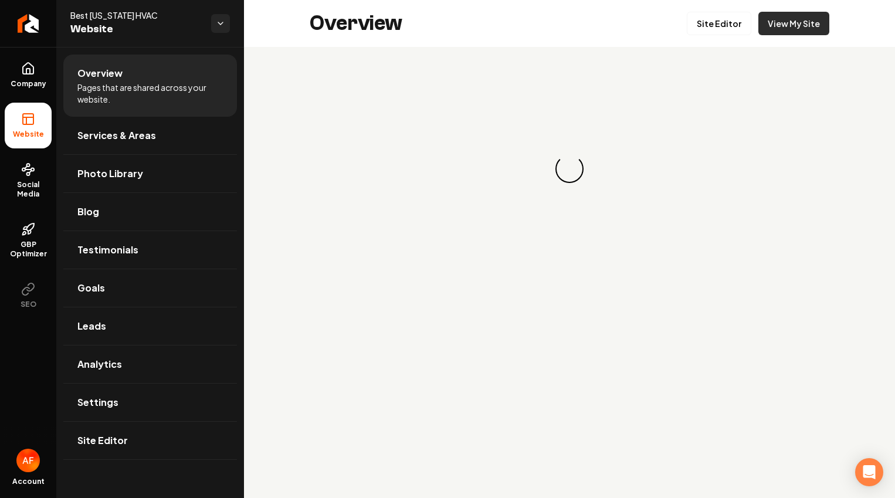
click at [817, 29] on link "View My Site" at bounding box center [793, 23] width 71 height 23
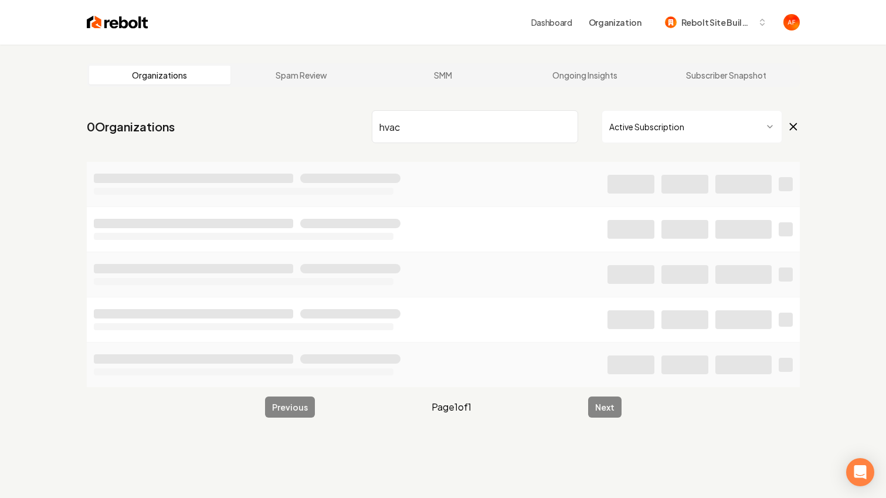
click at [466, 131] on input "hvac" at bounding box center [475, 126] width 206 height 33
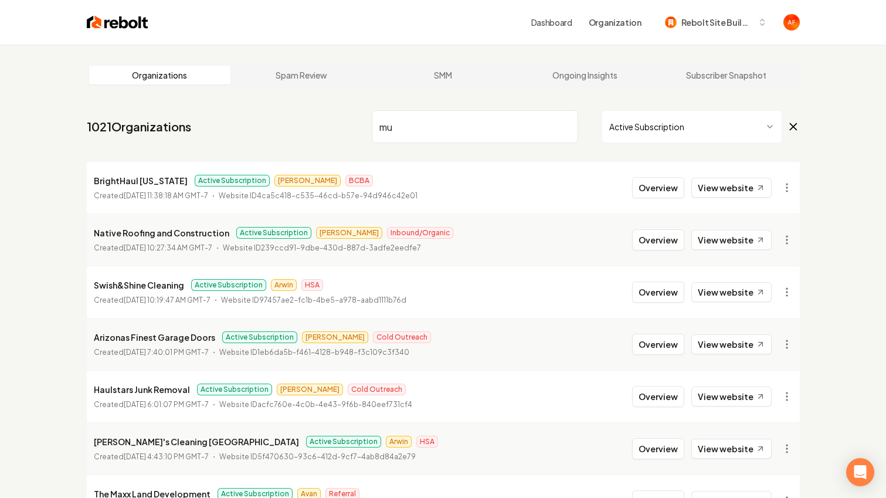
type input "m"
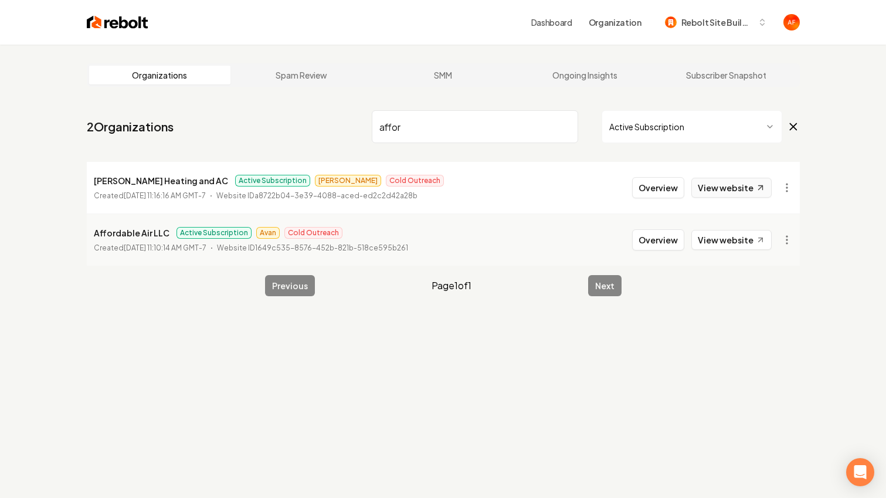
type input "affor"
click at [715, 184] on link "View website" at bounding box center [731, 188] width 80 height 20
click at [663, 195] on button "Overview" at bounding box center [658, 187] width 52 height 21
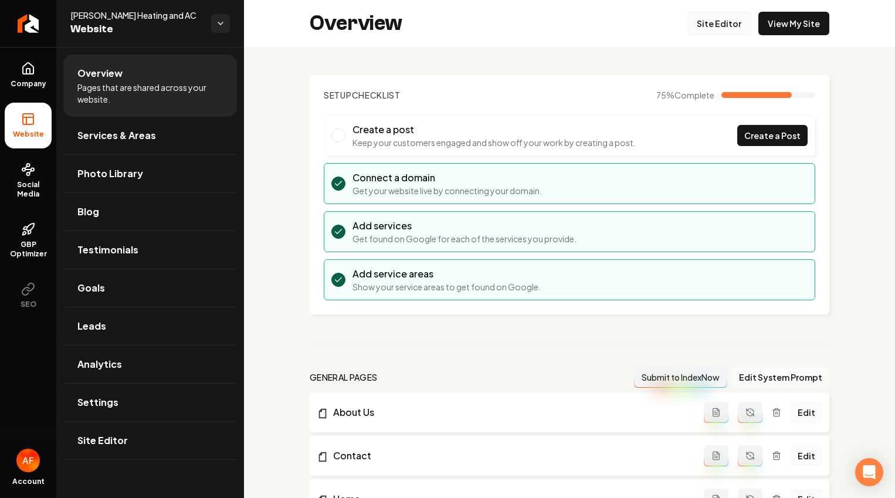
click at [735, 24] on link "Site Editor" at bounding box center [719, 23] width 64 height 23
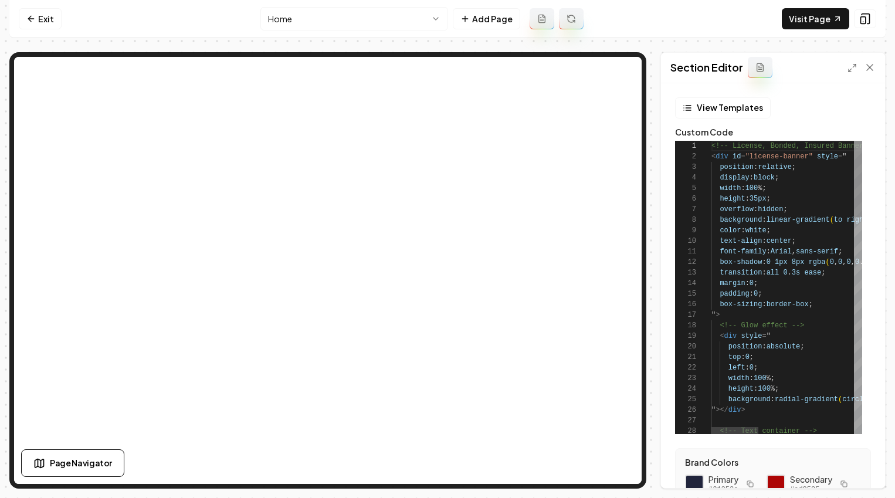
scroll to position [106, 0]
type textarea "**********"
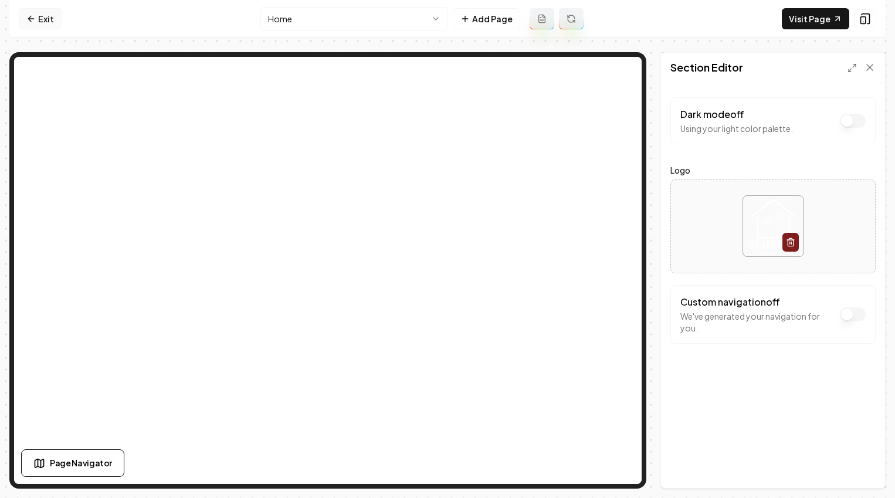
click at [36, 18] on link "Exit" at bounding box center [40, 18] width 43 height 21
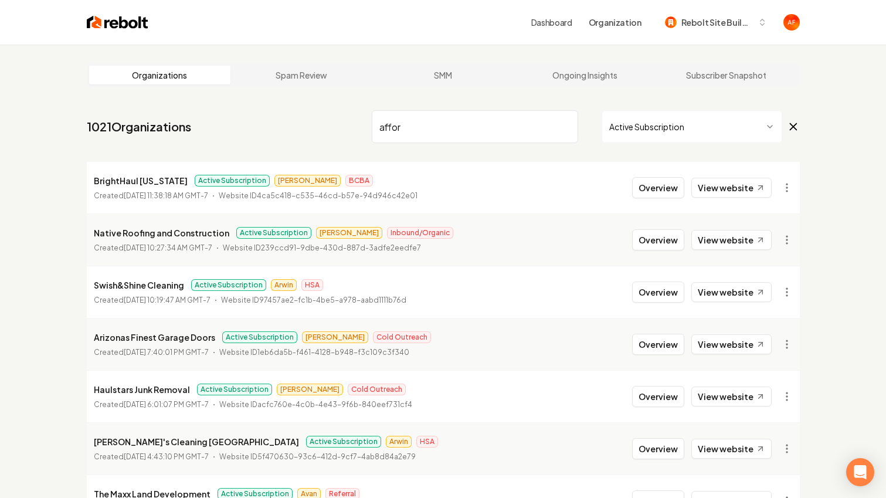
click at [483, 128] on input "affor" at bounding box center [475, 126] width 206 height 33
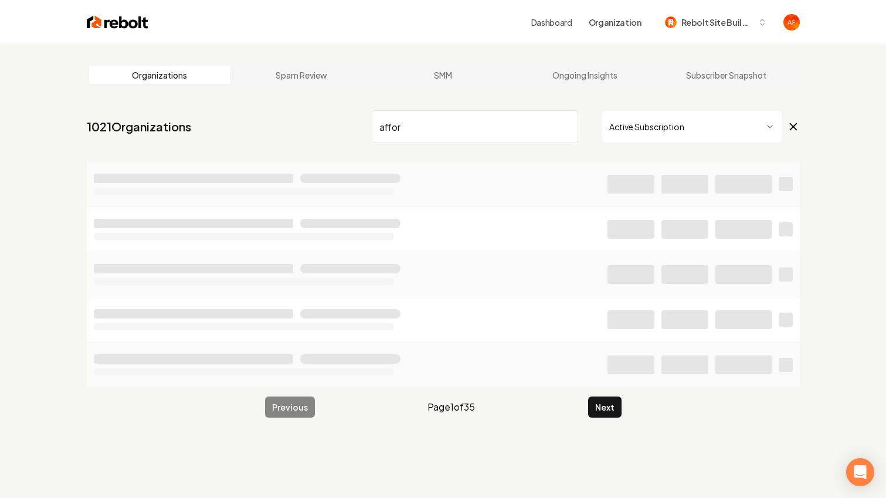
type input "affor"
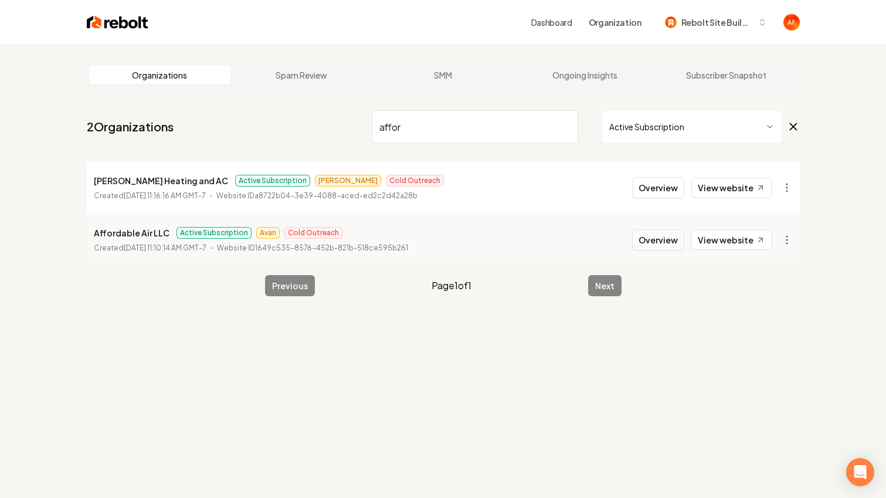
click at [664, 239] on button "Overview" at bounding box center [658, 239] width 52 height 21
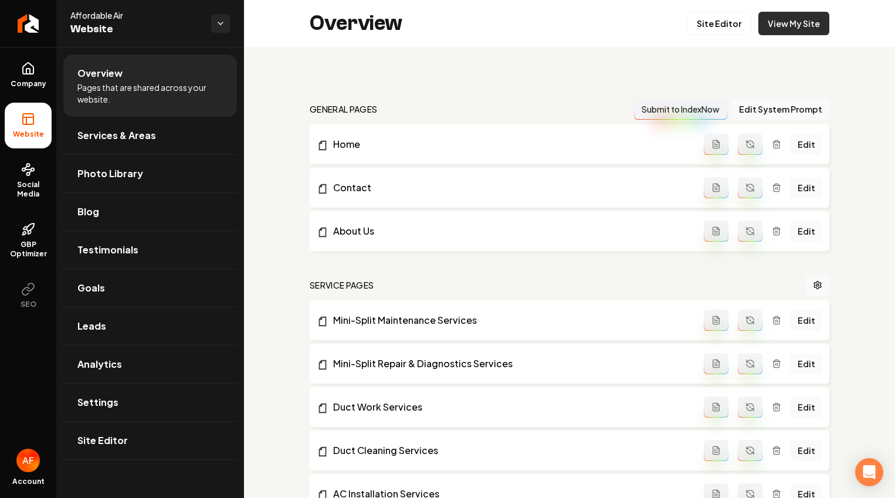
click at [794, 16] on link "View My Site" at bounding box center [793, 23] width 71 height 23
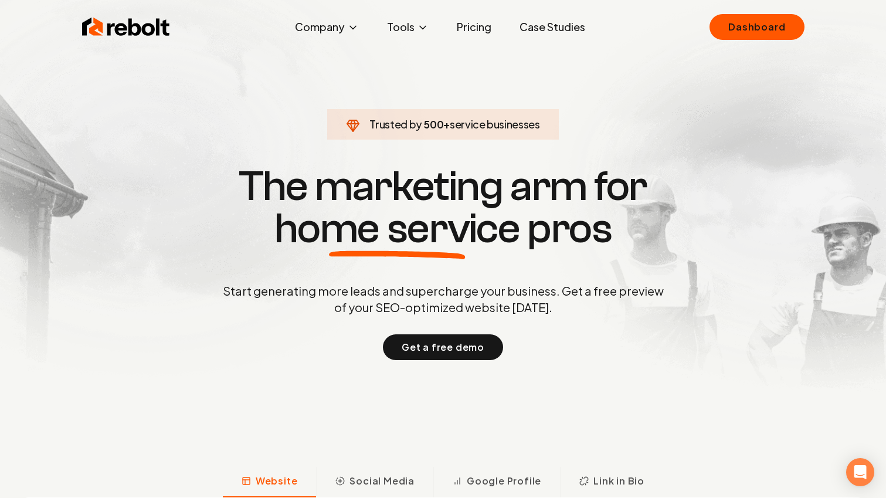
click at [773, 29] on link "Dashboard" at bounding box center [756, 27] width 94 height 26
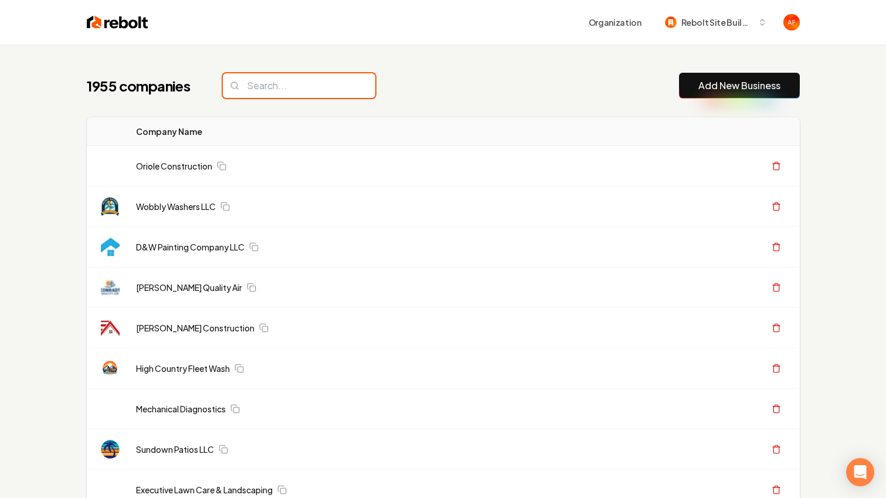
click at [324, 89] on input "search" at bounding box center [299, 85] width 152 height 25
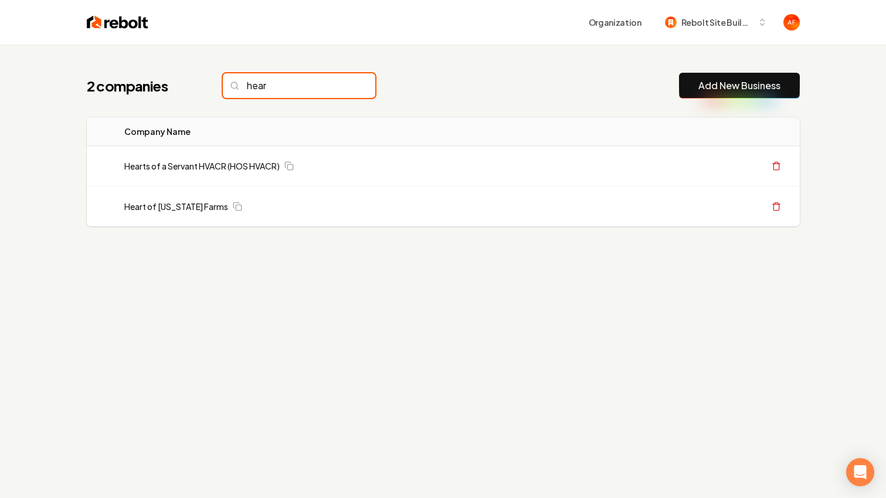
type input "hear"
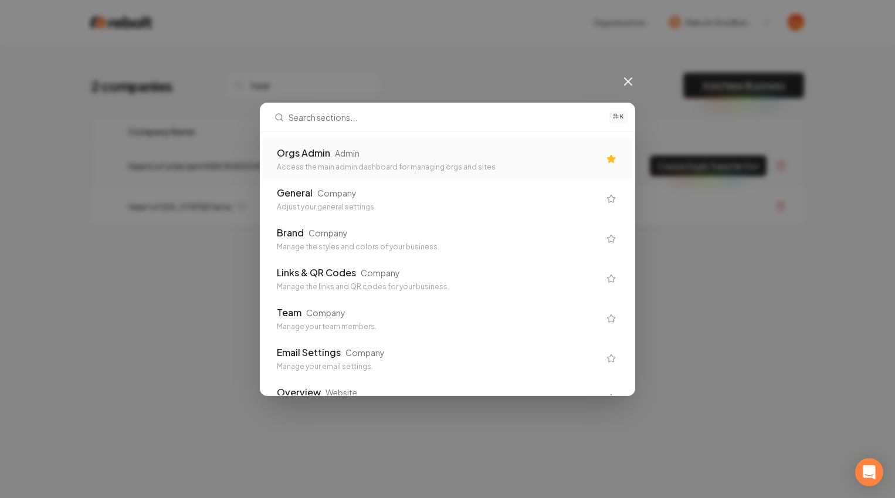
click at [363, 154] on div "Orgs Admin Admin" at bounding box center [438, 153] width 322 height 14
